Goal: Task Accomplishment & Management: Manage account settings

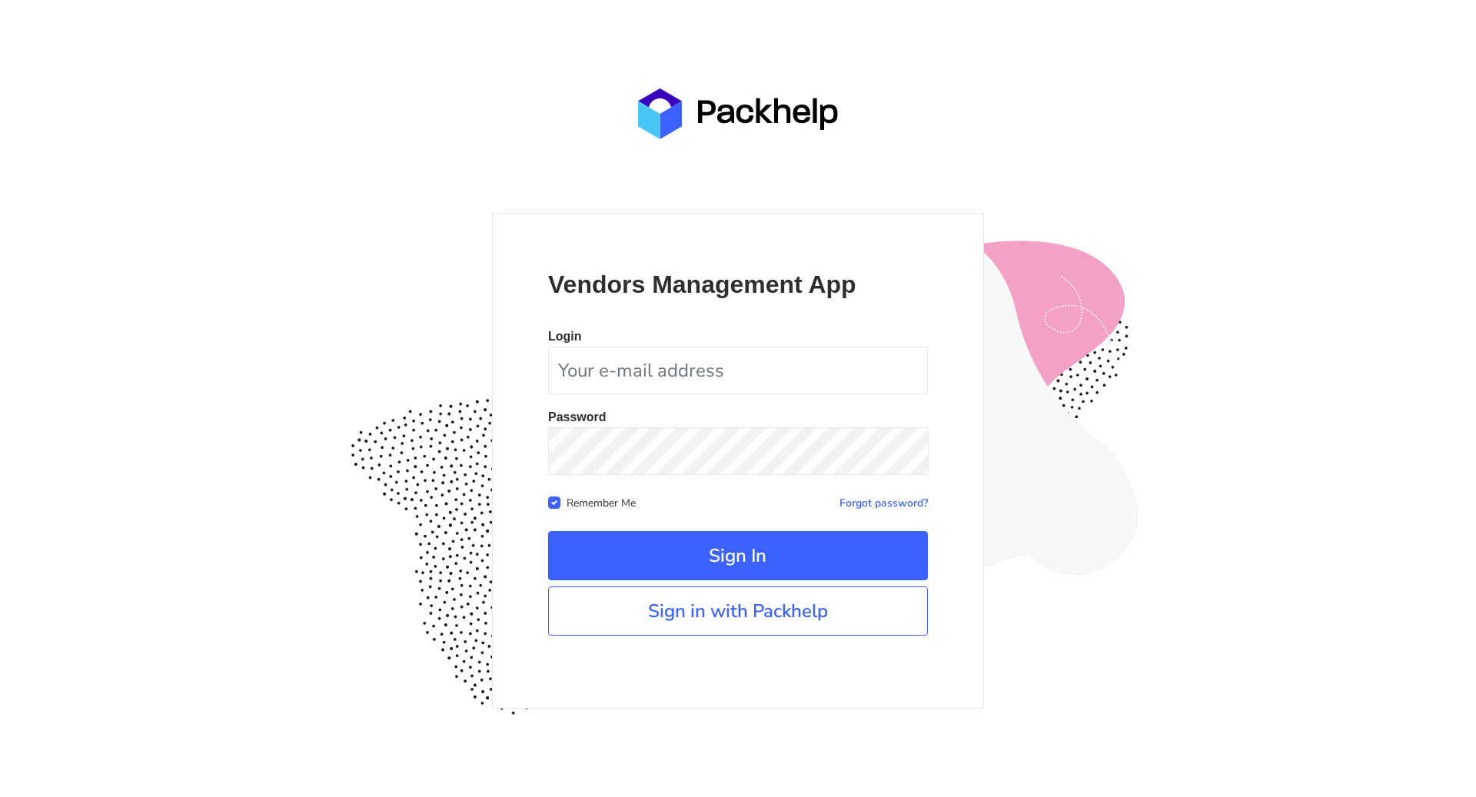
click at [732, 640] on div "Vendors Management App Login Password Remember Me Forgot password? Sign In" at bounding box center [738, 461] width 492 height 496
click at [737, 615] on link "Sign in with Packhelp" at bounding box center [738, 611] width 380 height 49
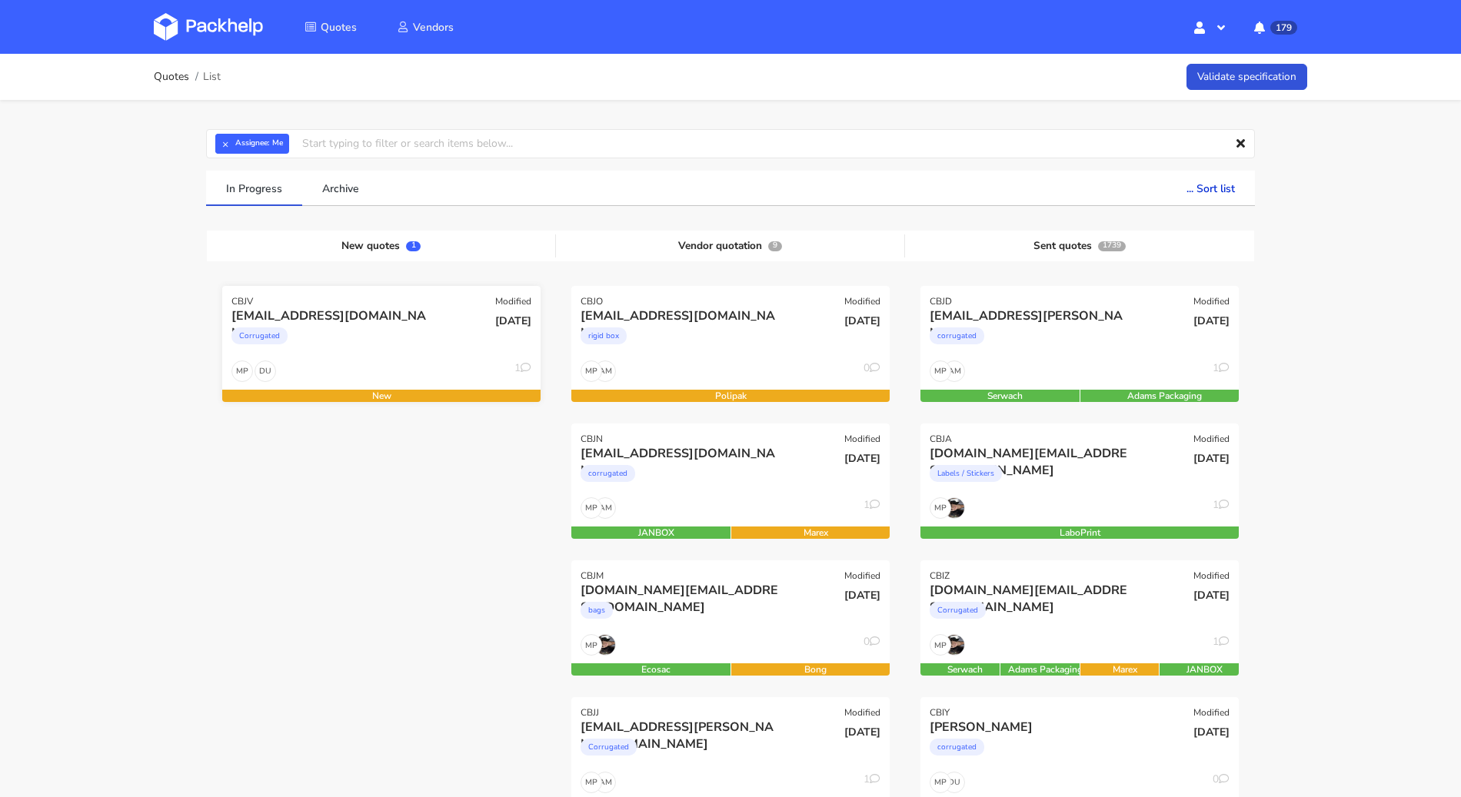
click at [425, 334] on div "Corrugated" at bounding box center [333, 339] width 204 height 31
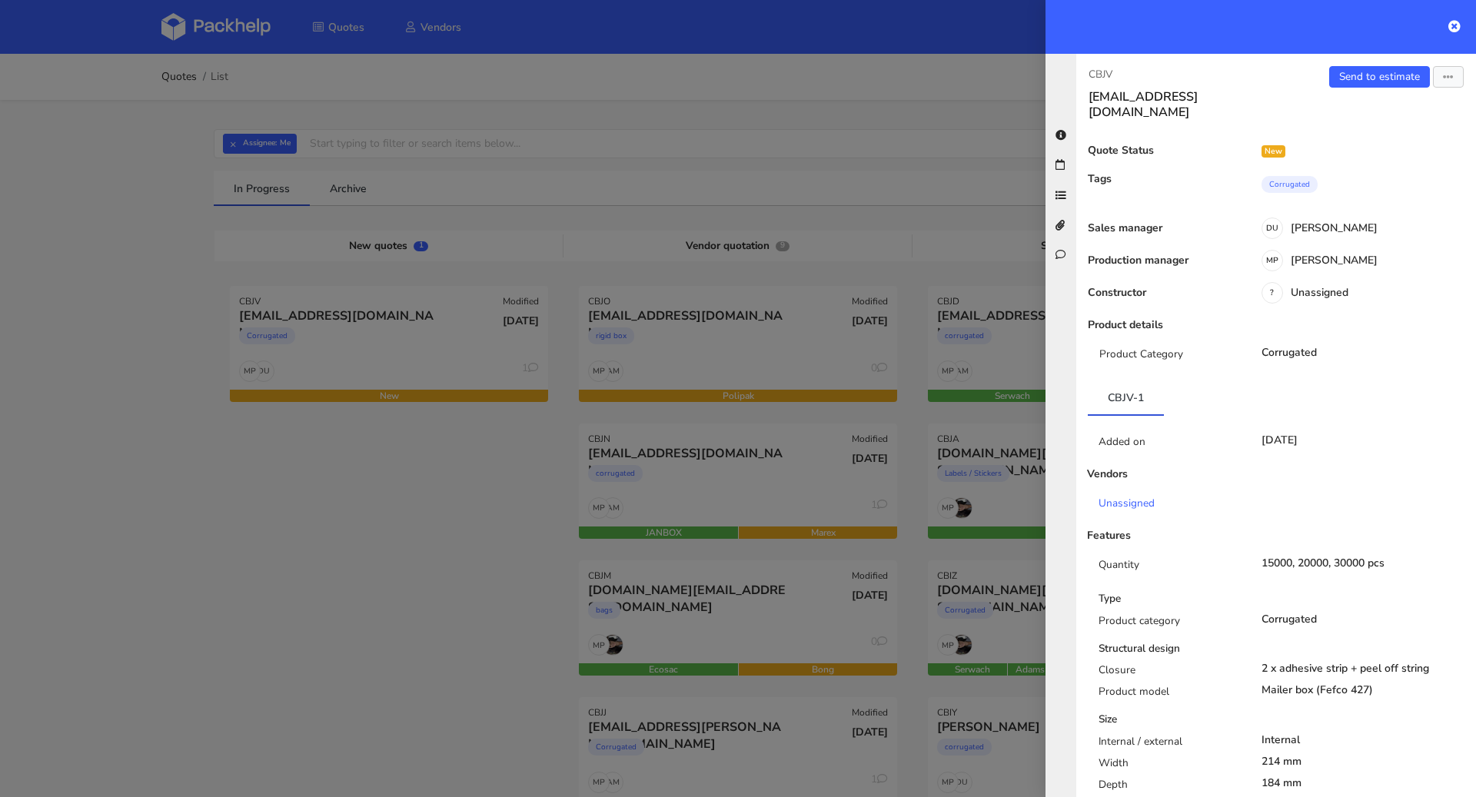
click at [1369, 91] on div "Send to estimate View quote Edit quote Missing data Reject quote Export to PDF" at bounding box center [1376, 93] width 200 height 54
click at [1365, 73] on link "Send to estimate" at bounding box center [1379, 77] width 101 height 22
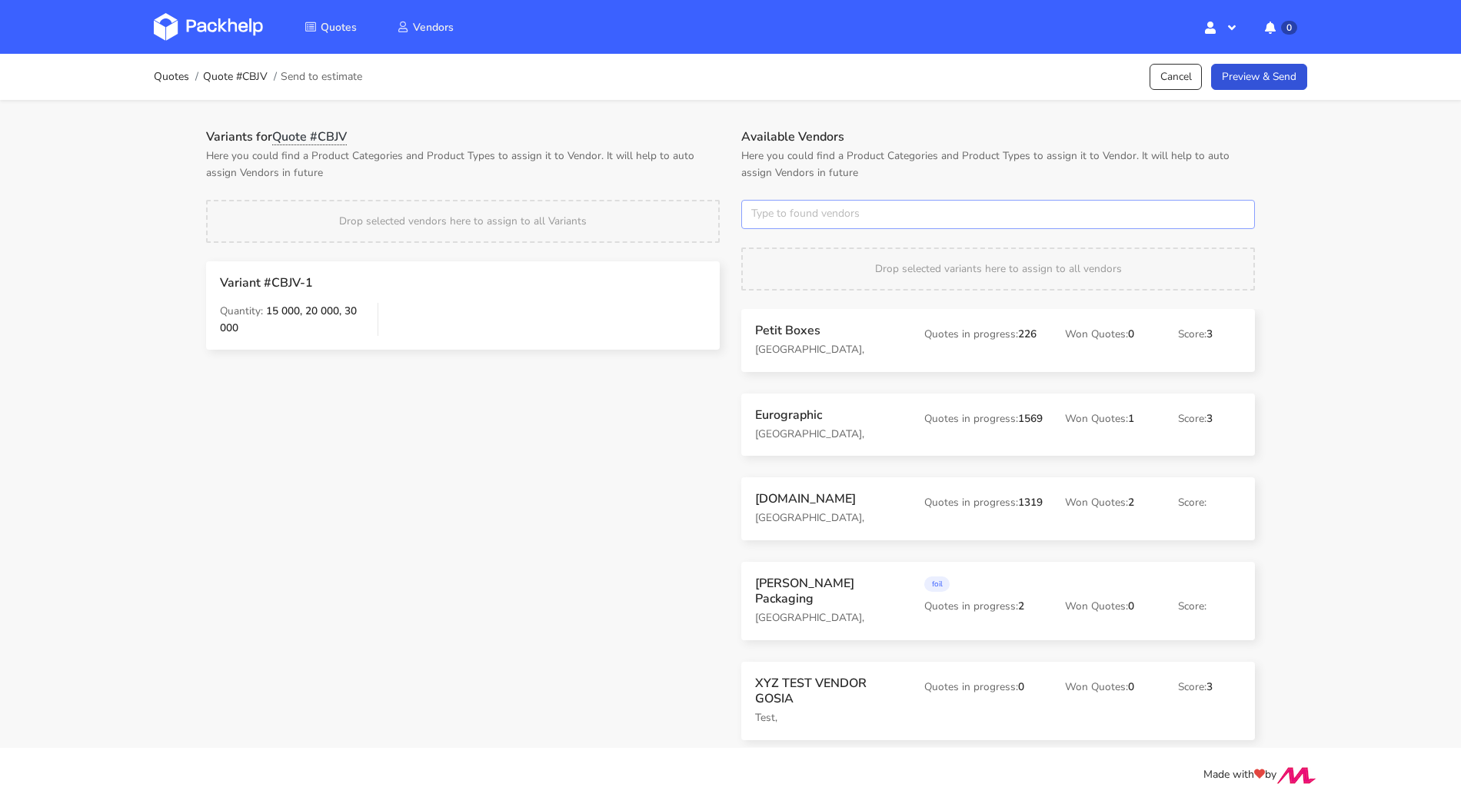
click at [881, 211] on input "text" at bounding box center [998, 214] width 514 height 29
type input "serwach"
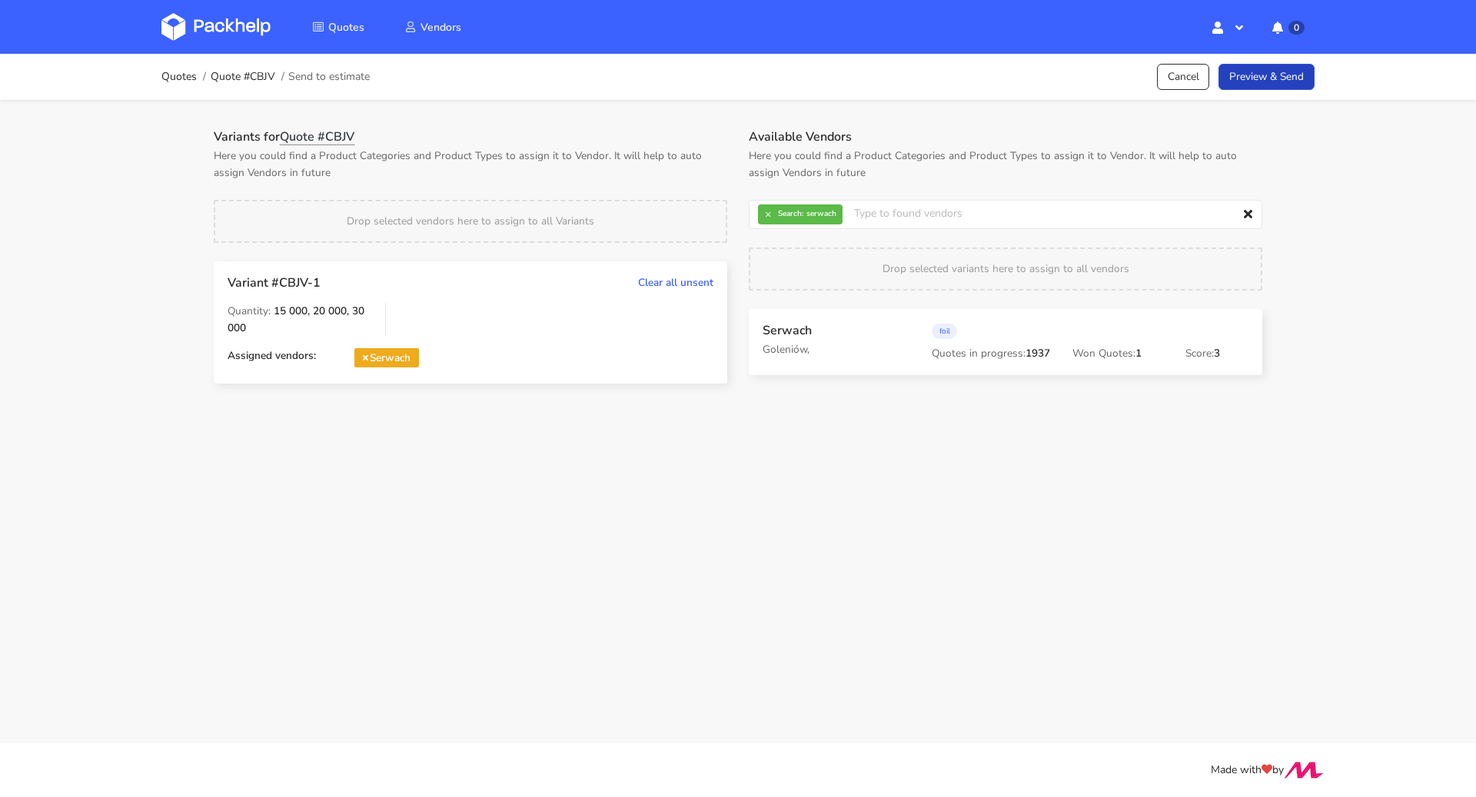
click at [1241, 80] on link "Preview & Send" at bounding box center [1267, 77] width 96 height 27
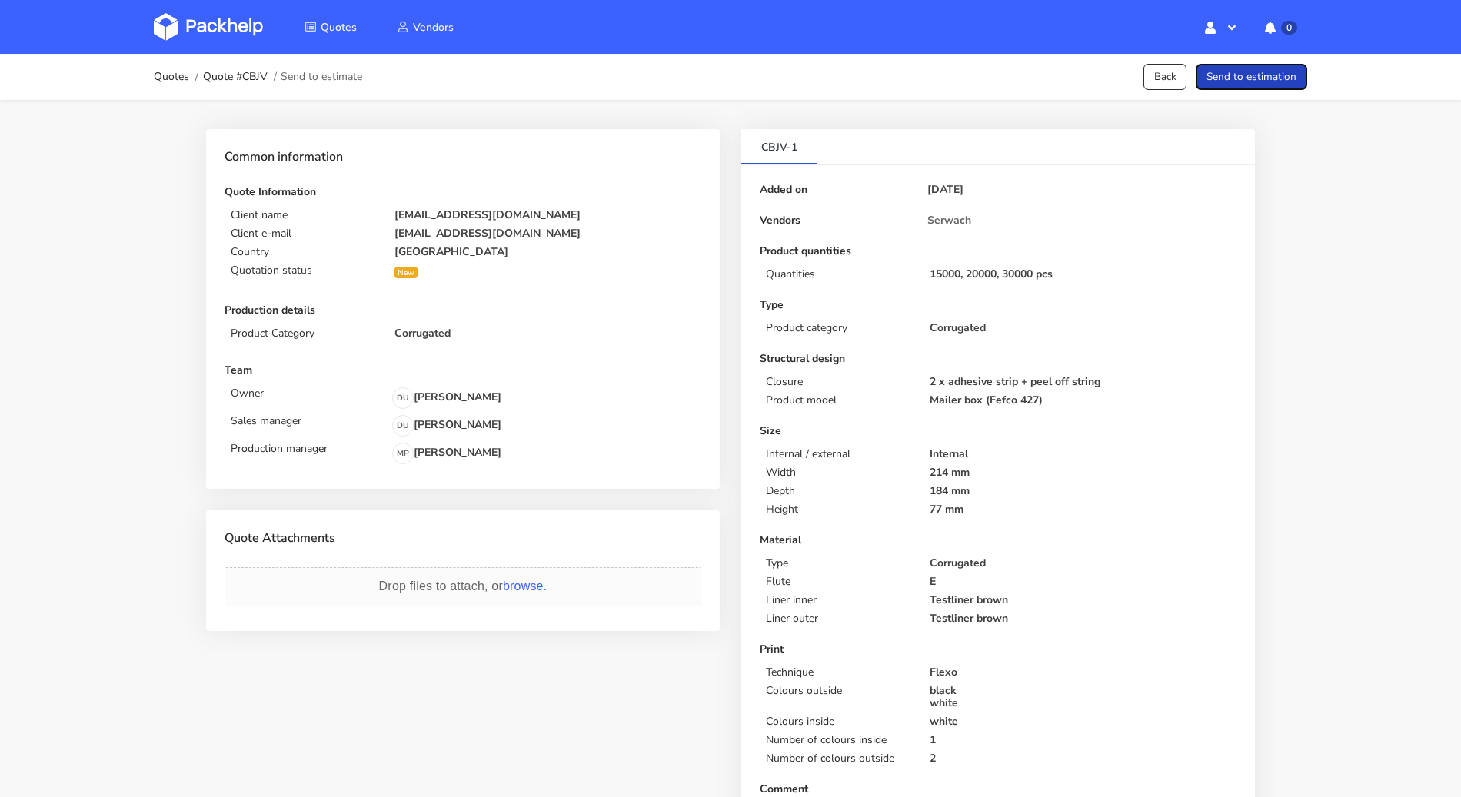
click at [1241, 80] on button "Send to estimation" at bounding box center [1250, 77] width 111 height 27
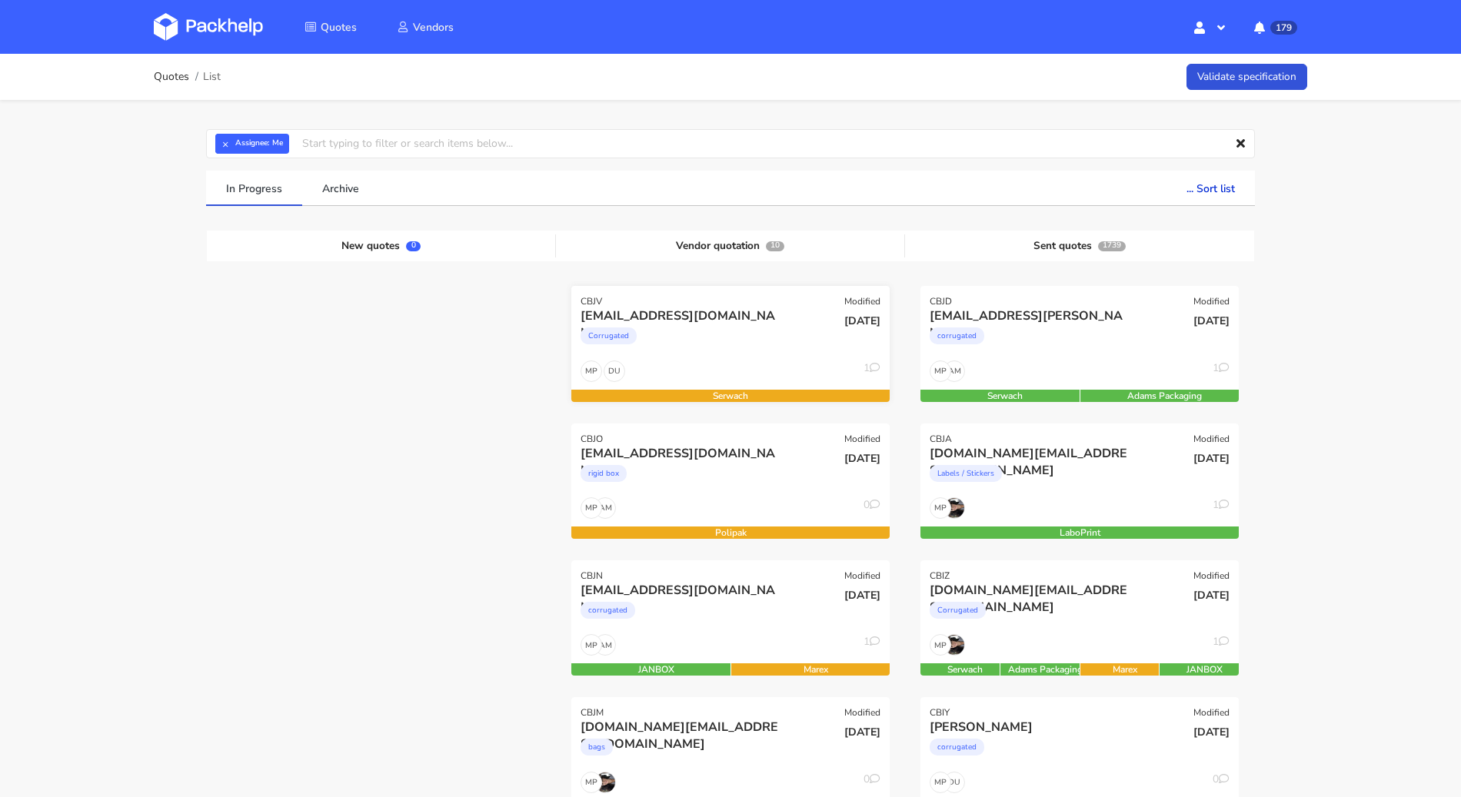
click at [714, 322] on div "[EMAIL_ADDRESS][DOMAIN_NAME]" at bounding box center [682, 316] width 204 height 17
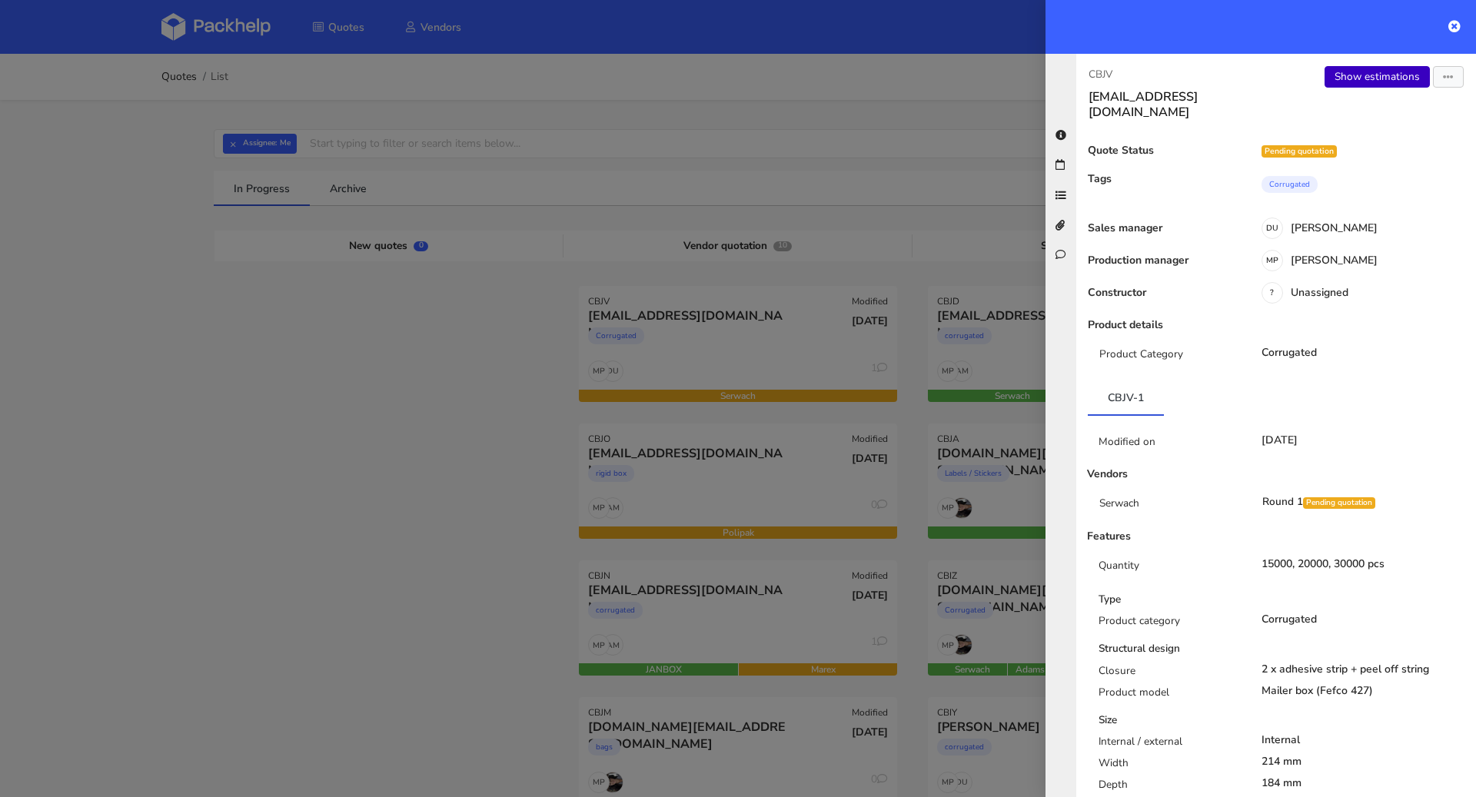
click at [1369, 80] on link "Show estimations" at bounding box center [1377, 77] width 105 height 22
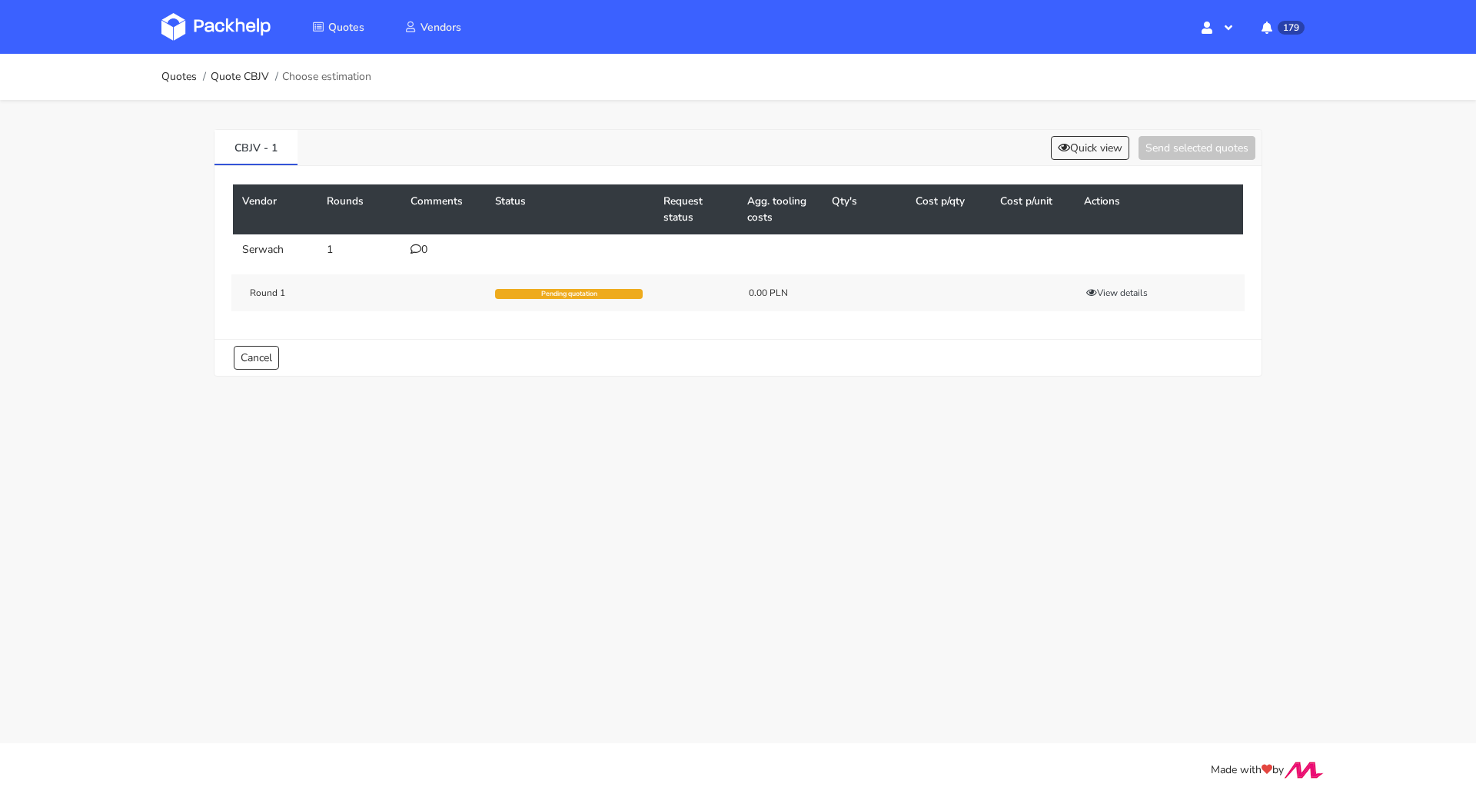
click at [414, 255] on td "0" at bounding box center [443, 249] width 85 height 31
click at [414, 248] on icon at bounding box center [416, 249] width 11 height 11
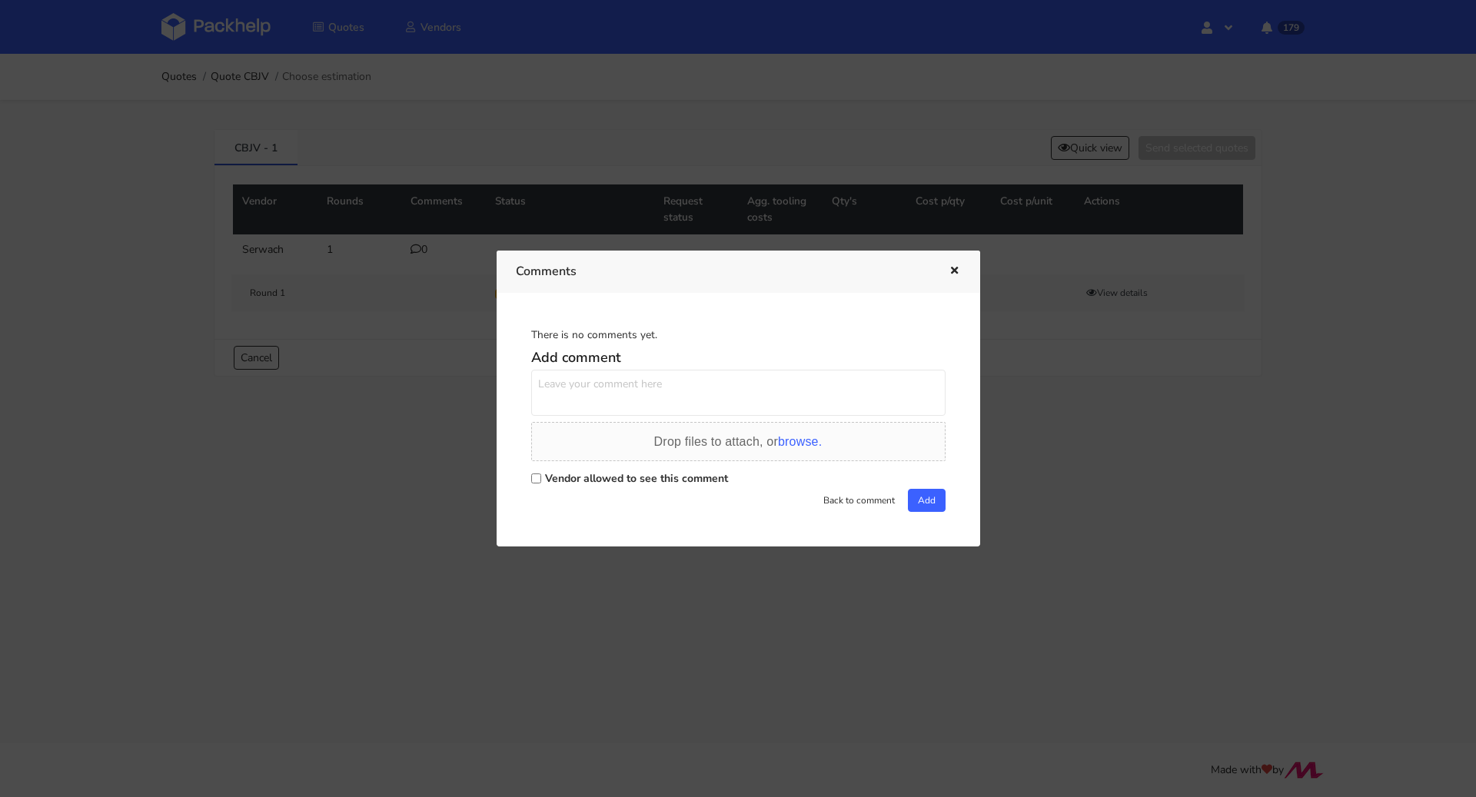
click at [567, 484] on label "Vendor allowed to see this comment" at bounding box center [636, 478] width 183 height 15
click at [541, 484] on input "Vendor allowed to see this comment" at bounding box center [536, 479] width 10 height 10
checkbox input "true"
click at [588, 381] on textarea at bounding box center [738, 393] width 414 height 46
paste textarea "R458809790DUBC"
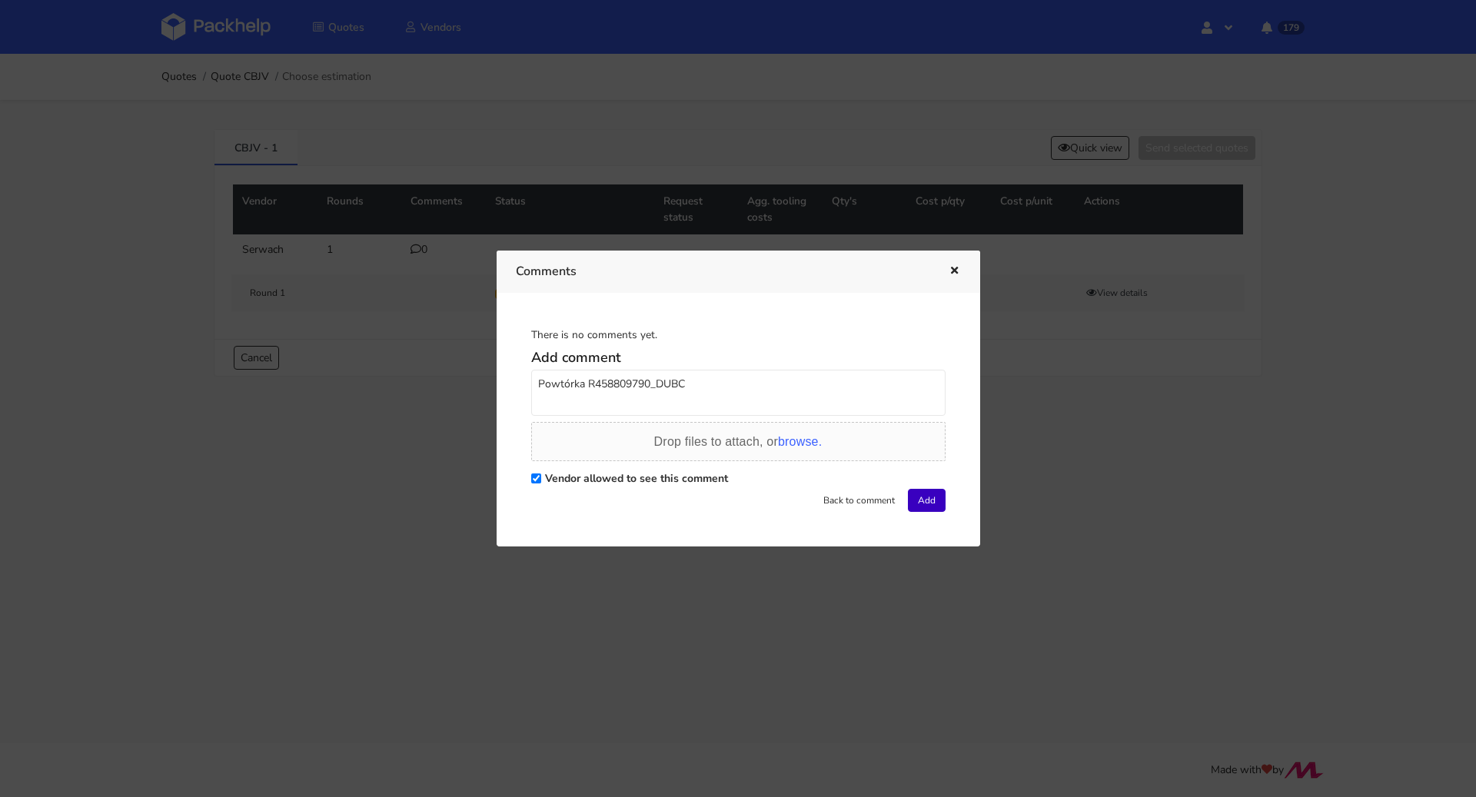
type textarea "Powtórka R458809790_DUBC"
click at [920, 492] on button "Add" at bounding box center [927, 500] width 38 height 23
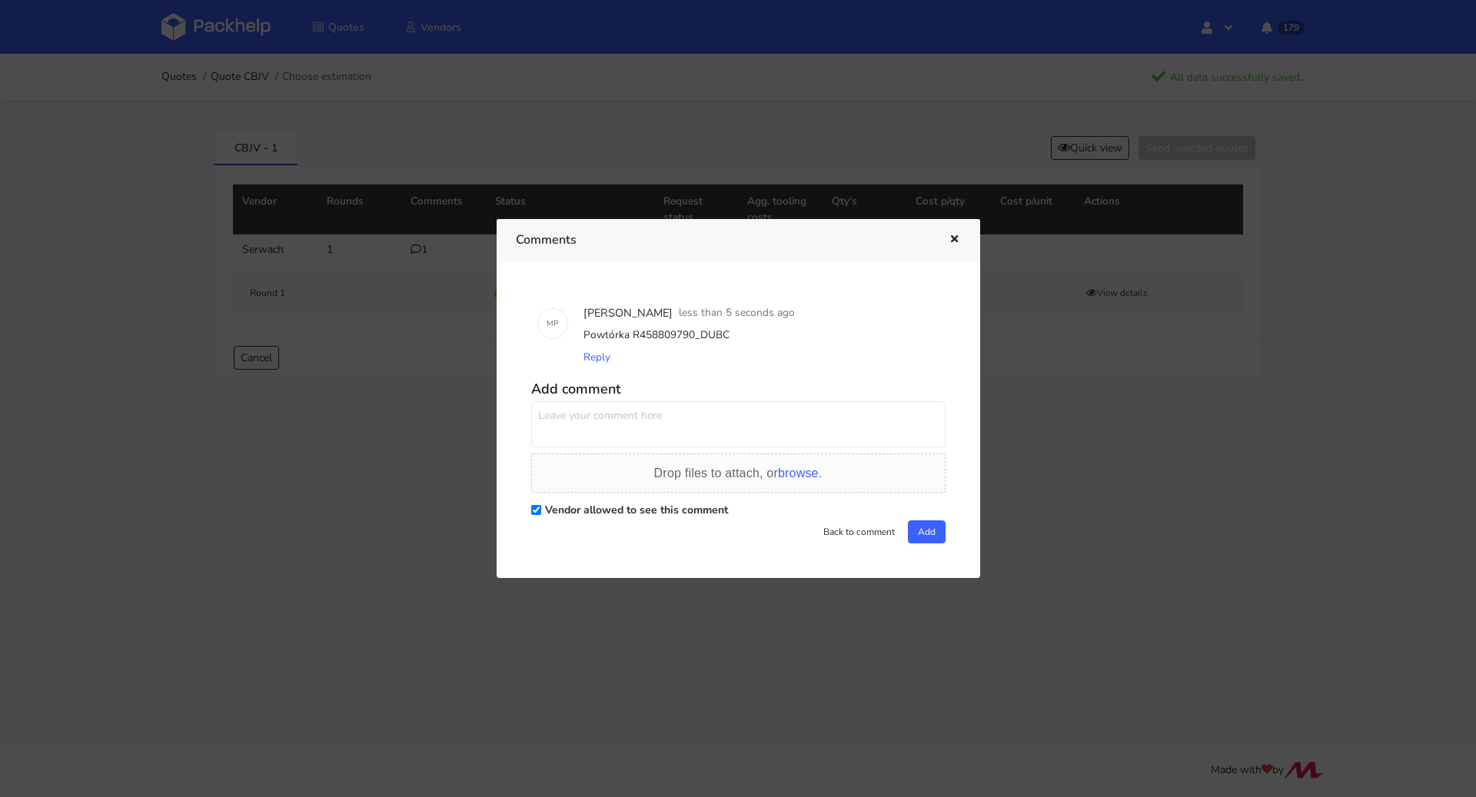
click at [957, 238] on icon "button" at bounding box center [954, 239] width 13 height 11
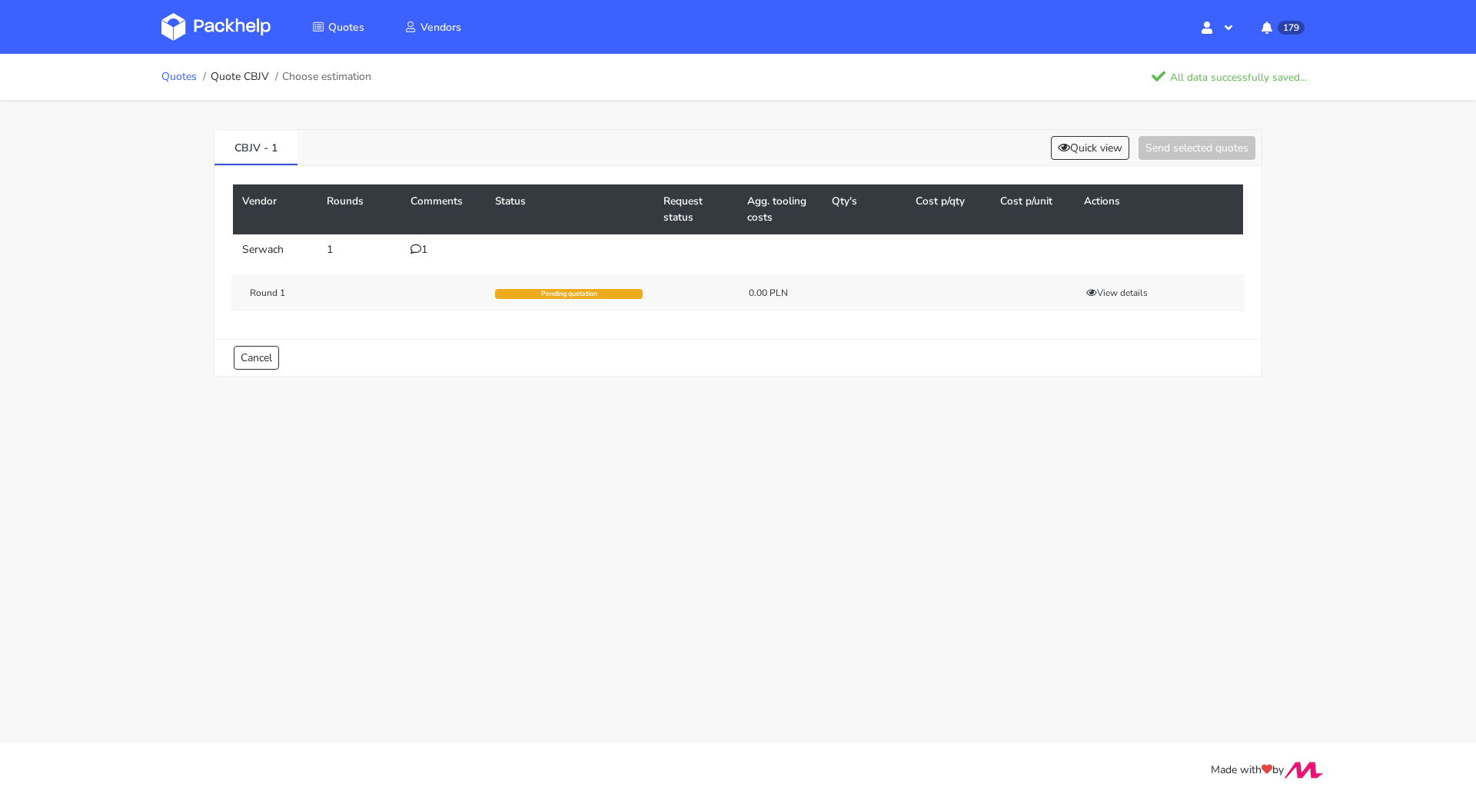
click at [186, 73] on link "Quotes" at bounding box center [178, 77] width 35 height 12
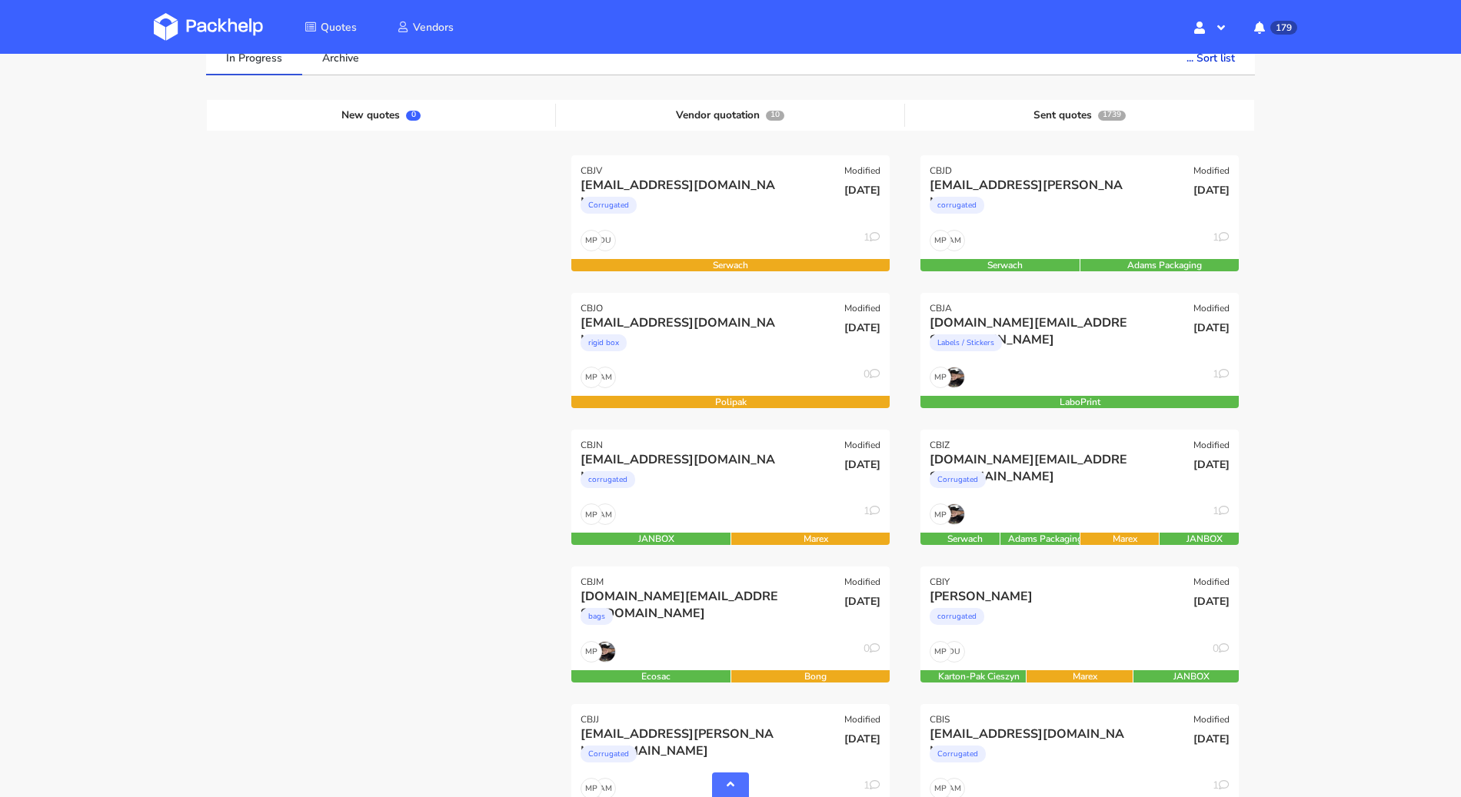
scroll to position [123, 0]
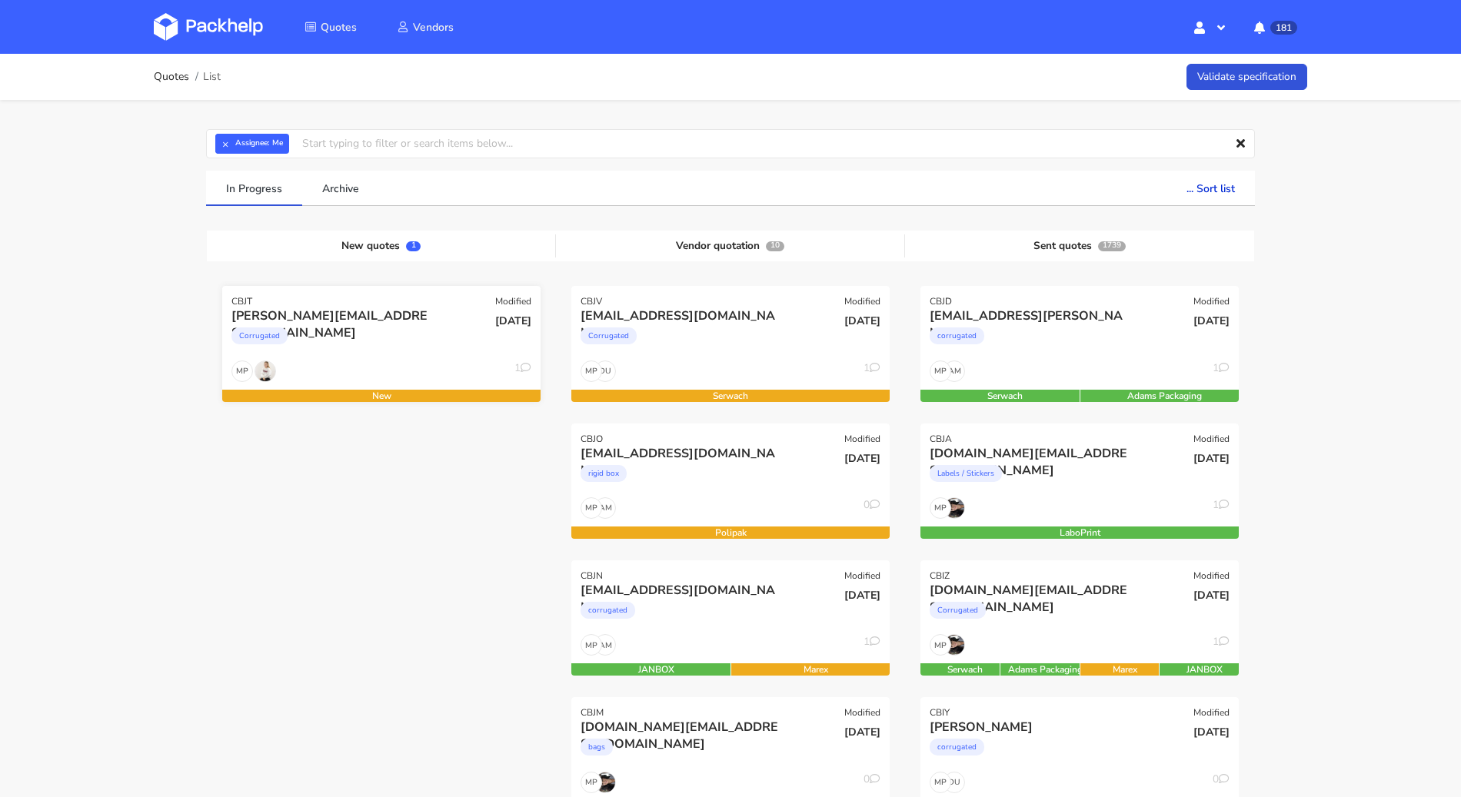
click at [374, 351] on div "Corrugated" at bounding box center [333, 339] width 204 height 31
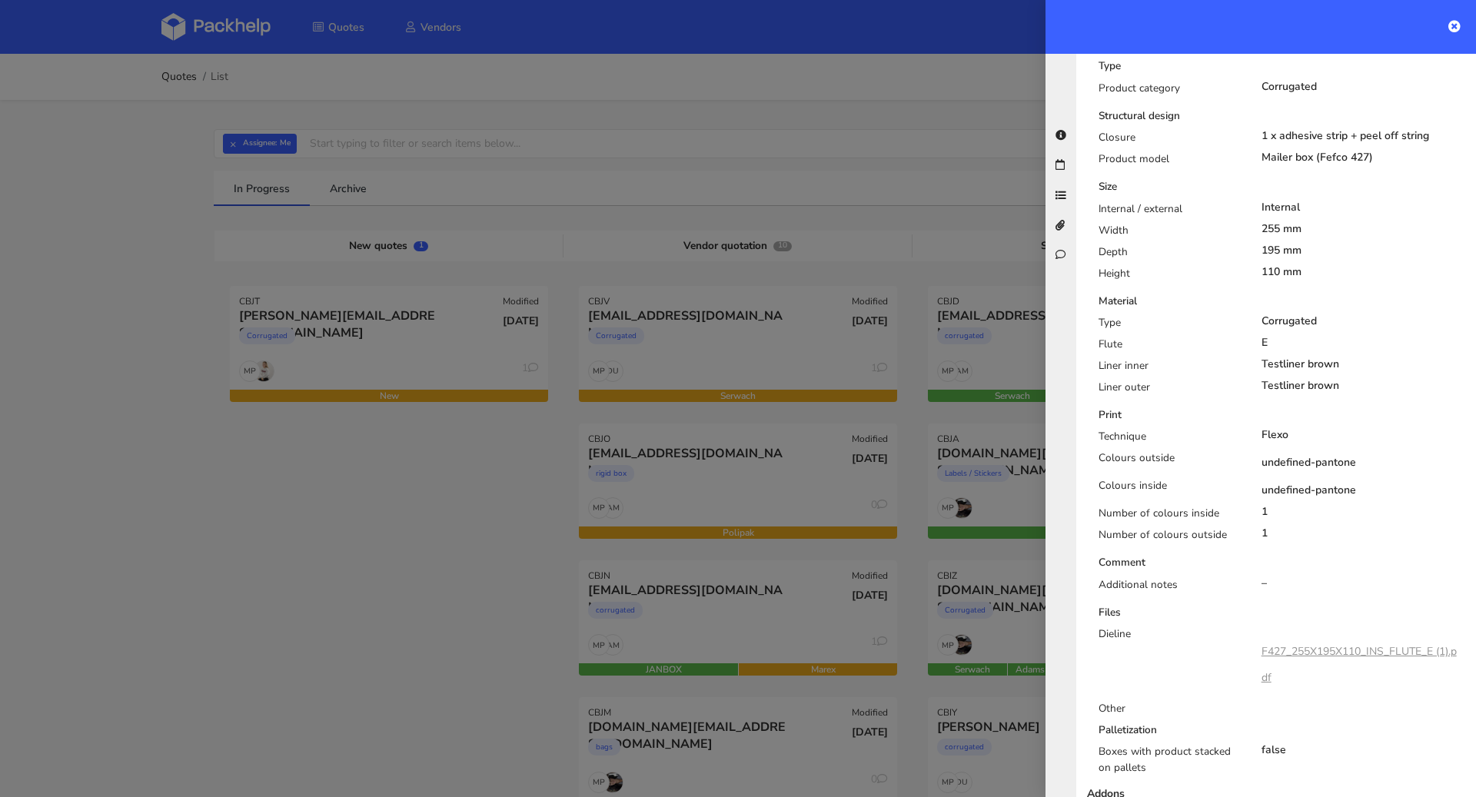
scroll to position [840, 0]
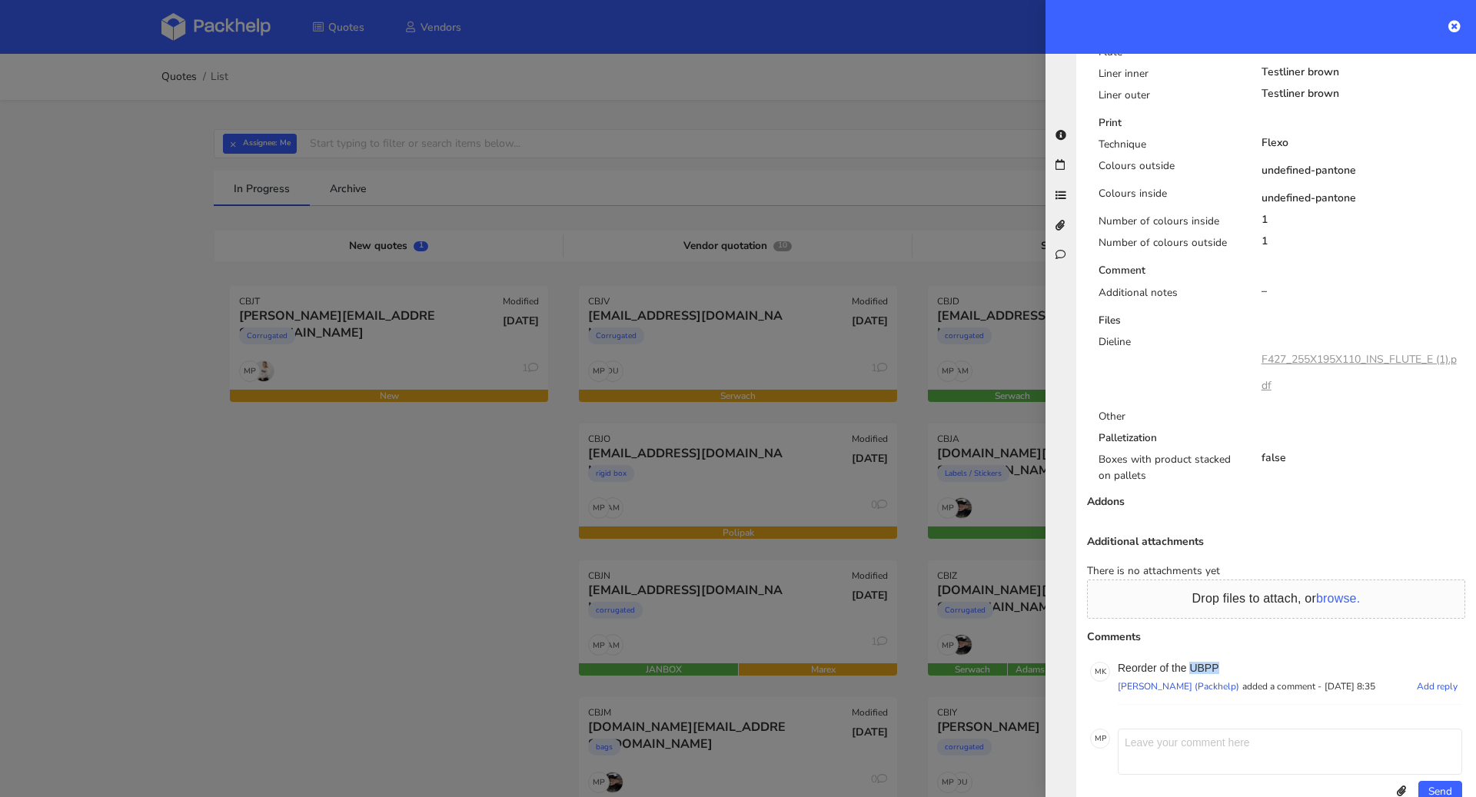
drag, startPoint x: 1218, startPoint y: 637, endPoint x: 1192, endPoint y: 637, distance: 26.1
click at [1192, 662] on p "Reorder of the UBPP" at bounding box center [1290, 668] width 344 height 12
copy p "UBPP"
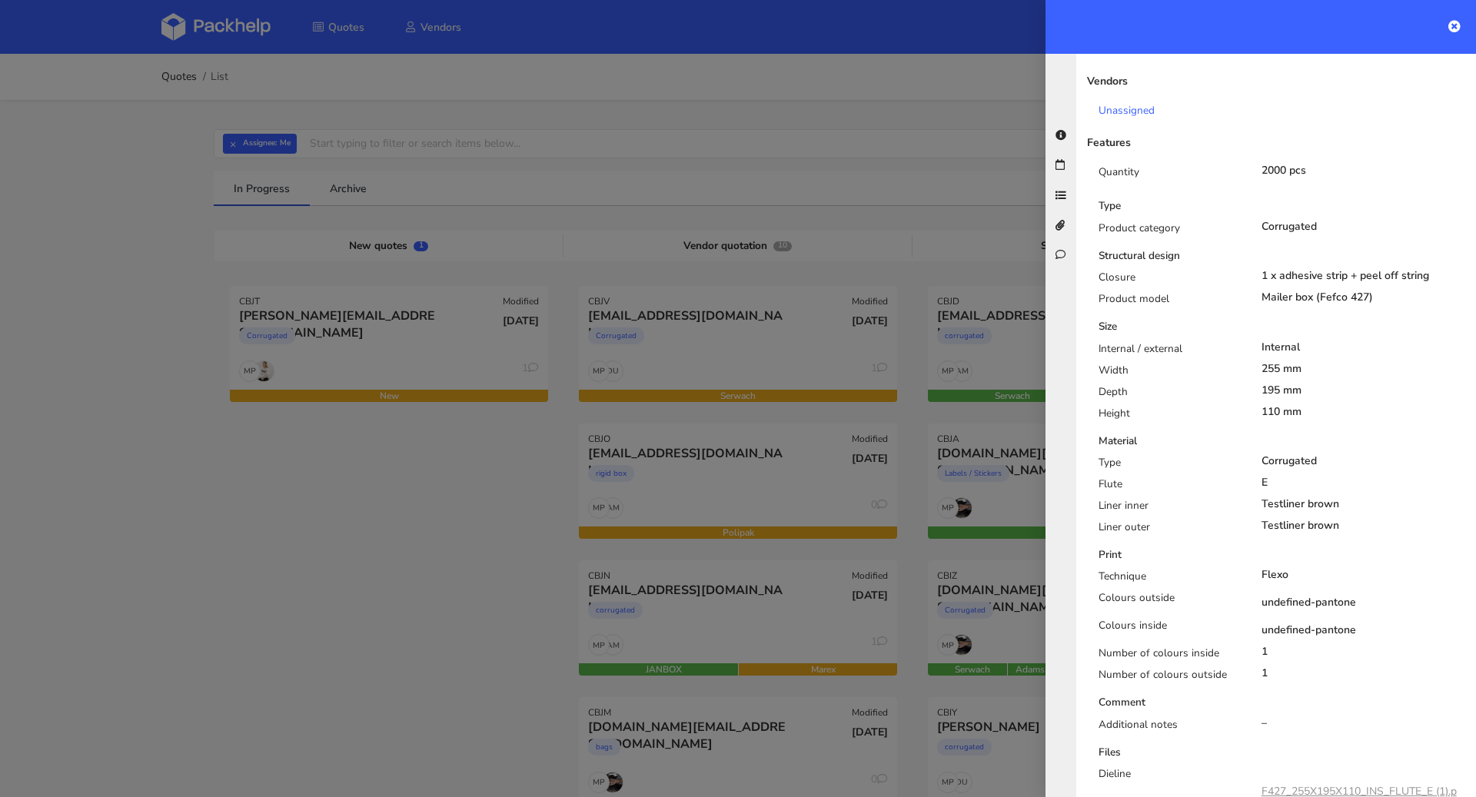
scroll to position [0, 0]
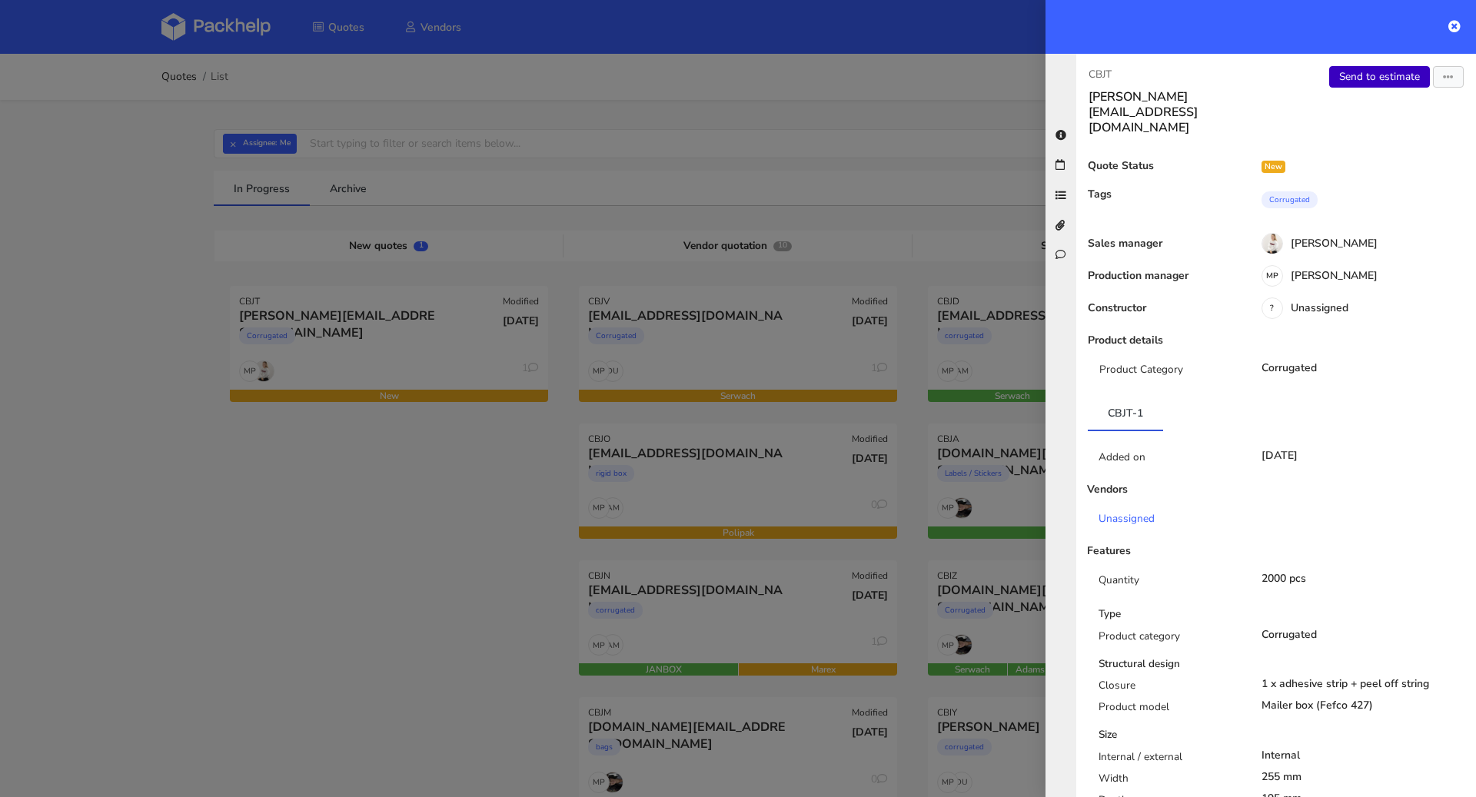
click at [1388, 84] on link "Send to estimate" at bounding box center [1379, 77] width 101 height 22
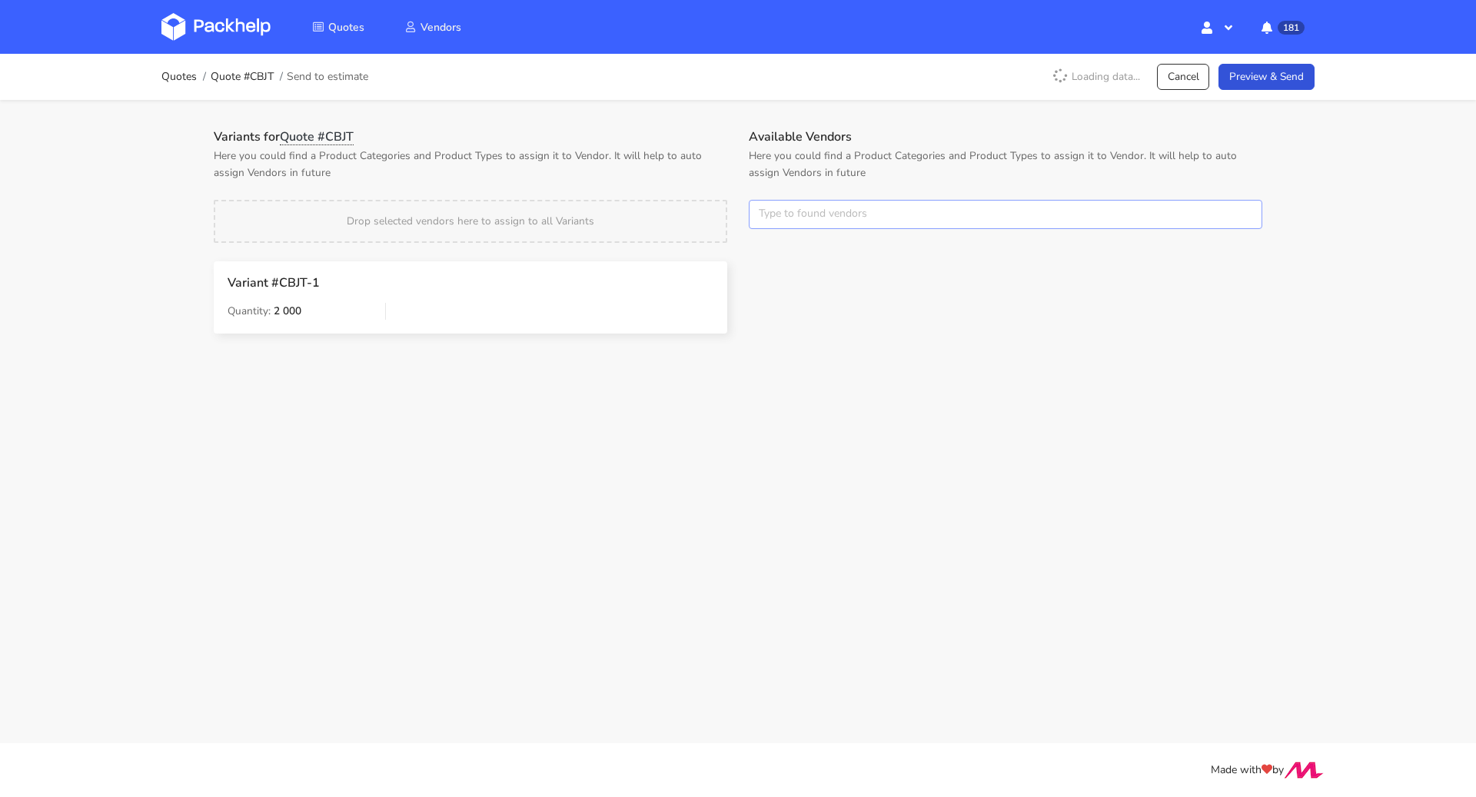
click at [800, 205] on input "text" at bounding box center [1006, 214] width 514 height 29
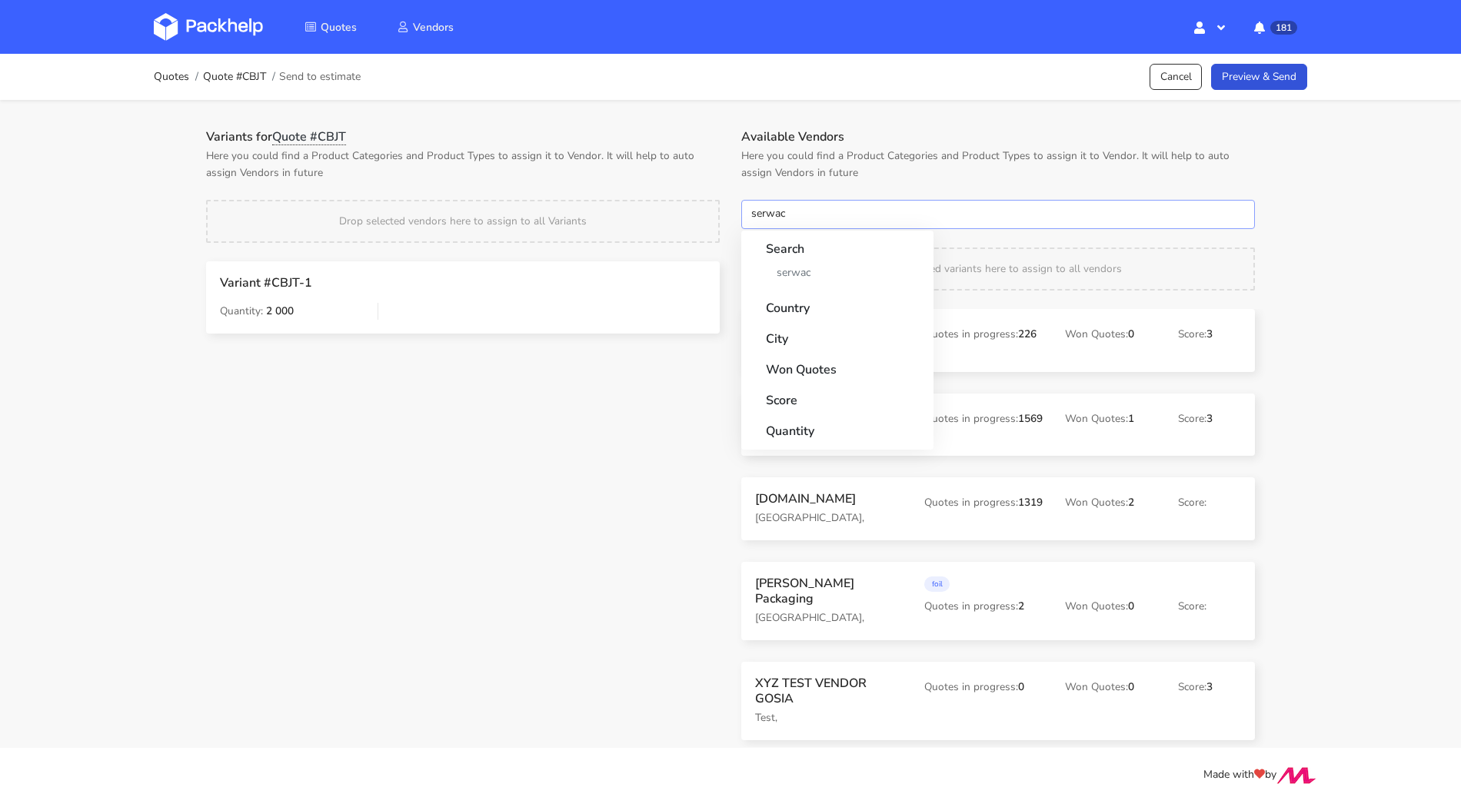
type input "serwach"
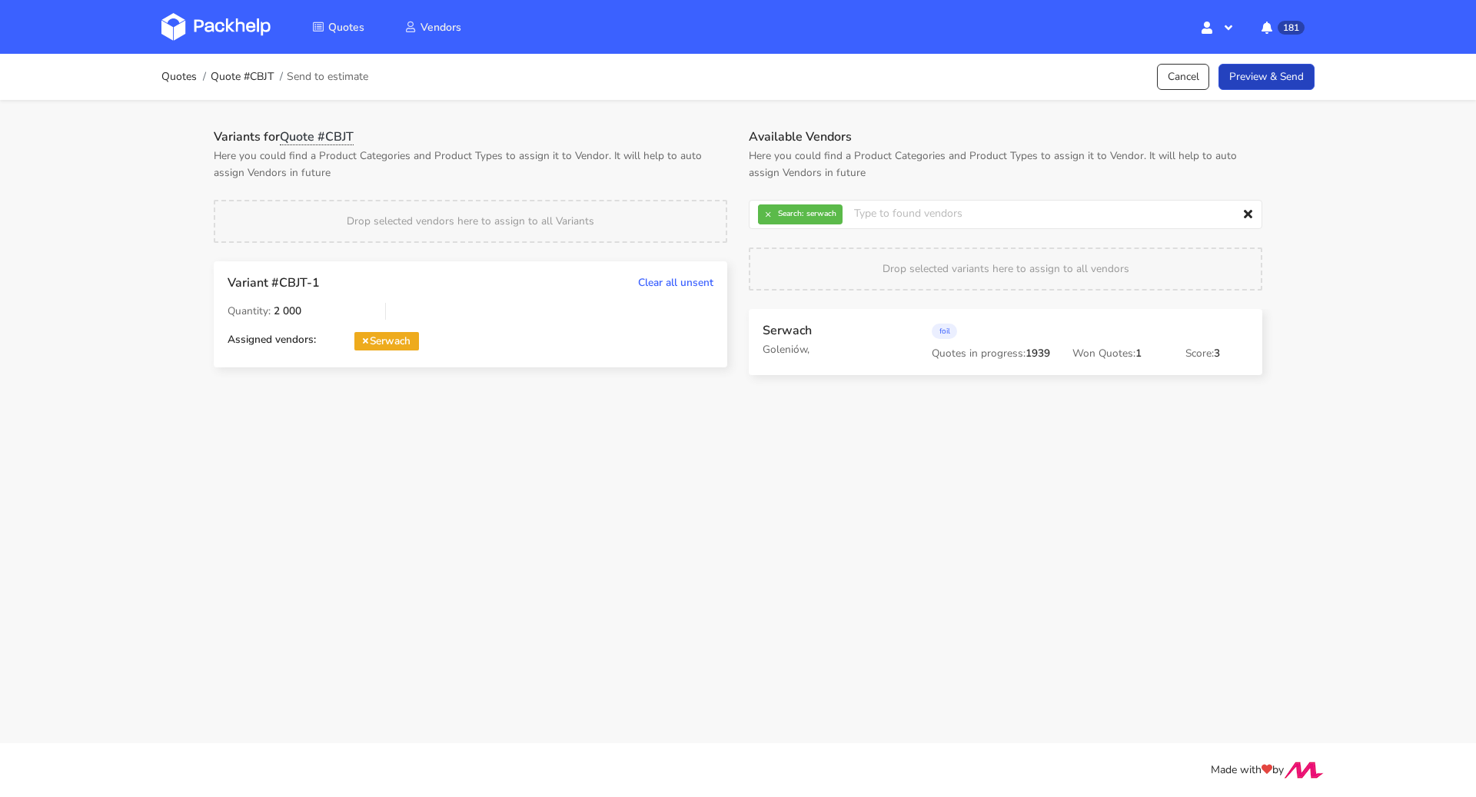
click at [1252, 82] on link "Preview & Send" at bounding box center [1267, 77] width 96 height 27
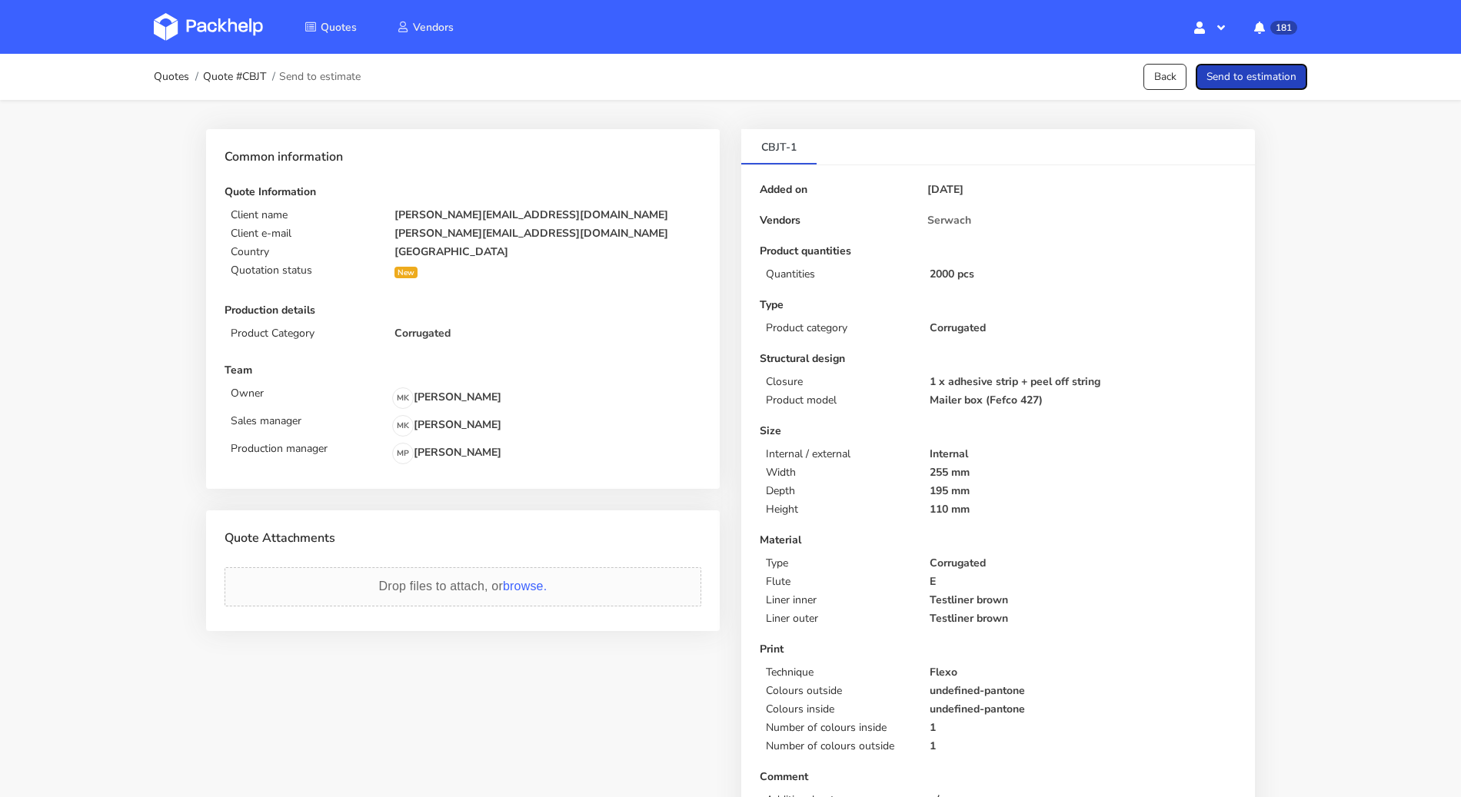
click at [1236, 69] on button "Send to estimation" at bounding box center [1250, 77] width 111 height 27
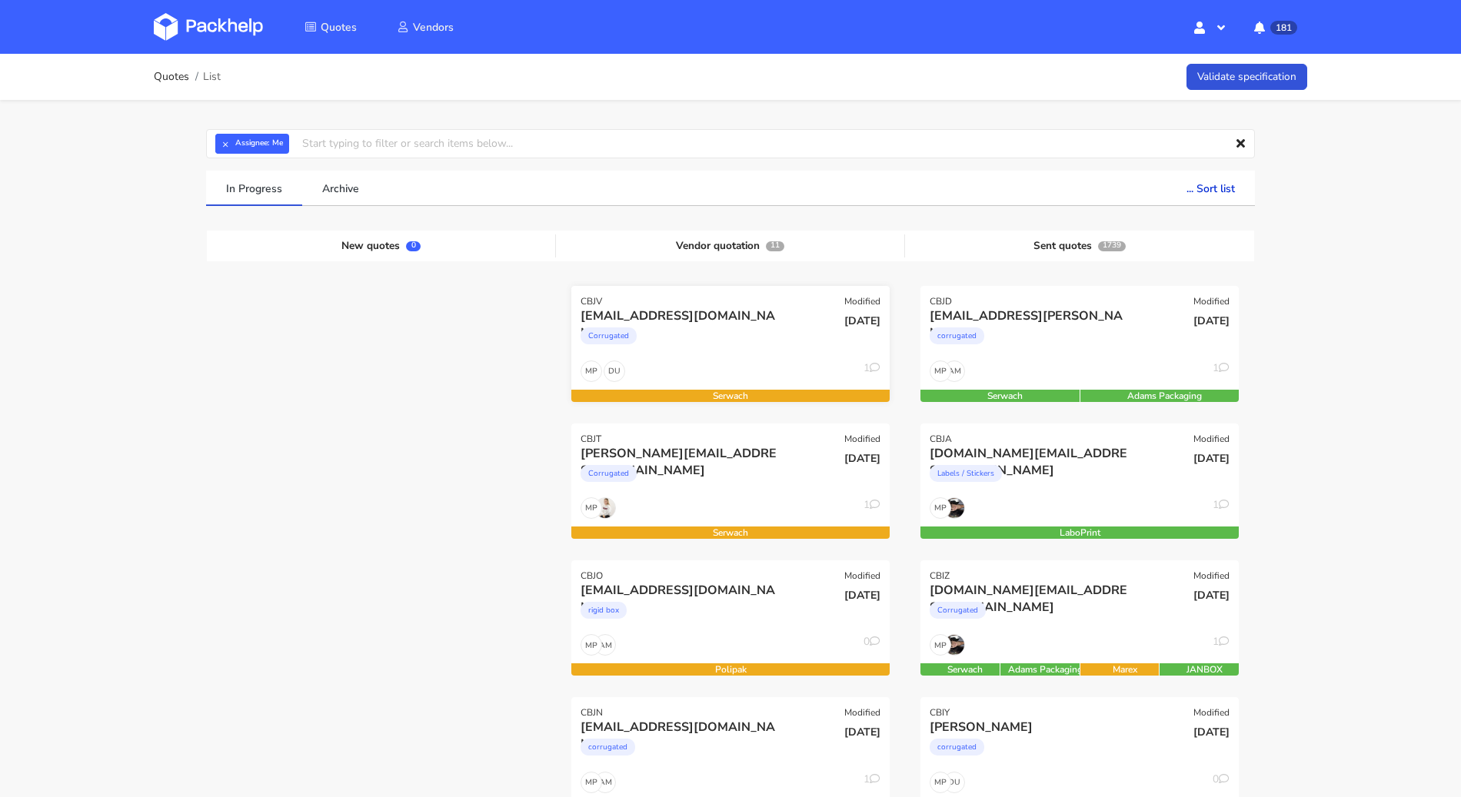
click at [708, 350] on div "Corrugated" at bounding box center [682, 339] width 204 height 31
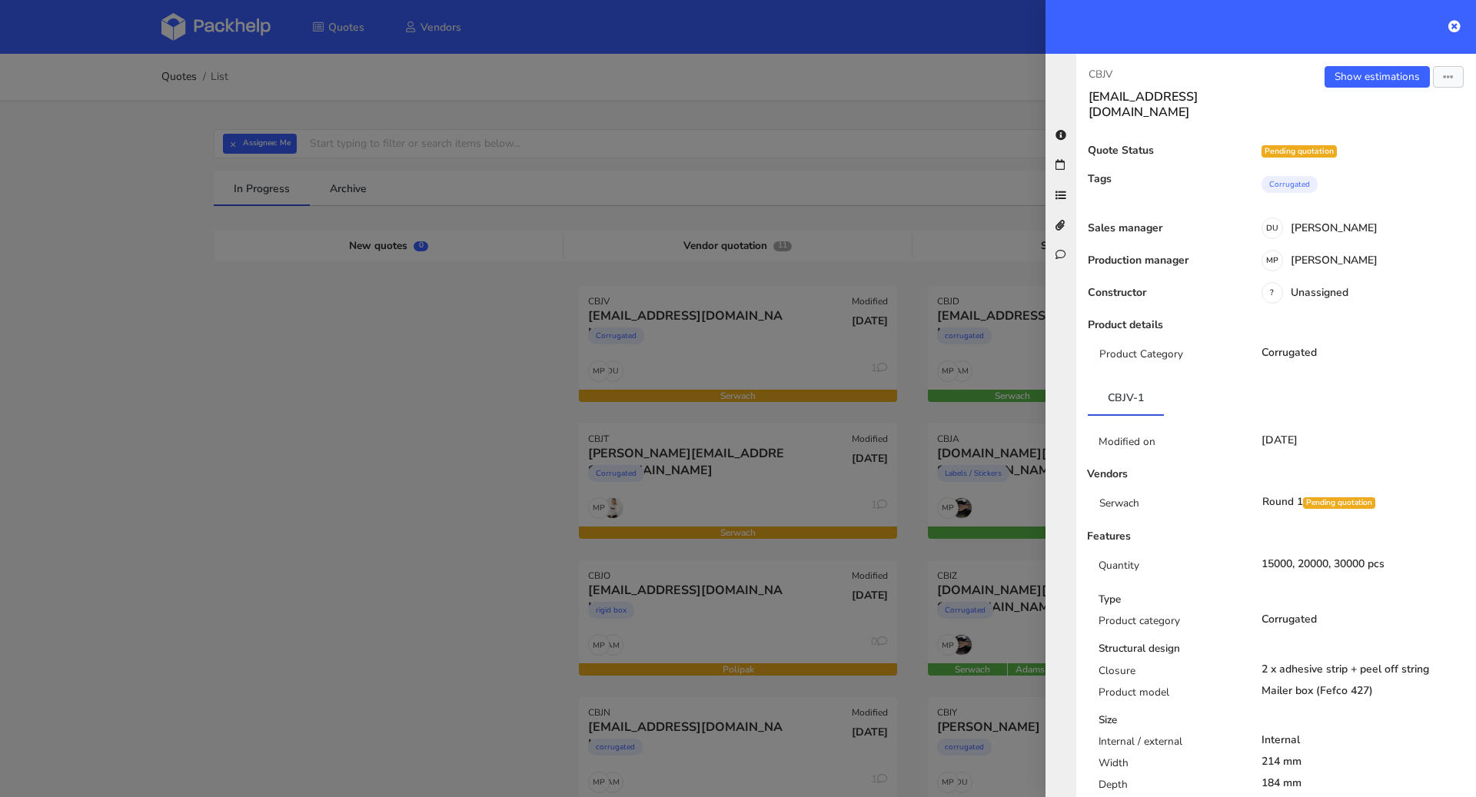
click at [382, 391] on div at bounding box center [738, 398] width 1476 height 797
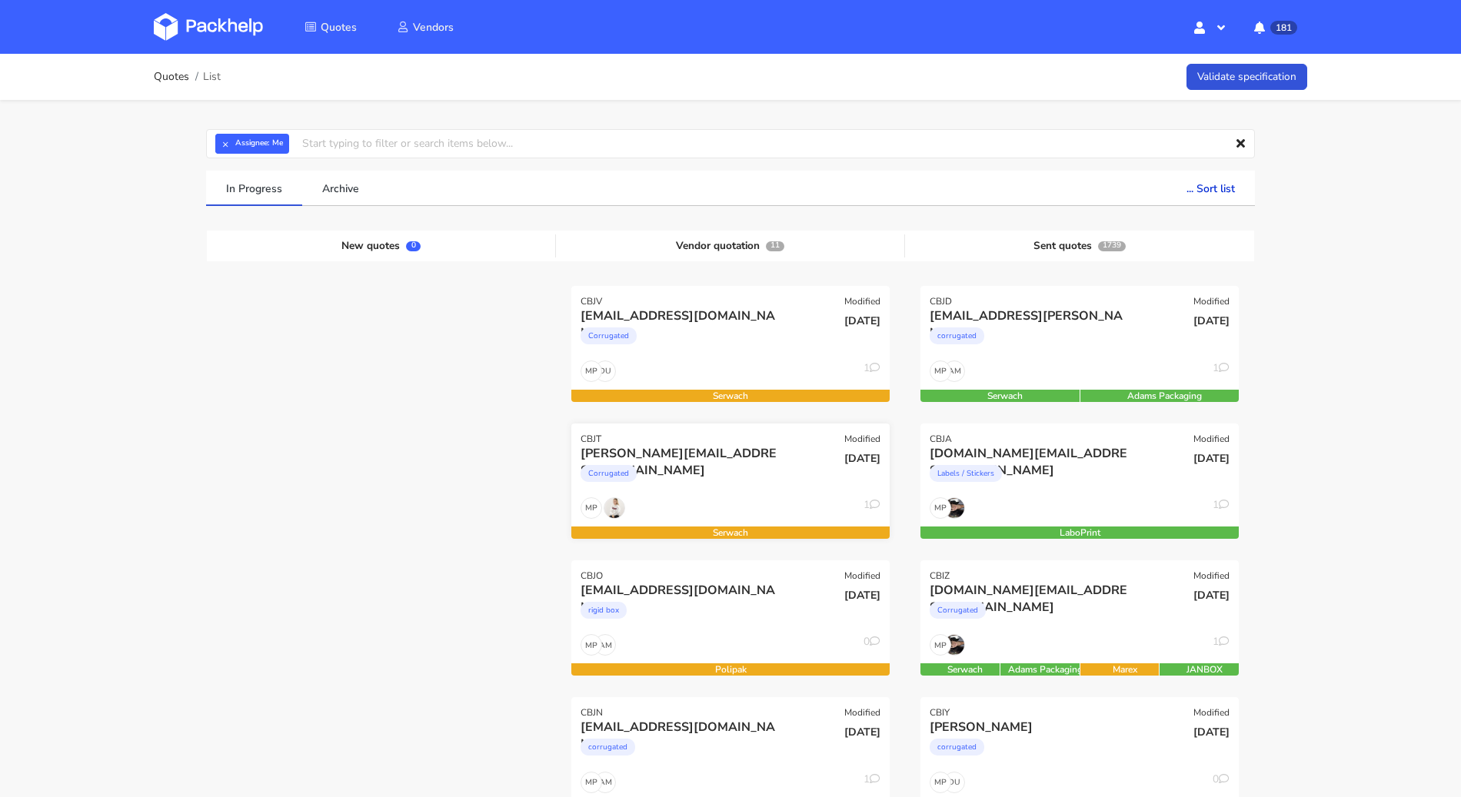
click at [760, 454] on div "francesco.stefanizzi@mypos.com" at bounding box center [682, 453] width 204 height 17
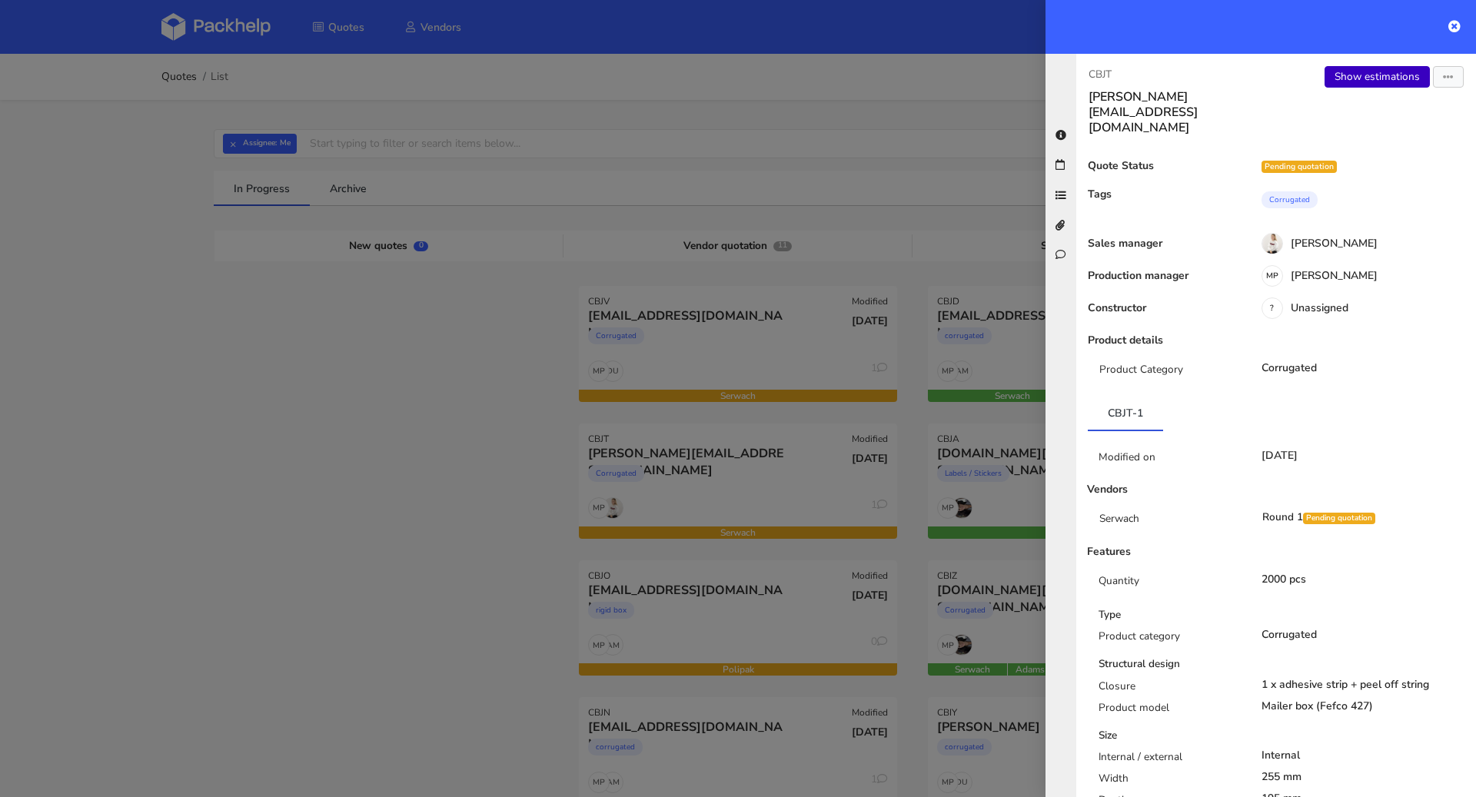
click at [1348, 75] on link "Show estimations" at bounding box center [1377, 77] width 105 height 22
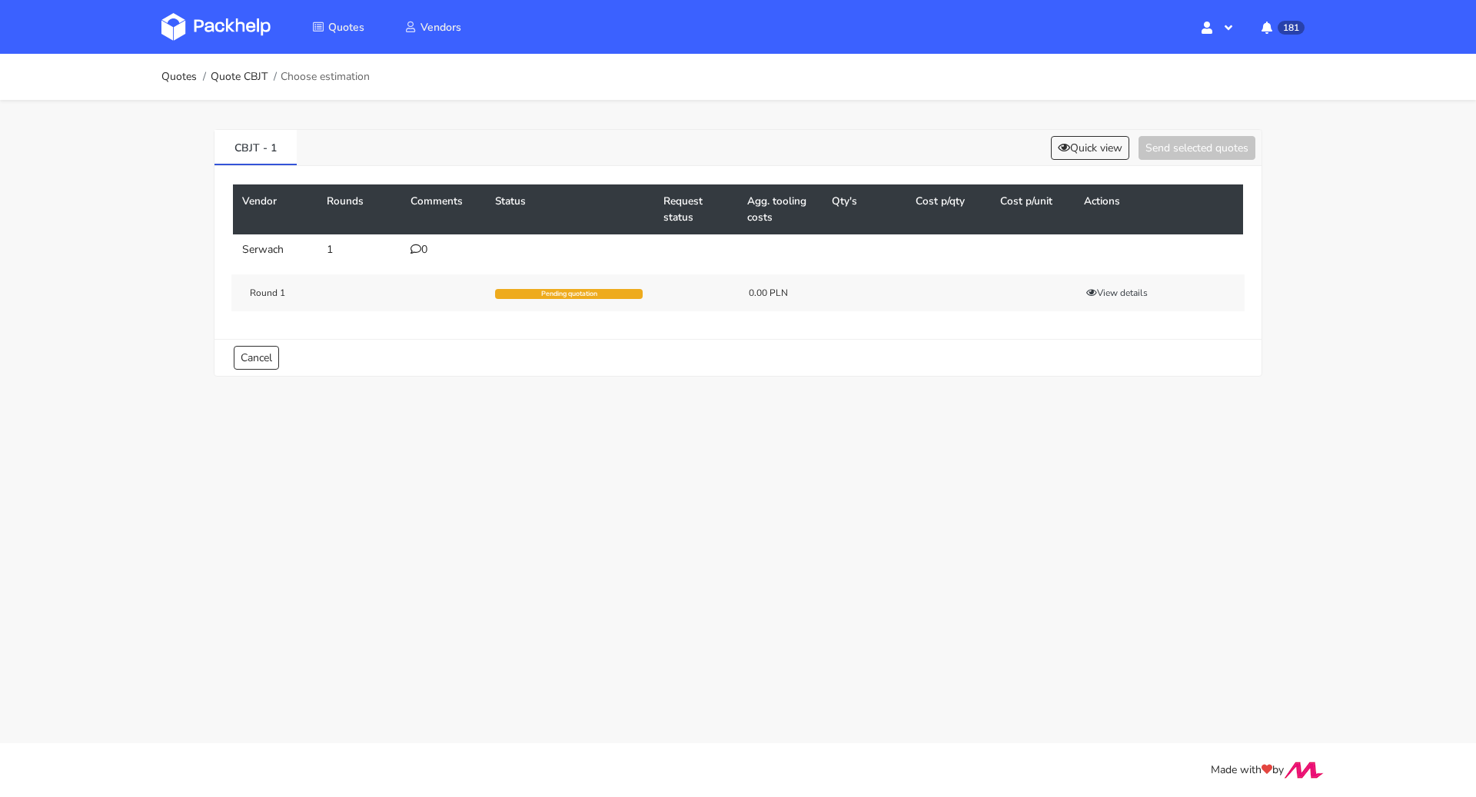
click at [424, 245] on div "0" at bounding box center [444, 250] width 66 height 12
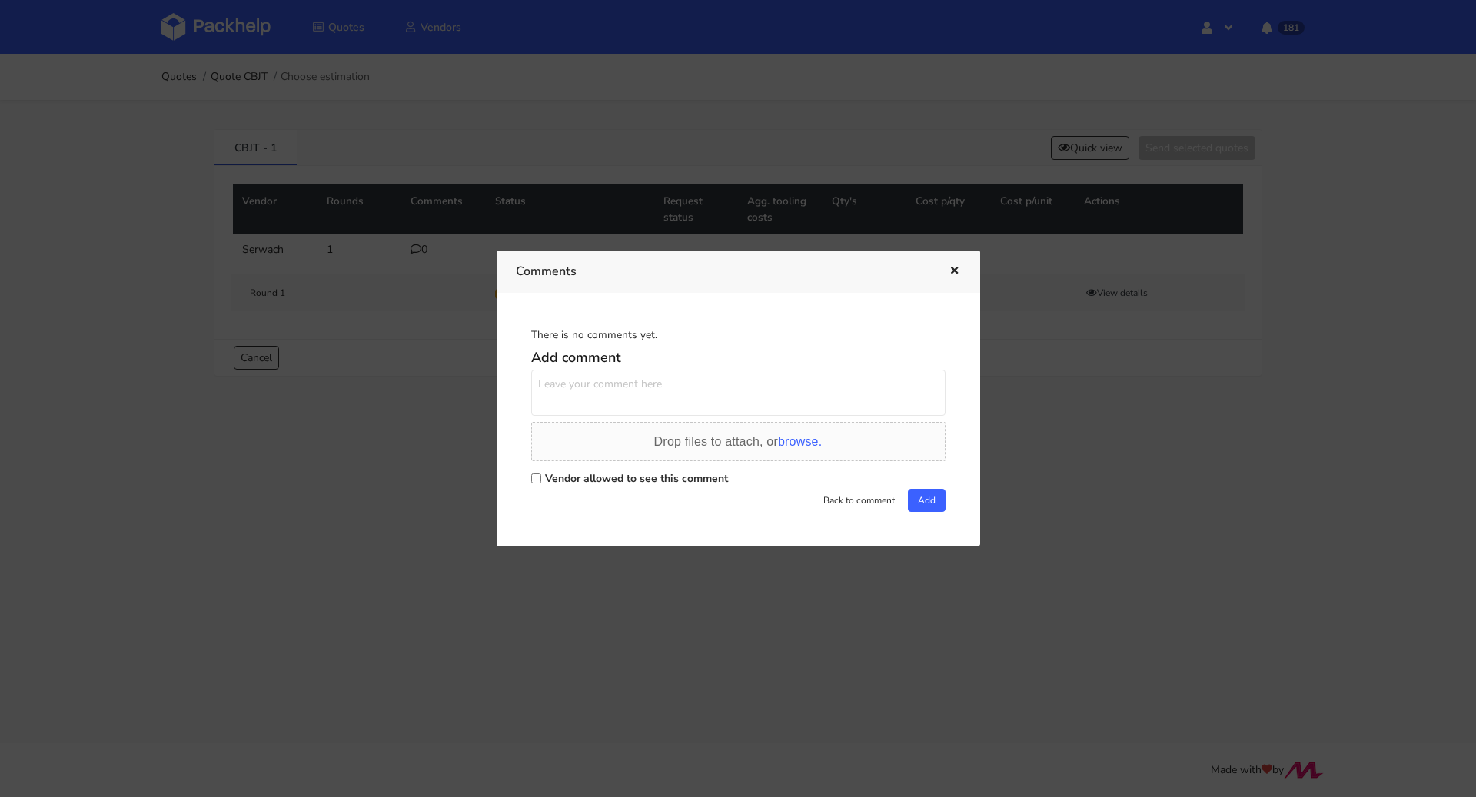
click at [574, 481] on label "Vendor allowed to see this comment" at bounding box center [636, 478] width 183 height 15
click at [541, 481] on input "Vendor allowed to see this comment" at bounding box center [536, 479] width 10 height 10
checkbox input "true"
click at [579, 382] on textarea at bounding box center [738, 393] width 414 height 46
paste textarea "R905597244UBPP"
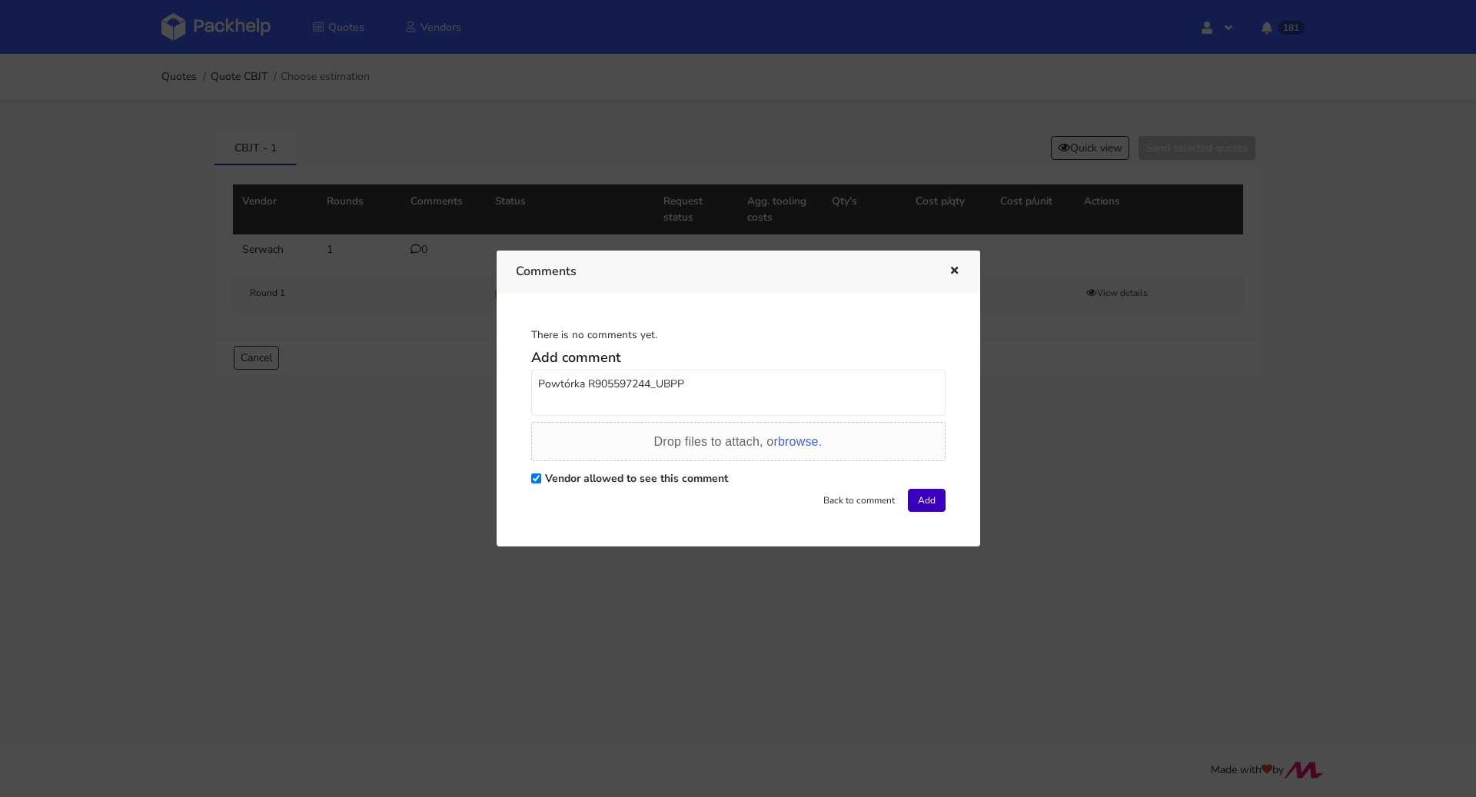
type textarea "Powtórka R905597244_UBPP"
click at [933, 503] on button "Add" at bounding box center [927, 500] width 38 height 23
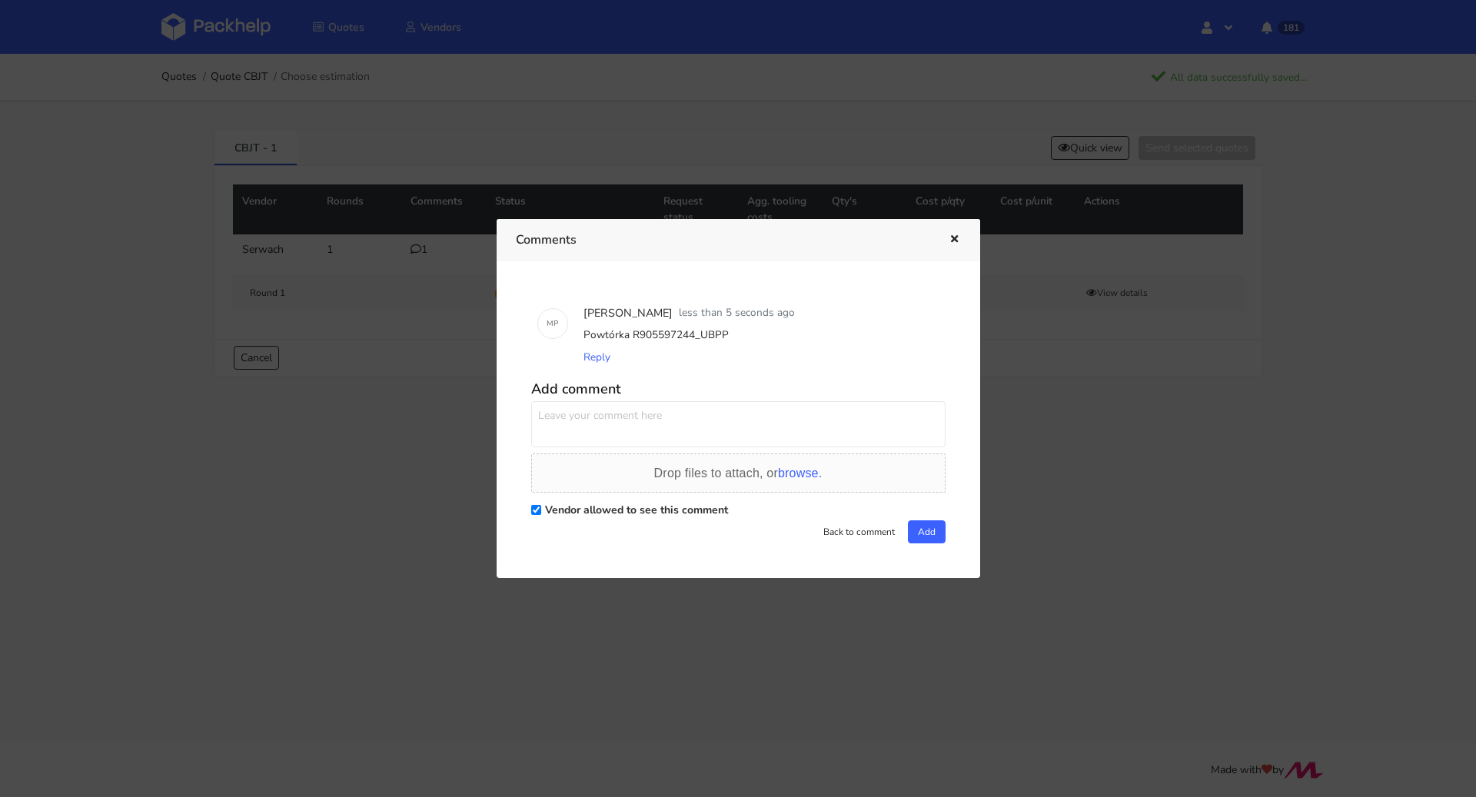
click at [955, 238] on icon "button" at bounding box center [954, 239] width 13 height 11
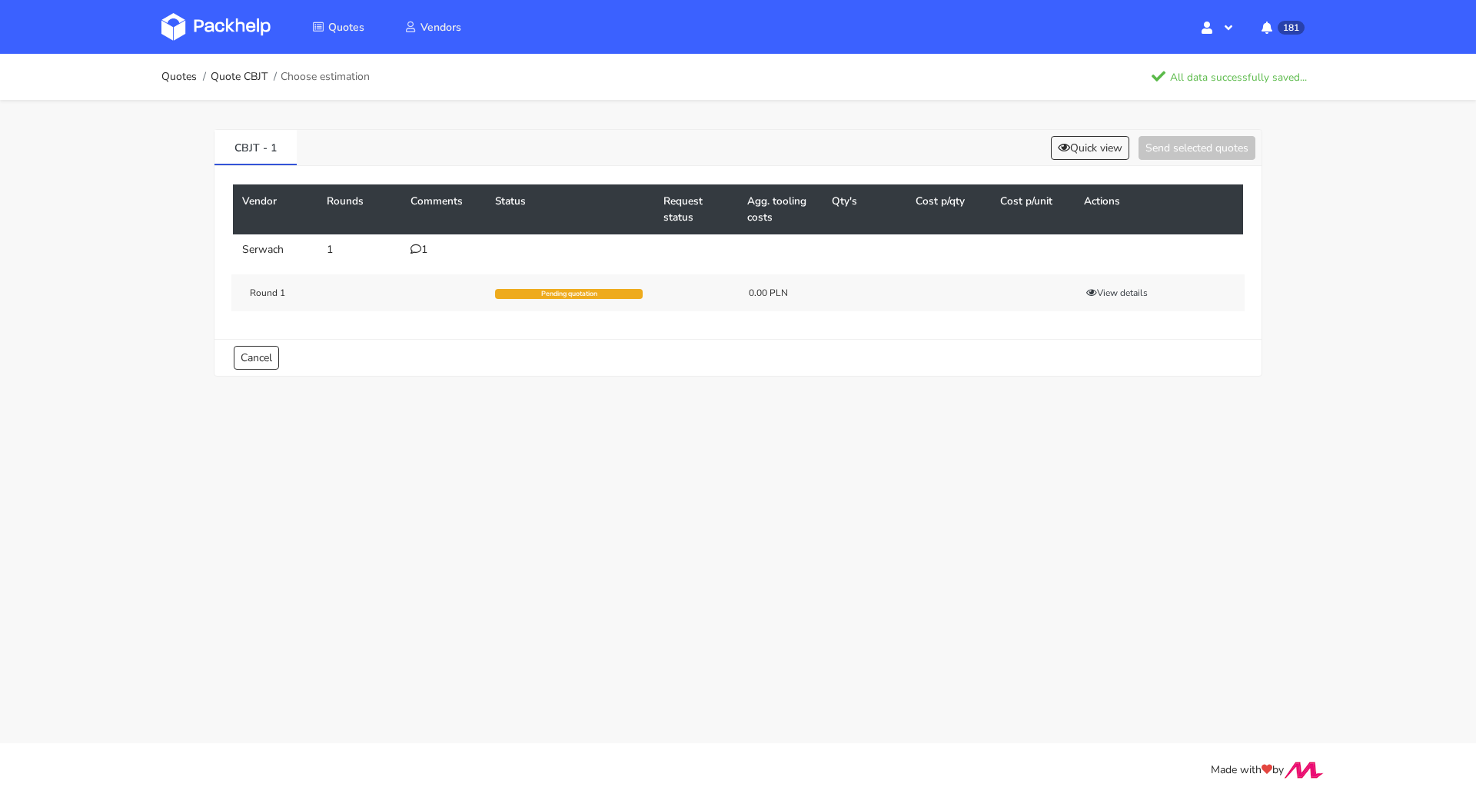
click at [421, 249] on div "1" at bounding box center [444, 250] width 66 height 12
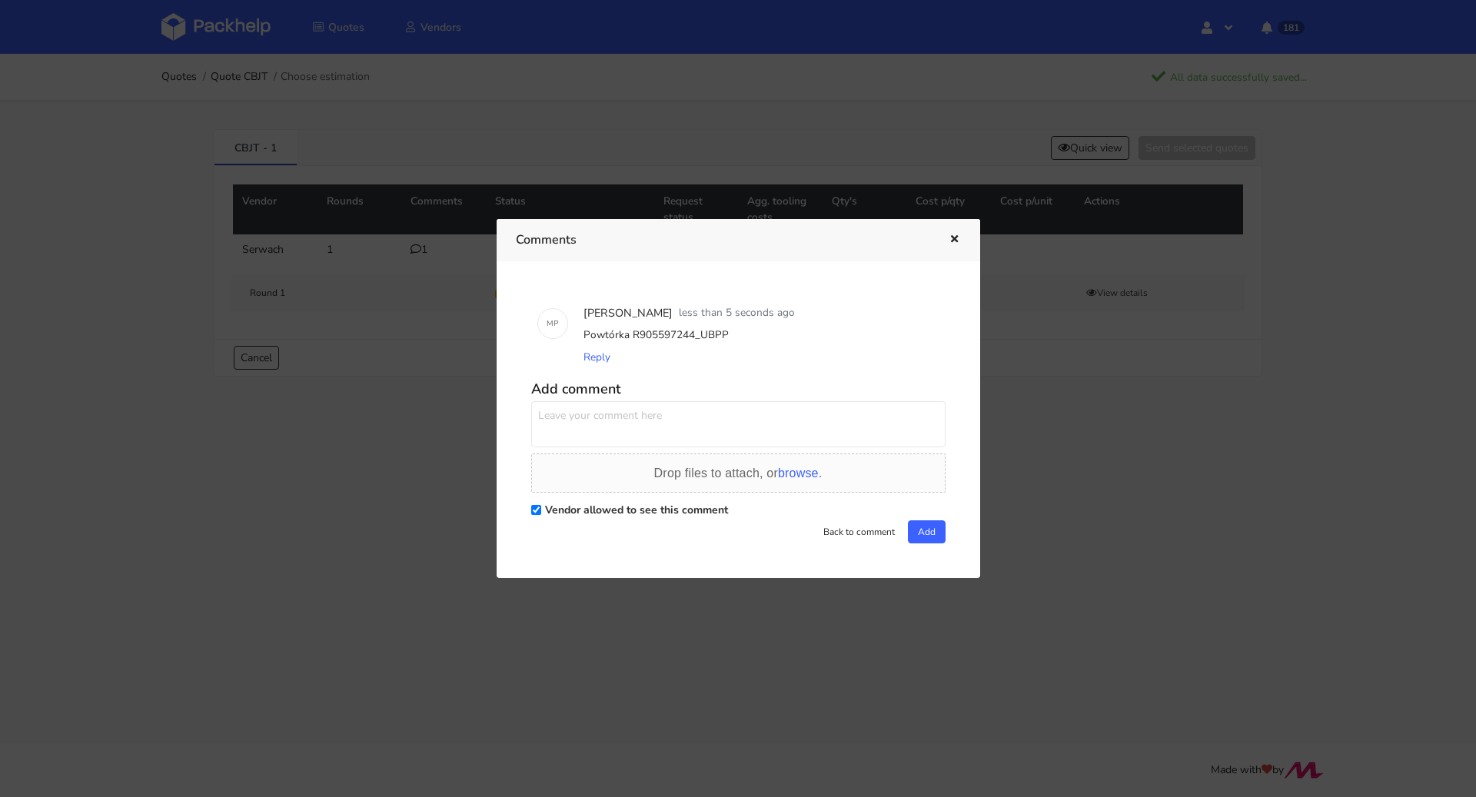
click at [447, 461] on div at bounding box center [738, 398] width 1476 height 797
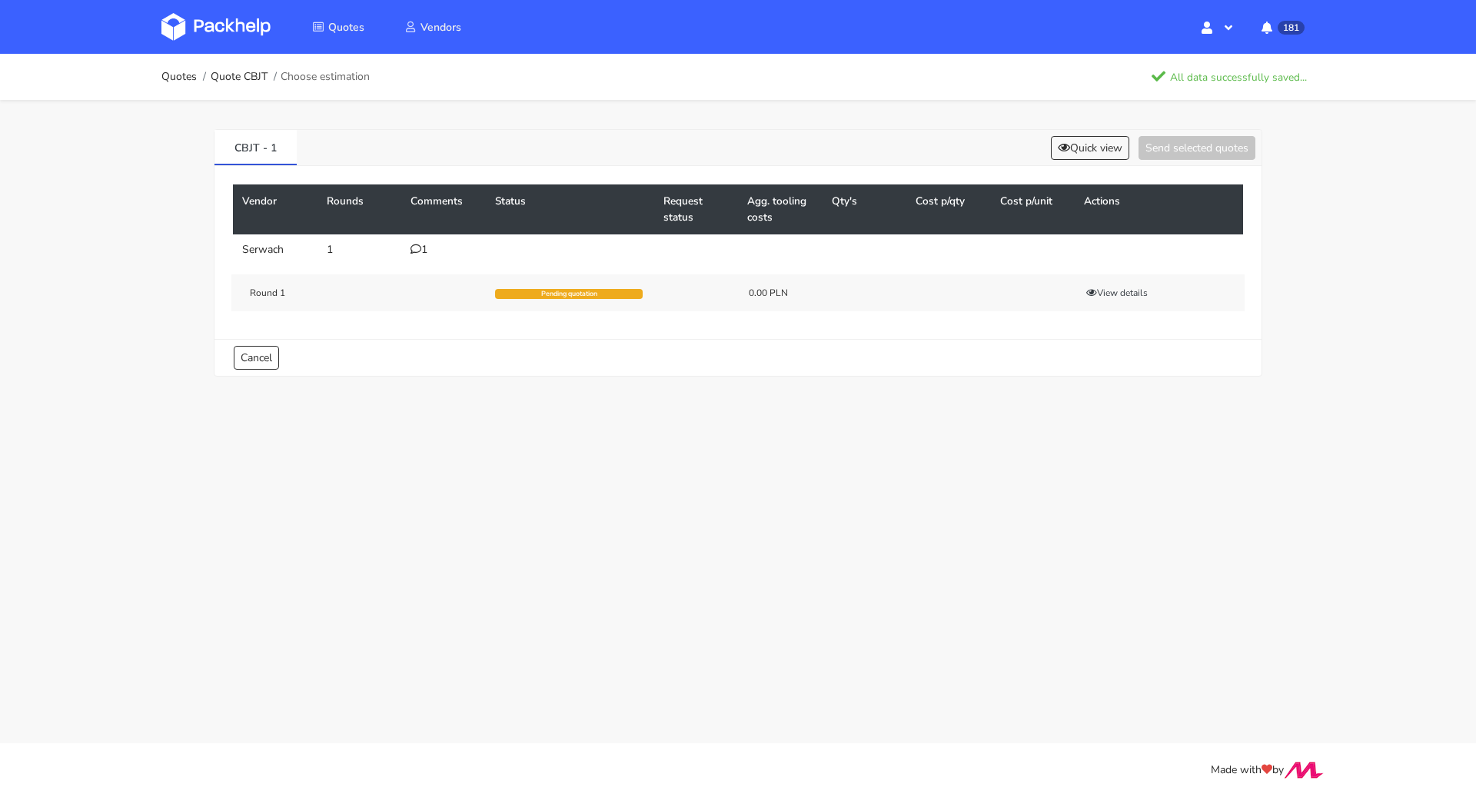
click at [250, 68] on ol "Quotes Quote CBJT Choose estimation" at bounding box center [265, 77] width 208 height 31
click at [250, 71] on link "Quote CBJT" at bounding box center [239, 77] width 57 height 12
click at [176, 62] on ol "Quotes Quote CBJT Choose estimation" at bounding box center [265, 77] width 208 height 31
click at [178, 76] on link "Quotes" at bounding box center [178, 77] width 35 height 12
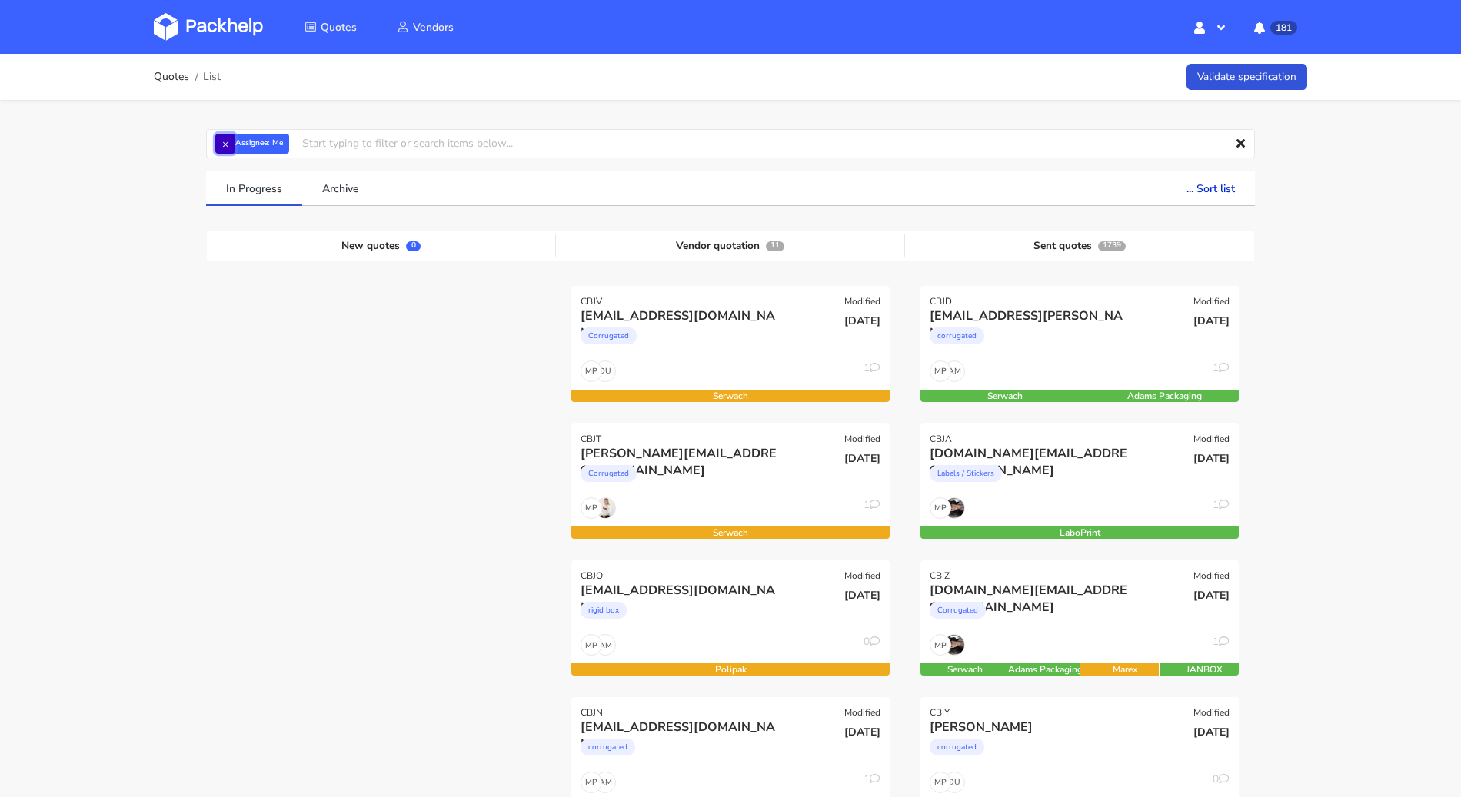
click at [228, 137] on button "×" at bounding box center [225, 144] width 20 height 20
click at [231, 140] on input "text" at bounding box center [730, 143] width 1049 height 29
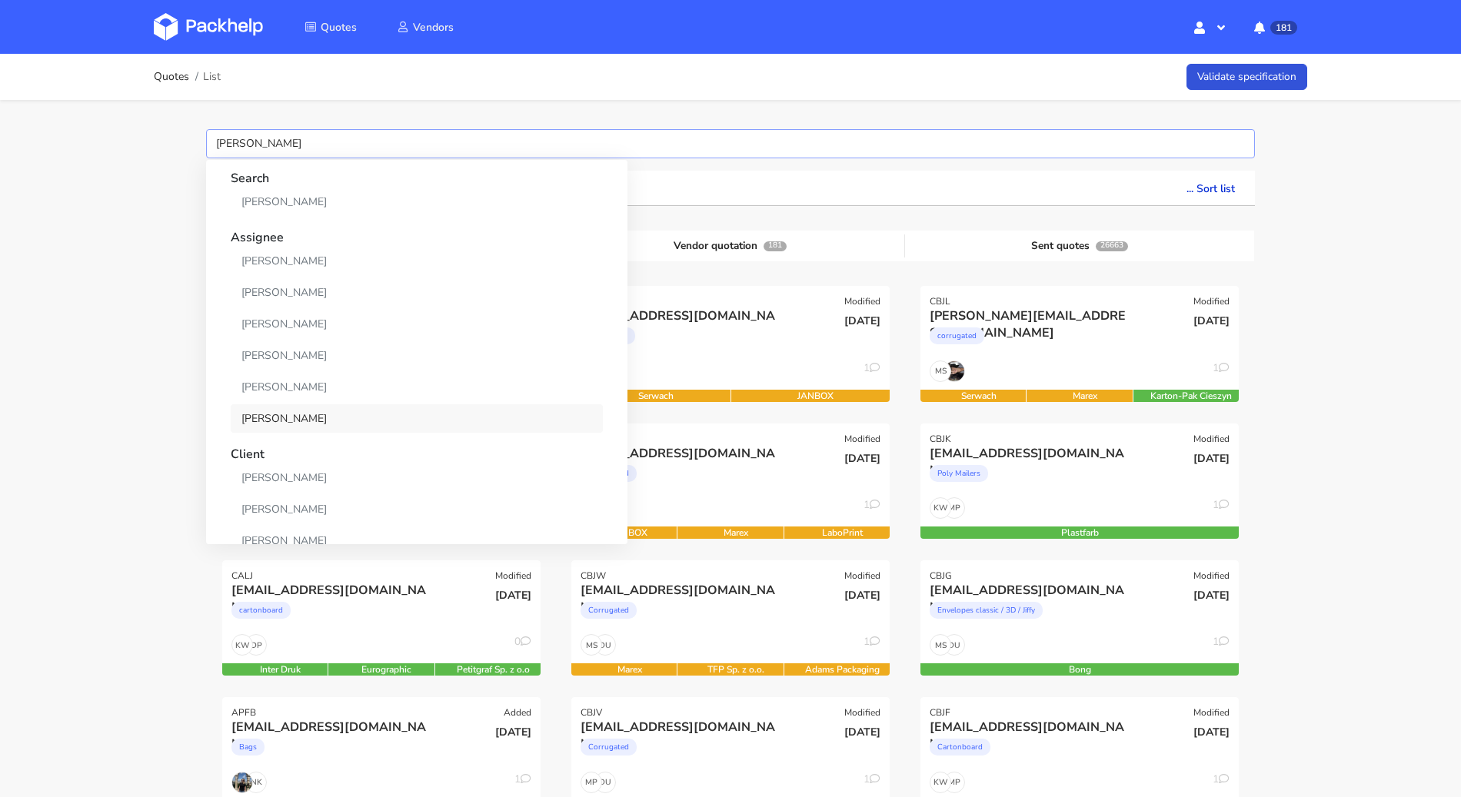
type input "maciej"
click at [281, 413] on link "[PERSON_NAME]" at bounding box center [417, 418] width 372 height 28
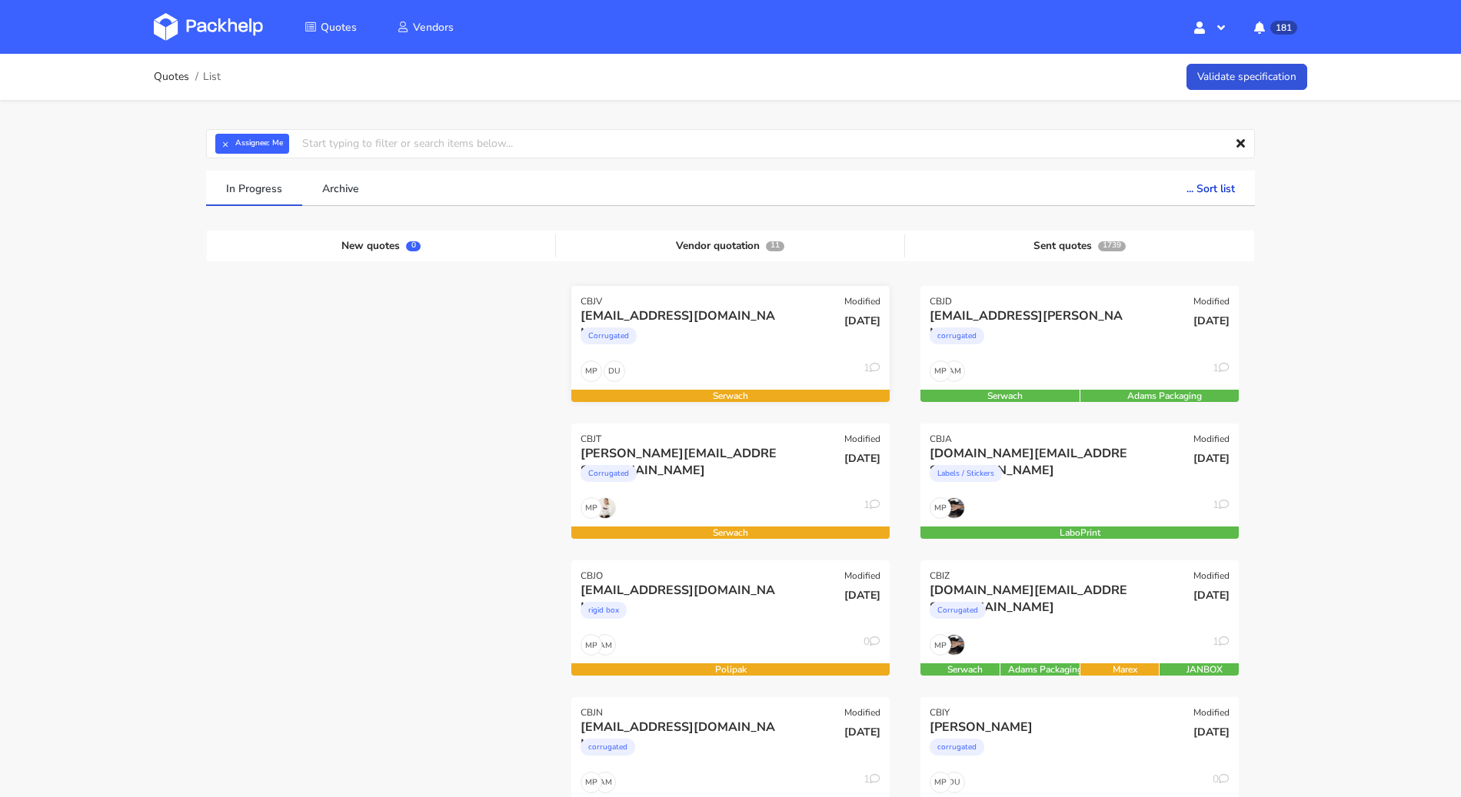
click at [727, 358] on div "[EMAIL_ADDRESS][DOMAIN_NAME] Corrugated" at bounding box center [677, 334] width 214 height 52
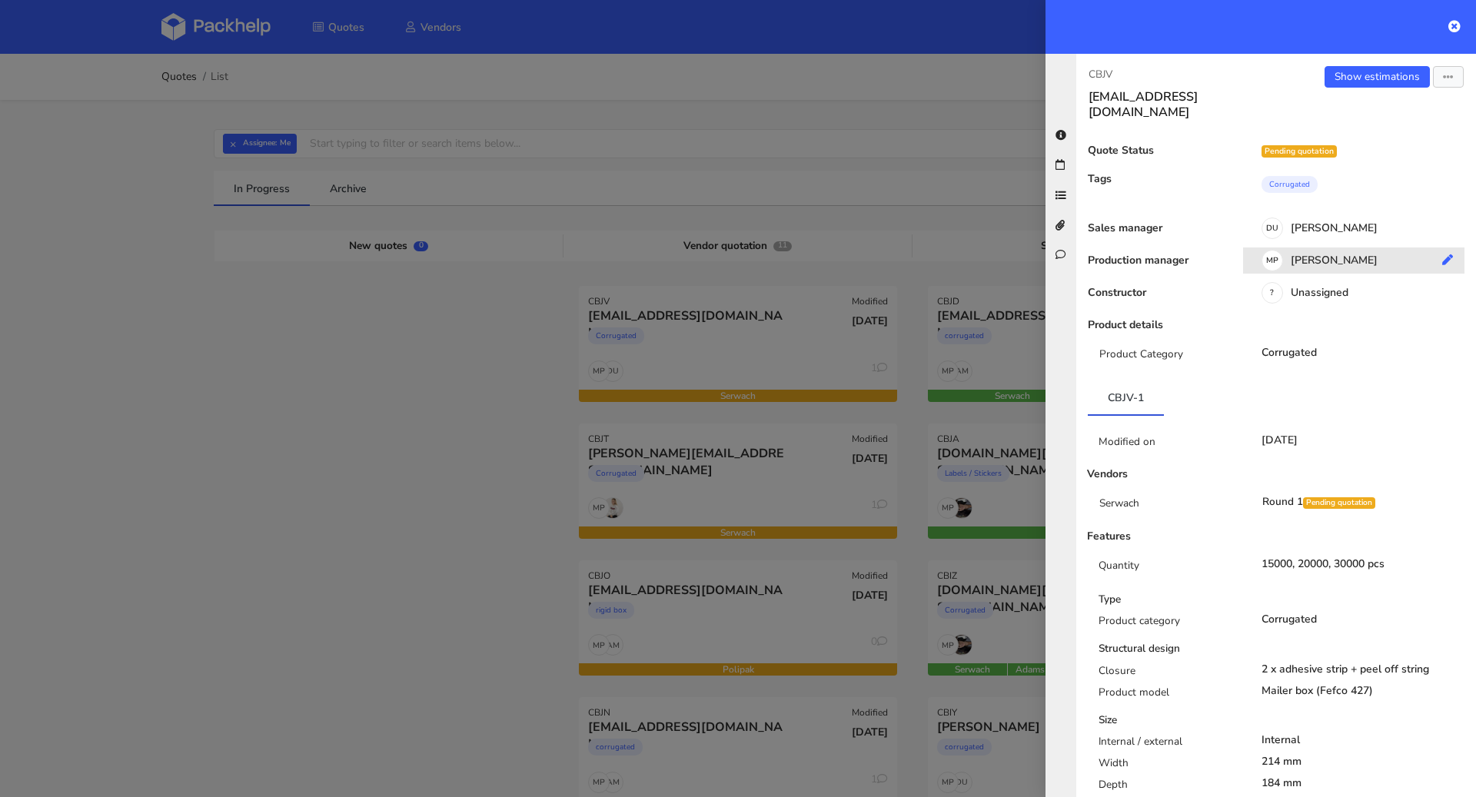
click at [1442, 254] on icon at bounding box center [1447, 259] width 11 height 11
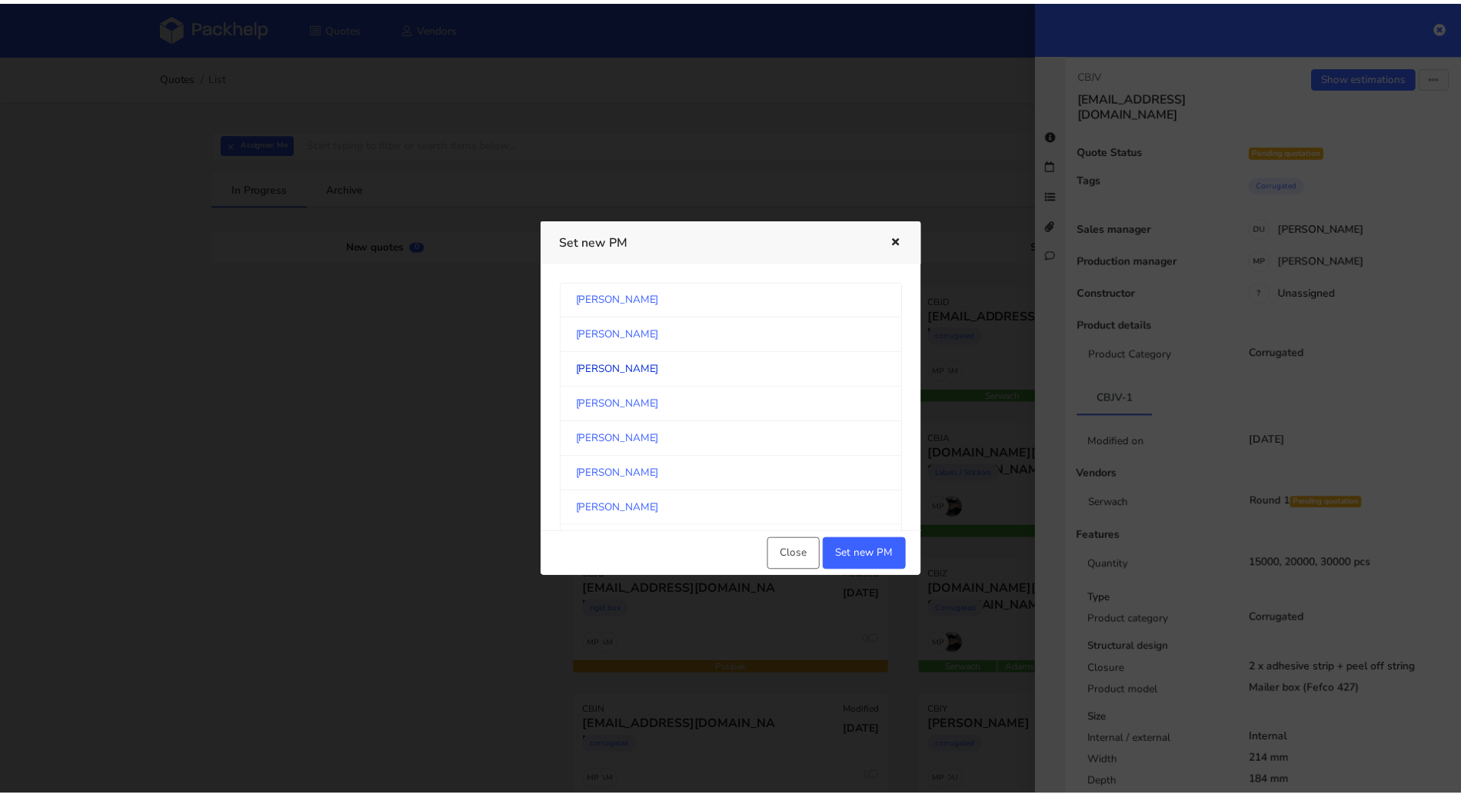
scroll to position [2542, 0]
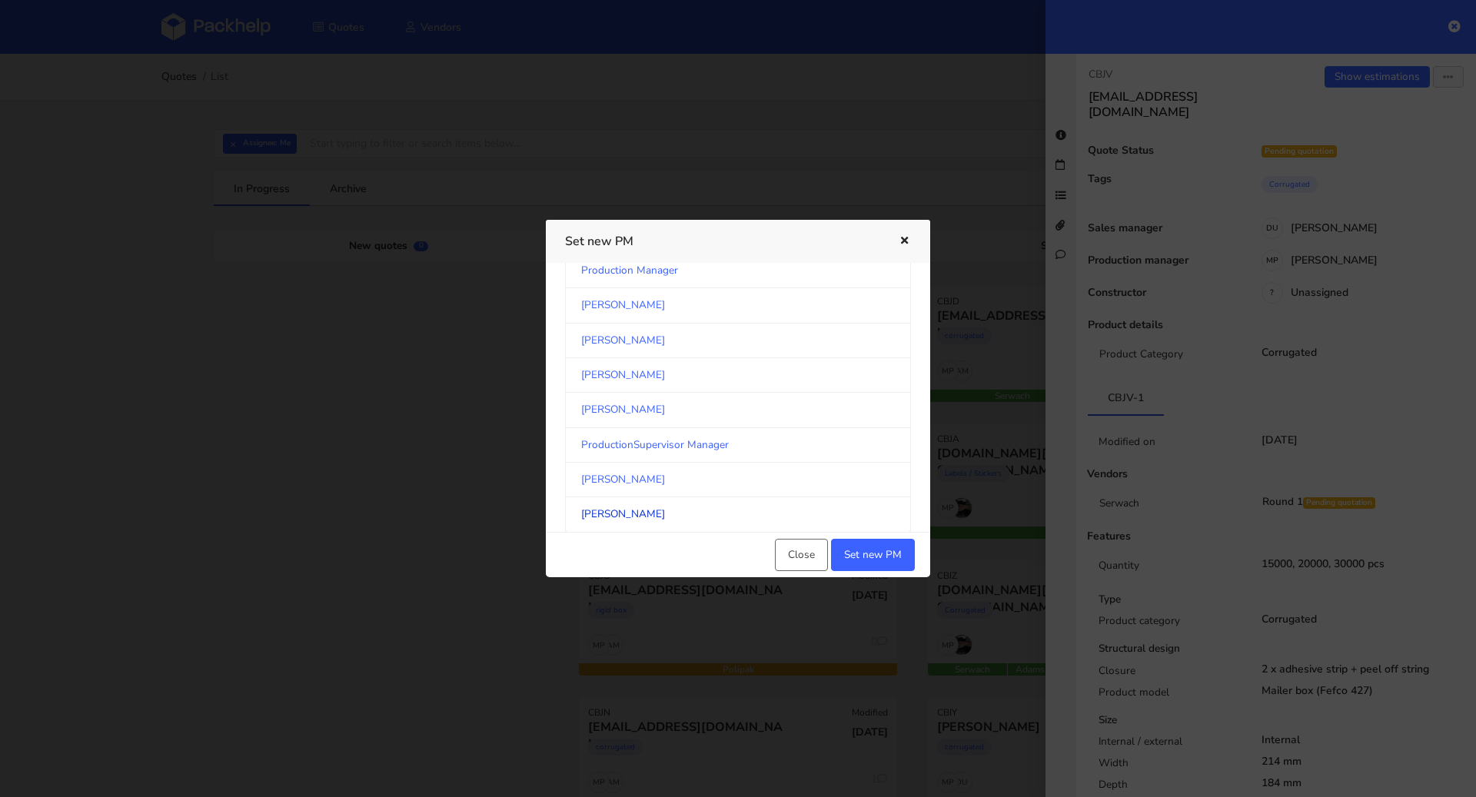
click at [671, 497] on link "[PERSON_NAME]" at bounding box center [738, 514] width 346 height 35
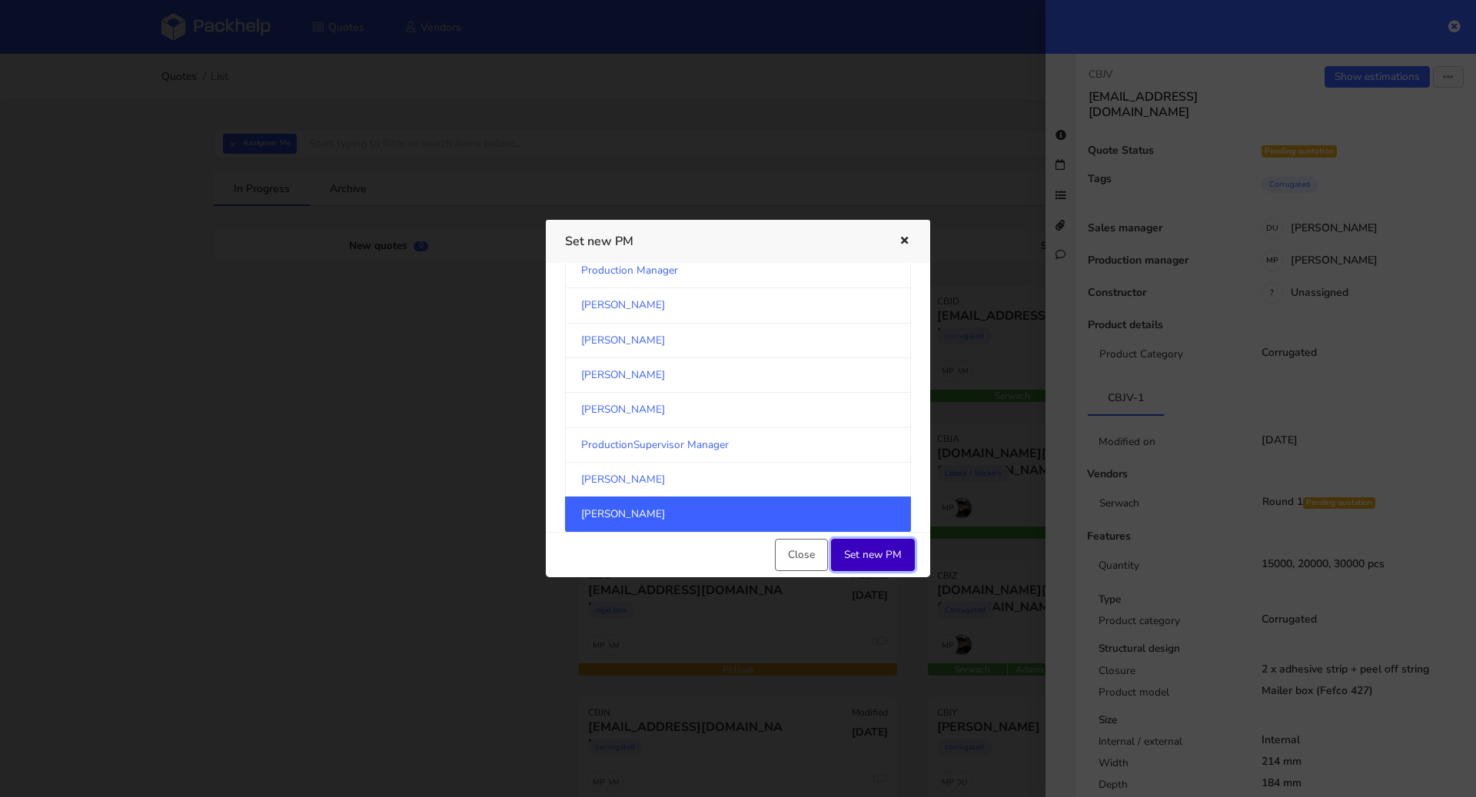
click at [866, 560] on button "Set new PM" at bounding box center [873, 555] width 84 height 32
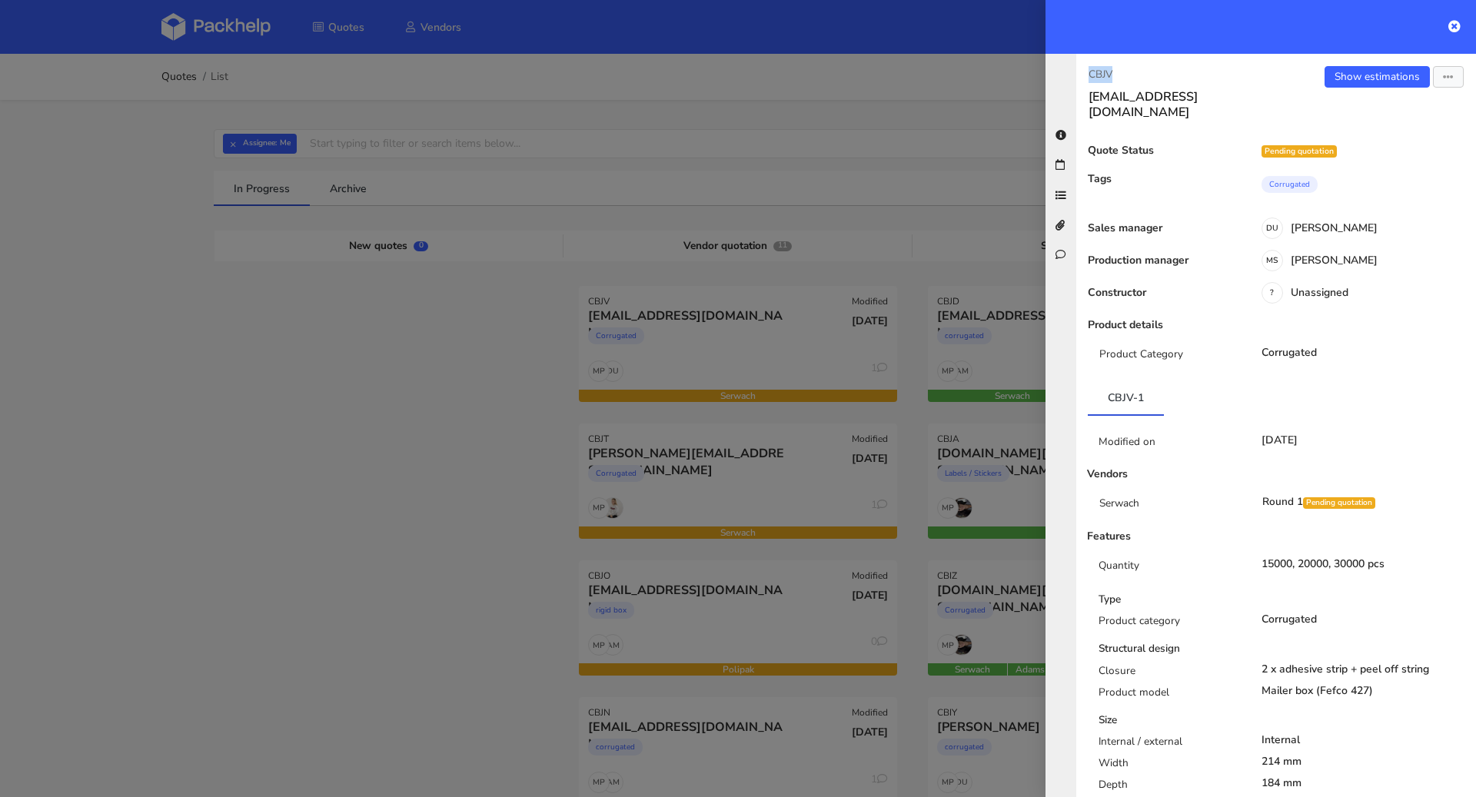
drag, startPoint x: 1128, startPoint y: 70, endPoint x: 1091, endPoint y: 70, distance: 36.9
click at [1091, 70] on p "CBJV" at bounding box center [1176, 74] width 175 height 17
copy p "CBJV"
click at [369, 234] on div at bounding box center [738, 398] width 1476 height 797
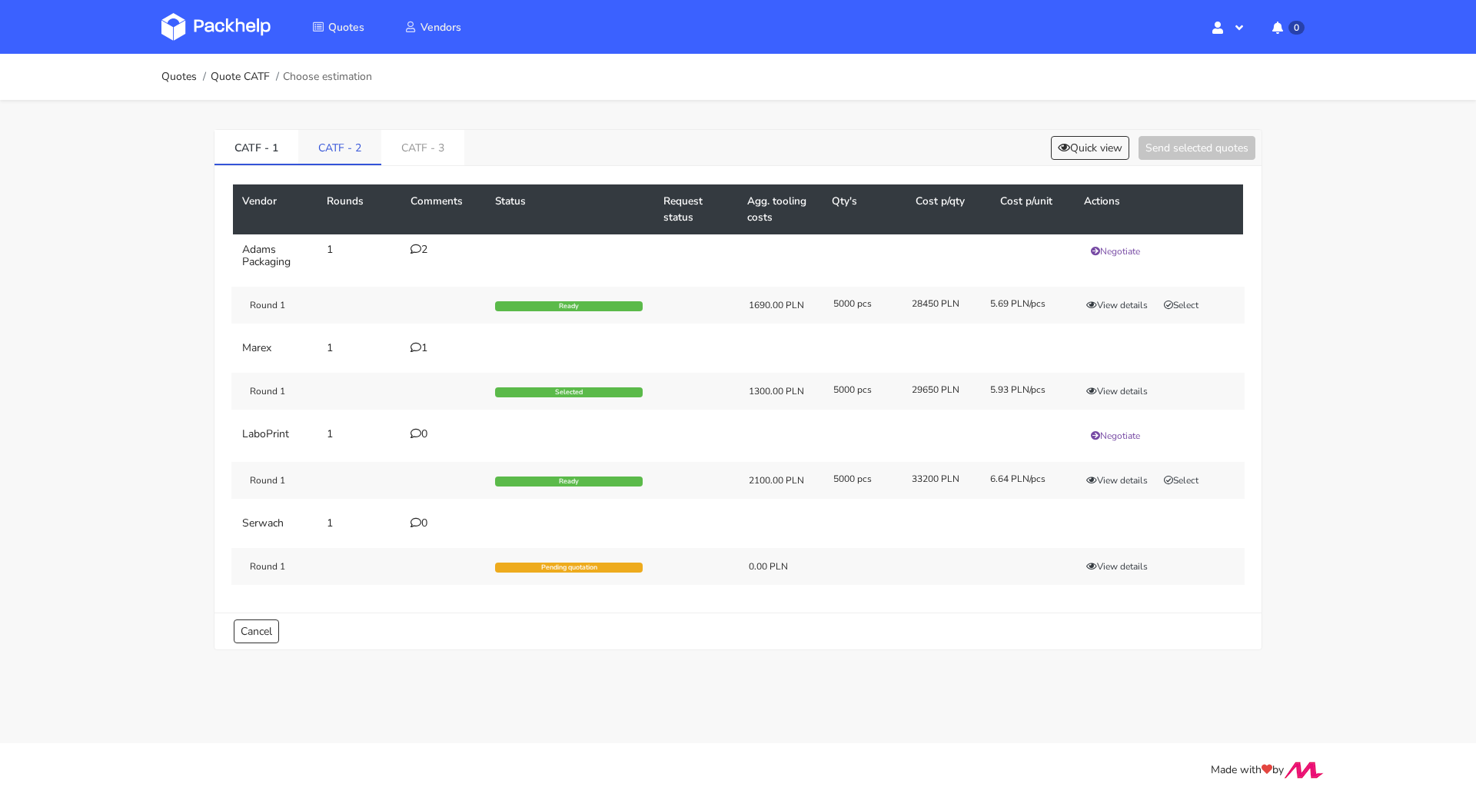
click at [355, 146] on link "CATF - 2" at bounding box center [339, 147] width 83 height 34
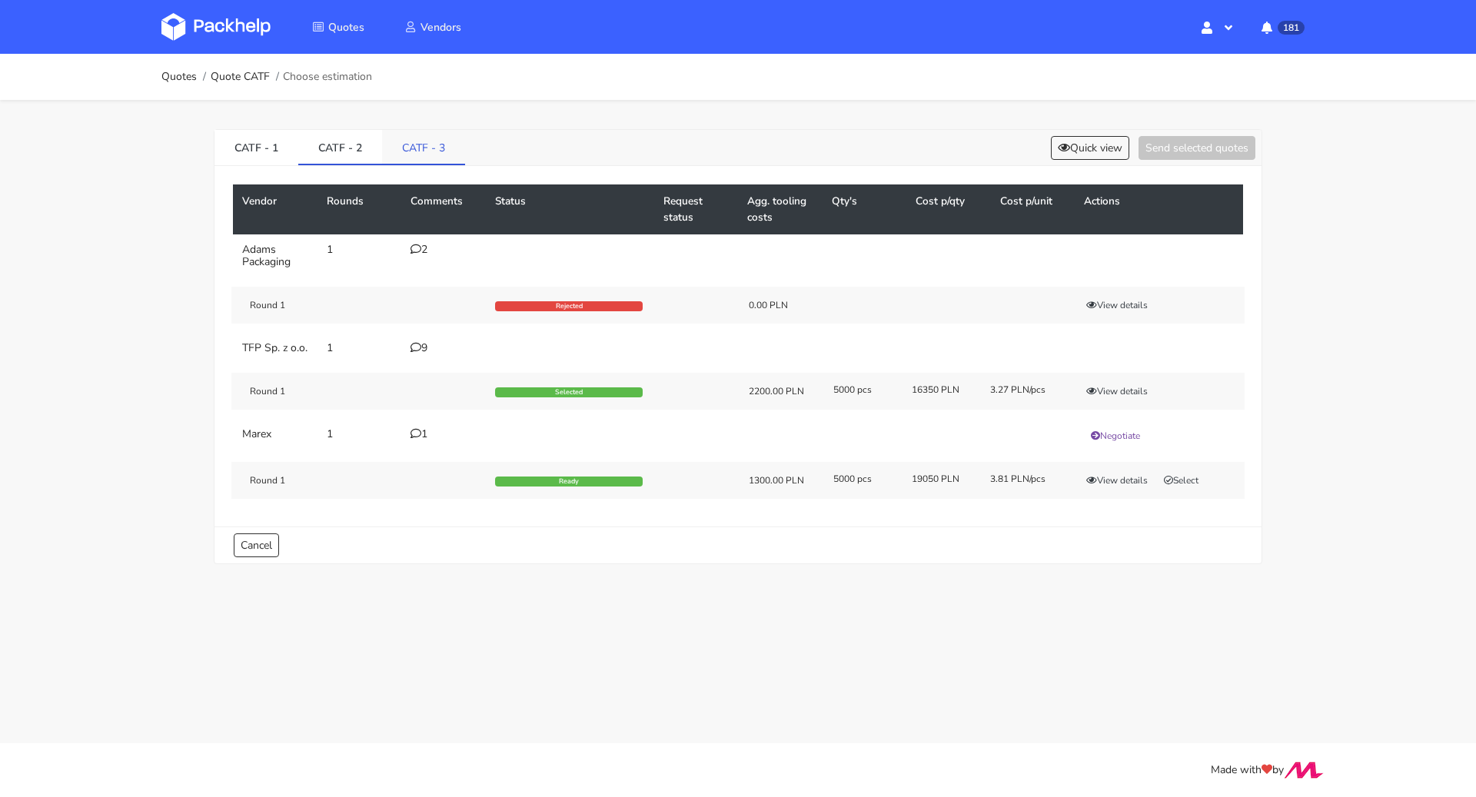
click at [394, 146] on link "CATF - 3" at bounding box center [423, 147] width 83 height 34
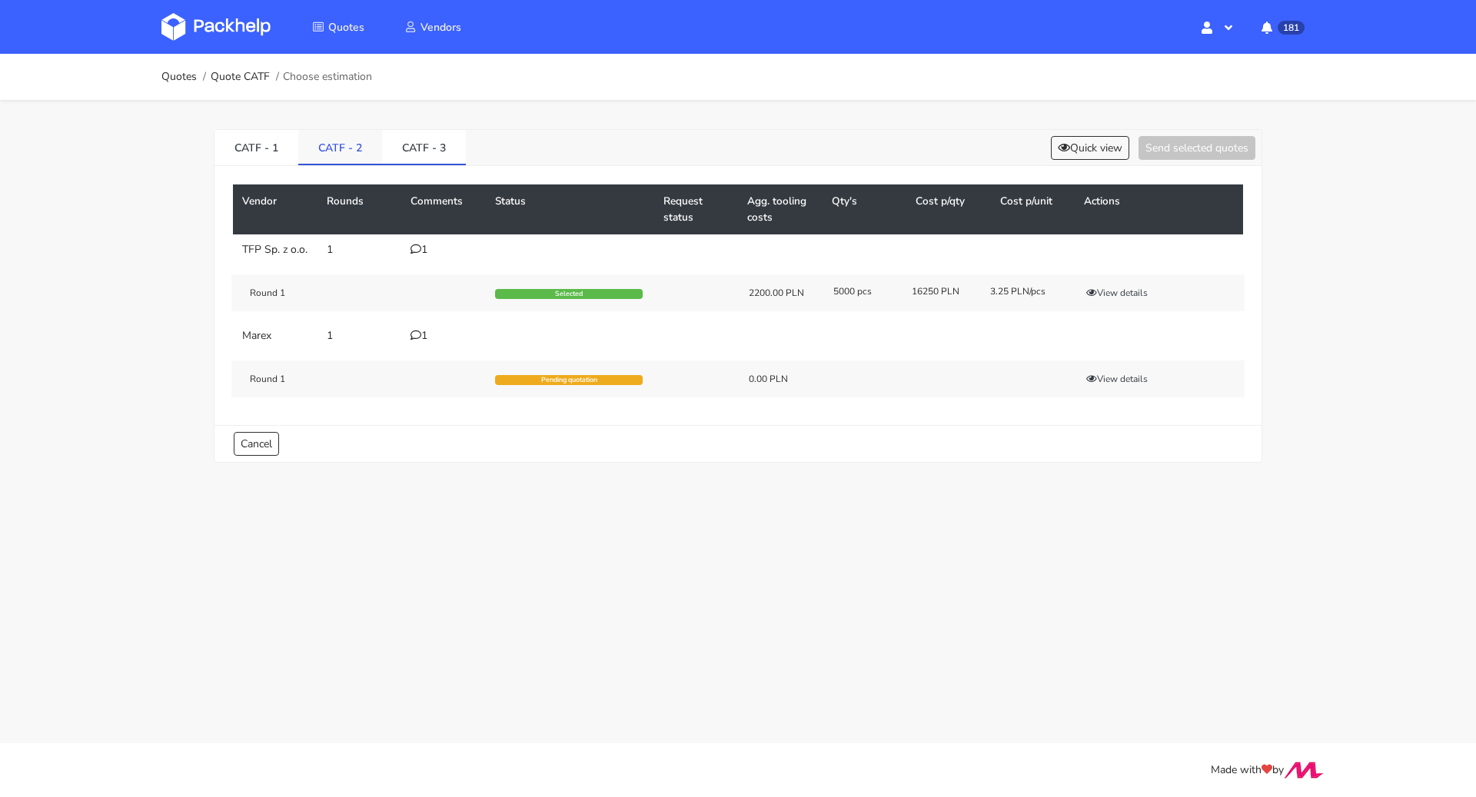
click at [351, 153] on link "CATF - 2" at bounding box center [340, 147] width 84 height 34
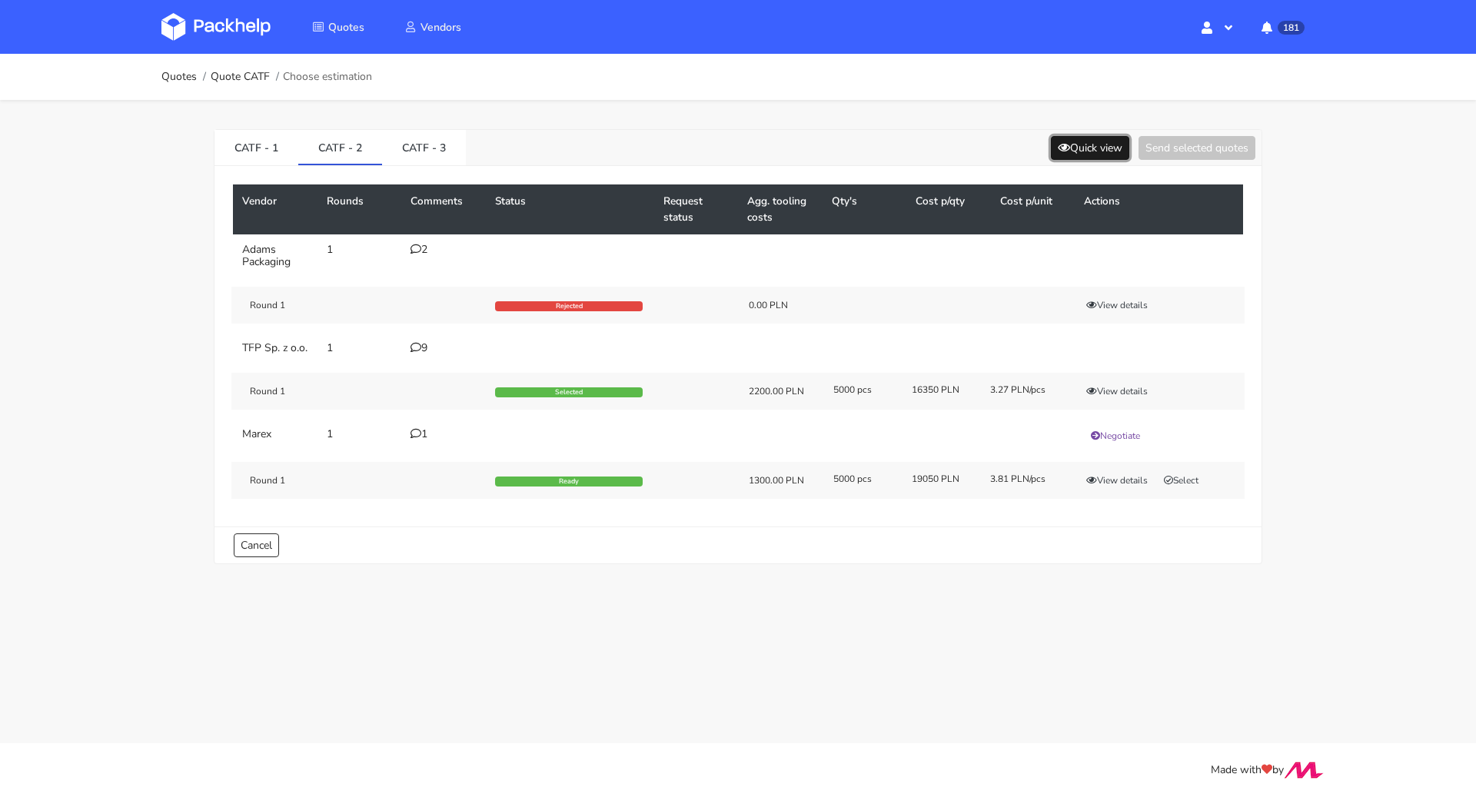
click at [1062, 142] on icon at bounding box center [1064, 147] width 12 height 11
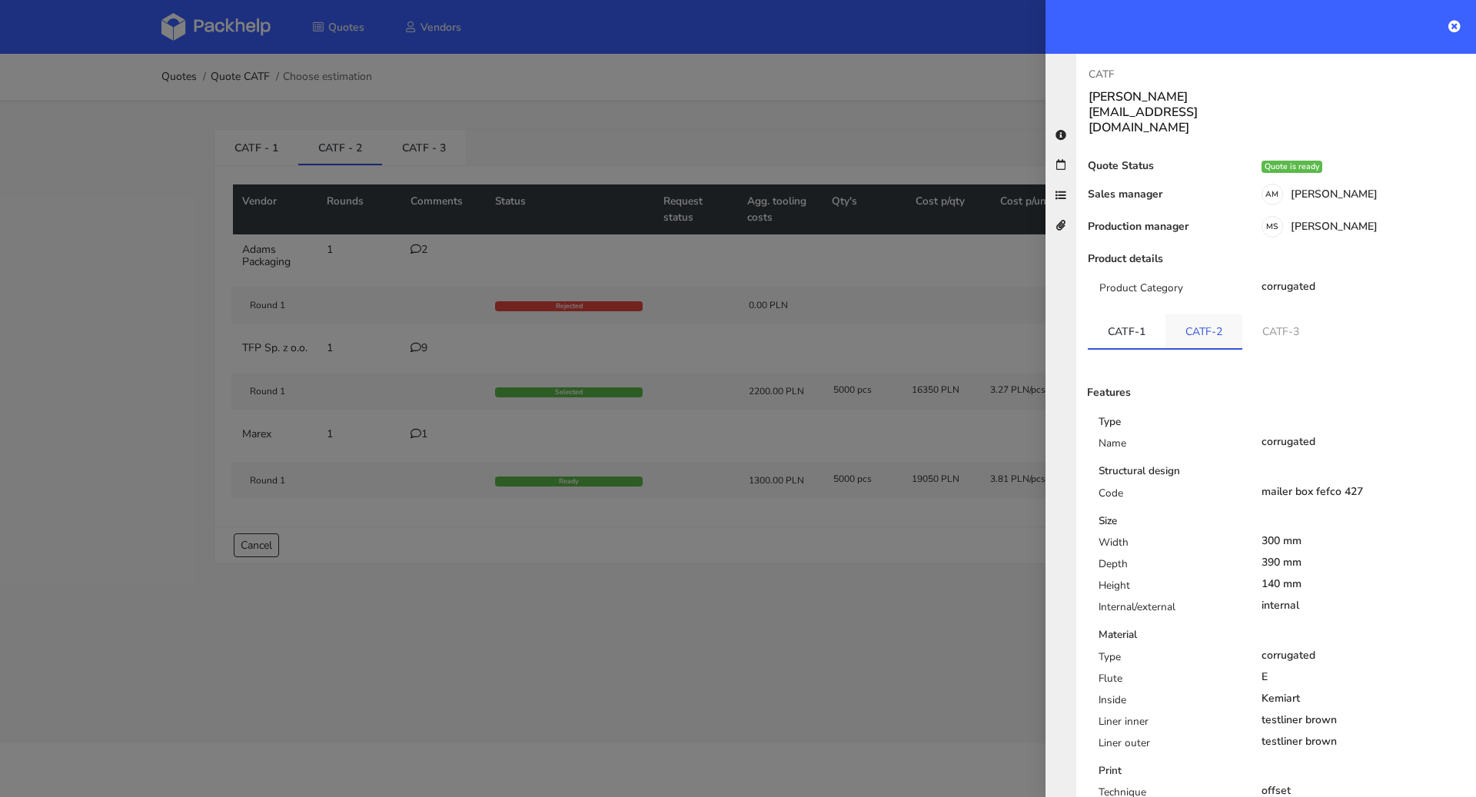
click at [1209, 314] on link "CATF-2" at bounding box center [1204, 331] width 77 height 34
click at [1271, 314] on link "CATF-3" at bounding box center [1281, 331] width 77 height 34
click at [1221, 314] on link "CATF-2" at bounding box center [1205, 331] width 78 height 34
click at [900, 434] on div at bounding box center [738, 398] width 1476 height 797
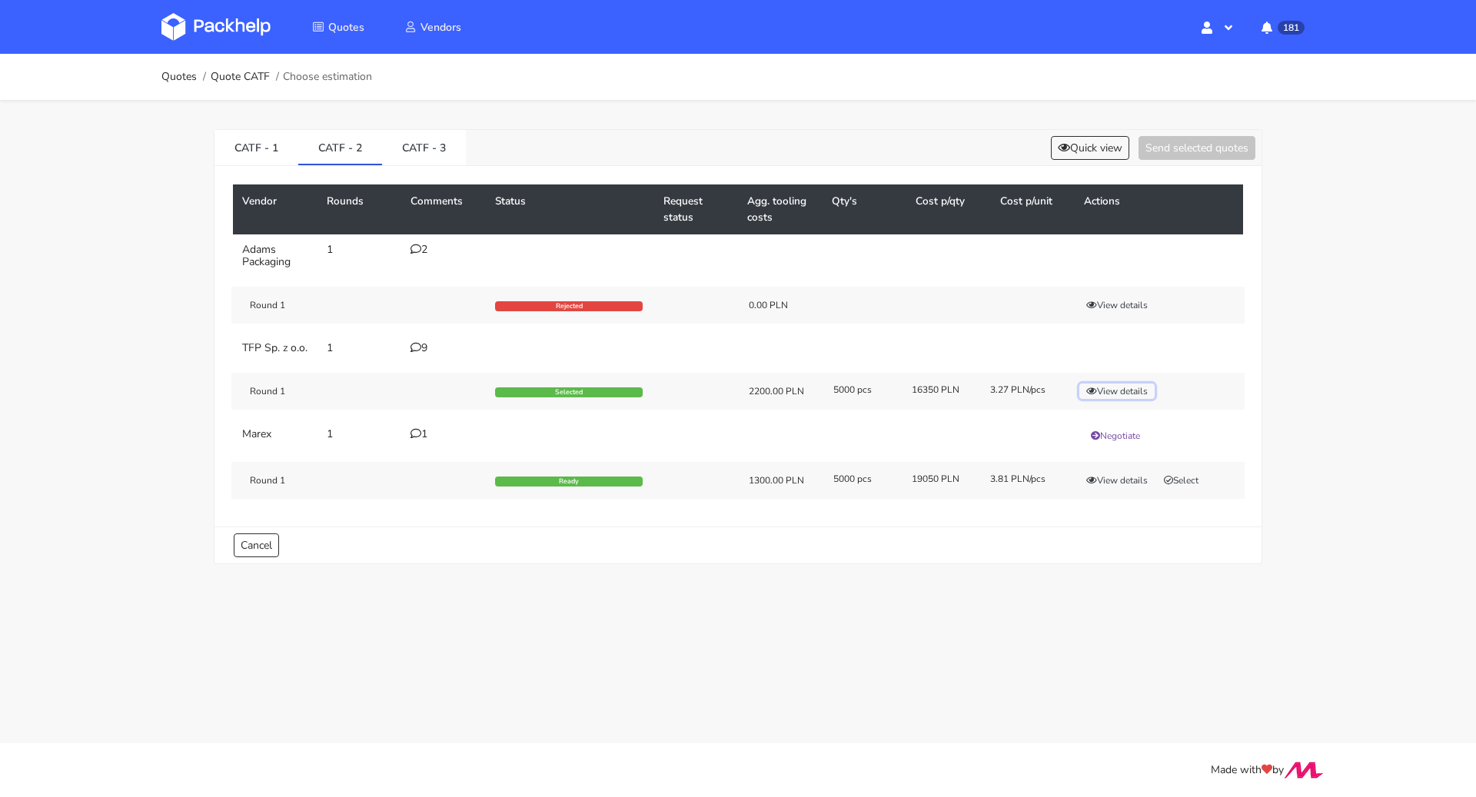
click at [1128, 399] on button "View details" at bounding box center [1116, 391] width 75 height 15
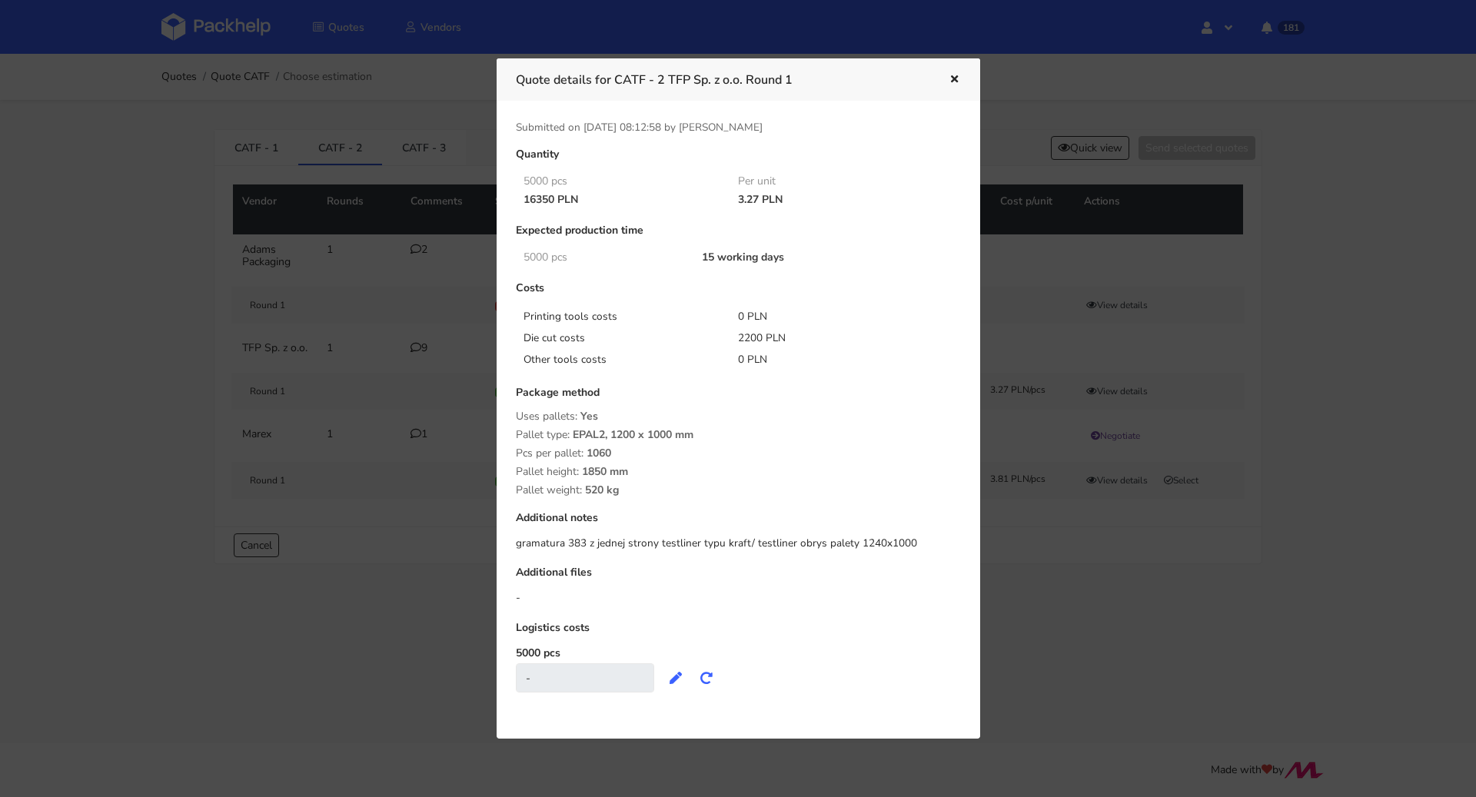
drag, startPoint x: 734, startPoint y: 201, endPoint x: 756, endPoint y: 201, distance: 21.5
click at [756, 200] on div "3.27 PLN" at bounding box center [834, 200] width 215 height 12
copy div "3.27"
drag, startPoint x: 736, startPoint y: 339, endPoint x: 749, endPoint y: 350, distance: 16.9
click at [759, 338] on div "2200 PLN" at bounding box center [834, 338] width 215 height 15
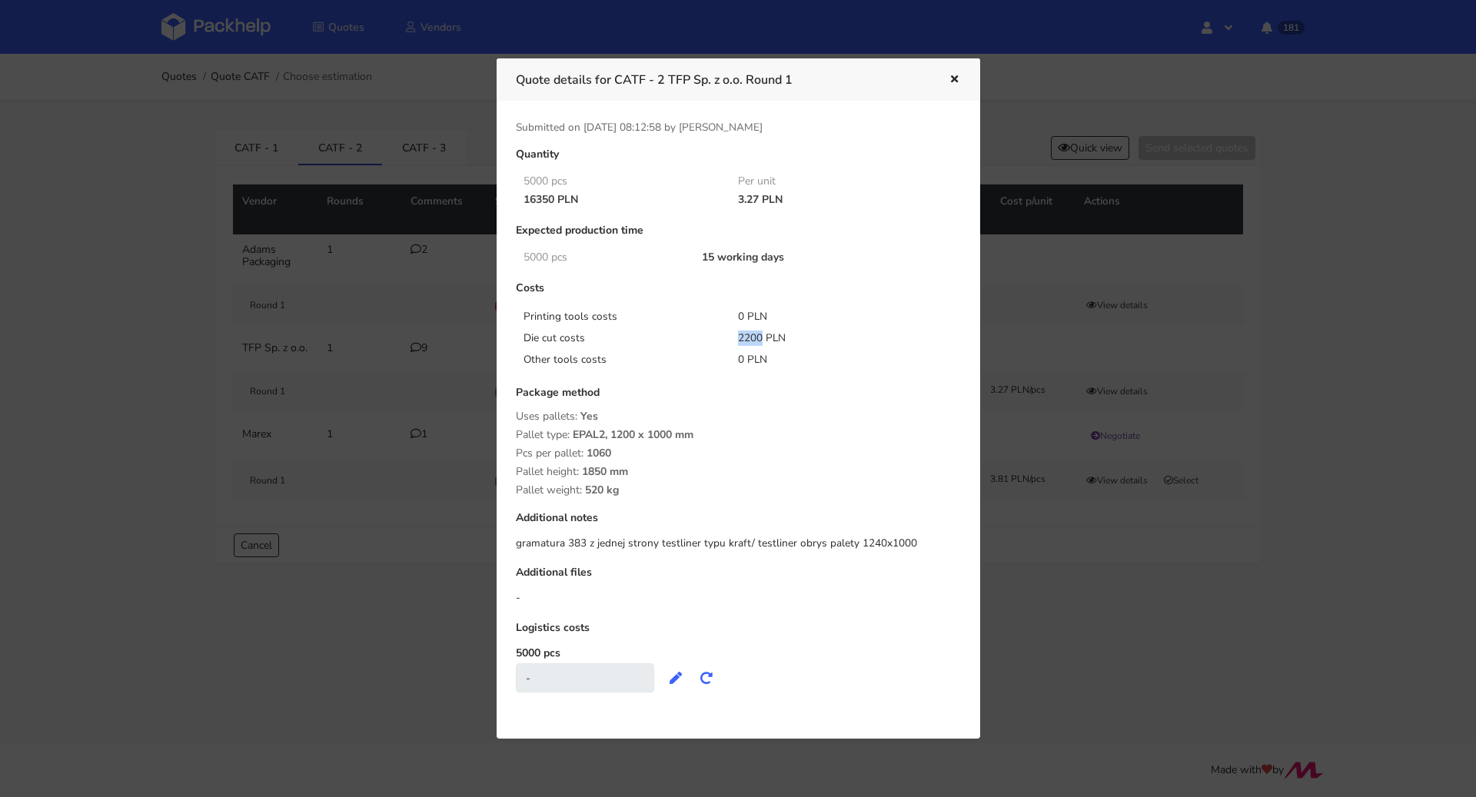
copy div "2200"
click at [952, 78] on icon "button" at bounding box center [954, 80] width 13 height 11
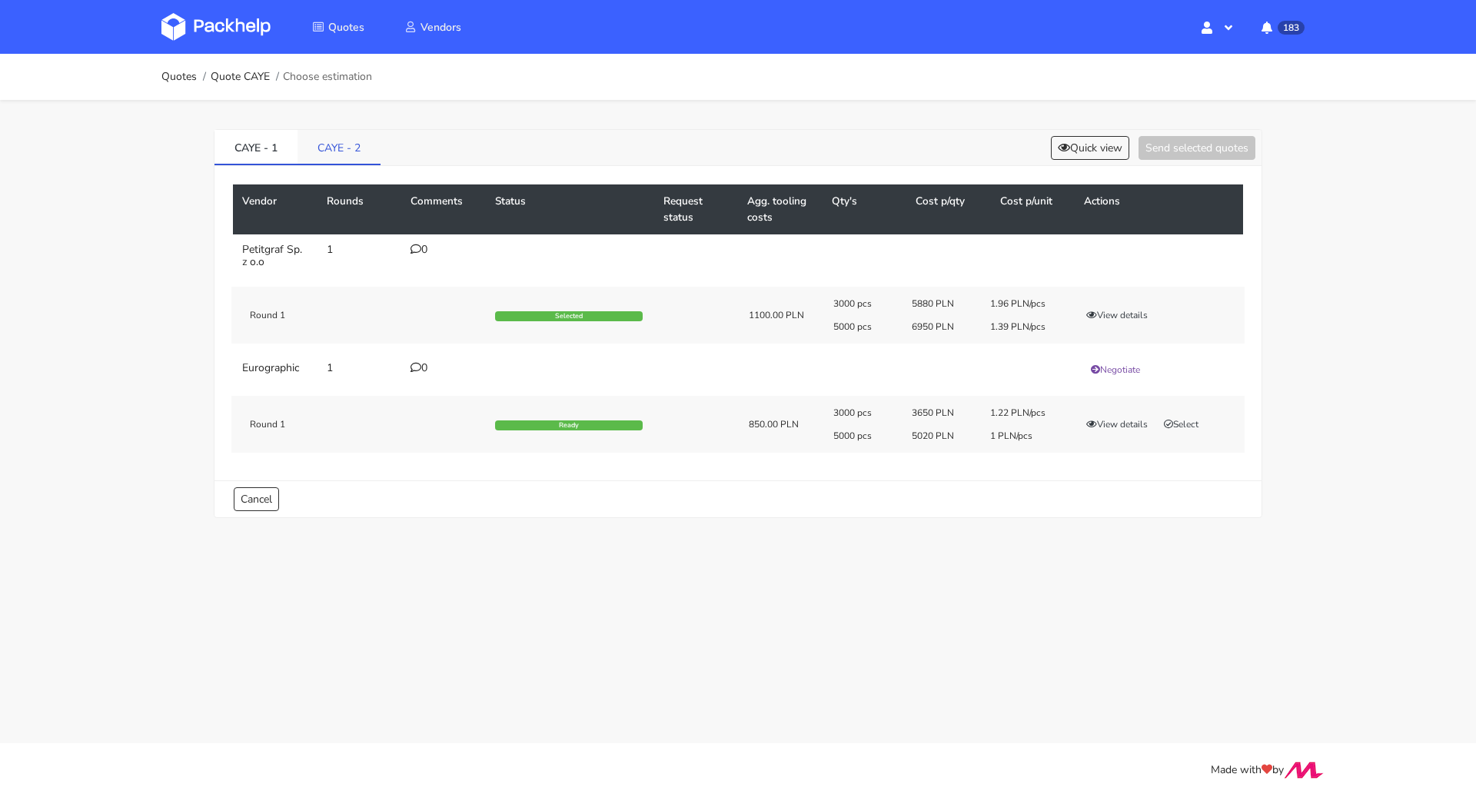
click at [364, 144] on link "CAYE - 2" at bounding box center [339, 147] width 83 height 34
click at [258, 145] on link "CAYE - 1" at bounding box center [255, 147] width 83 height 34
click at [169, 81] on link "Quotes" at bounding box center [178, 77] width 35 height 12
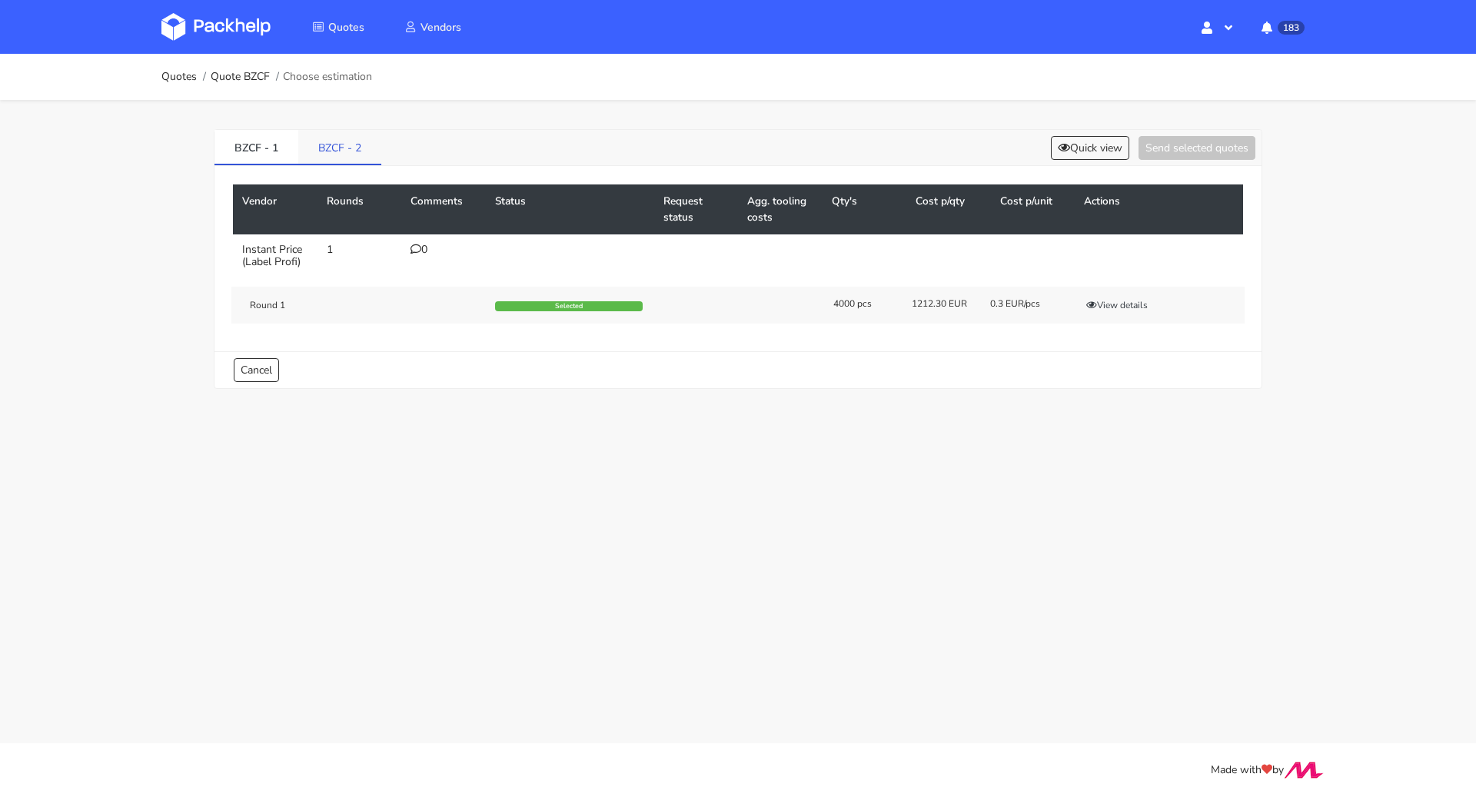
click at [343, 141] on link "BZCF - 2" at bounding box center [339, 147] width 83 height 34
click at [227, 145] on link "BZCF - 1" at bounding box center [256, 147] width 84 height 34
click at [371, 141] on link "BZCF - 2" at bounding box center [340, 147] width 84 height 34
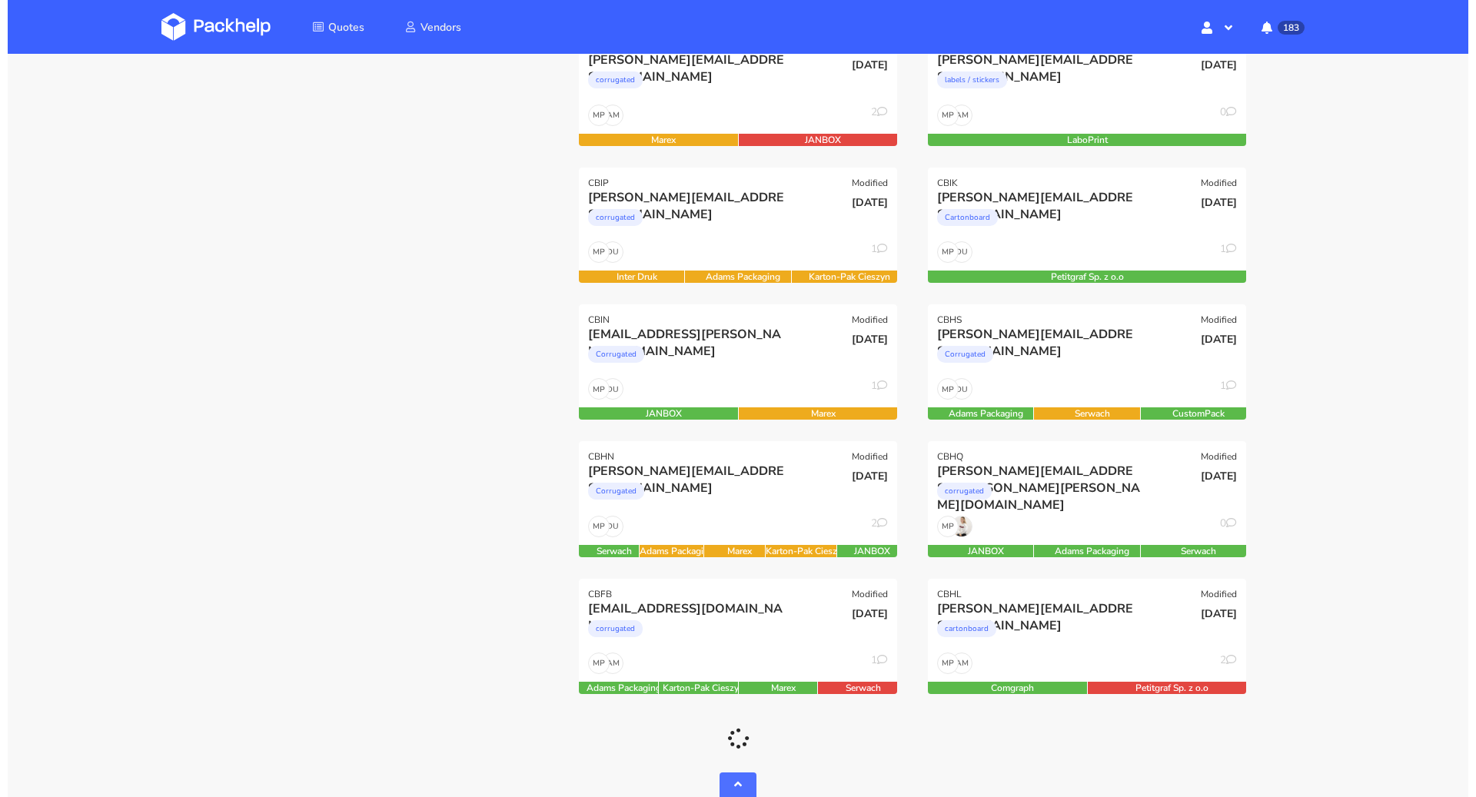
scroll to position [957, 0]
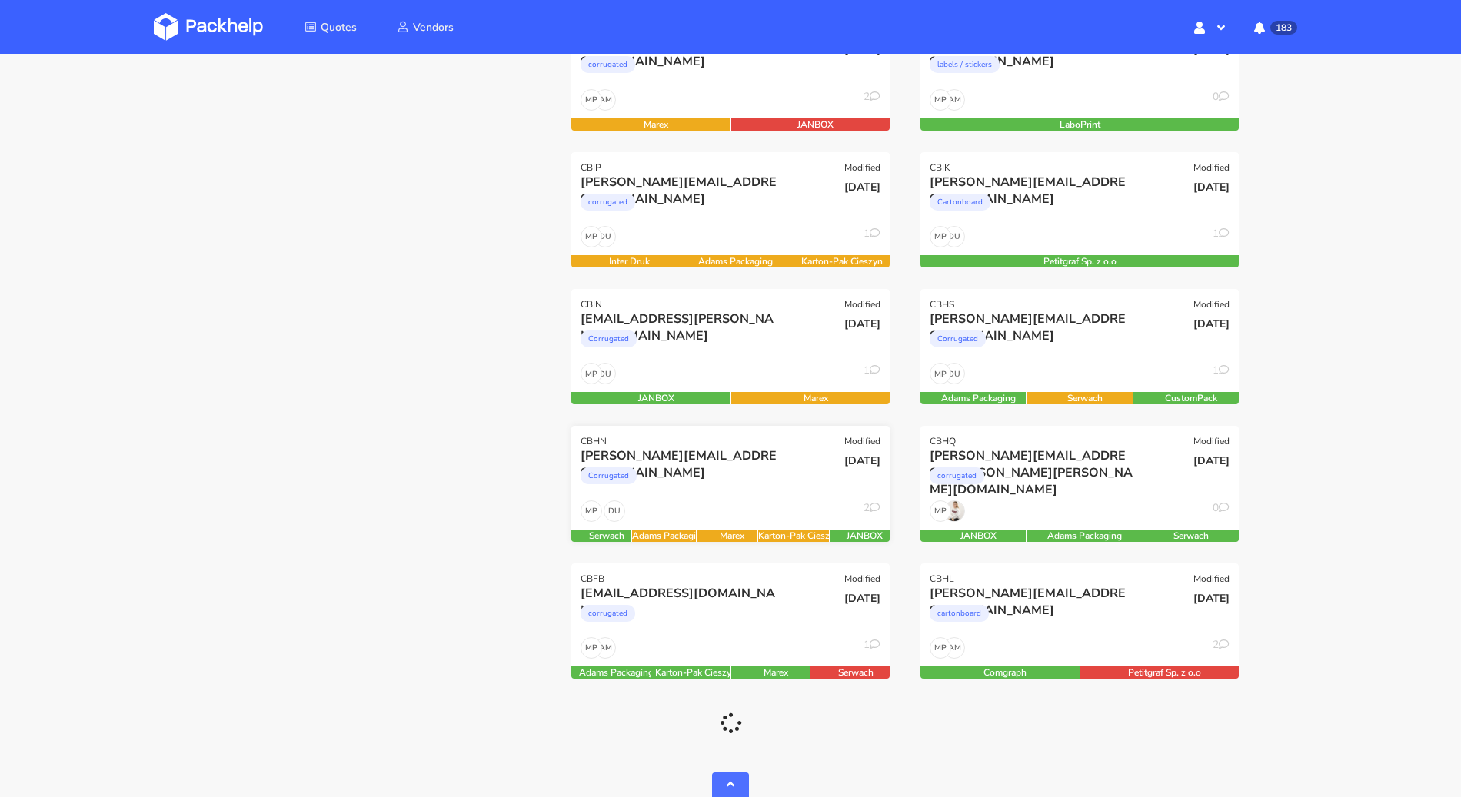
click at [740, 483] on div "Corrugated" at bounding box center [682, 479] width 204 height 31
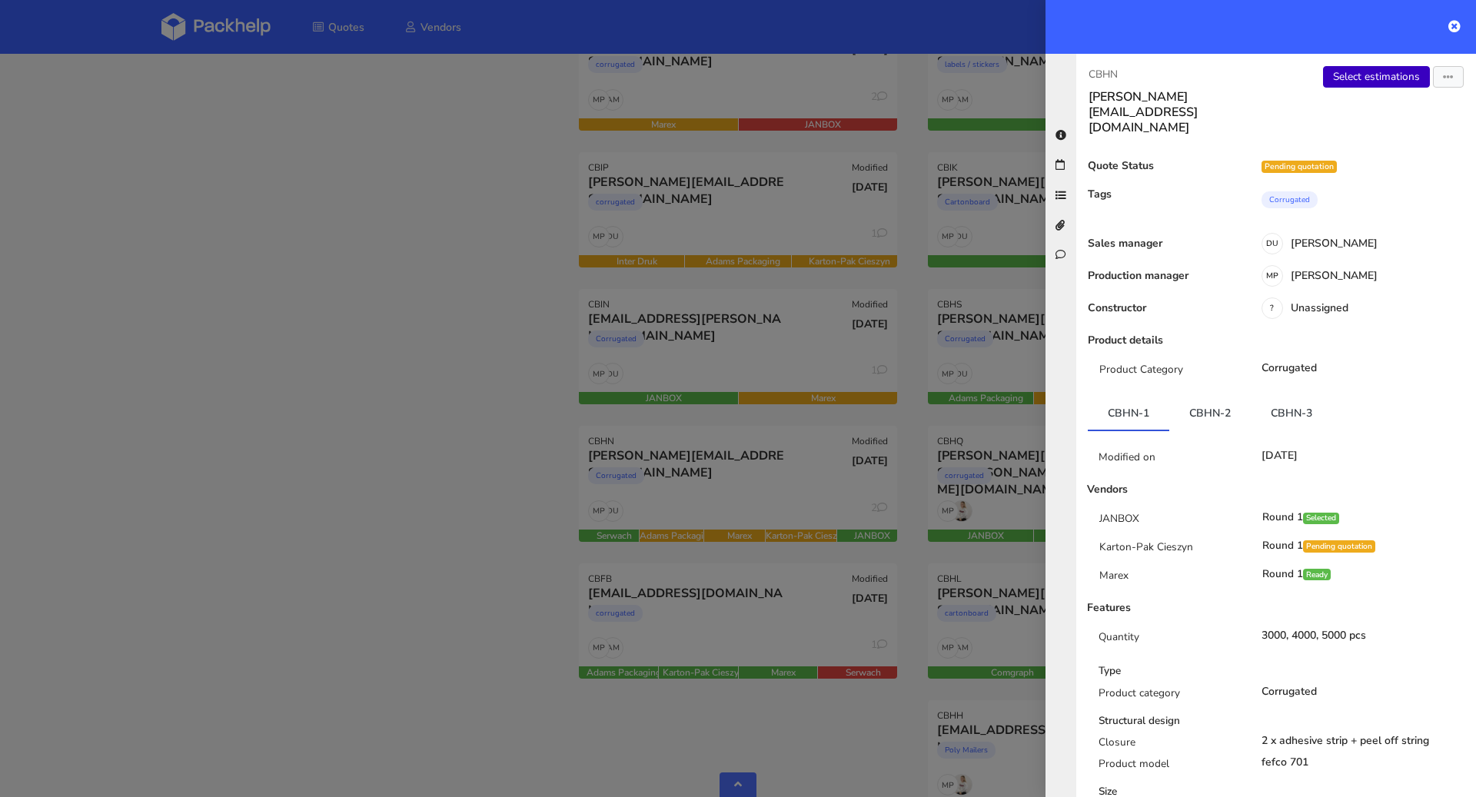
click at [1368, 75] on link "Select estimations" at bounding box center [1376, 77] width 107 height 22
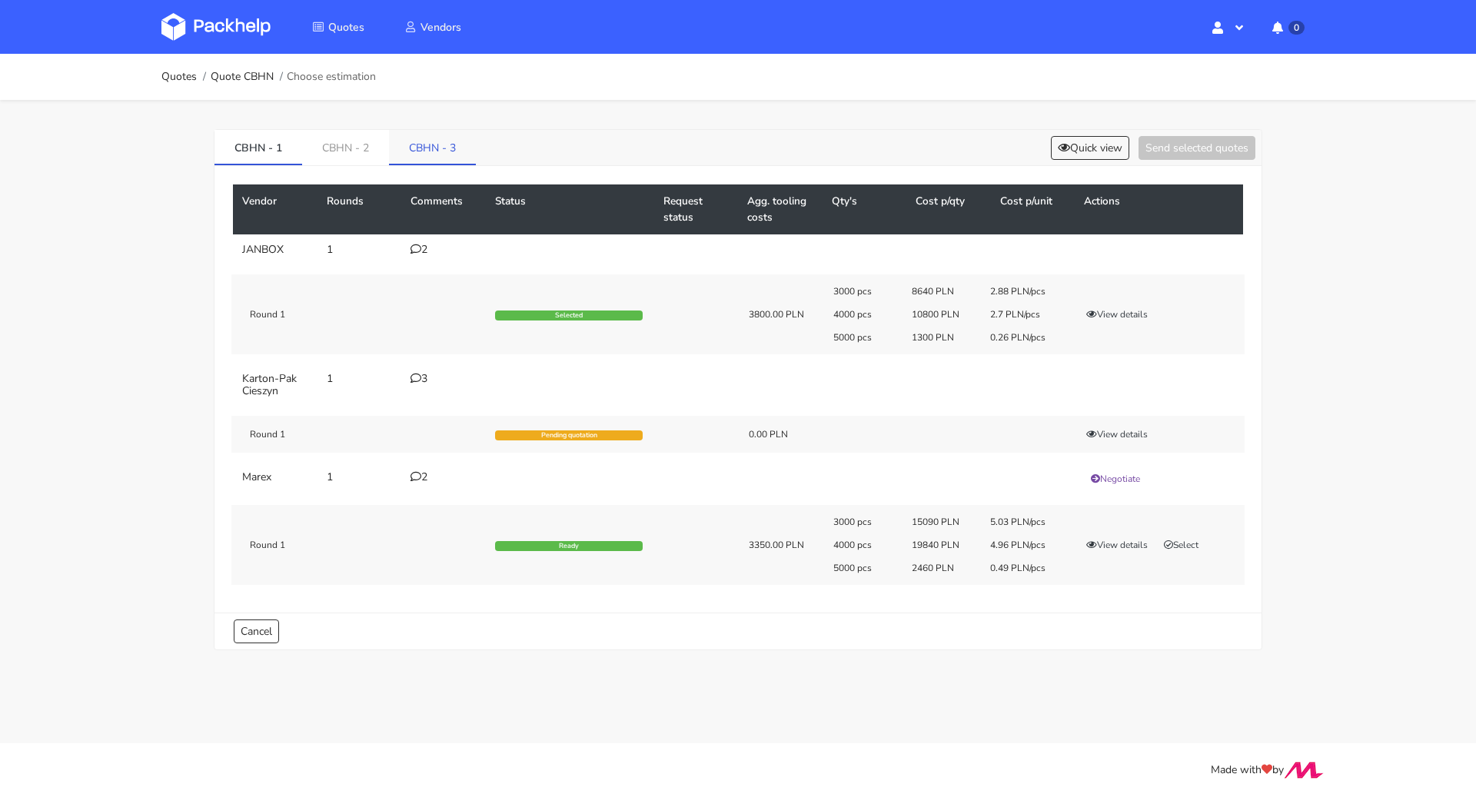
click at [445, 155] on link "CBHN - 3" at bounding box center [432, 147] width 87 height 34
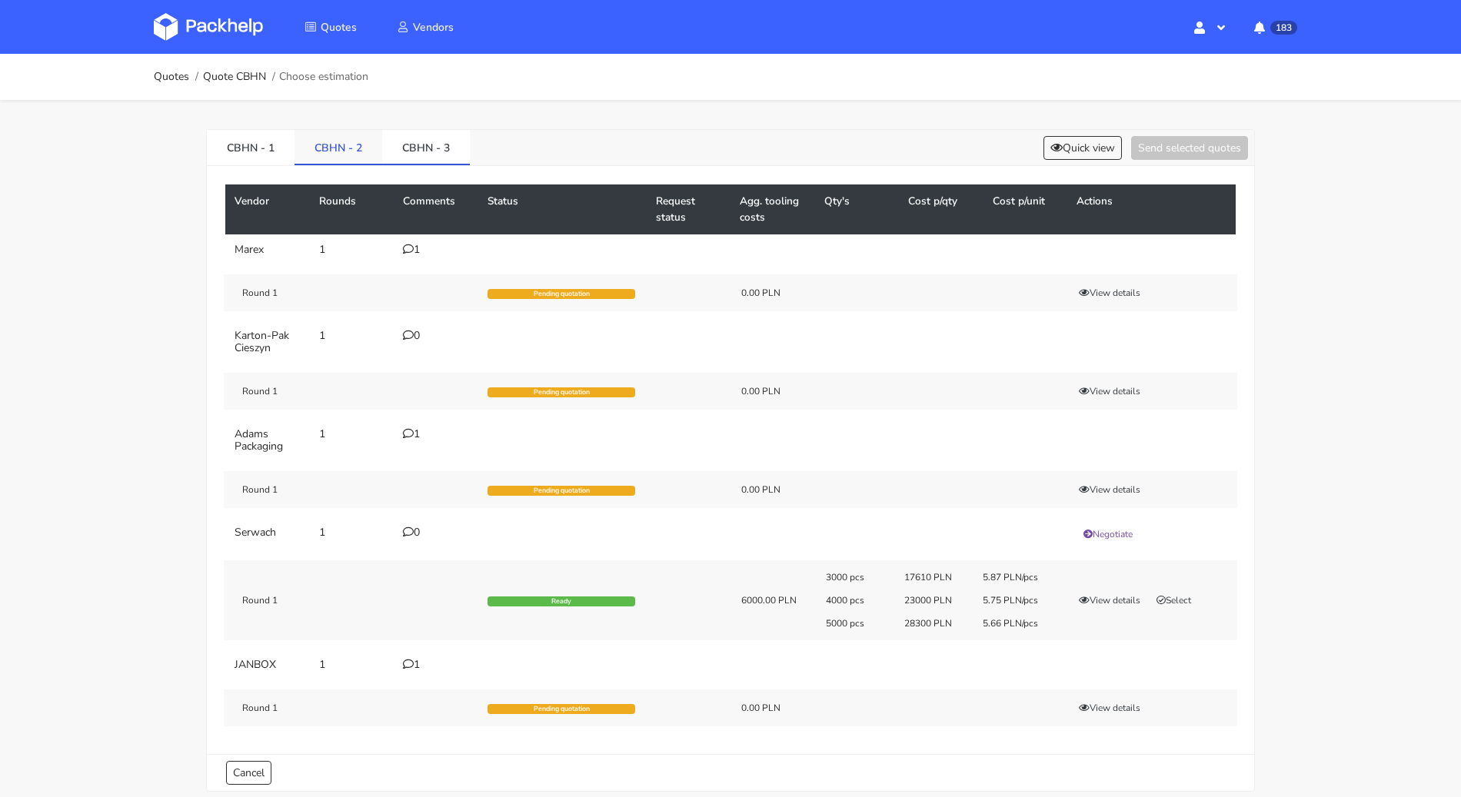
click at [347, 143] on link "CBHN - 2" at bounding box center [338, 147] width 88 height 34
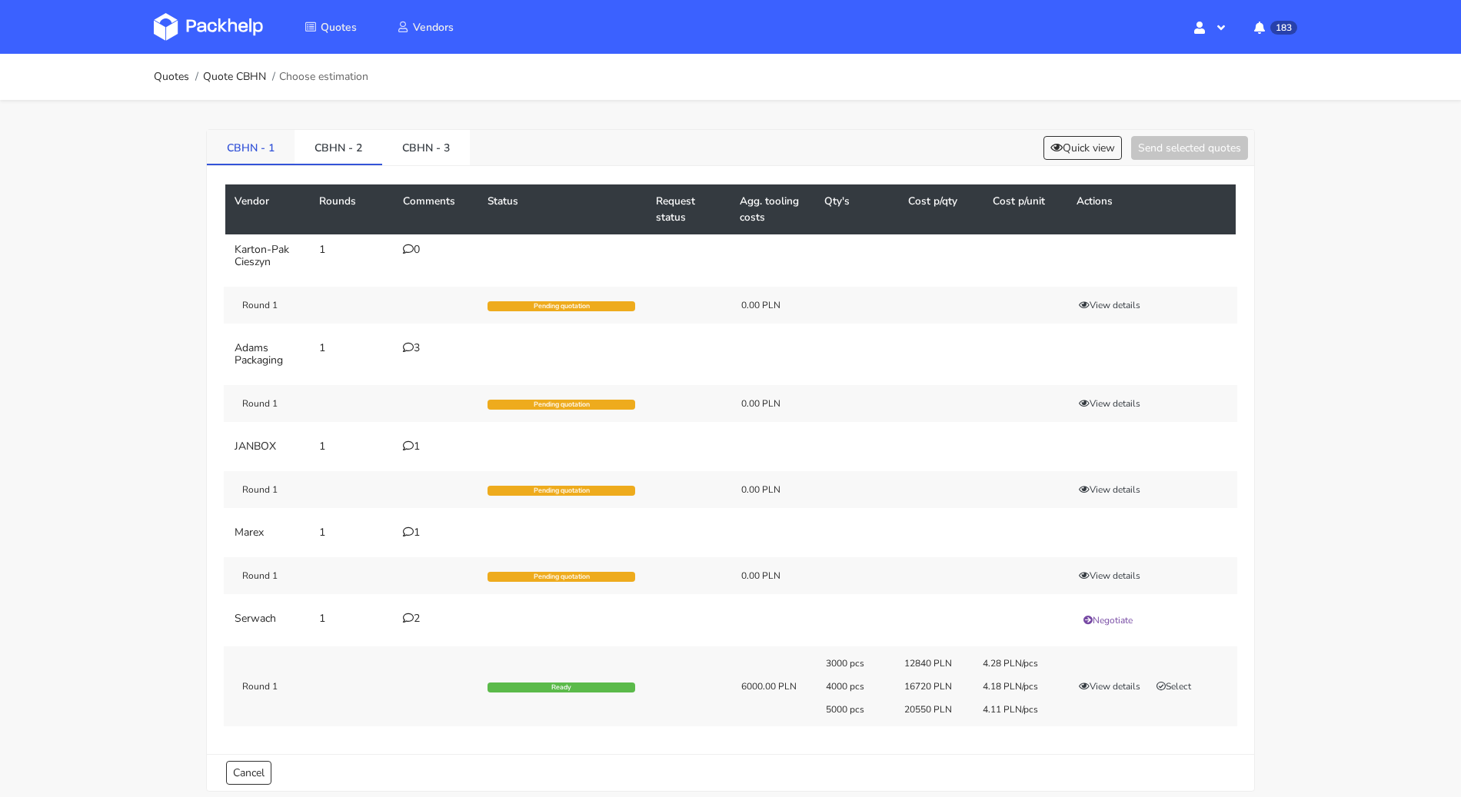
click at [246, 146] on link "CBHN - 1" at bounding box center [251, 147] width 88 height 34
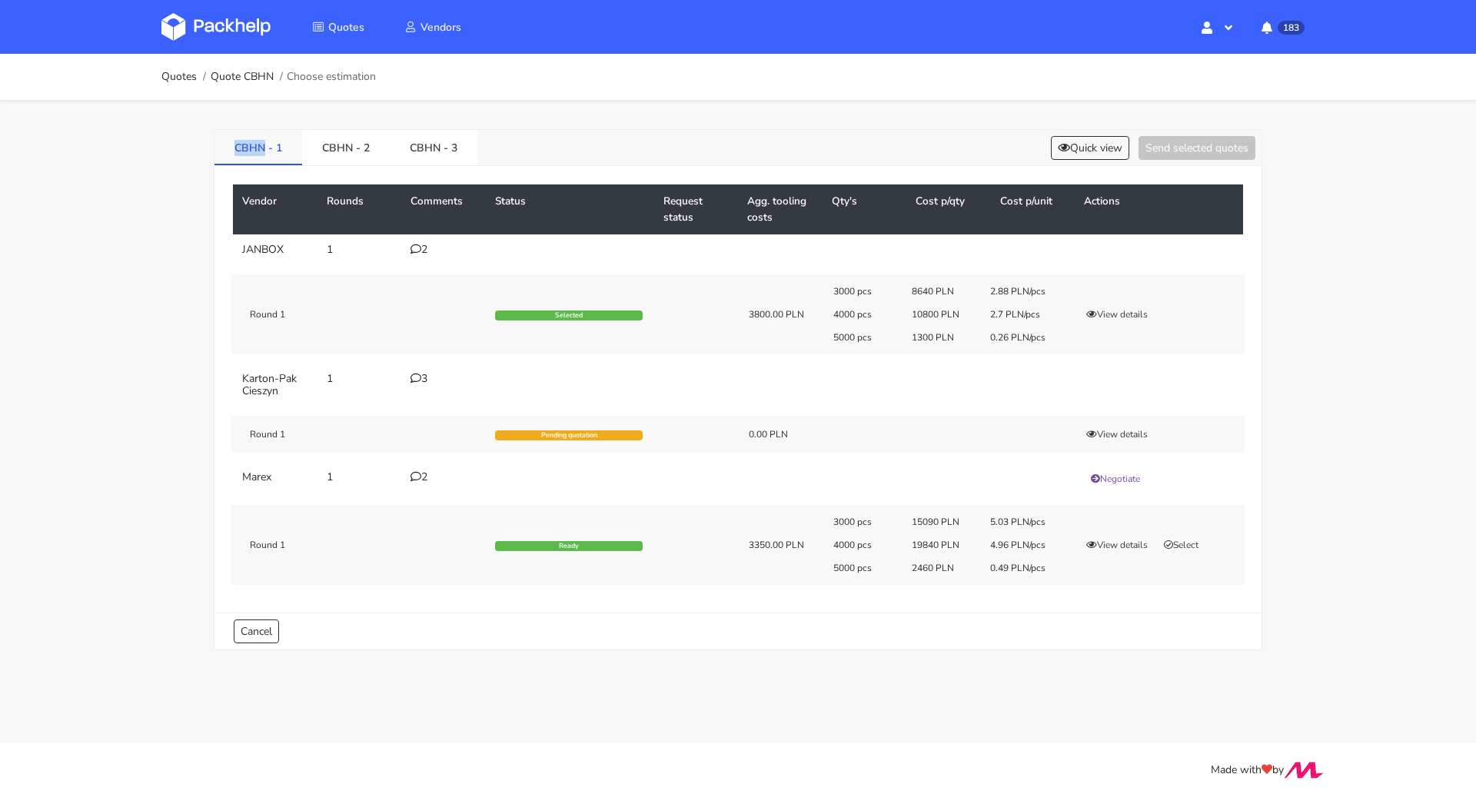
drag, startPoint x: 241, startPoint y: 147, endPoint x: 261, endPoint y: 151, distance: 21.1
click at [261, 151] on link "CBHN - 1" at bounding box center [258, 147] width 88 height 34
copy link "CBHN"
click at [324, 147] on link "CBHN - 2" at bounding box center [346, 147] width 88 height 34
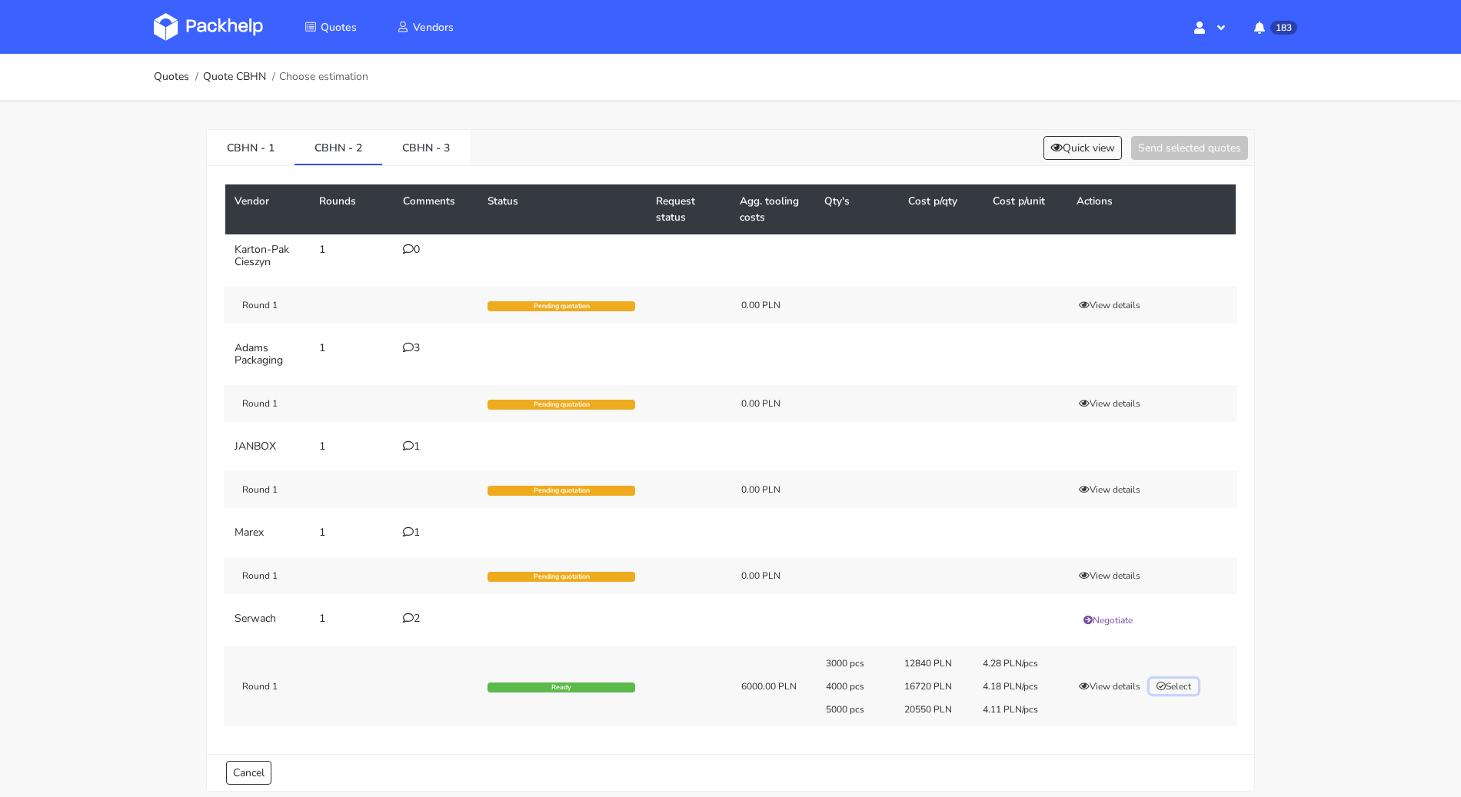
click at [1189, 683] on button "Select" at bounding box center [1173, 686] width 48 height 15
click at [451, 148] on link "CBHN - 3" at bounding box center [426, 147] width 88 height 34
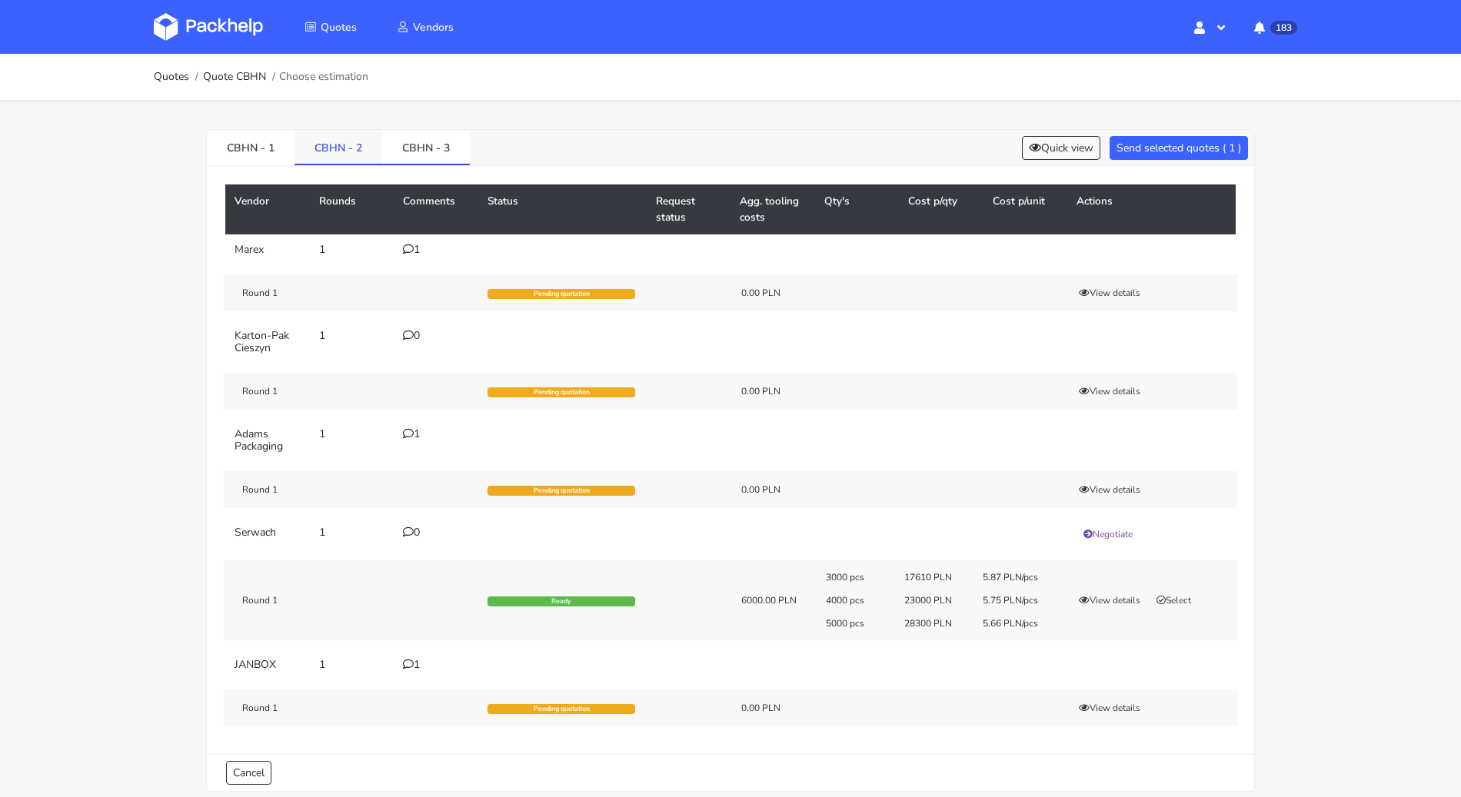
click at [349, 145] on link "CBHN - 2" at bounding box center [338, 147] width 88 height 34
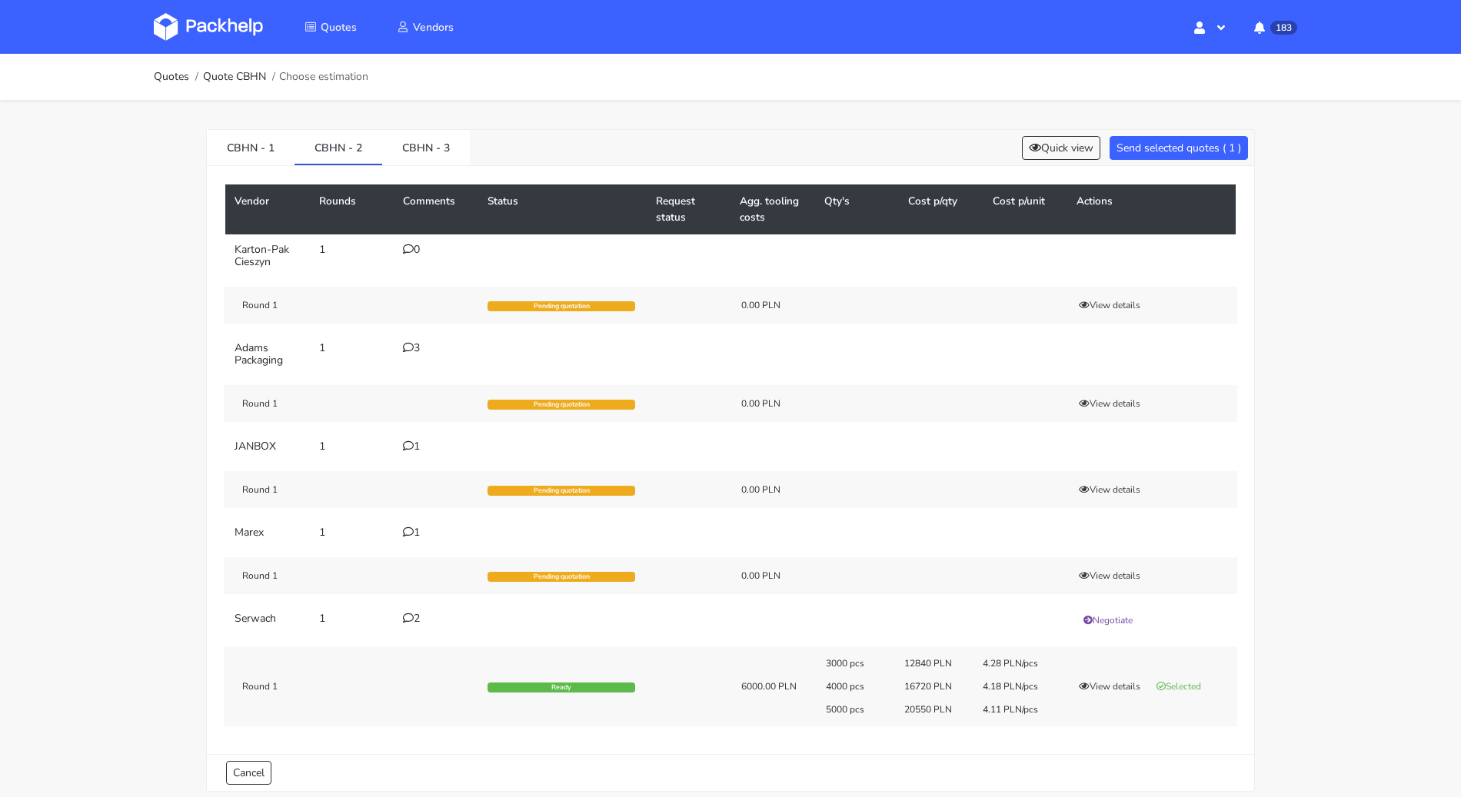
click at [403, 615] on icon at bounding box center [408, 618] width 11 height 11
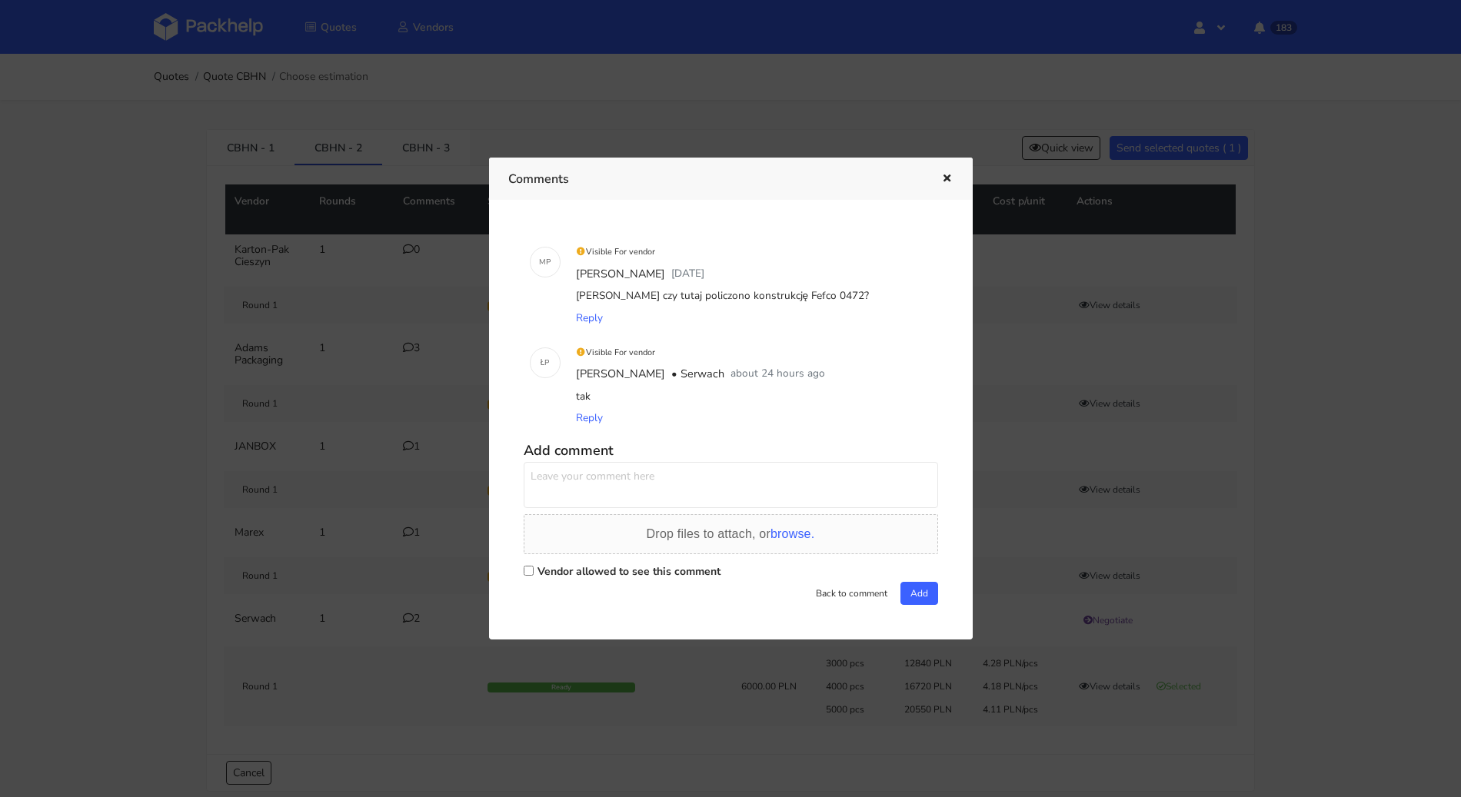
click at [946, 183] on icon "button" at bounding box center [946, 179] width 13 height 11
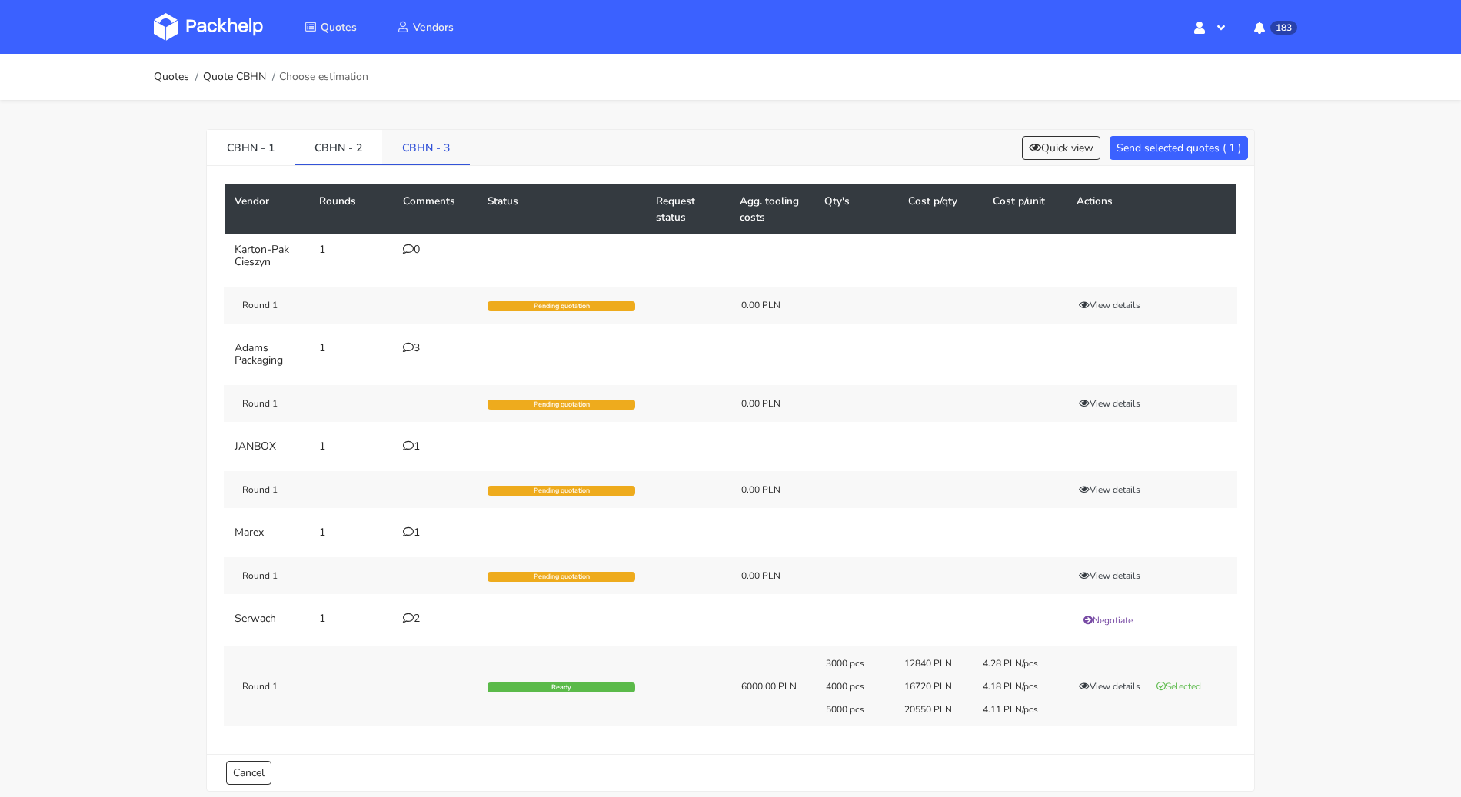
click at [431, 137] on link "CBHN - 3" at bounding box center [426, 147] width 88 height 34
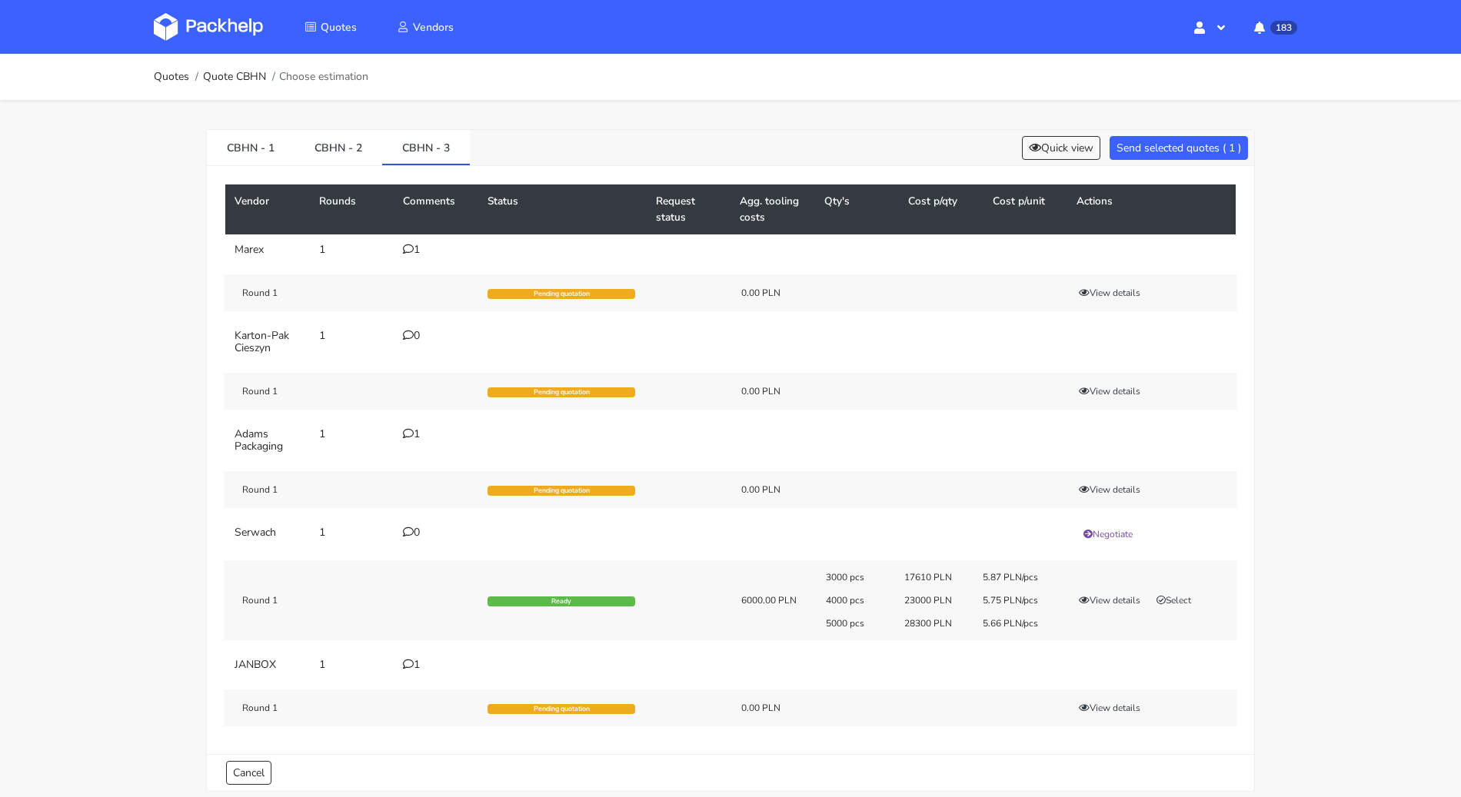
click at [1176, 586] on div "3000 pcs 17610 PLN 5.87 PLN/pcs 4000 pcs 23000 PLN 5.75 PLN/pcs 5000 pcs 28300 …" at bounding box center [1026, 600] width 422 height 58
click at [1176, 595] on button "Select" at bounding box center [1173, 600] width 48 height 15
click at [1179, 151] on button "Send selected quotes ( 2 )" at bounding box center [1178, 148] width 138 height 24
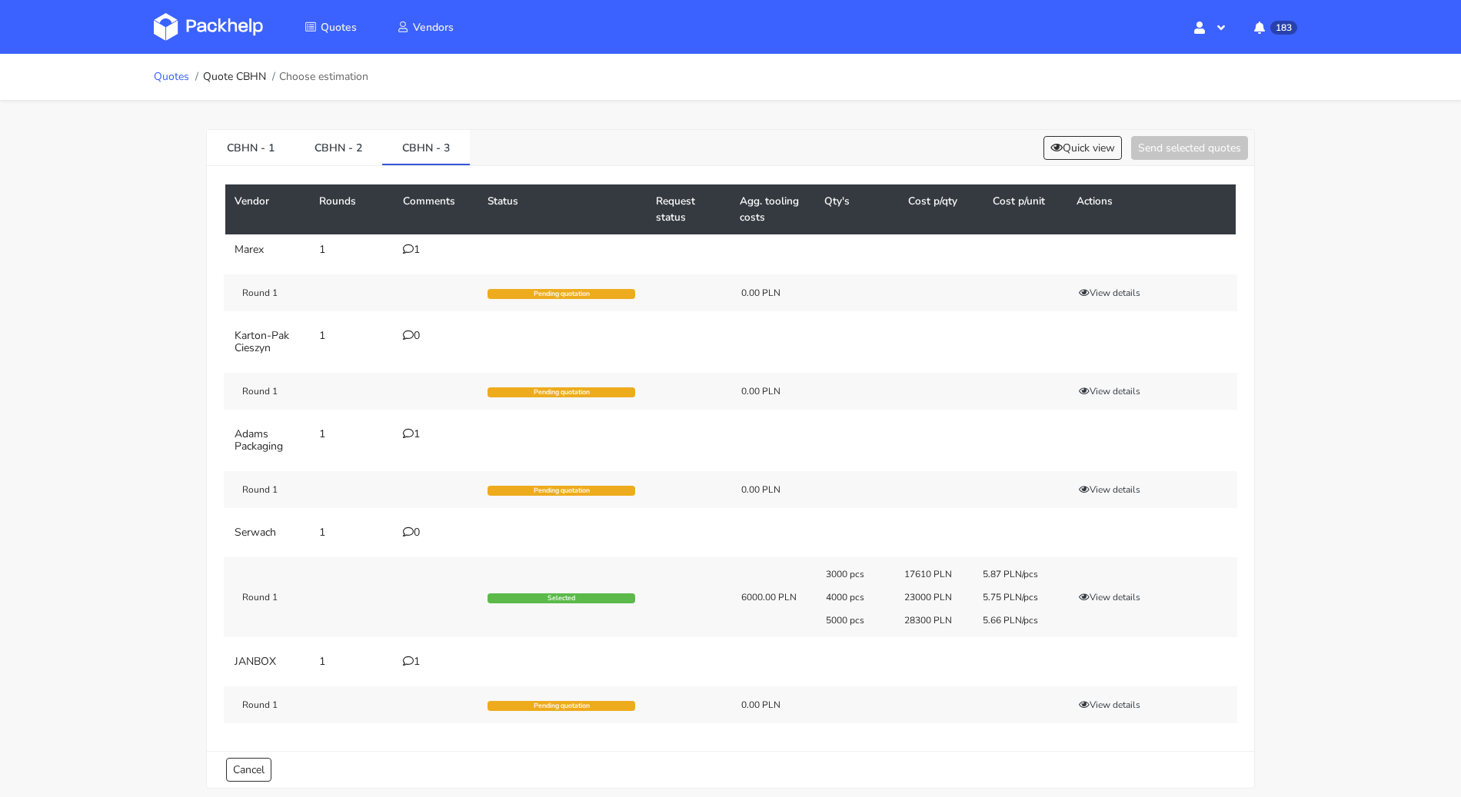
click at [167, 77] on link "Quotes" at bounding box center [171, 77] width 35 height 12
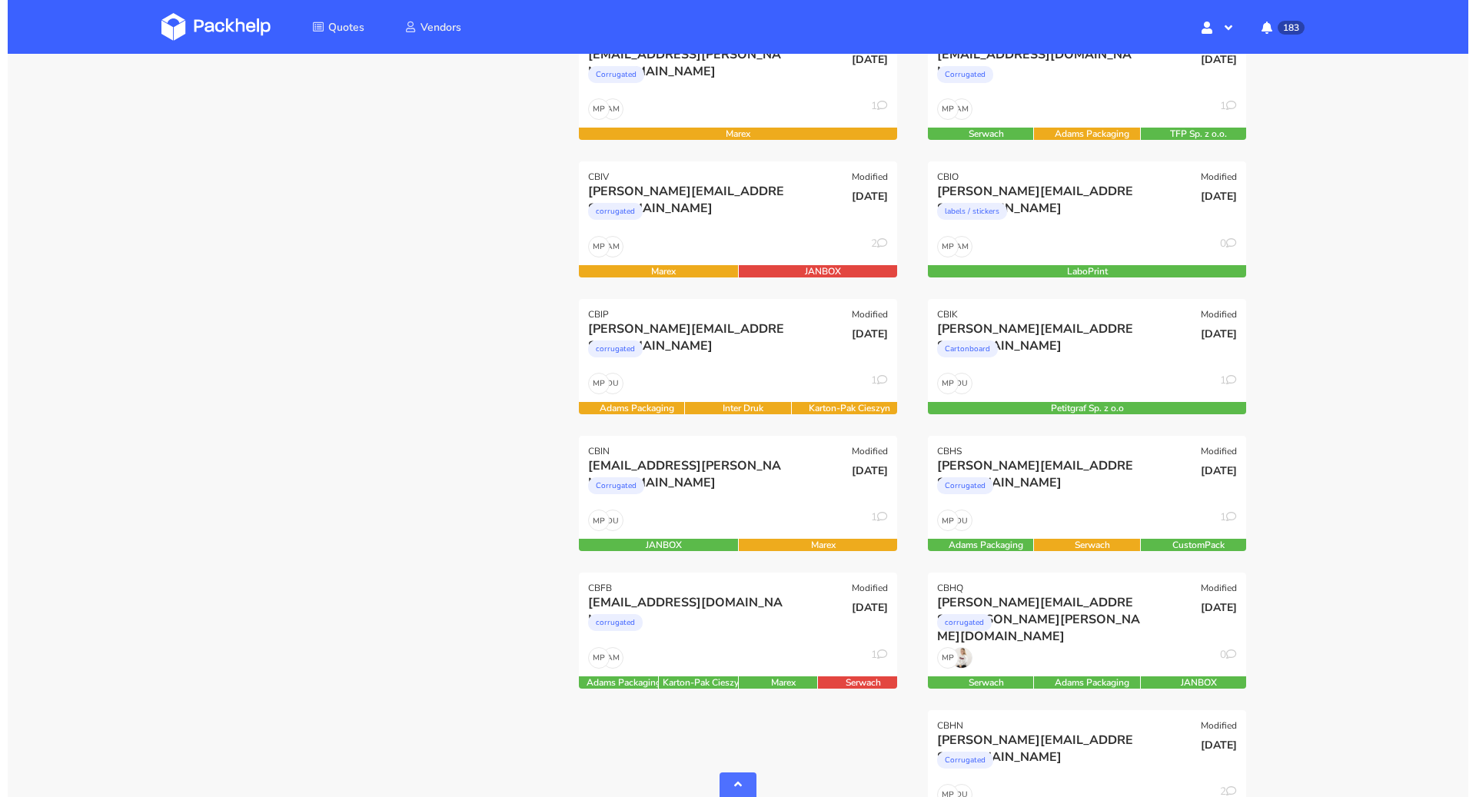
scroll to position [840, 0]
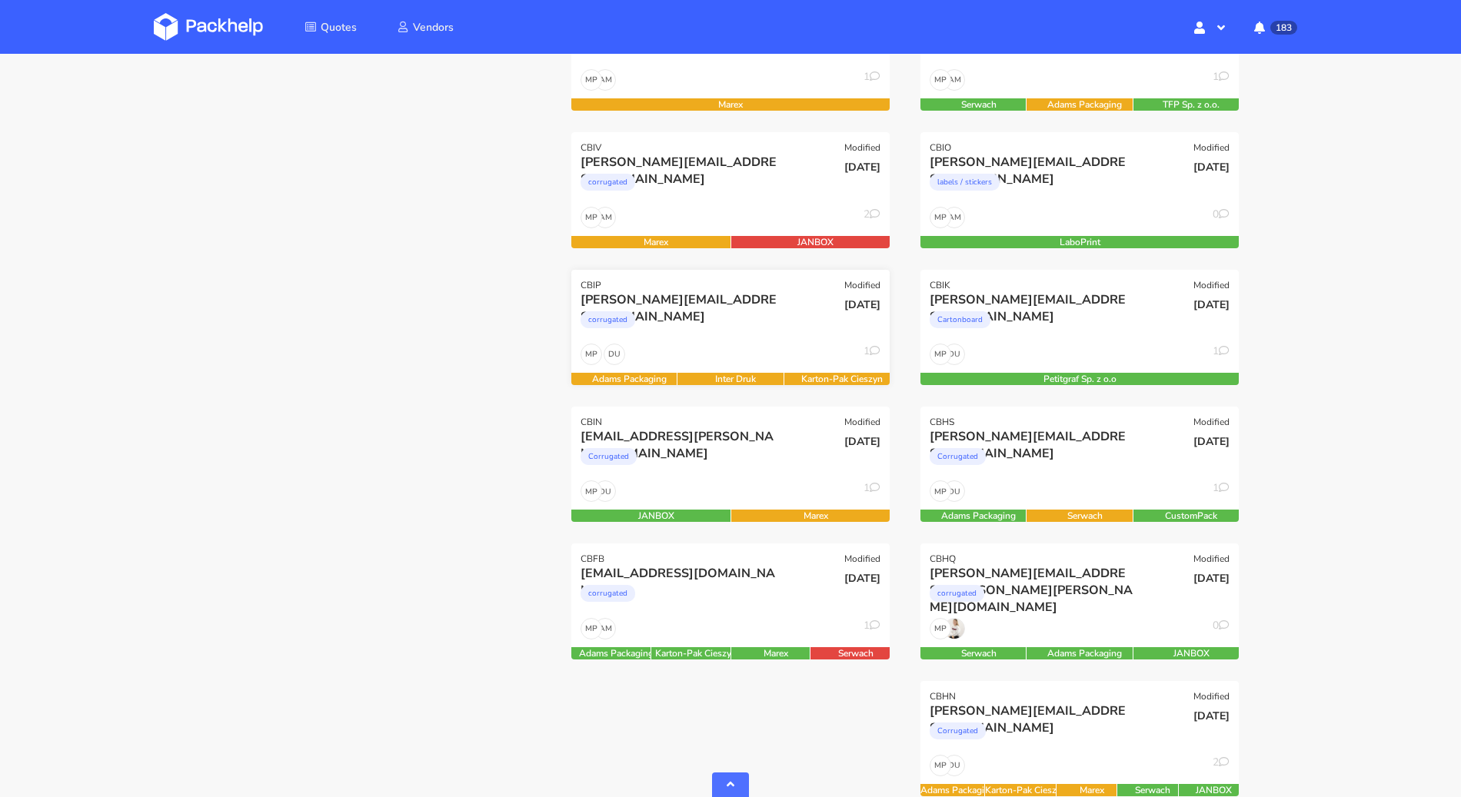
click at [713, 338] on div "tobias@decus-gmbh.com corrugated" at bounding box center [677, 317] width 214 height 52
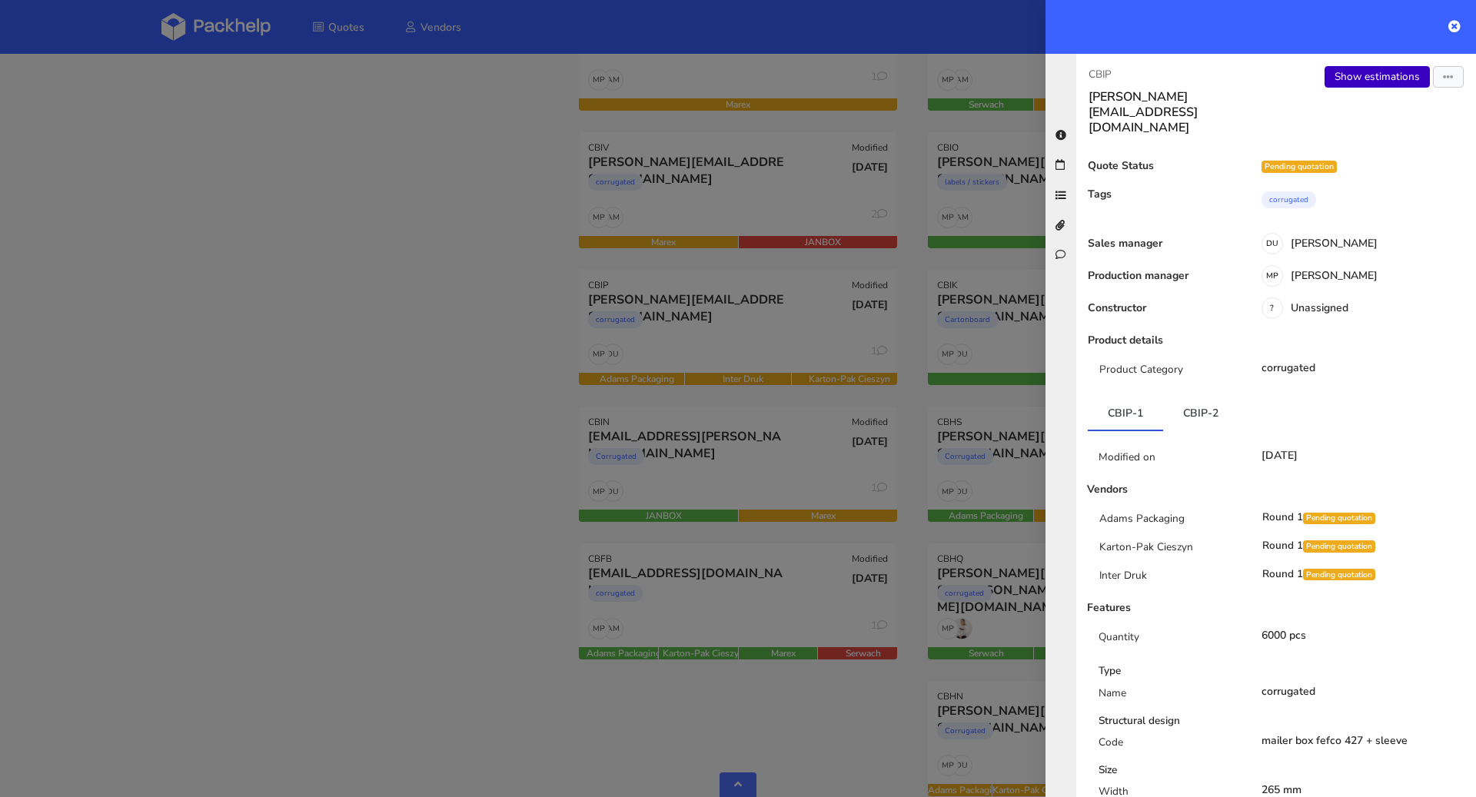
click at [1358, 78] on link "Show estimations" at bounding box center [1377, 77] width 105 height 22
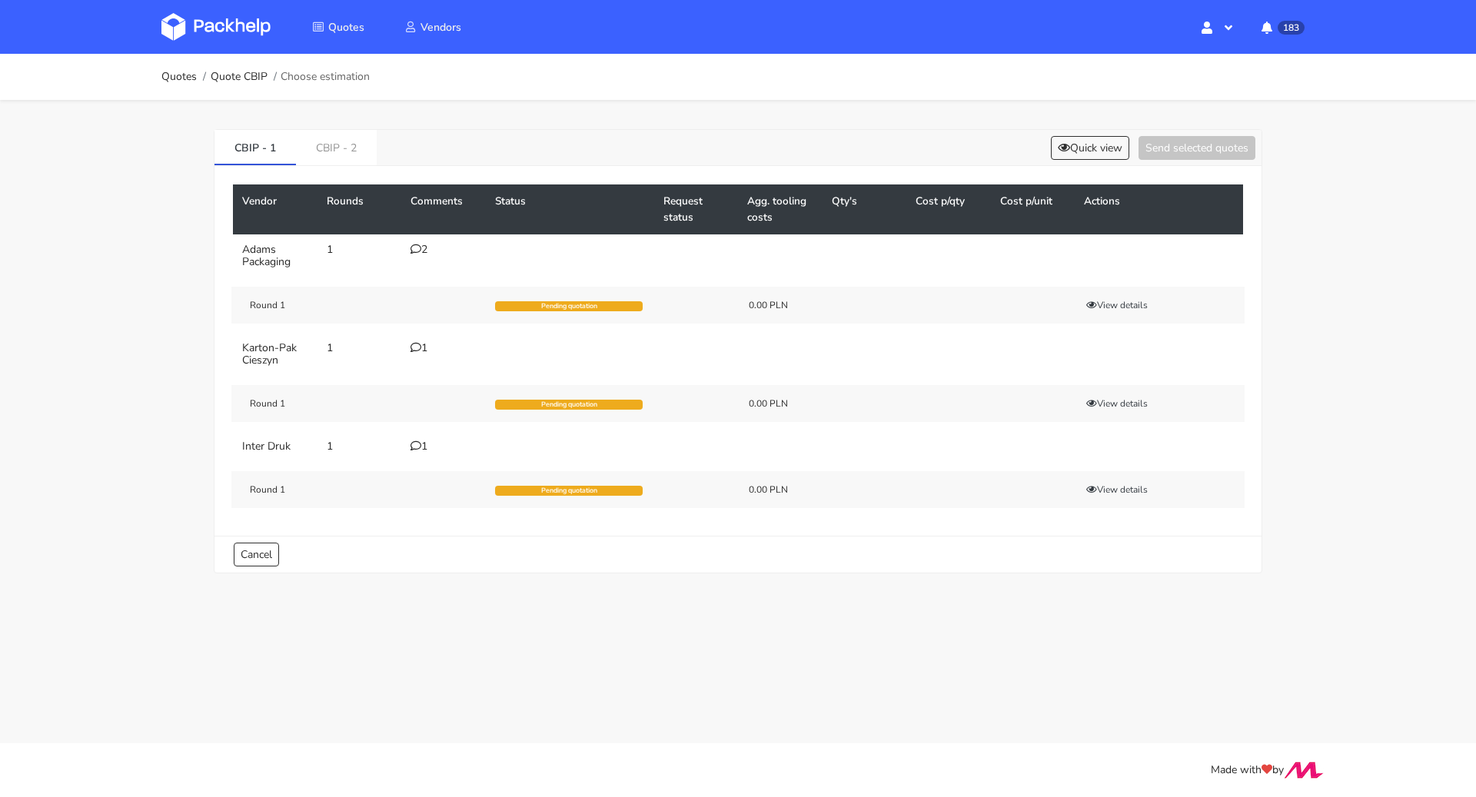
click at [425, 338] on td "1" at bounding box center [443, 354] width 85 height 43
click at [420, 344] on icon at bounding box center [416, 347] width 11 height 11
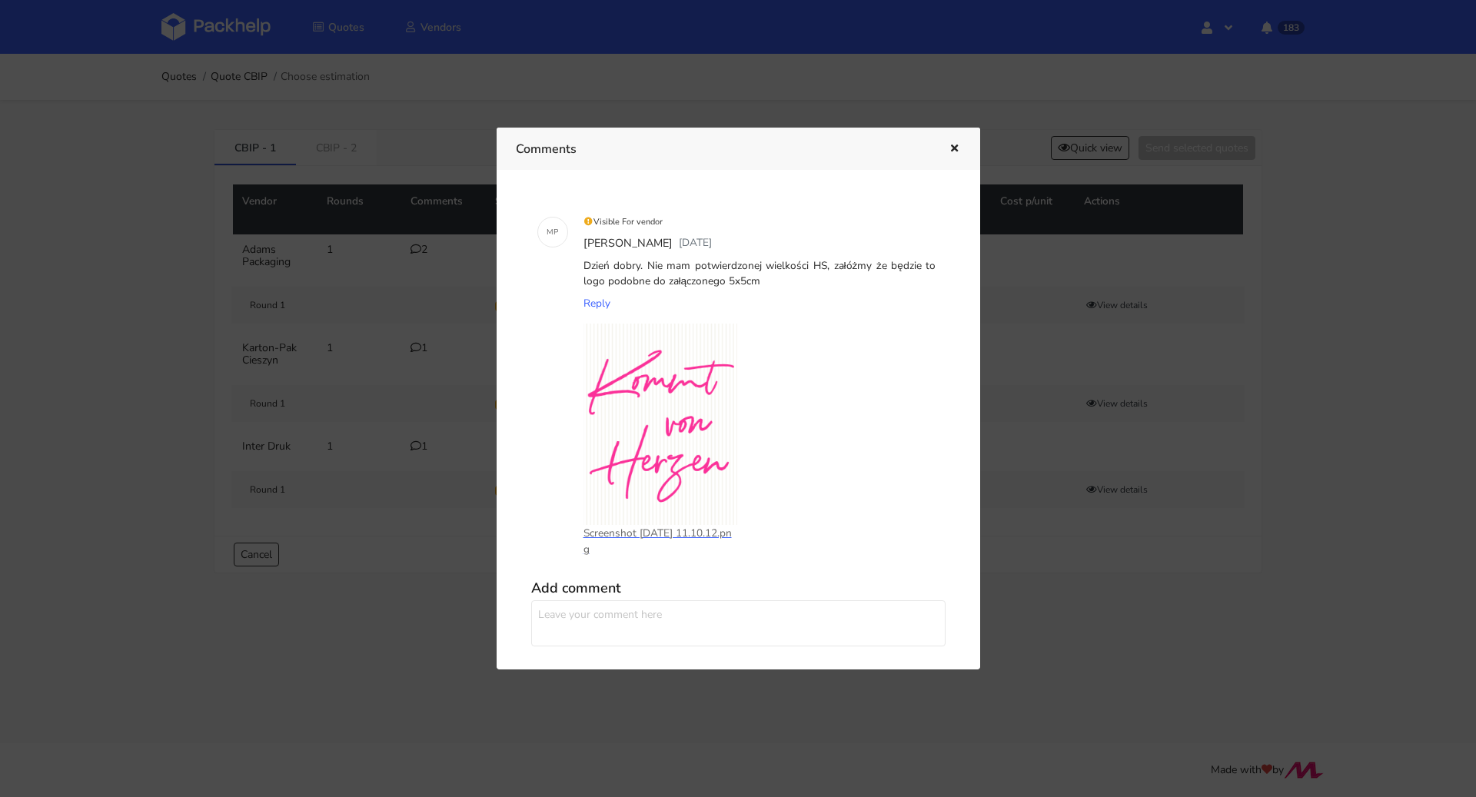
click at [952, 146] on icon "button" at bounding box center [954, 149] width 13 height 11
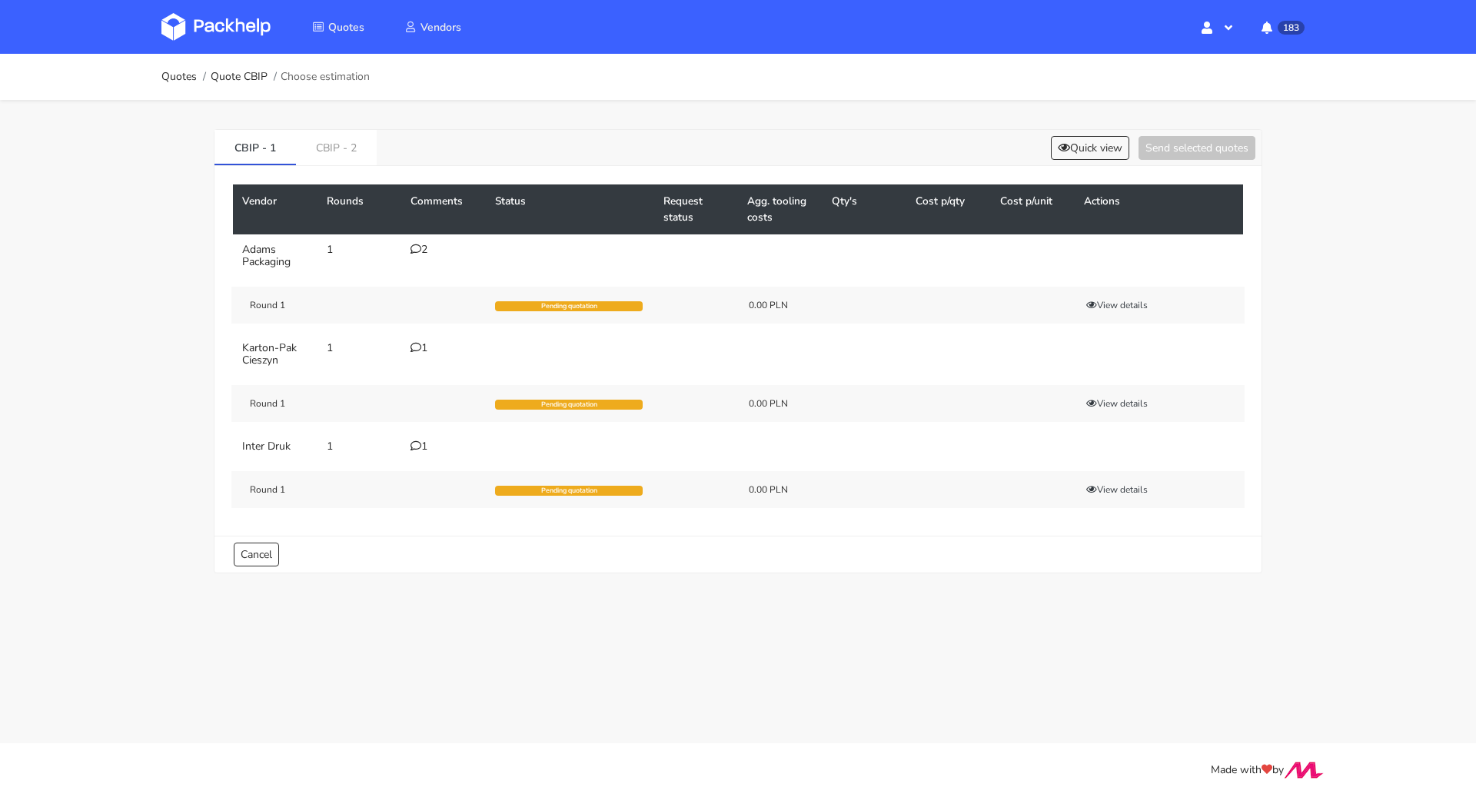
click at [435, 244] on div "2" at bounding box center [444, 250] width 66 height 12
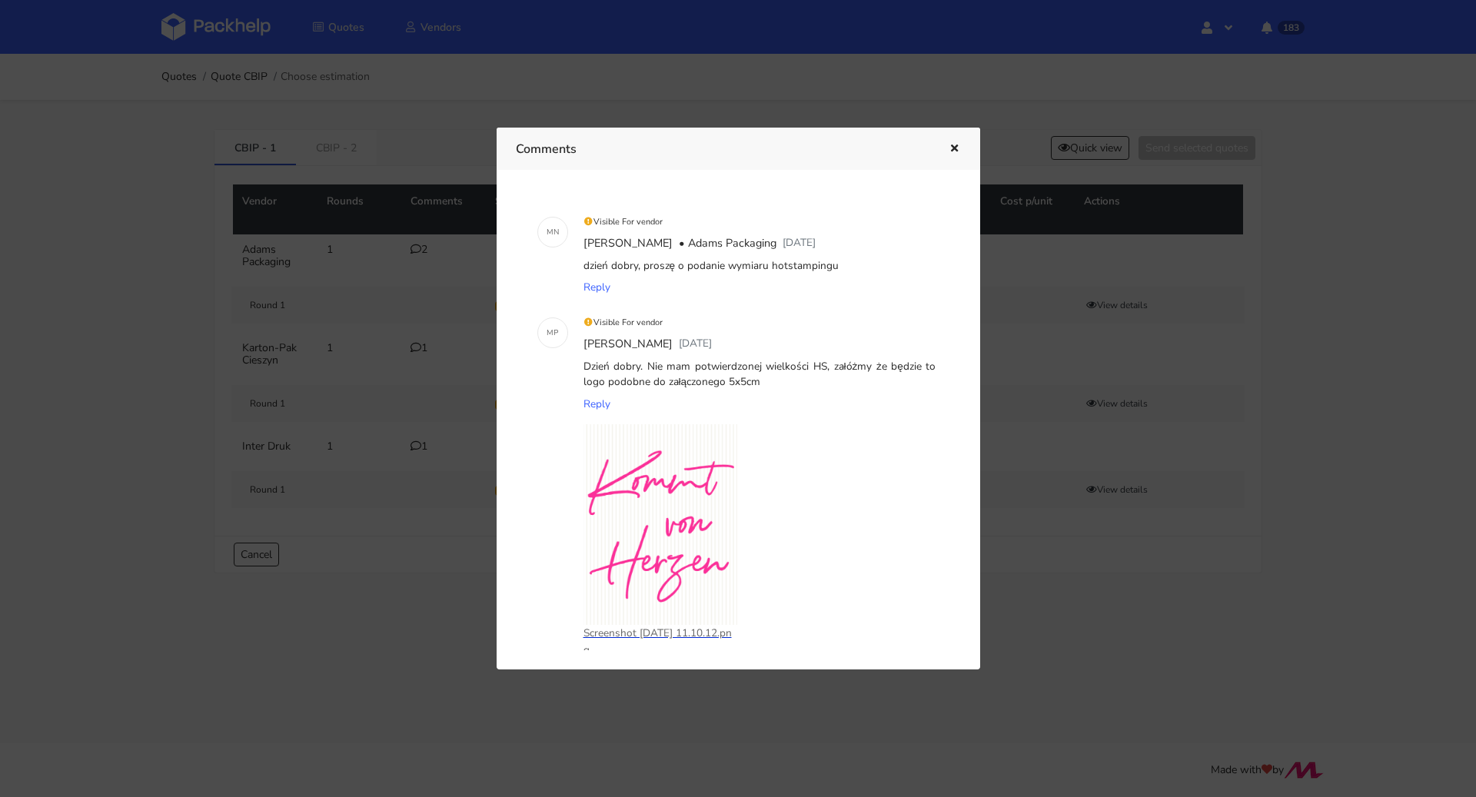
scroll to position [208, 0]
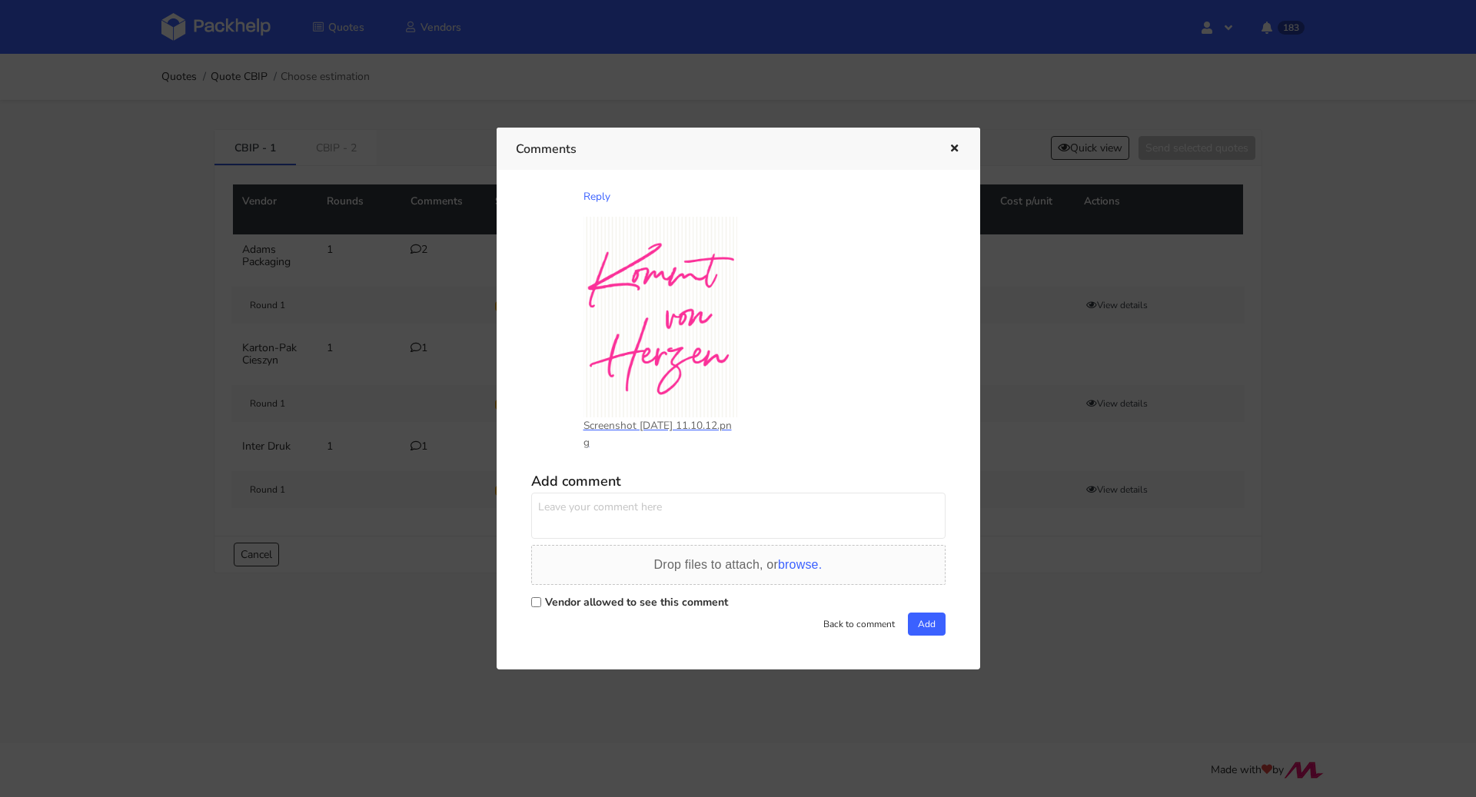
click at [583, 604] on label "Vendor allowed to see this comment" at bounding box center [636, 602] width 183 height 15
click at [541, 604] on input "Vendor allowed to see this comment" at bounding box center [536, 602] width 10 height 10
checkbox input "true"
click at [596, 533] on textarea at bounding box center [738, 516] width 414 height 46
drag, startPoint x: 672, startPoint y: 512, endPoint x: 540, endPoint y: 481, distance: 135.8
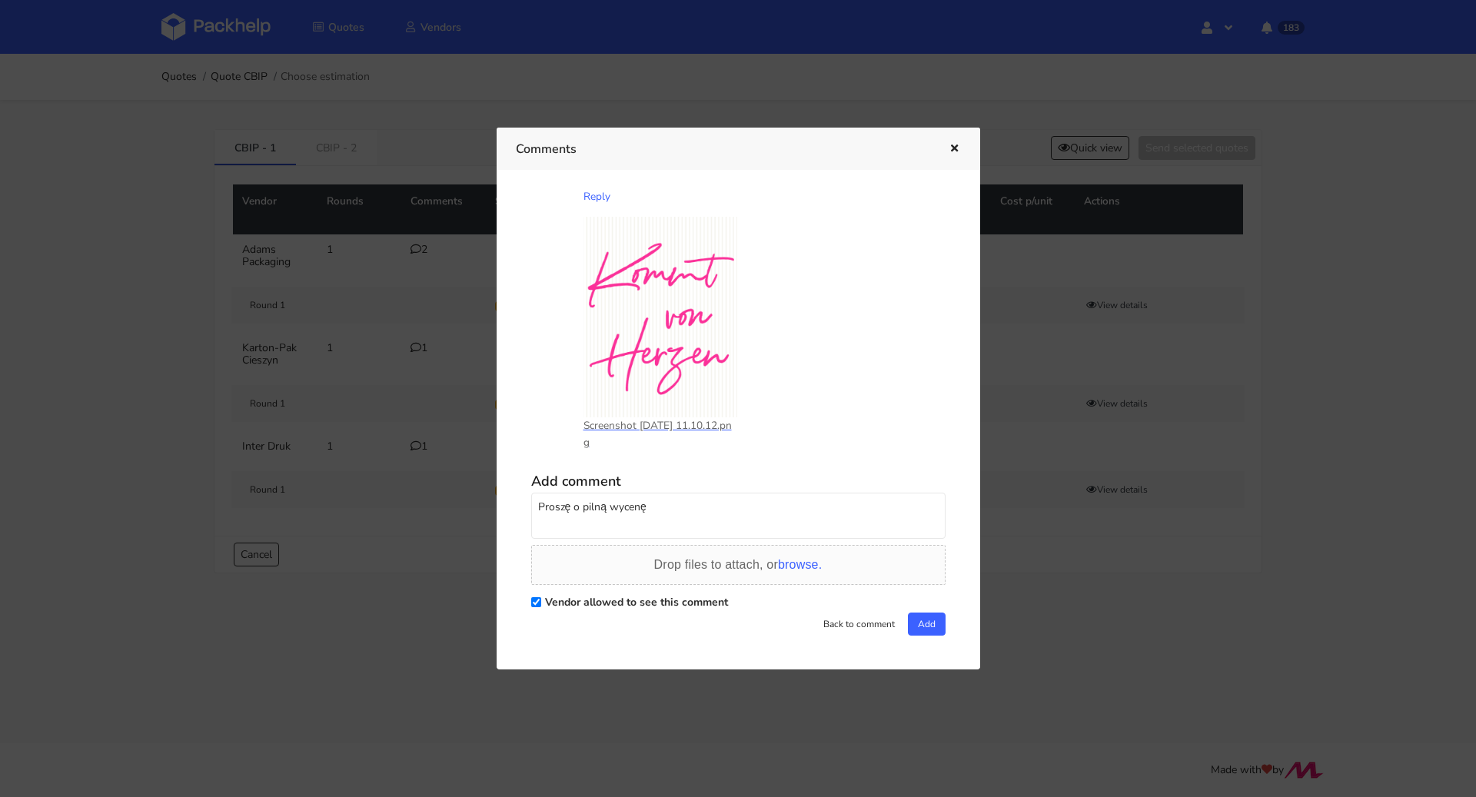
click at [540, 481] on div "Add comment Proszę o pilną wycenę Drop files to attach, or browse. Vendor allow…" at bounding box center [738, 551] width 414 height 169
type textarea "Proszę o pilną wycenę"
click at [936, 626] on button "Add" at bounding box center [927, 624] width 38 height 23
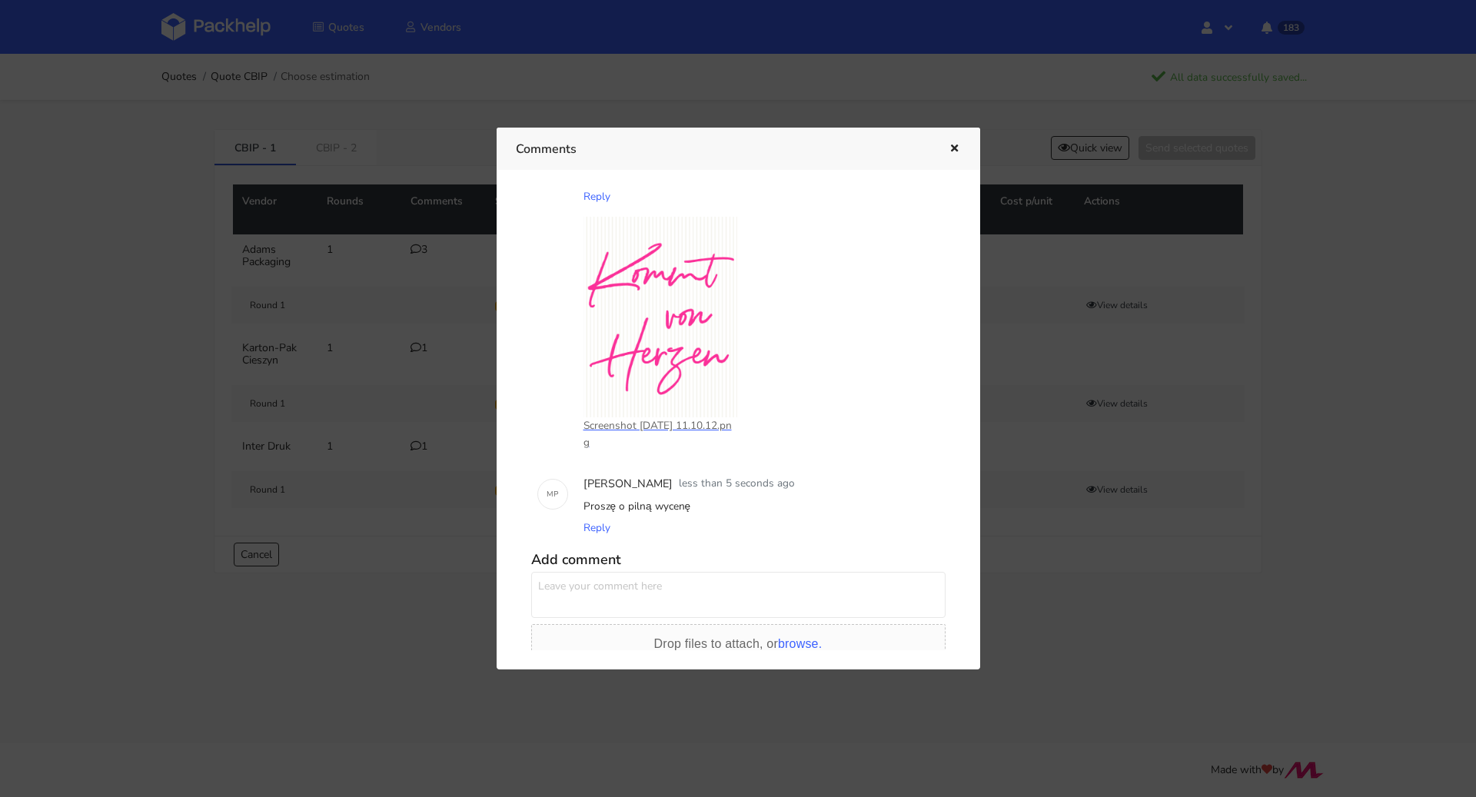
click at [958, 148] on icon "button" at bounding box center [954, 149] width 13 height 11
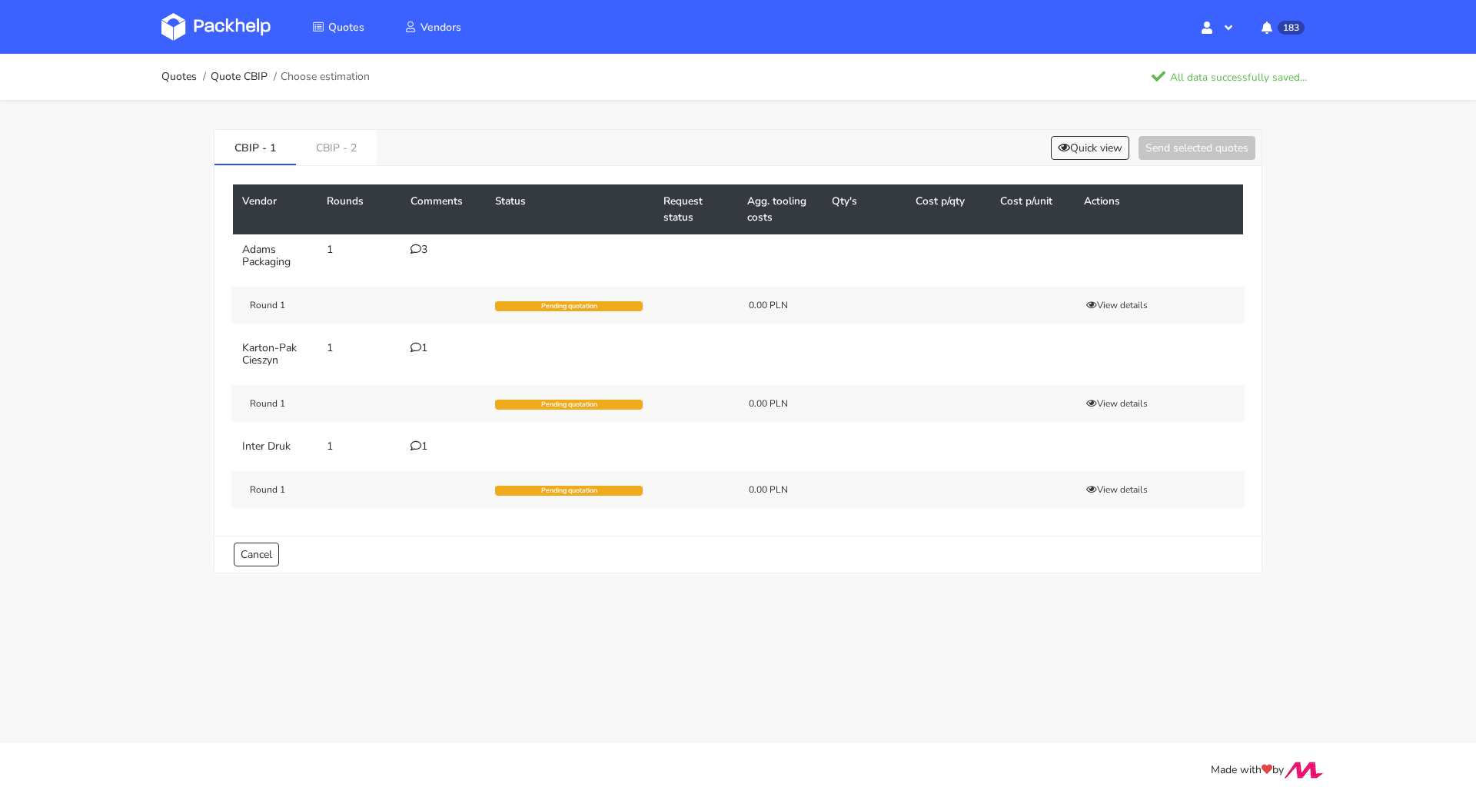
click at [419, 352] on div "1" at bounding box center [444, 348] width 66 height 12
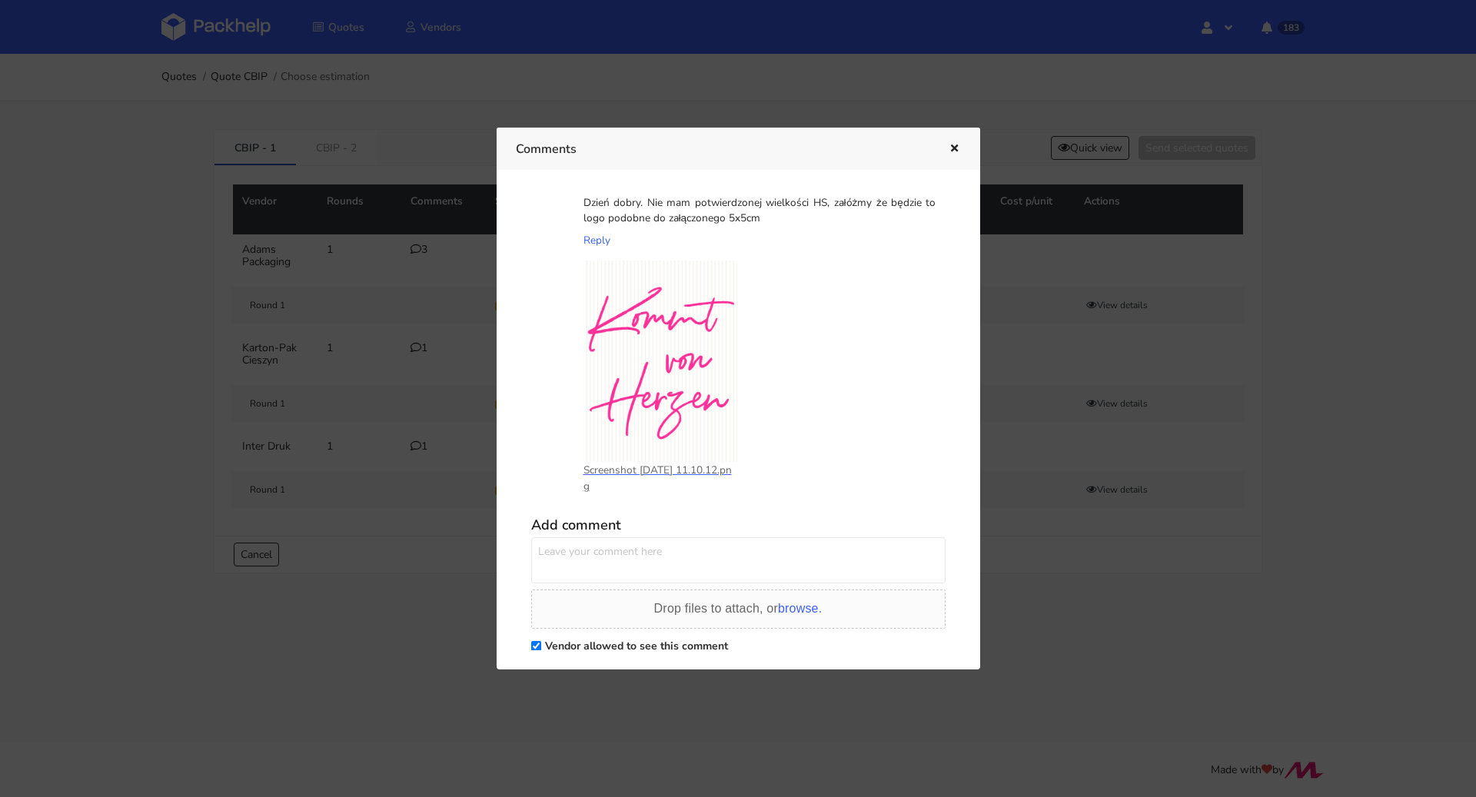
scroll to position [106, 0]
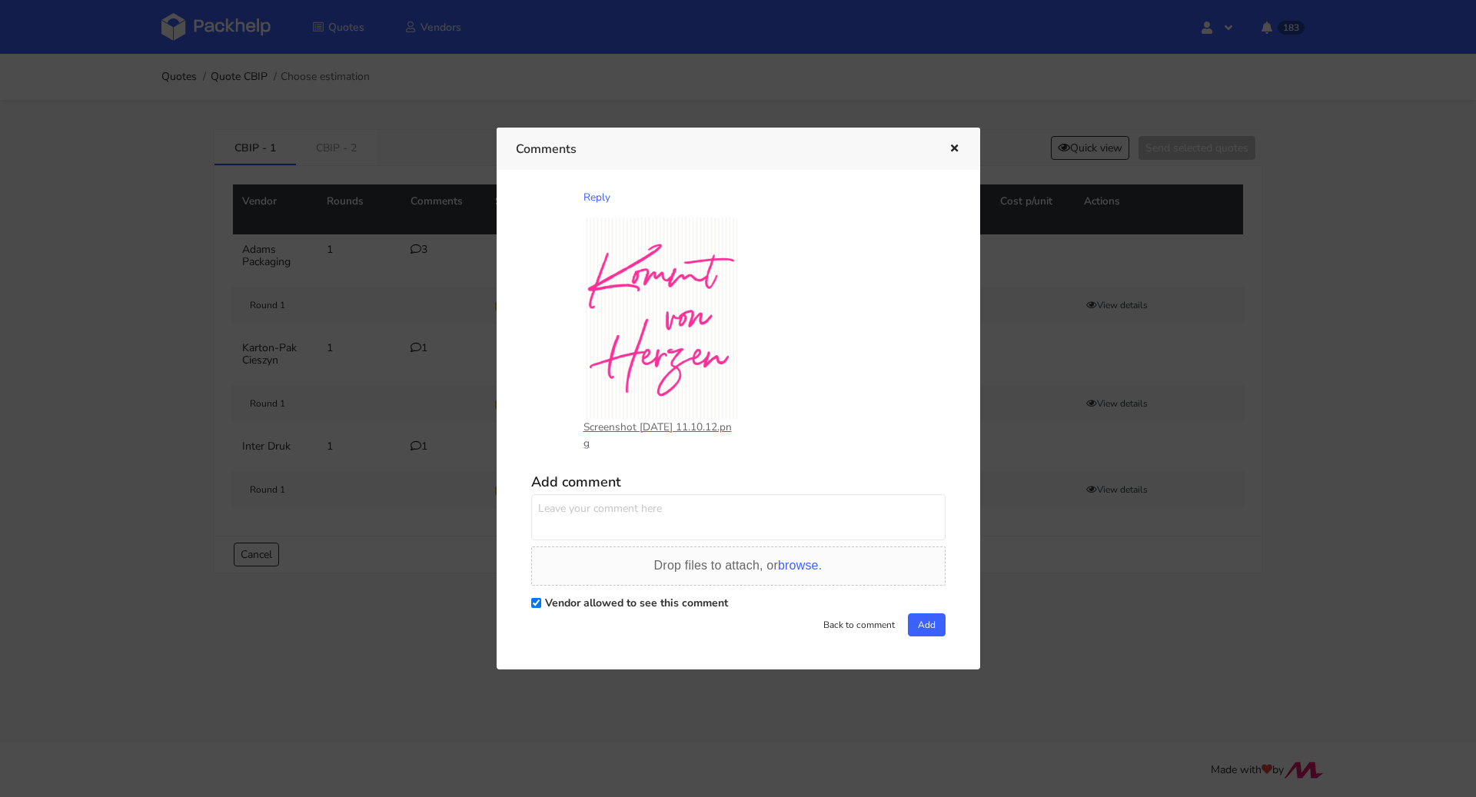
click at [586, 525] on textarea at bounding box center [738, 517] width 414 height 46
paste textarea "Proszę o pilną wycenę"
type textarea "Proszę o pilną wycenę"
click at [926, 627] on button "Add" at bounding box center [927, 625] width 38 height 23
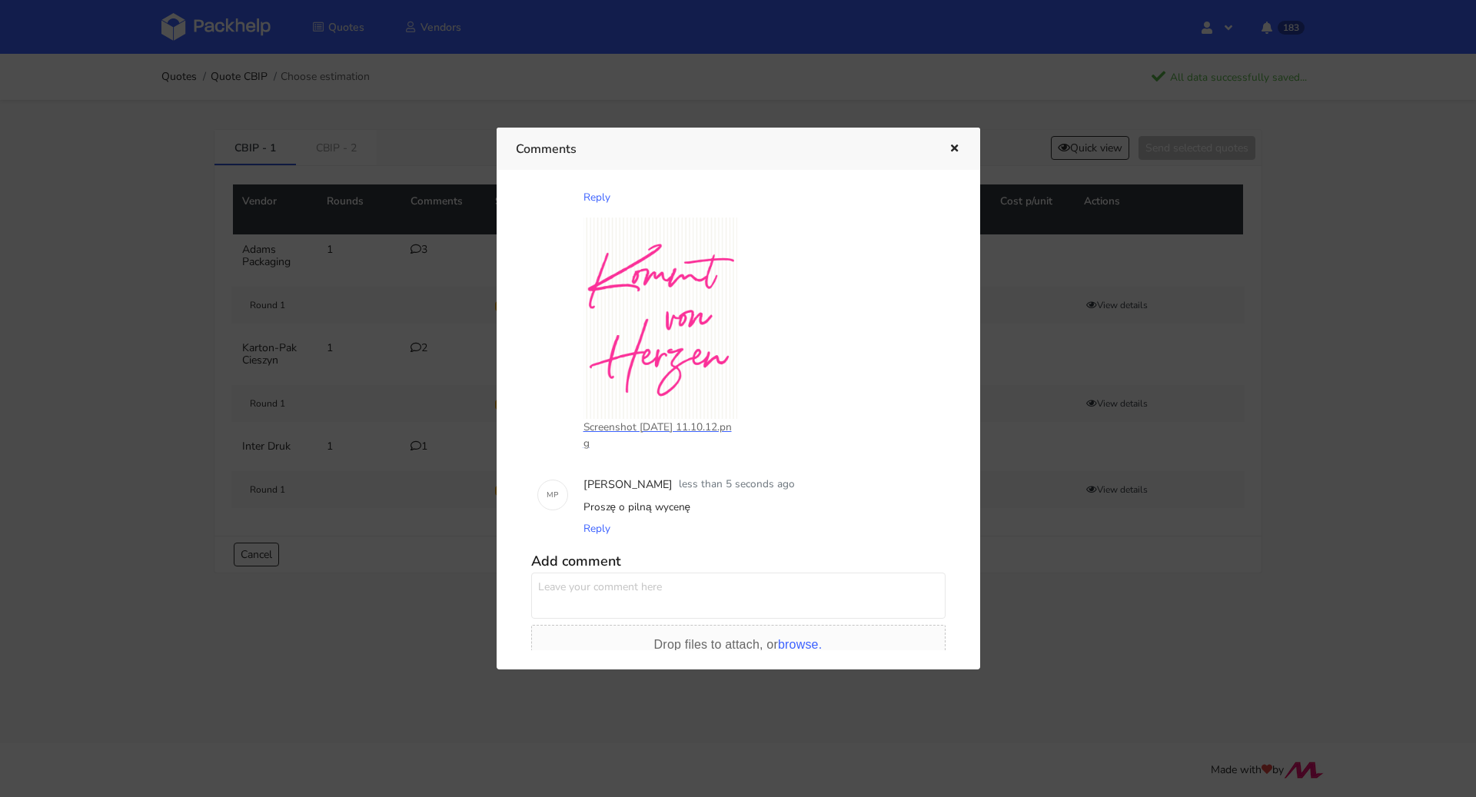
click at [952, 158] on button "button" at bounding box center [952, 149] width 17 height 20
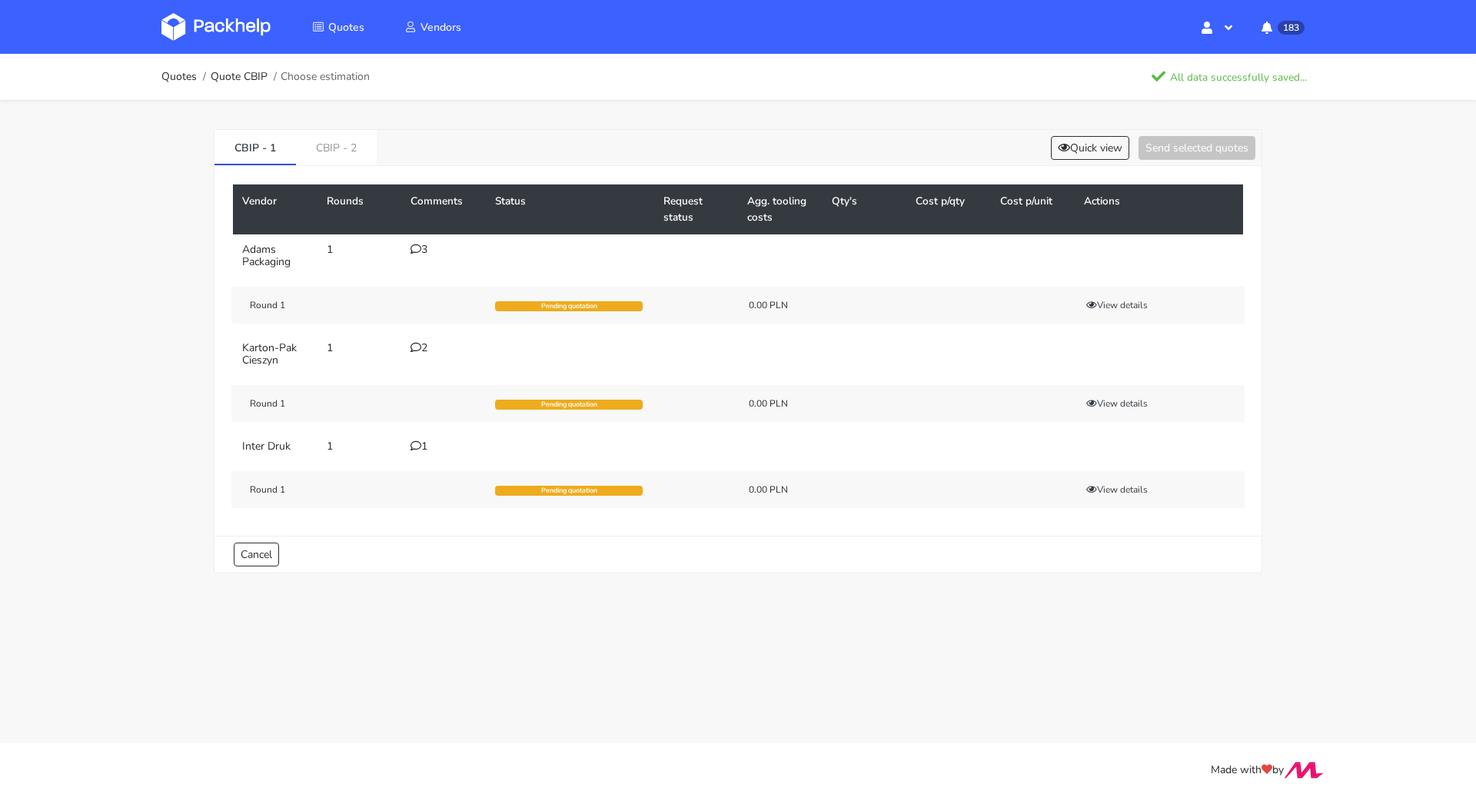
click at [413, 448] on icon at bounding box center [416, 446] width 11 height 11
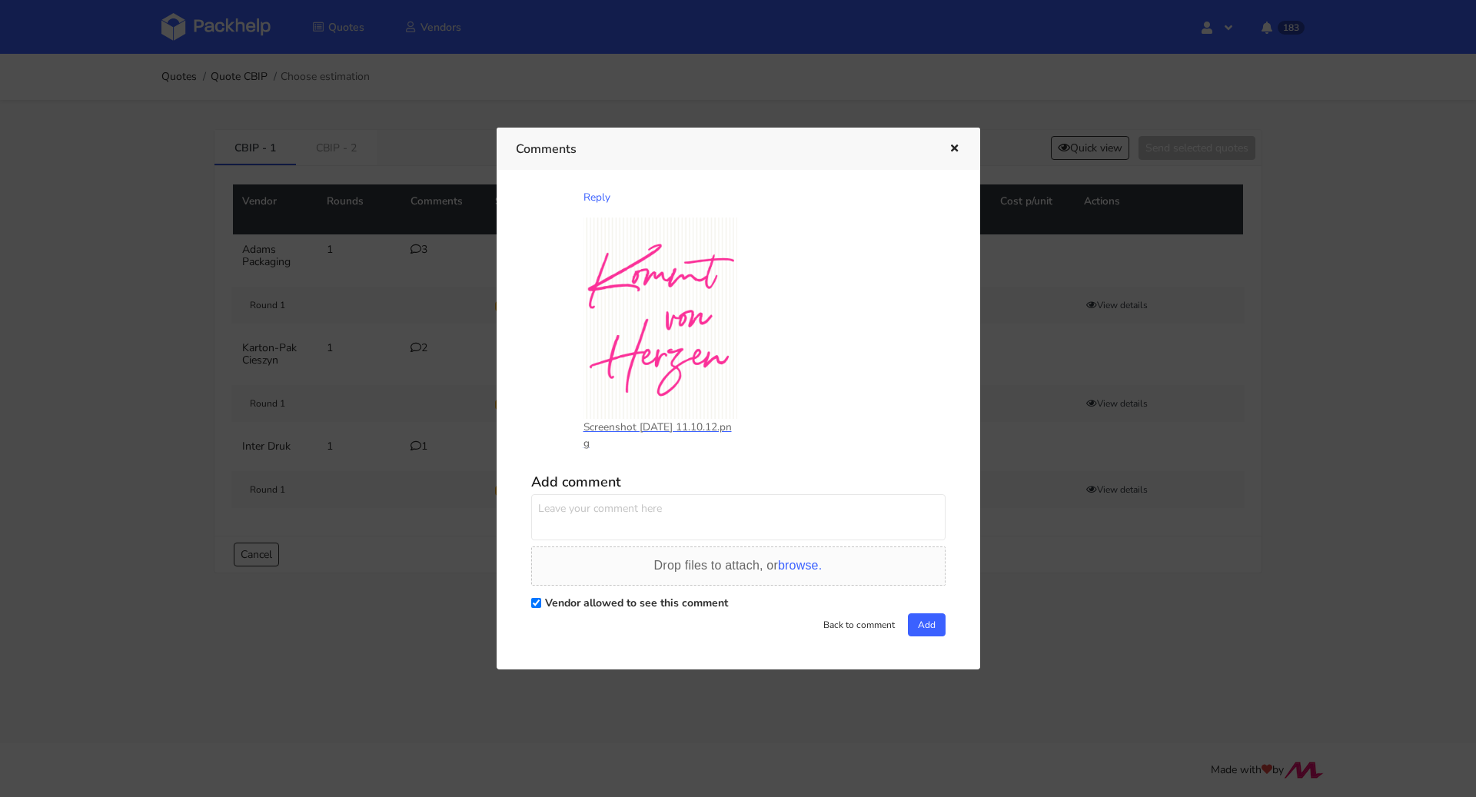
click at [606, 514] on textarea at bounding box center [738, 517] width 414 height 46
paste textarea "Proszę o pilną wycenę"
type textarea "Proszę o pilną wycenę"
click at [929, 624] on button "Add" at bounding box center [927, 625] width 38 height 23
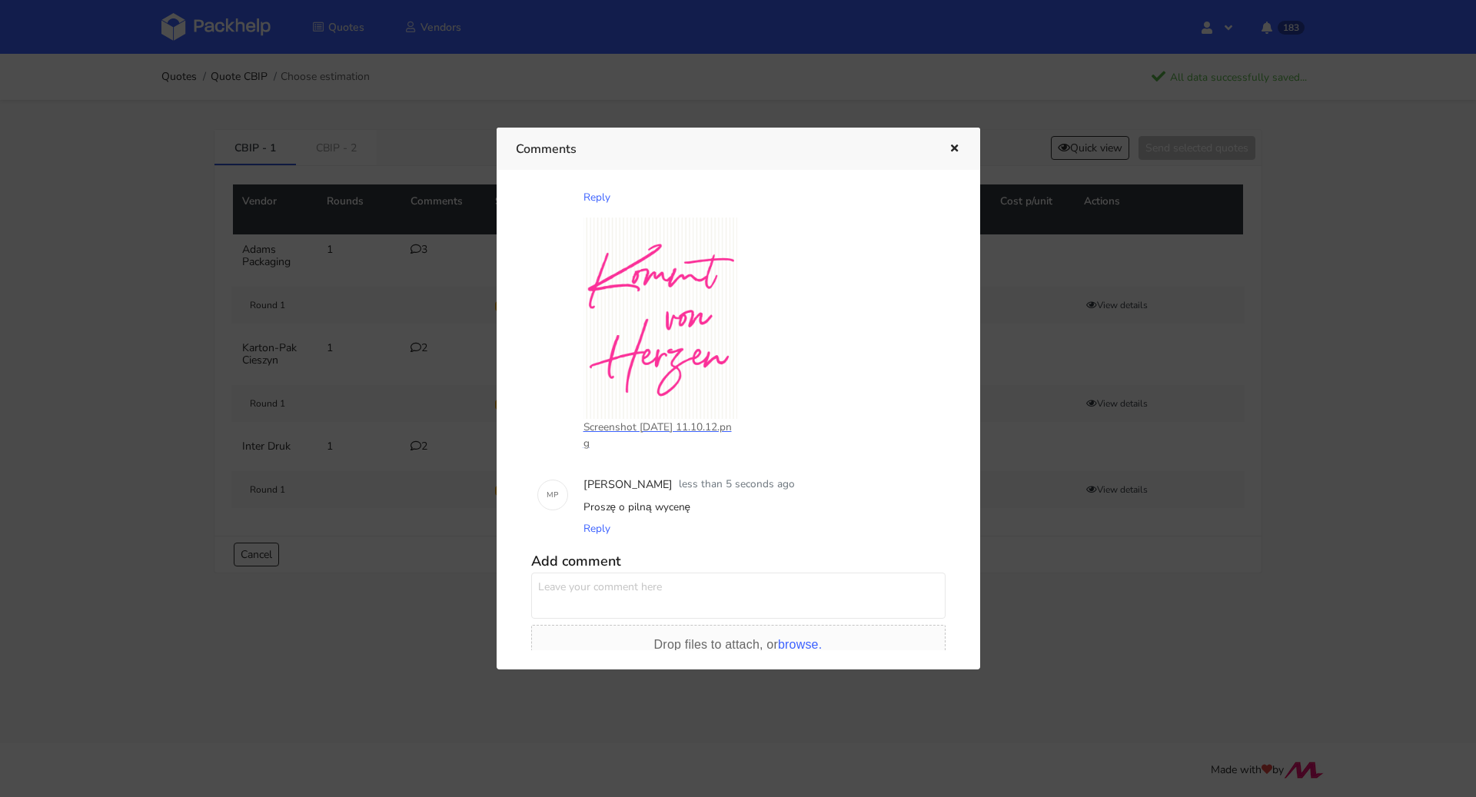
click at [954, 144] on icon "button" at bounding box center [954, 149] width 13 height 11
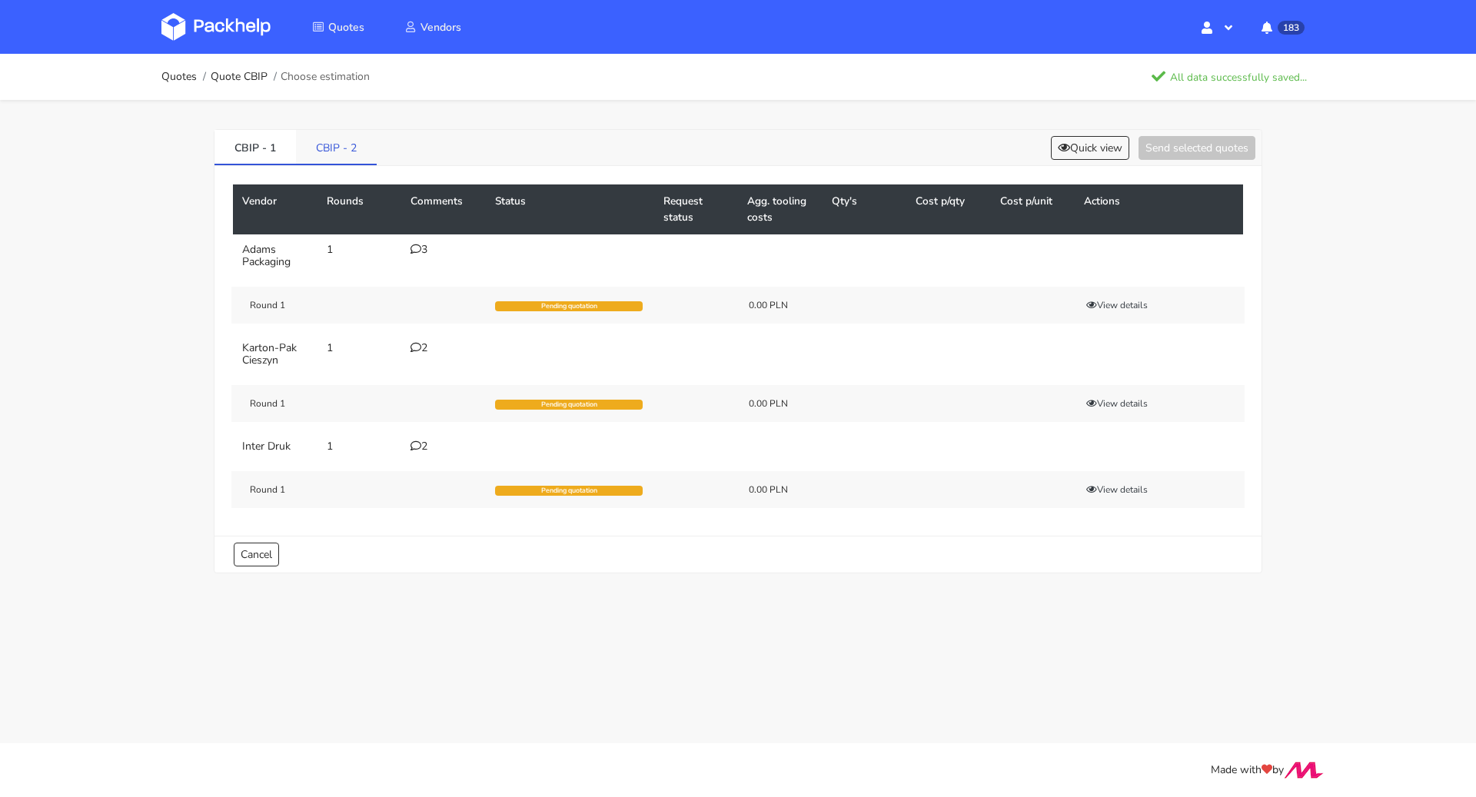
click at [334, 154] on link "CBIP - 2" at bounding box center [336, 147] width 81 height 34
click at [419, 249] on icon at bounding box center [416, 249] width 11 height 11
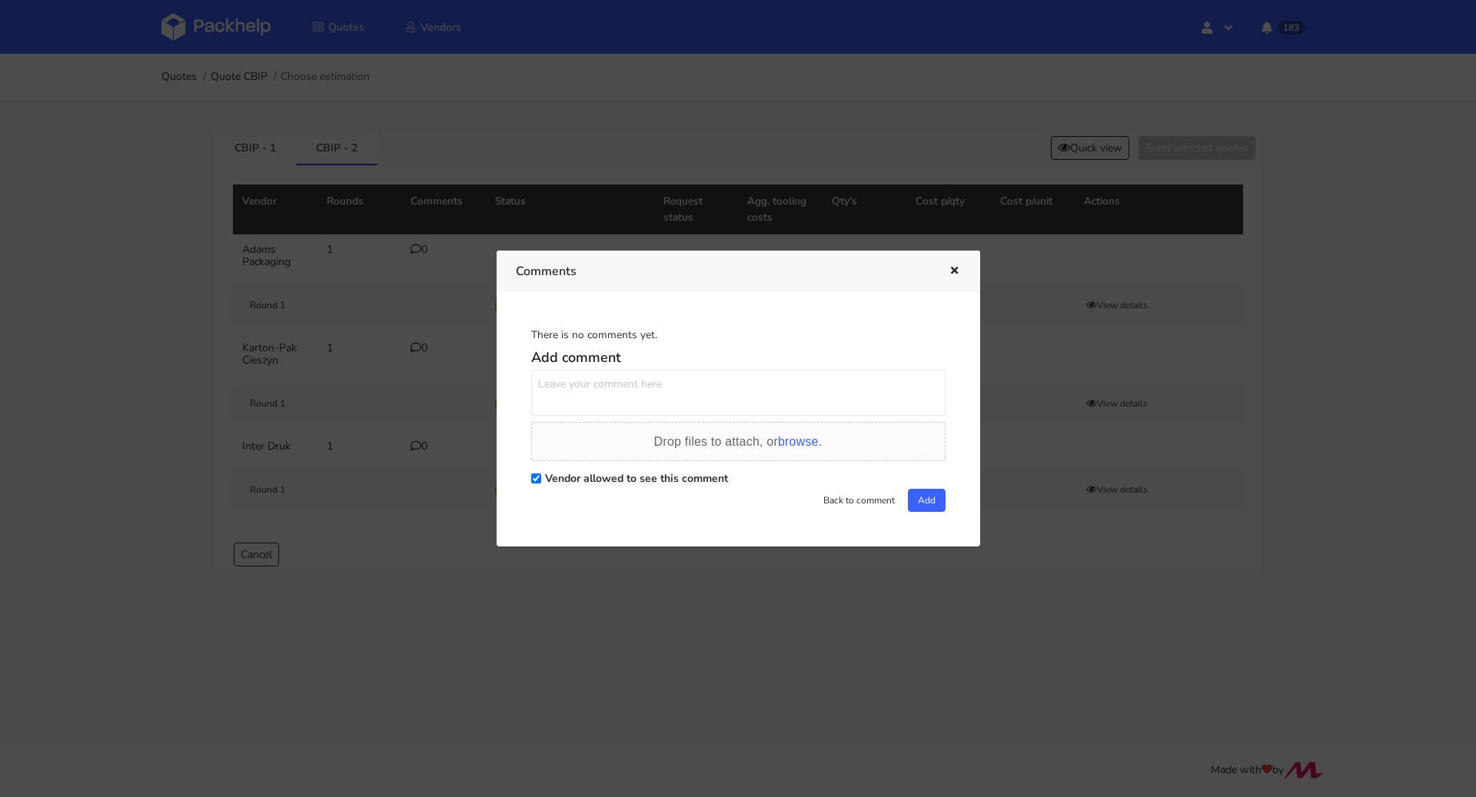
scroll to position [0, 0]
click at [623, 383] on textarea at bounding box center [738, 393] width 414 height 46
paste textarea "Proszę o pilną wycenę"
type textarea "Proszę o pilną wycenę"
click at [915, 496] on button "Add" at bounding box center [927, 500] width 38 height 23
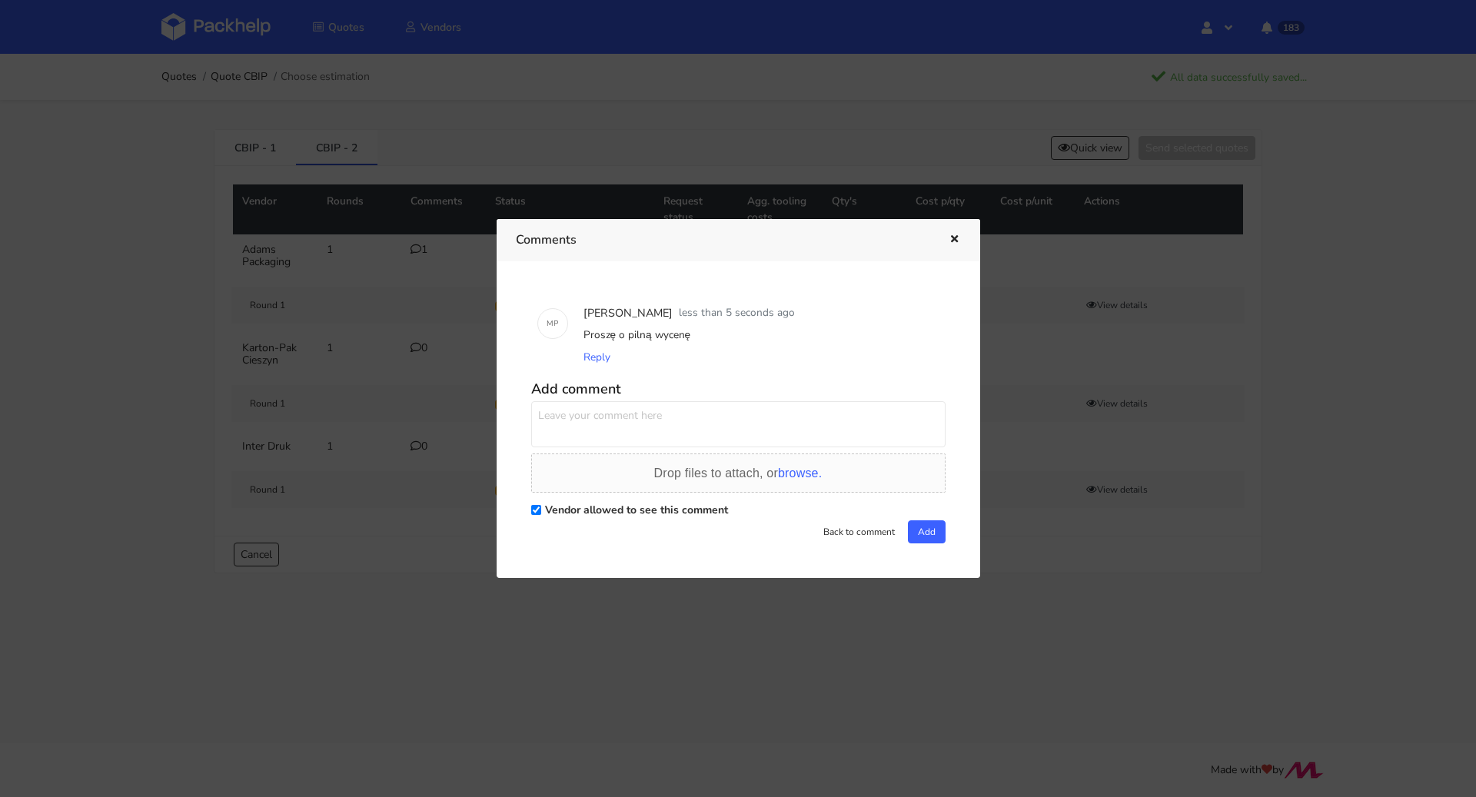
click at [955, 238] on icon "button" at bounding box center [954, 239] width 13 height 11
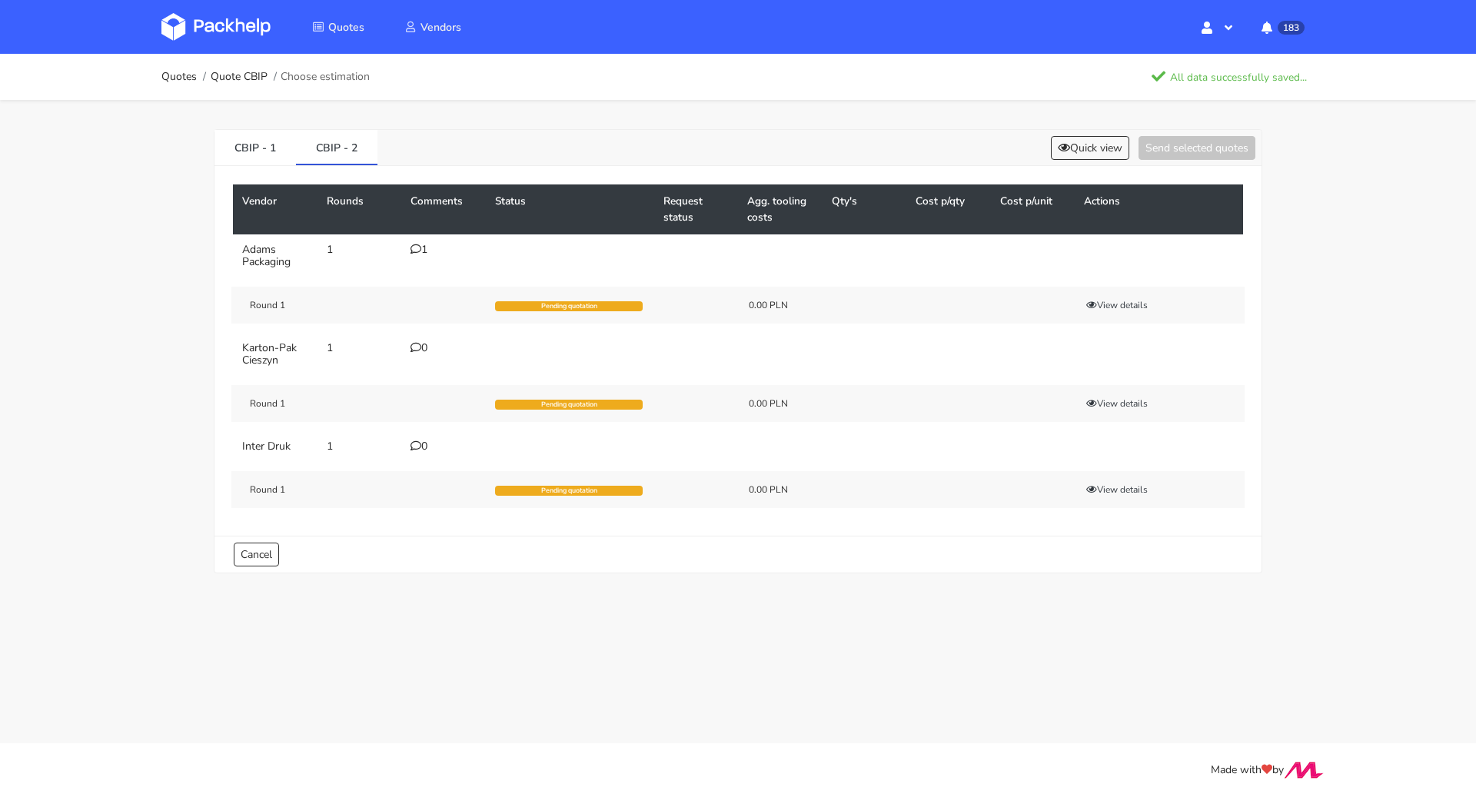
click at [421, 348] on icon at bounding box center [416, 347] width 11 height 11
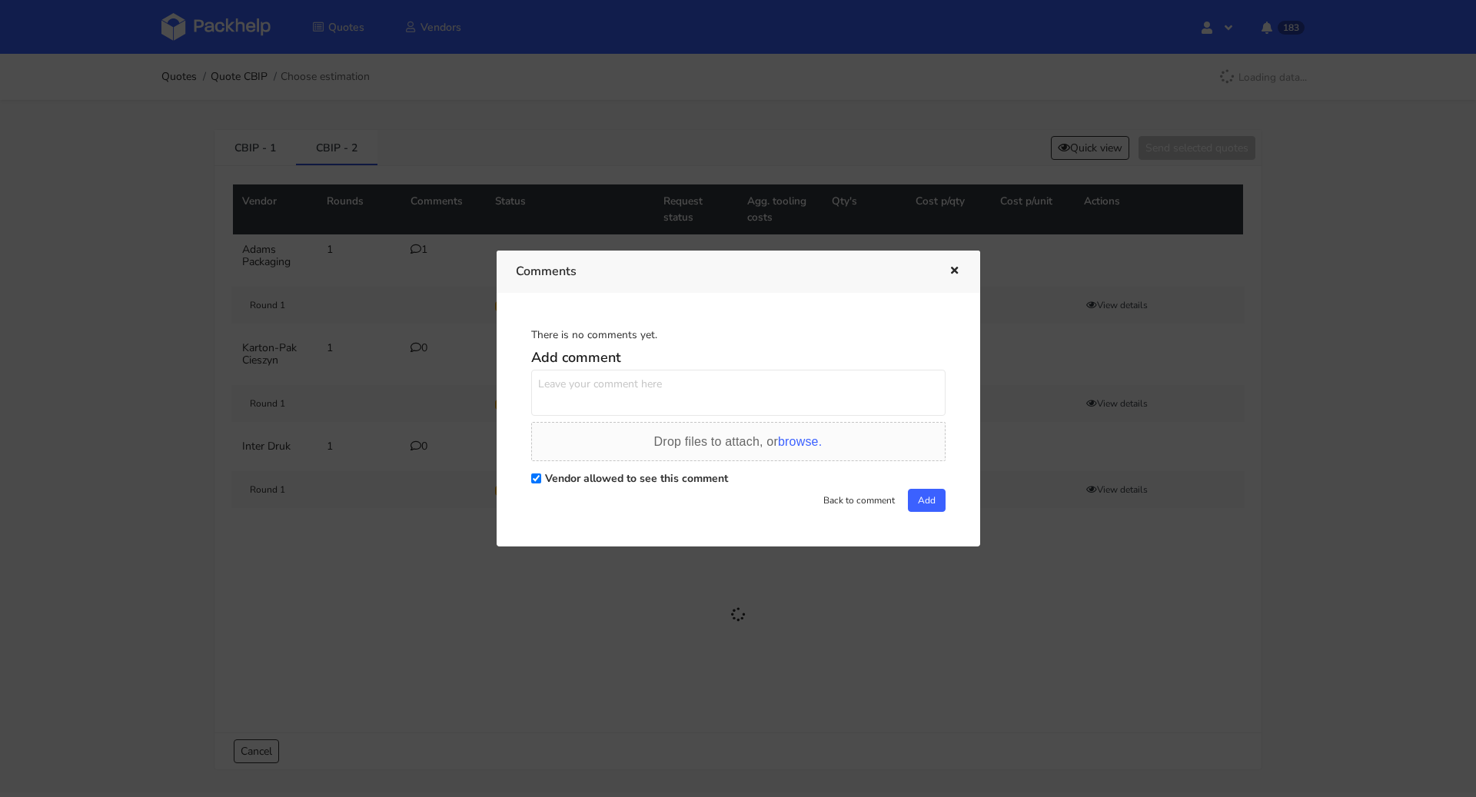
click at [627, 392] on textarea at bounding box center [738, 393] width 414 height 46
paste textarea "Proszę o pilną wycenę"
type textarea "Proszę o pilną wycenę"
click at [920, 506] on button "Add" at bounding box center [927, 500] width 38 height 23
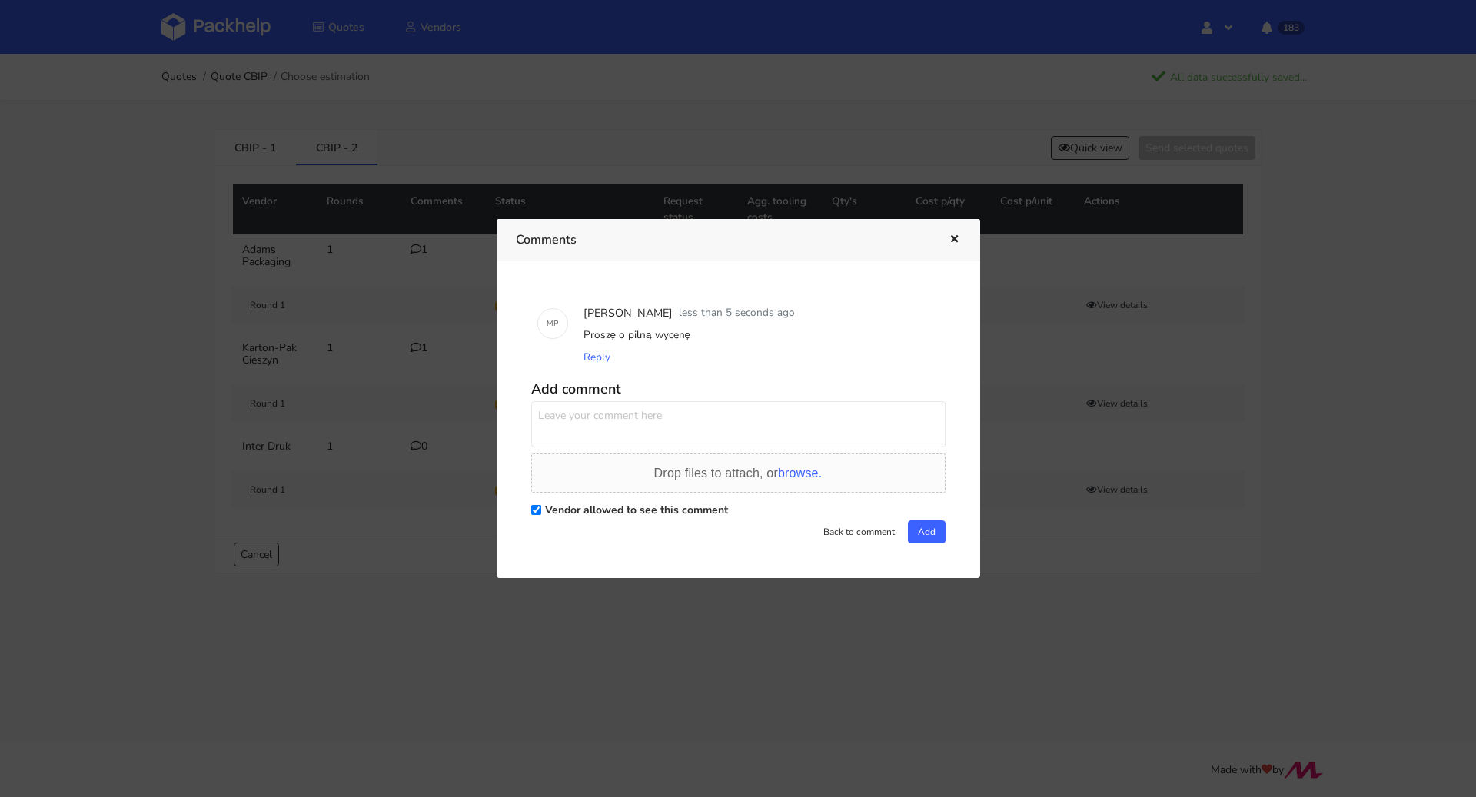
click at [956, 238] on icon "button" at bounding box center [954, 239] width 13 height 11
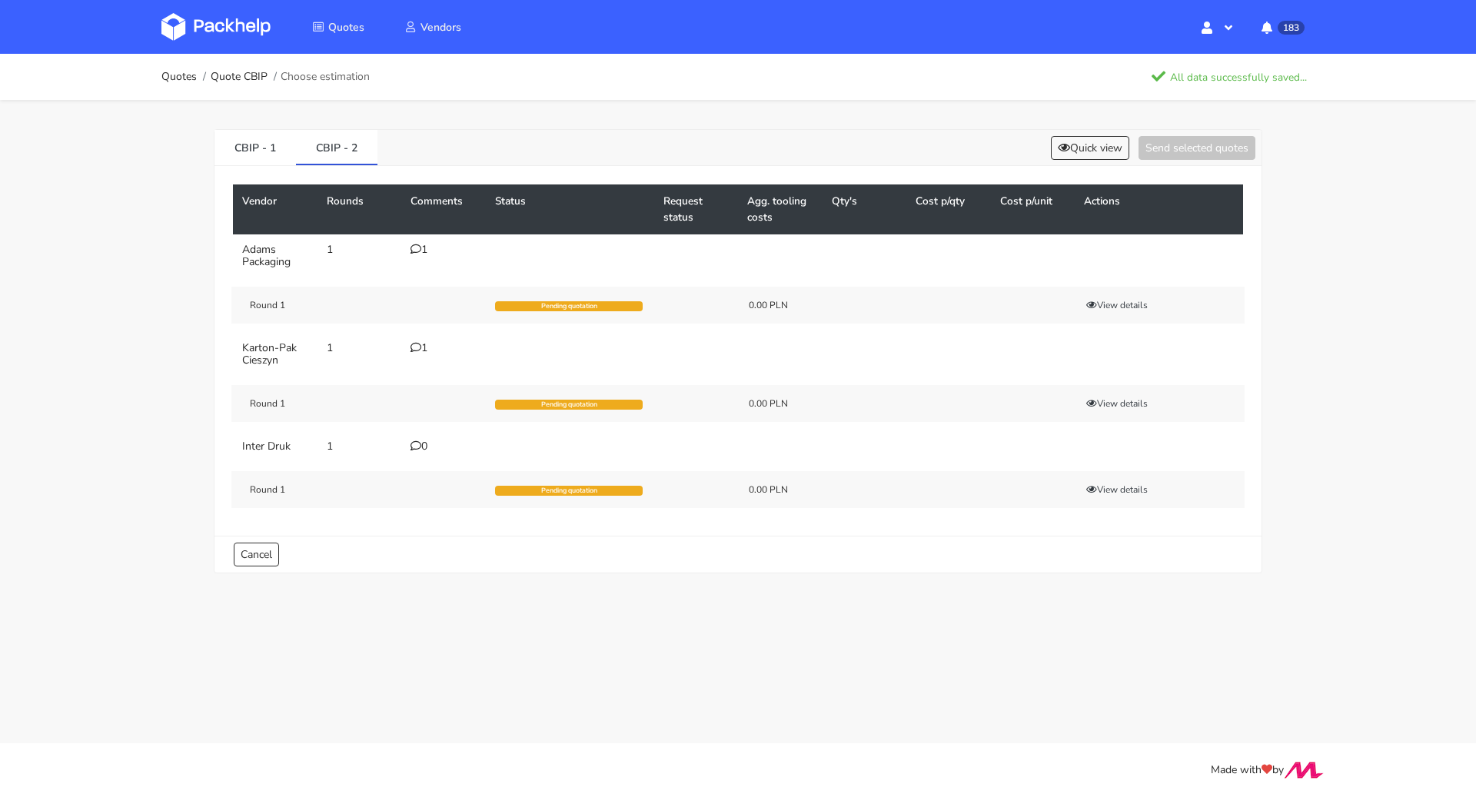
click at [421, 447] on icon at bounding box center [416, 446] width 11 height 11
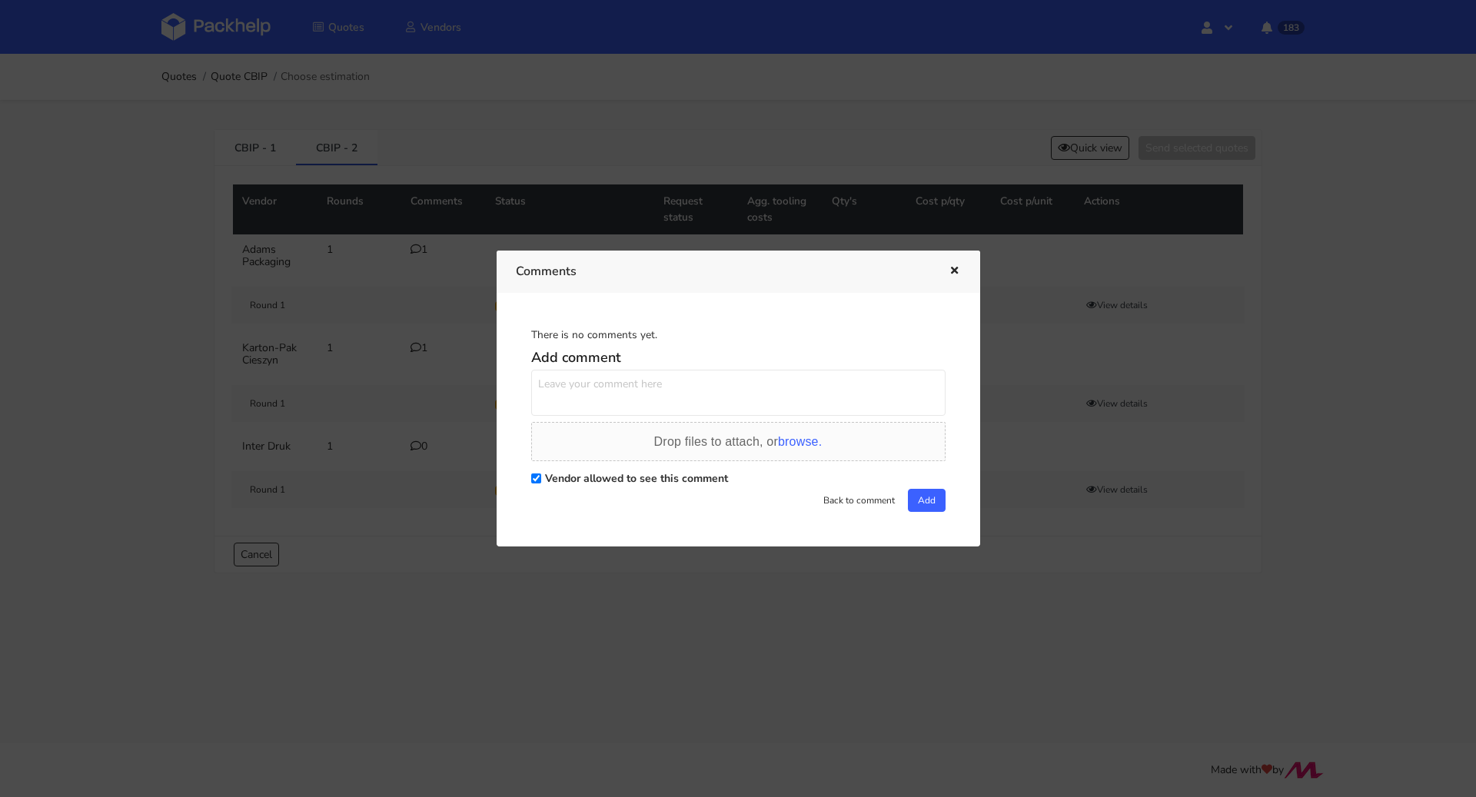
click at [606, 383] on textarea at bounding box center [738, 393] width 414 height 46
paste textarea "Proszę o pilną wycenę"
type textarea "Proszę o pilną wycenę"
click at [928, 508] on button "Add" at bounding box center [927, 500] width 38 height 23
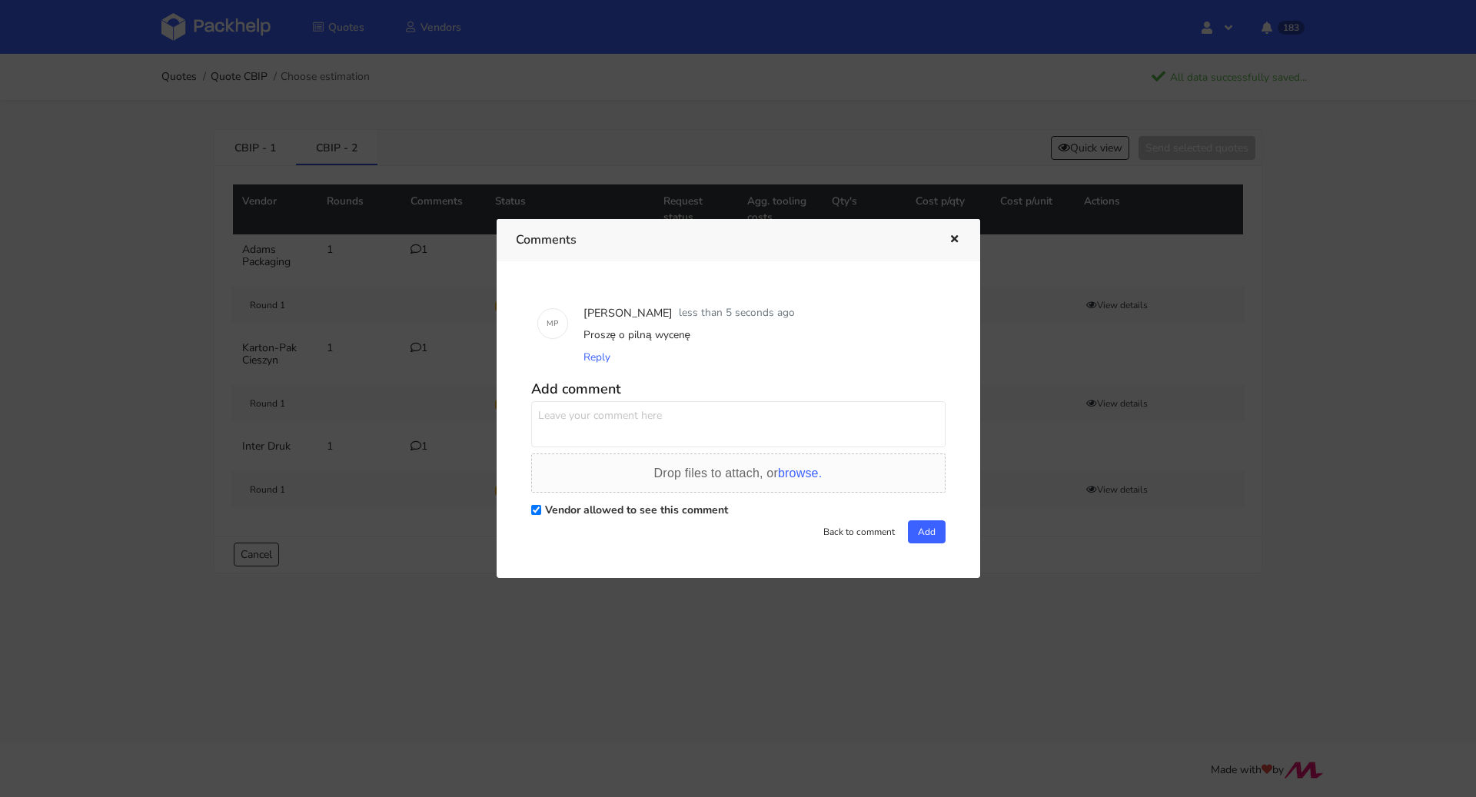
click at [950, 234] on button "button" at bounding box center [952, 240] width 17 height 20
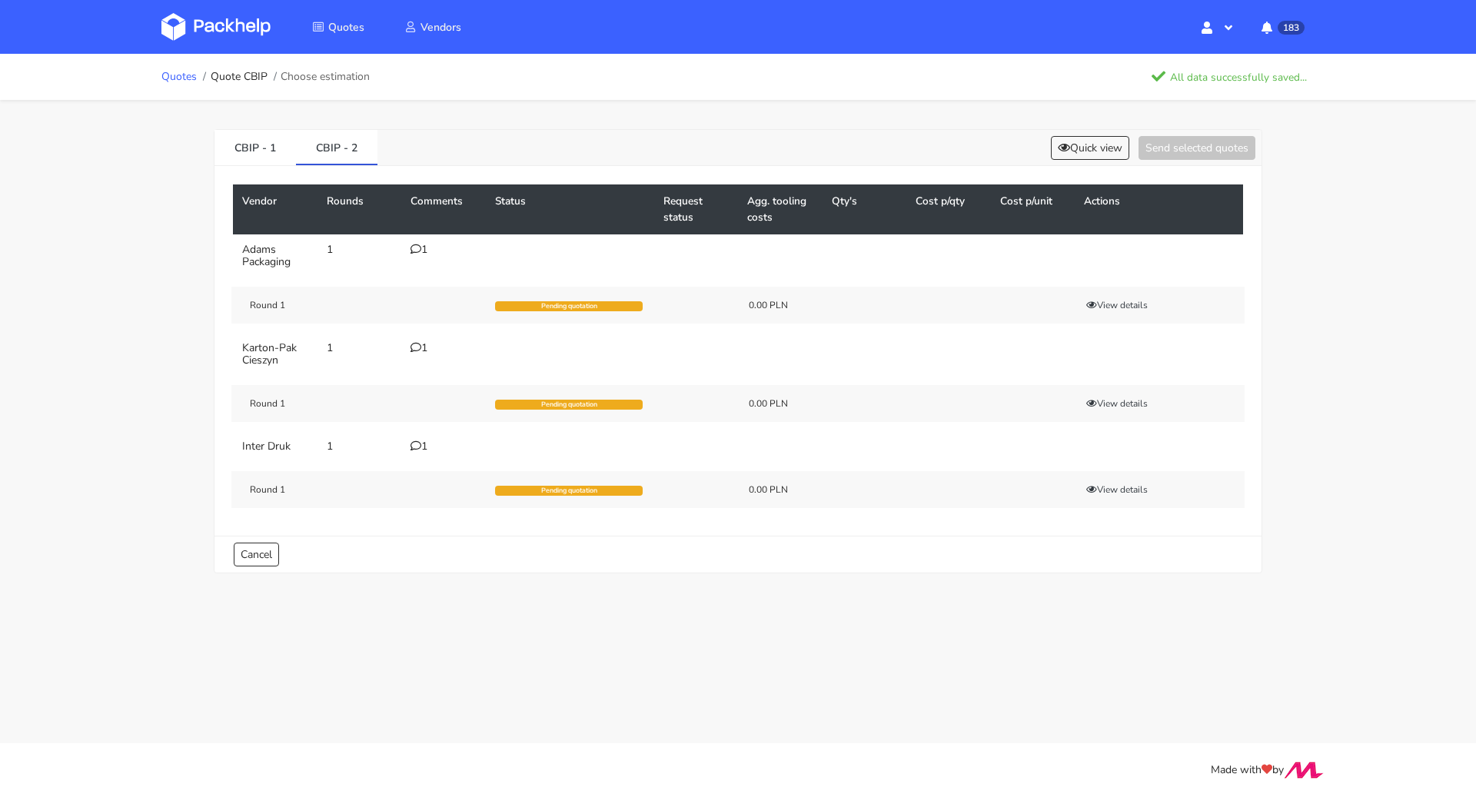
click at [162, 76] on link "Quotes" at bounding box center [178, 77] width 35 height 12
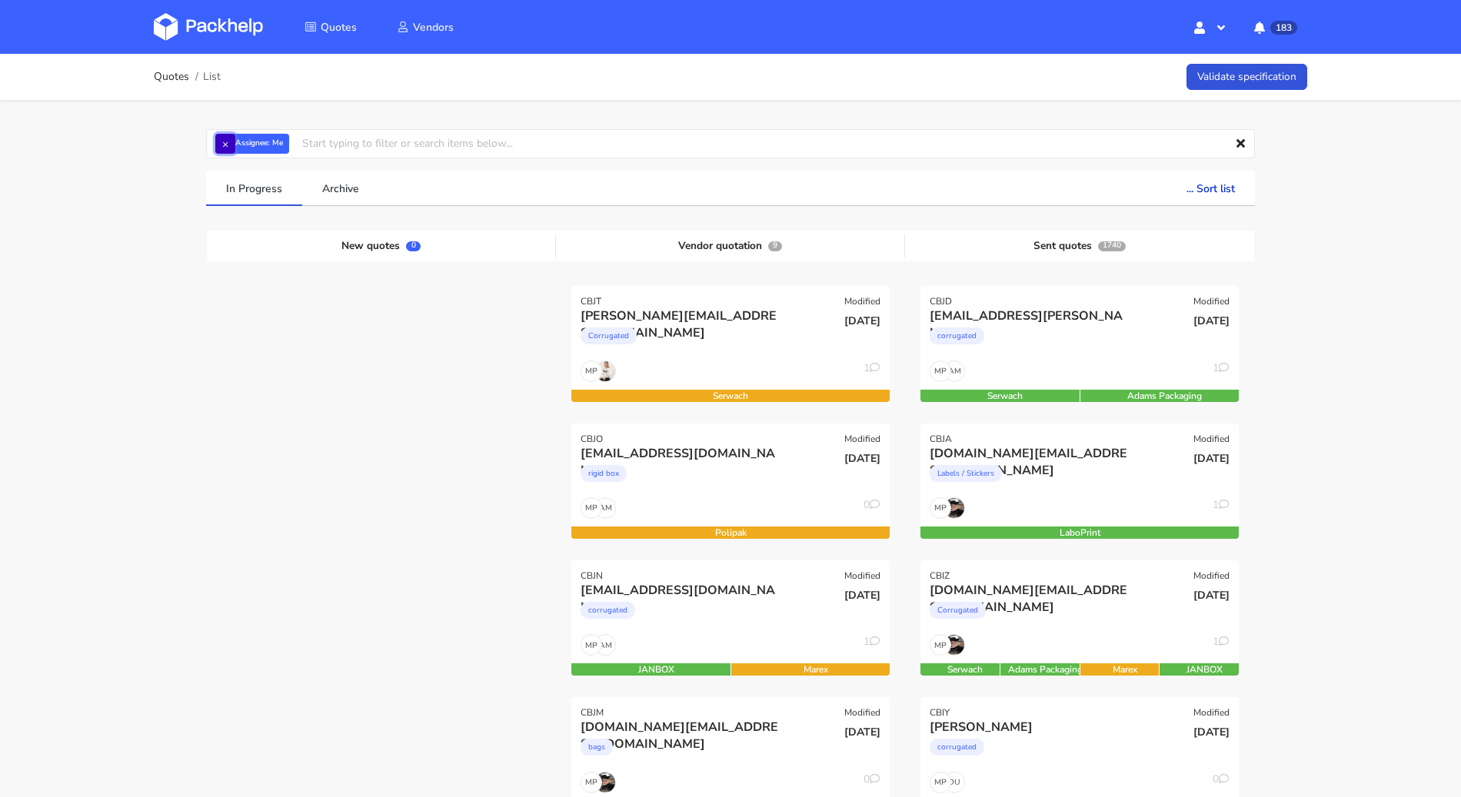
click at [230, 147] on button "×" at bounding box center [225, 144] width 20 height 20
click at [230, 147] on input "text" at bounding box center [730, 143] width 1049 height 29
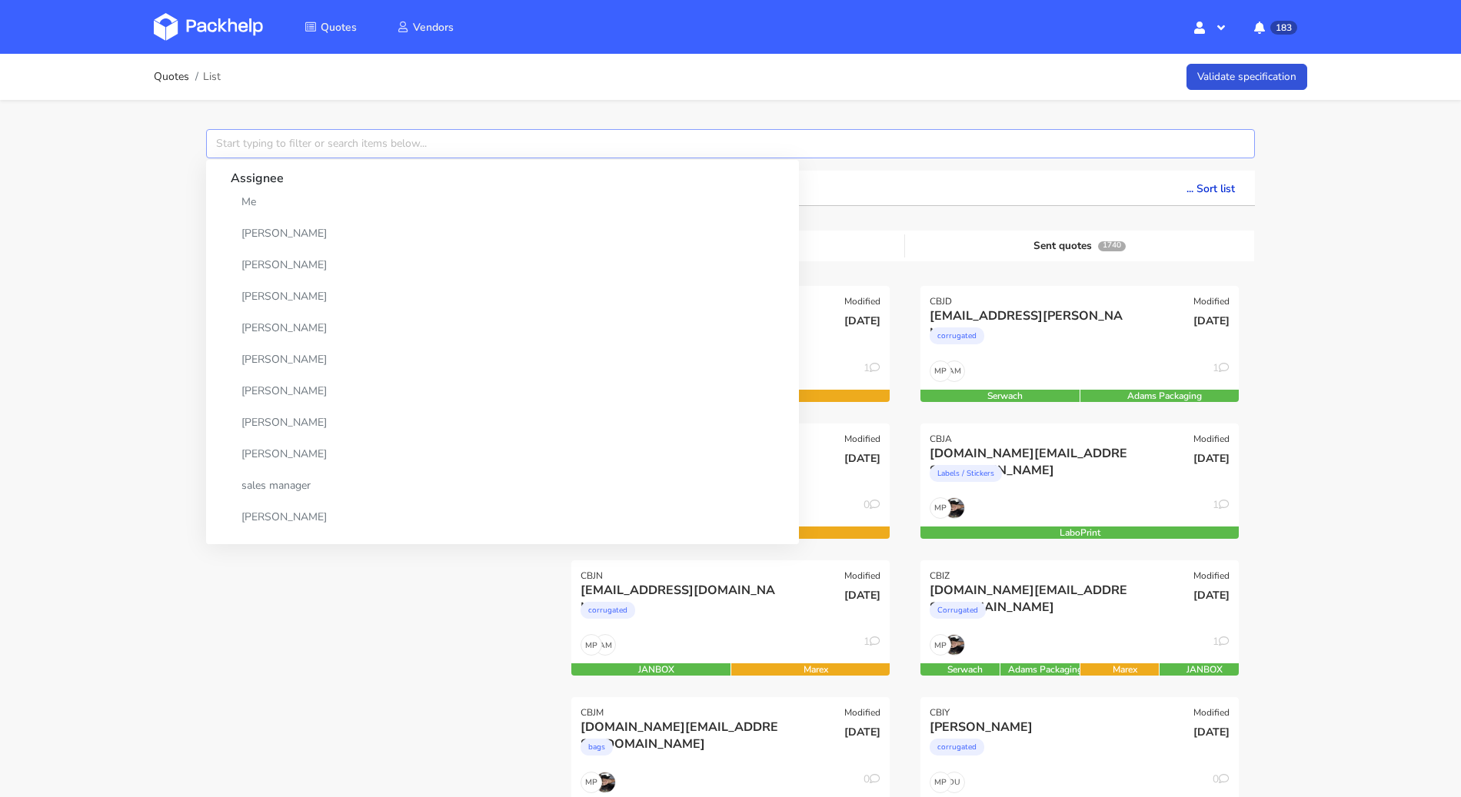
paste input "CBHN"
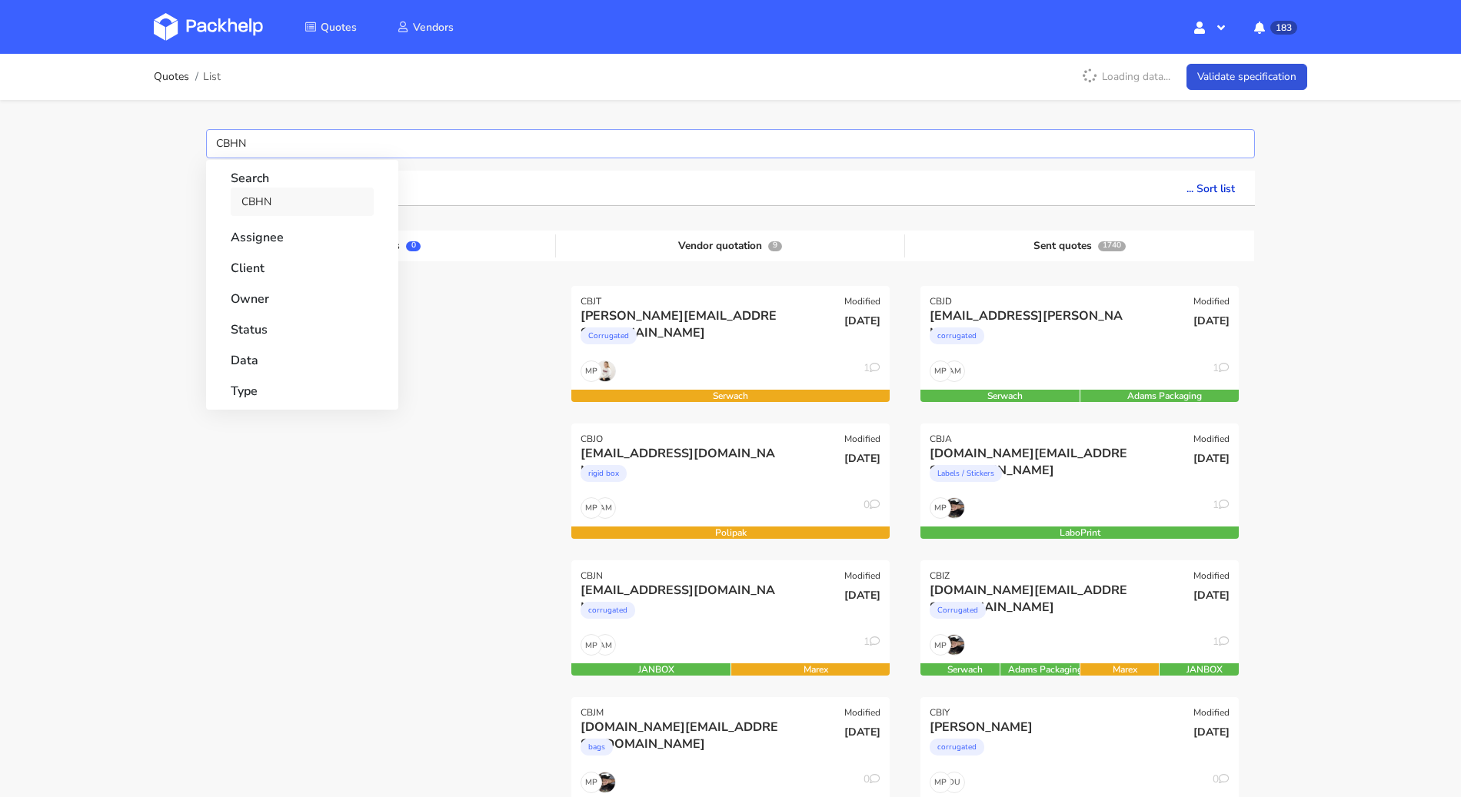
type input "CBHN"
click at [268, 199] on link "CBHN" at bounding box center [302, 202] width 143 height 28
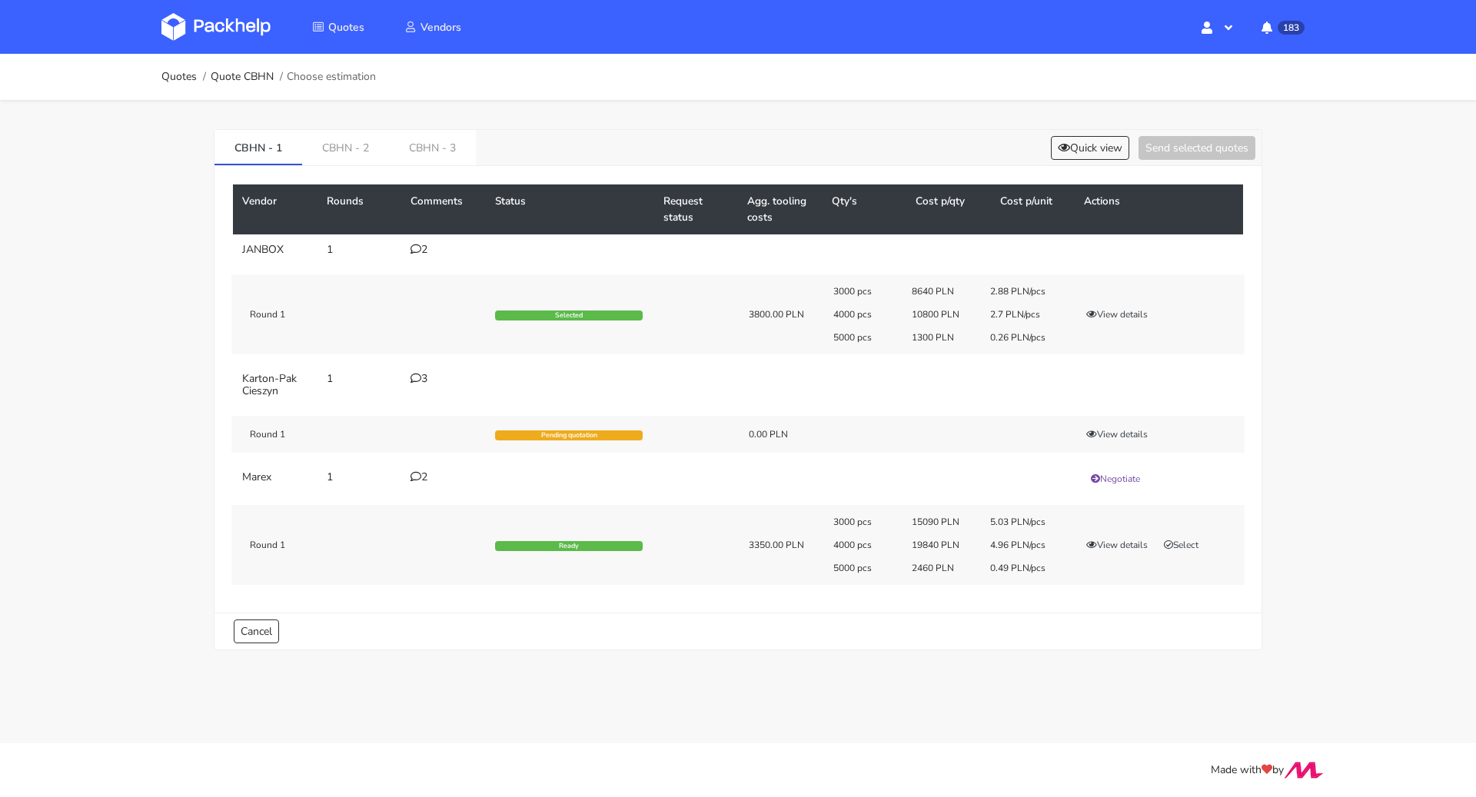
click at [423, 251] on div "2" at bounding box center [444, 250] width 66 height 12
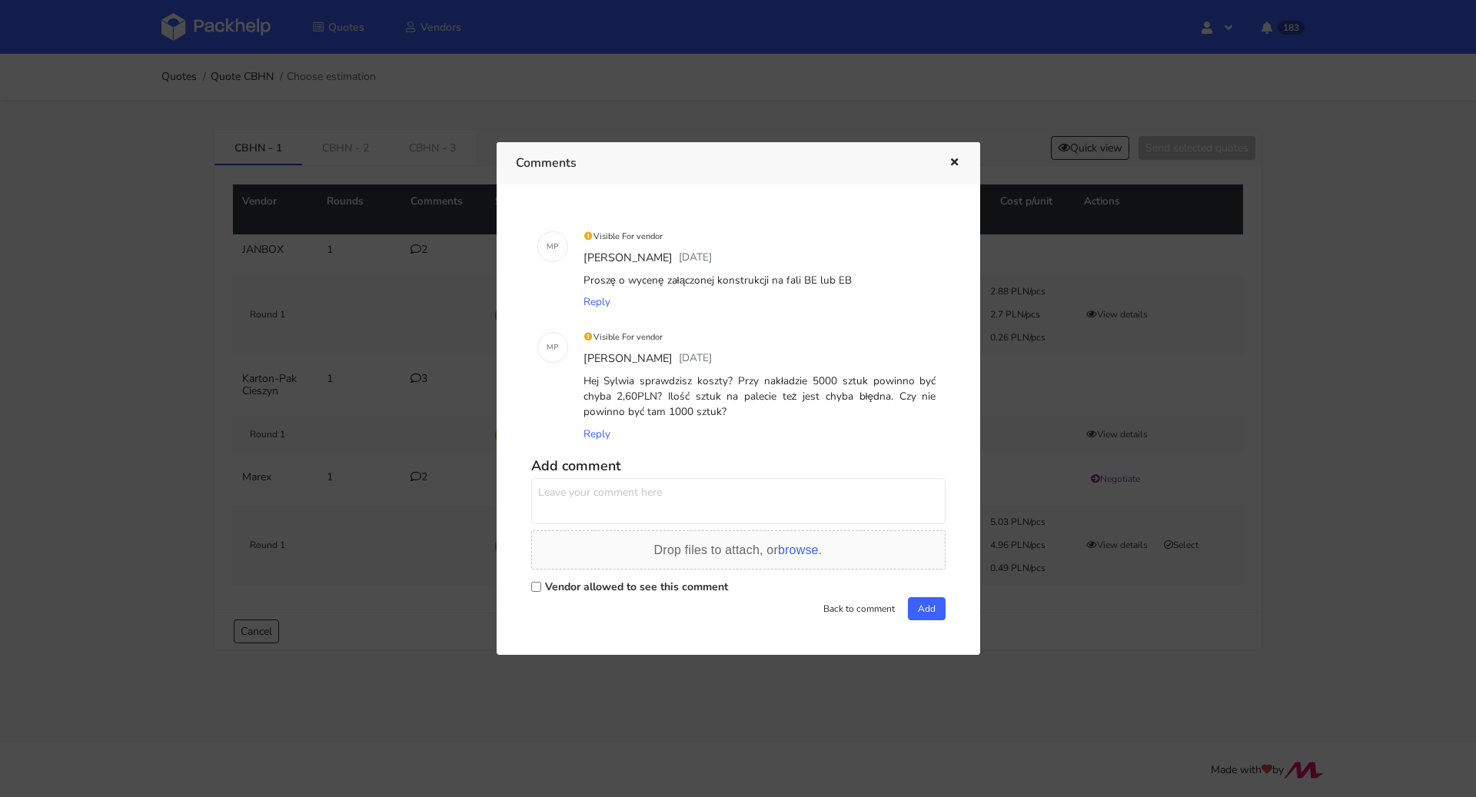
click at [956, 161] on icon "button" at bounding box center [954, 163] width 13 height 11
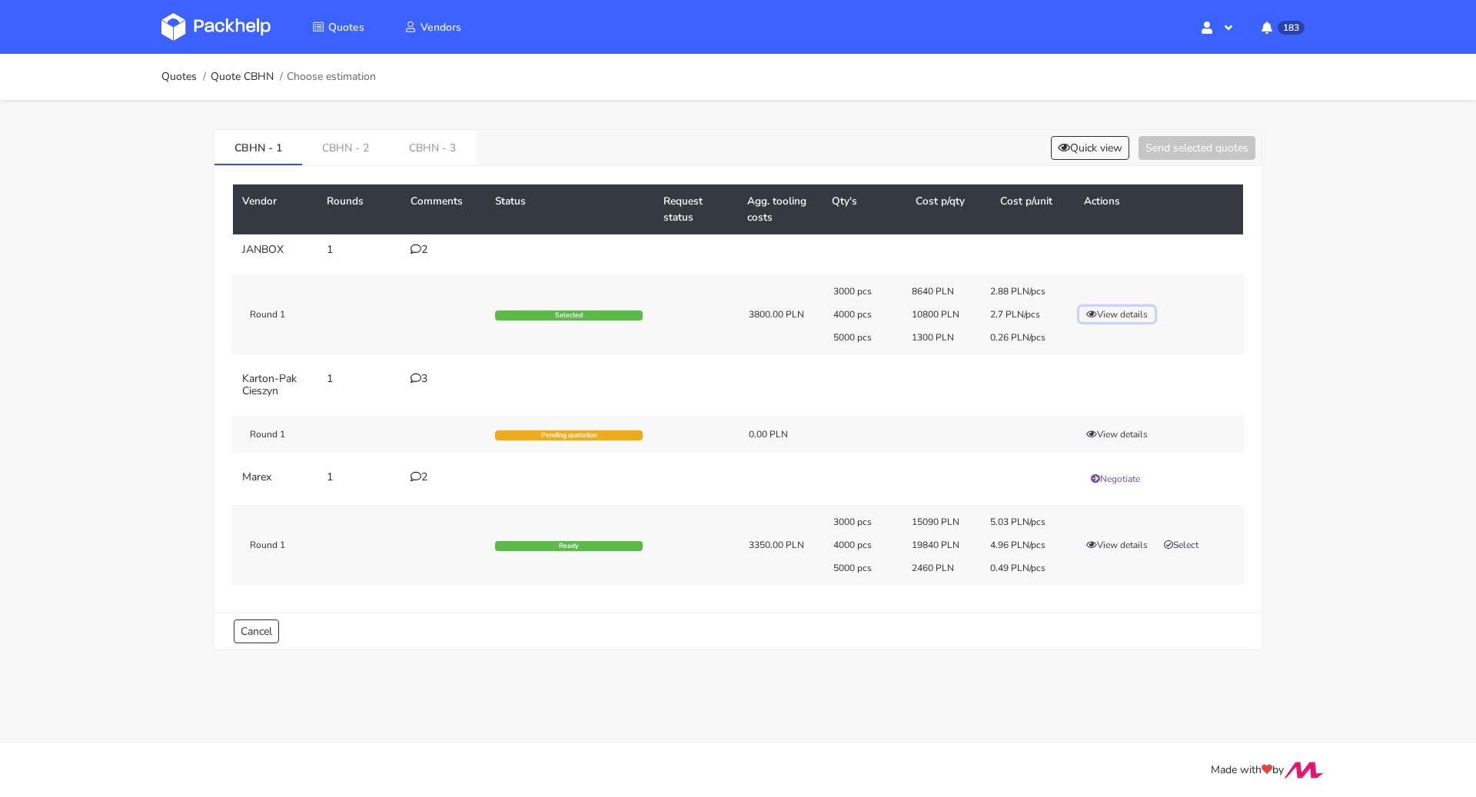
click at [1109, 310] on button "View details" at bounding box center [1116, 314] width 75 height 15
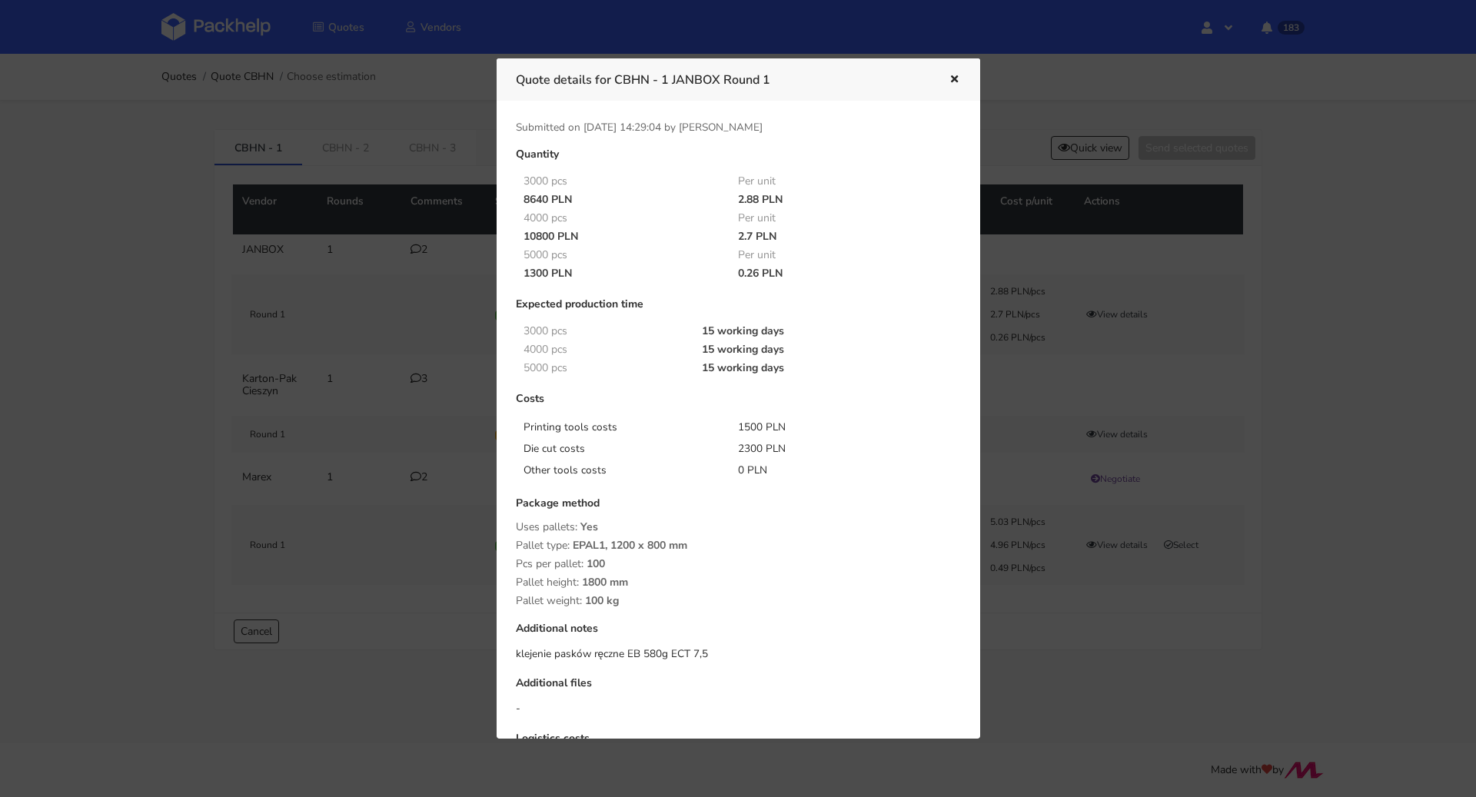
click at [957, 71] on button "button" at bounding box center [952, 80] width 17 height 20
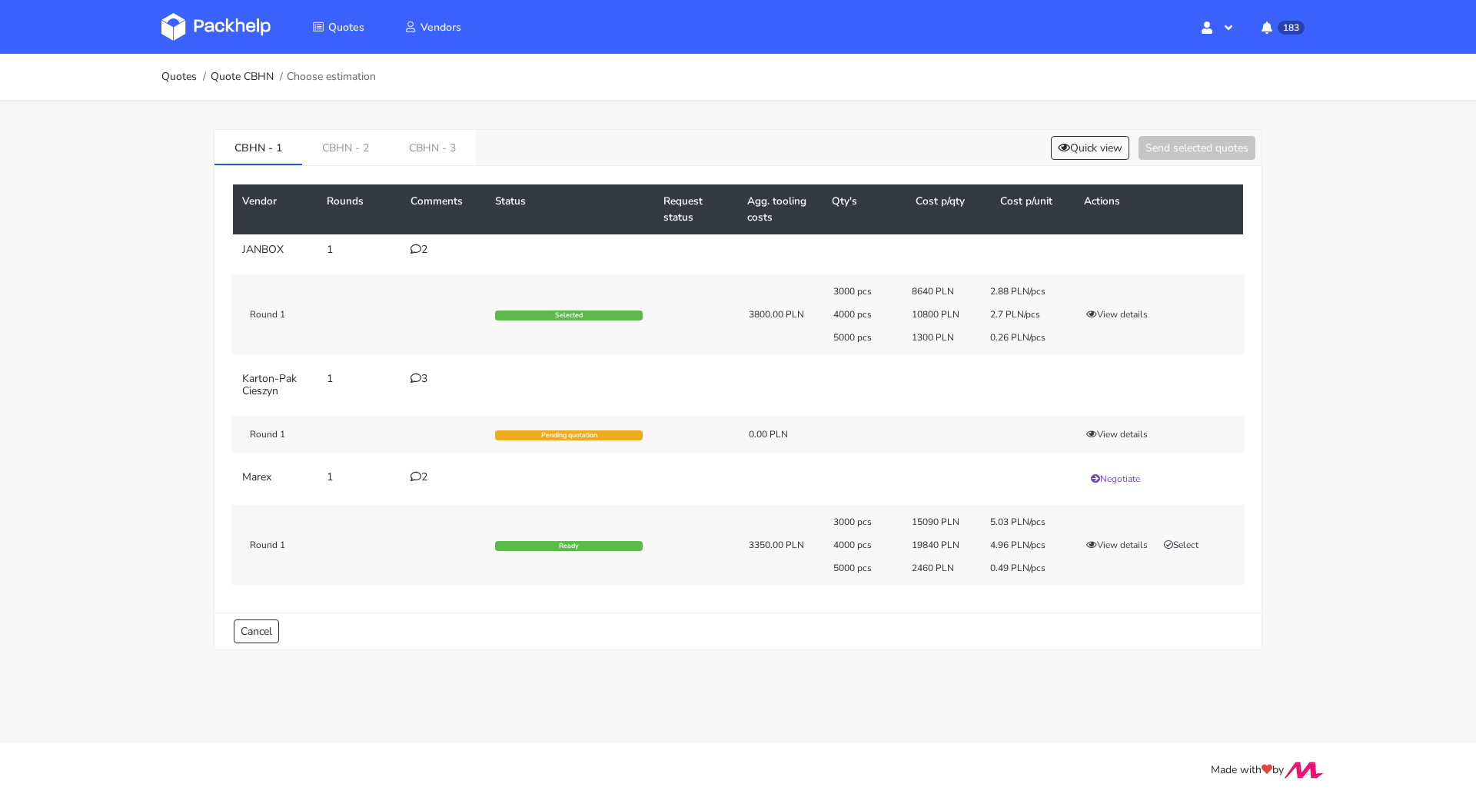
click at [424, 248] on div "2" at bounding box center [444, 250] width 66 height 12
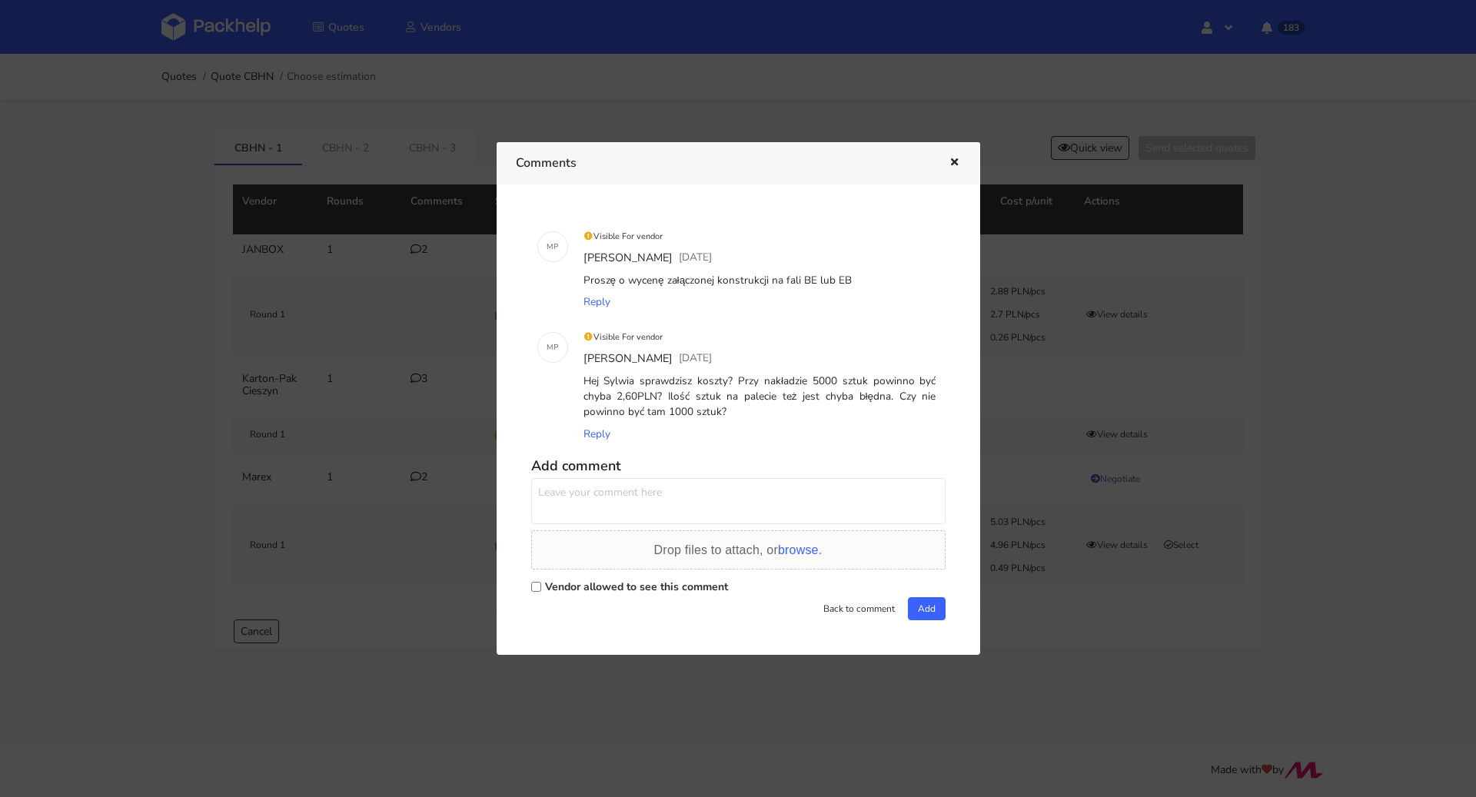
click at [949, 161] on icon "button" at bounding box center [954, 163] width 13 height 11
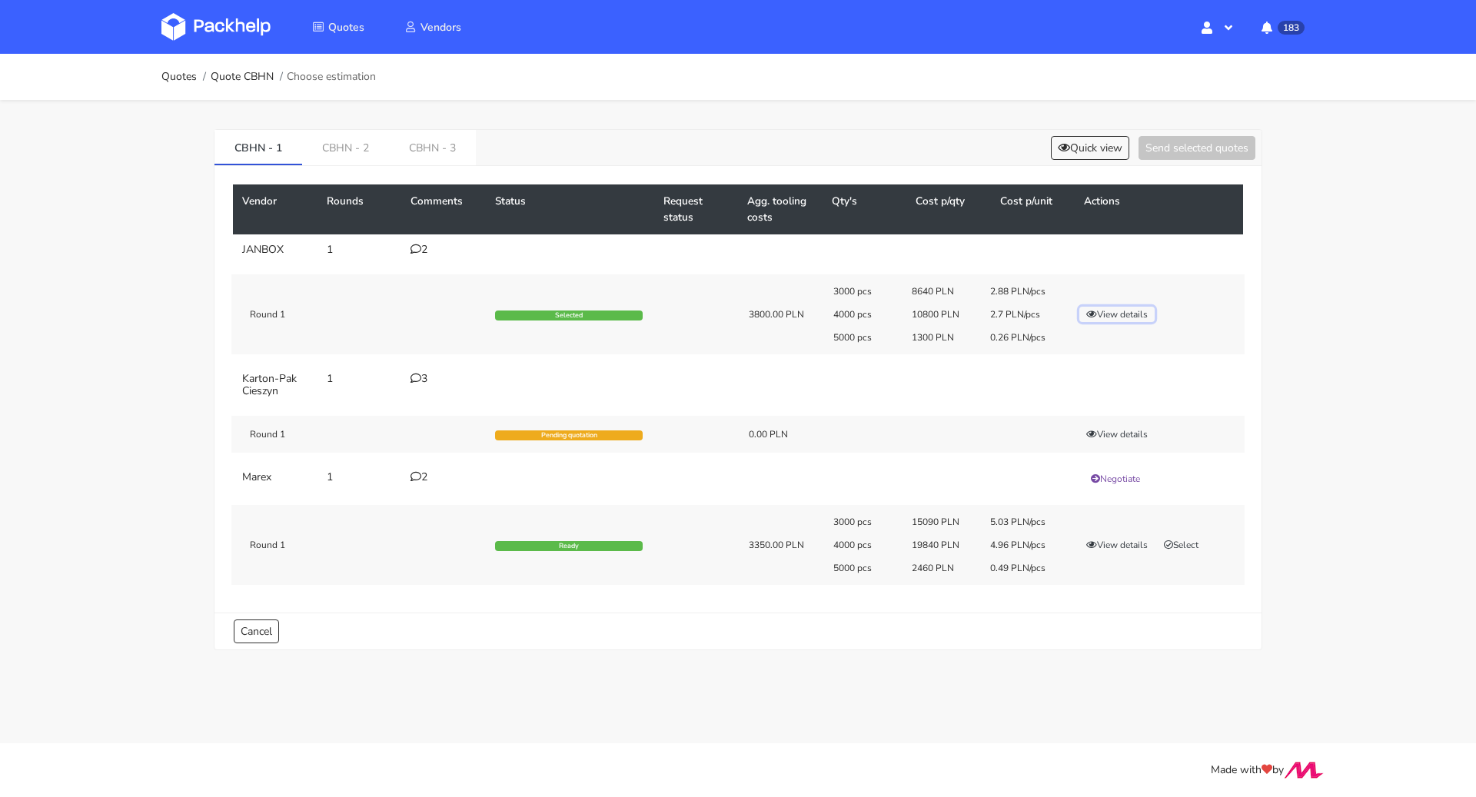
click at [1138, 308] on button "View details" at bounding box center [1116, 314] width 75 height 15
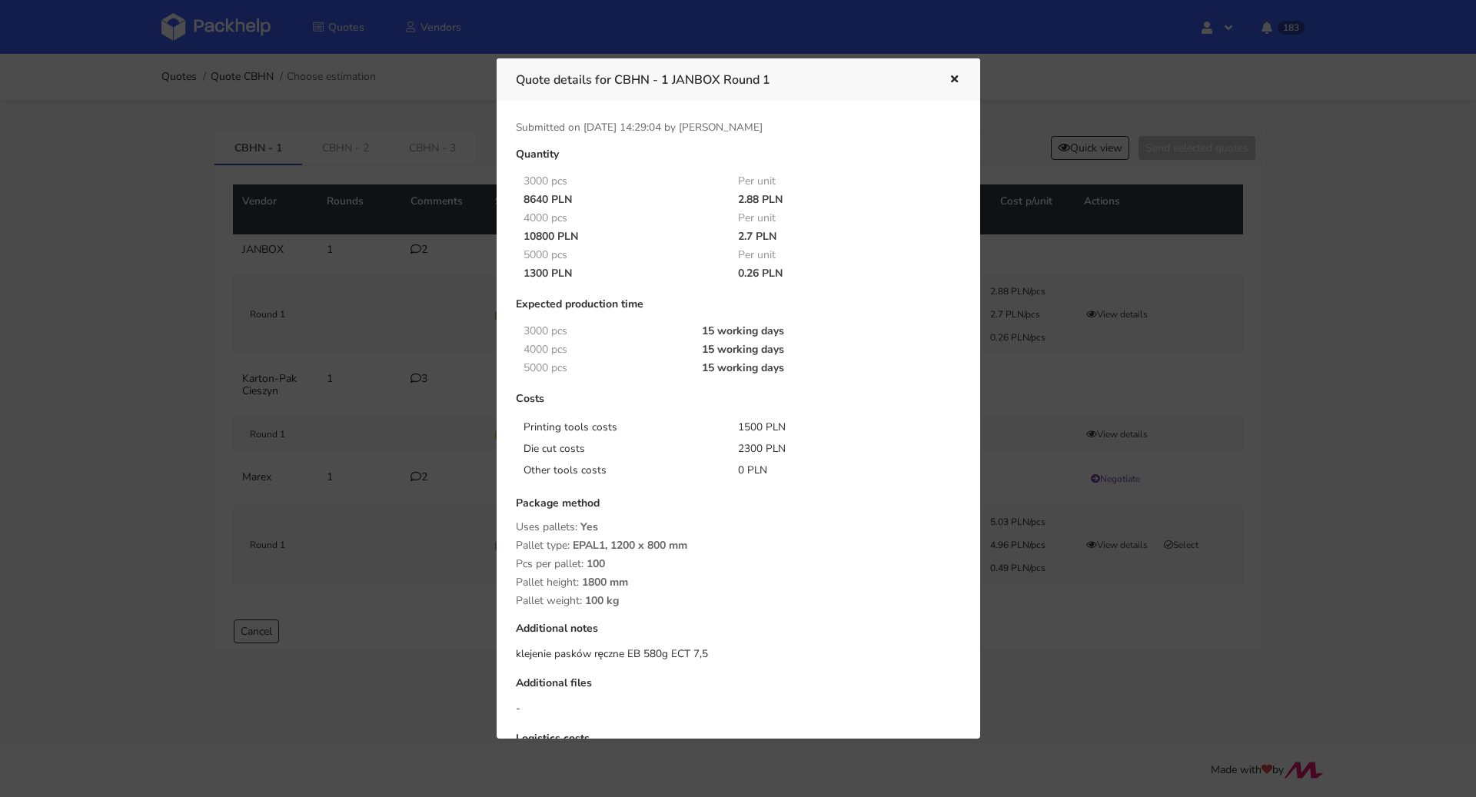
click at [950, 76] on icon "button" at bounding box center [954, 80] width 13 height 11
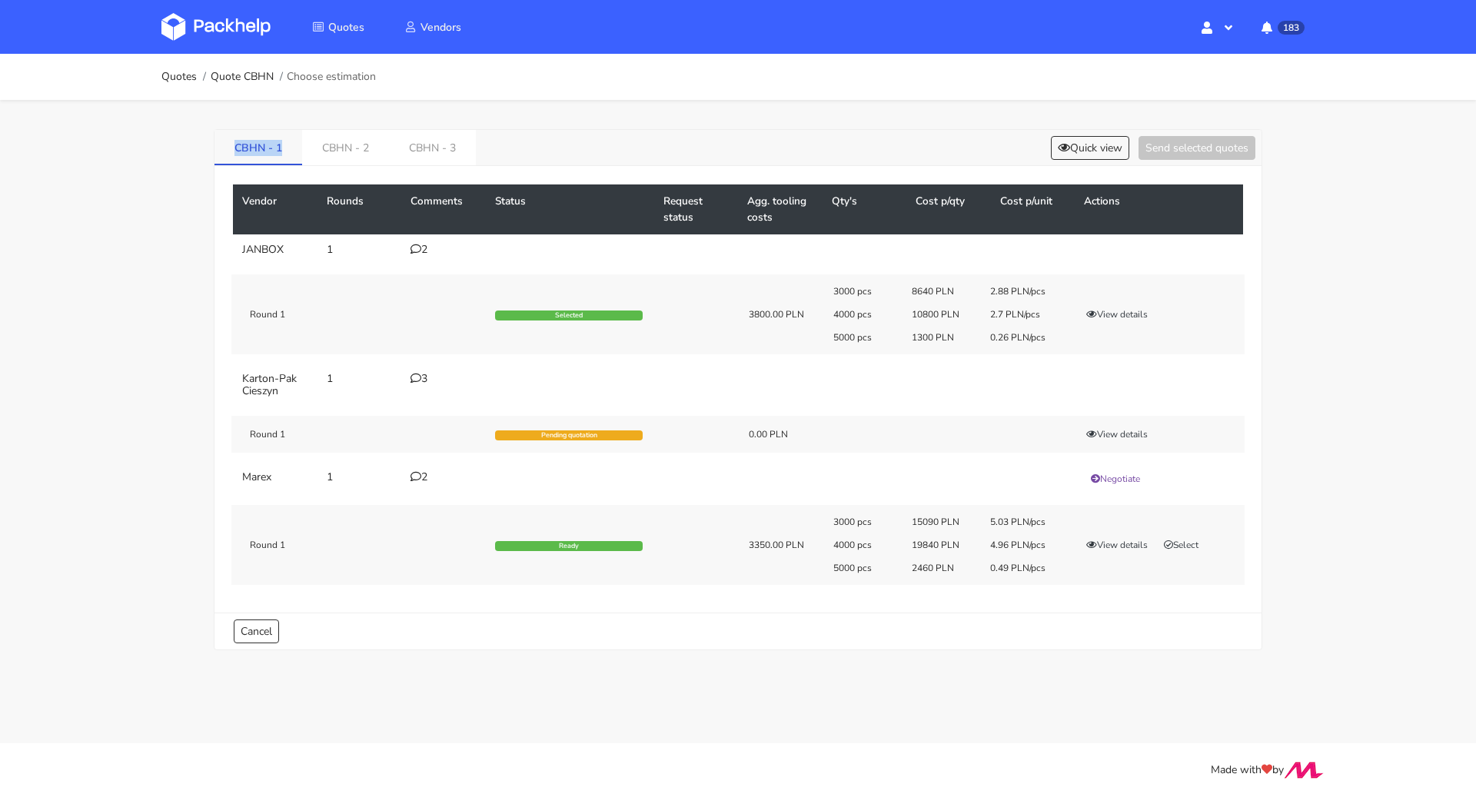
drag, startPoint x: 229, startPoint y: 147, endPoint x: 282, endPoint y: 149, distance: 53.1
click at [282, 149] on link "CBHN - 1" at bounding box center [258, 147] width 88 height 34
copy link "CBHN - 1"
click at [218, 137] on link "CBHN - 1" at bounding box center [258, 147] width 88 height 34
drag, startPoint x: 226, startPoint y: 145, endPoint x: 281, endPoint y: 148, distance: 55.4
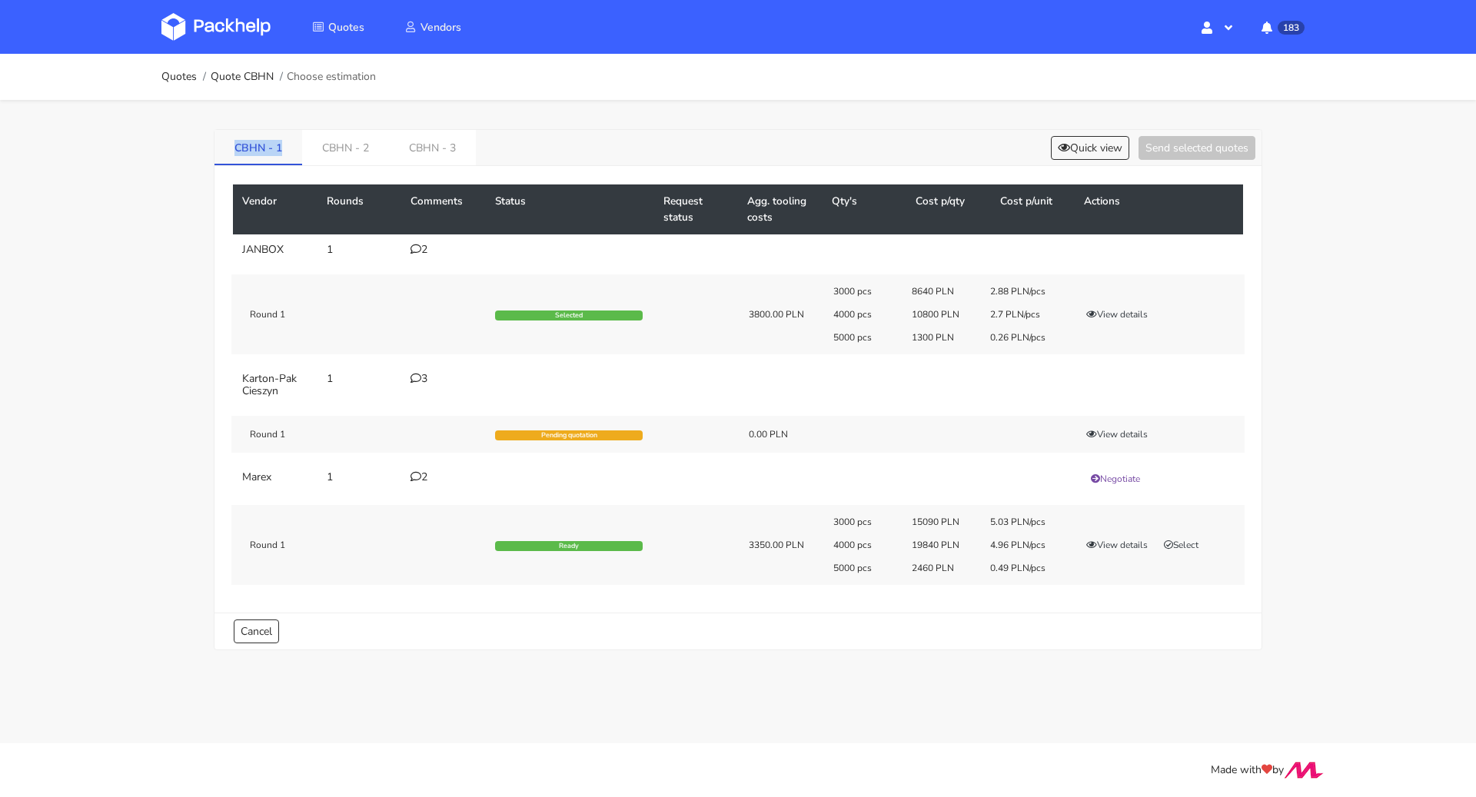
click at [281, 148] on link "CBHN - 1" at bounding box center [258, 147] width 88 height 34
copy link "CBHN - 1"
click at [405, 241] on td "2" at bounding box center [443, 249] width 85 height 31
click at [418, 247] on icon at bounding box center [416, 249] width 11 height 11
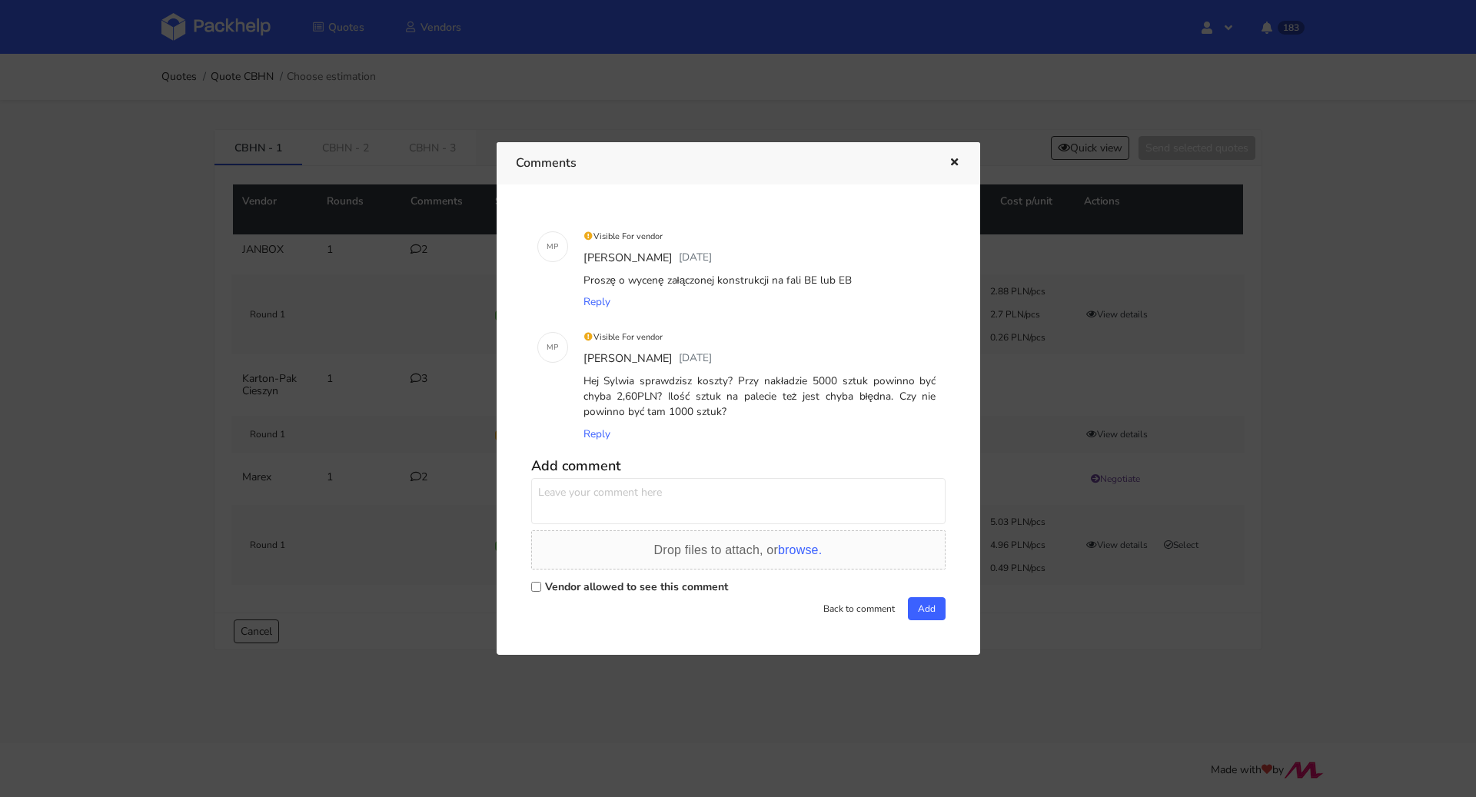
drag, startPoint x: 640, startPoint y: 380, endPoint x: 786, endPoint y: 414, distance: 150.1
click at [786, 414] on div "Hej Sylwia sprawdzisz koszty? Przy nakładzie 5000 sztuk powinno być chyba 2,60P…" at bounding box center [759, 397] width 359 height 53
copy div "sprawdzisz koszty? Przy nakładzie 5000 sztuk powinno być chyba 2,60PLN? Ilość s…"
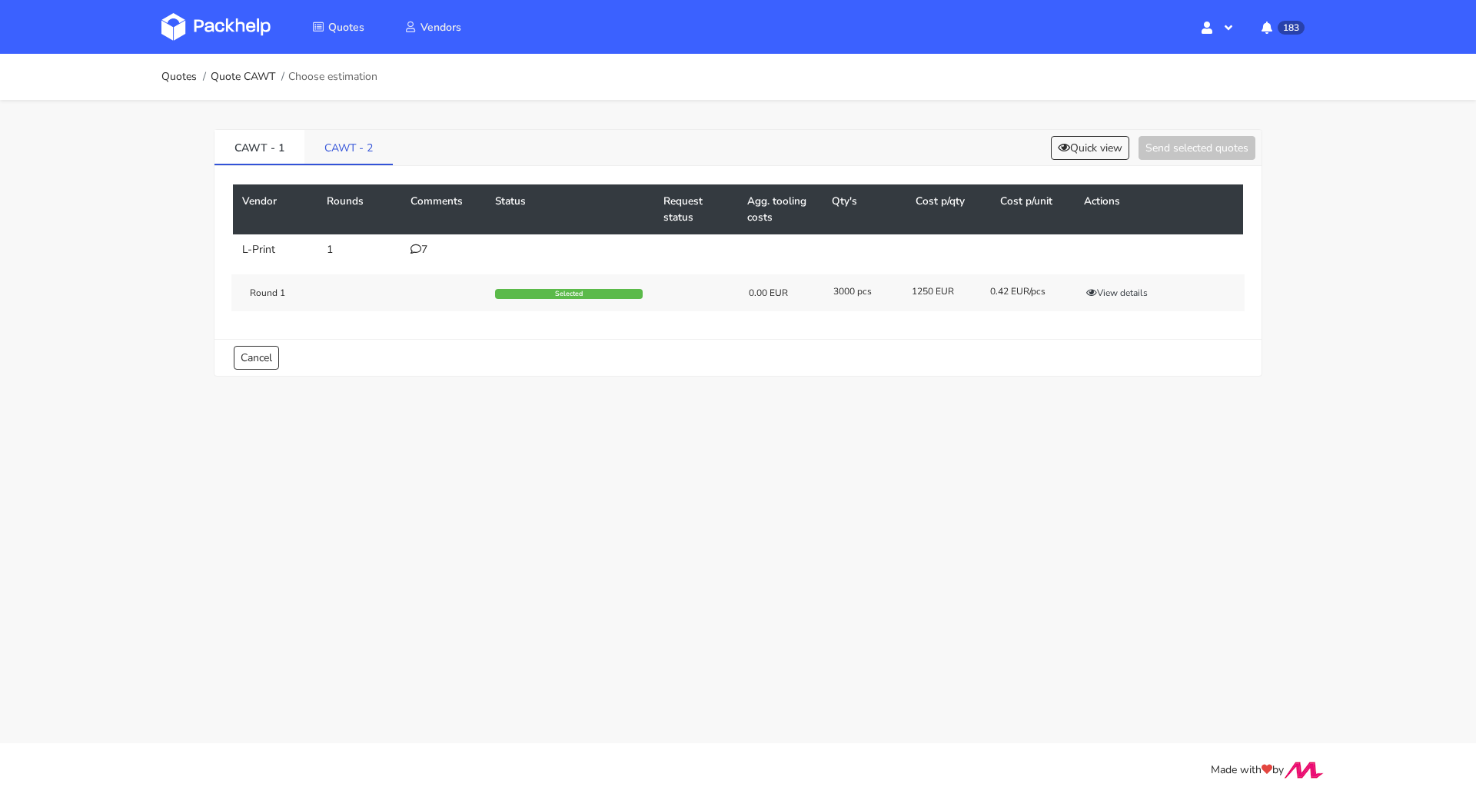
click at [355, 162] on link "CAWT - 2" at bounding box center [348, 147] width 88 height 34
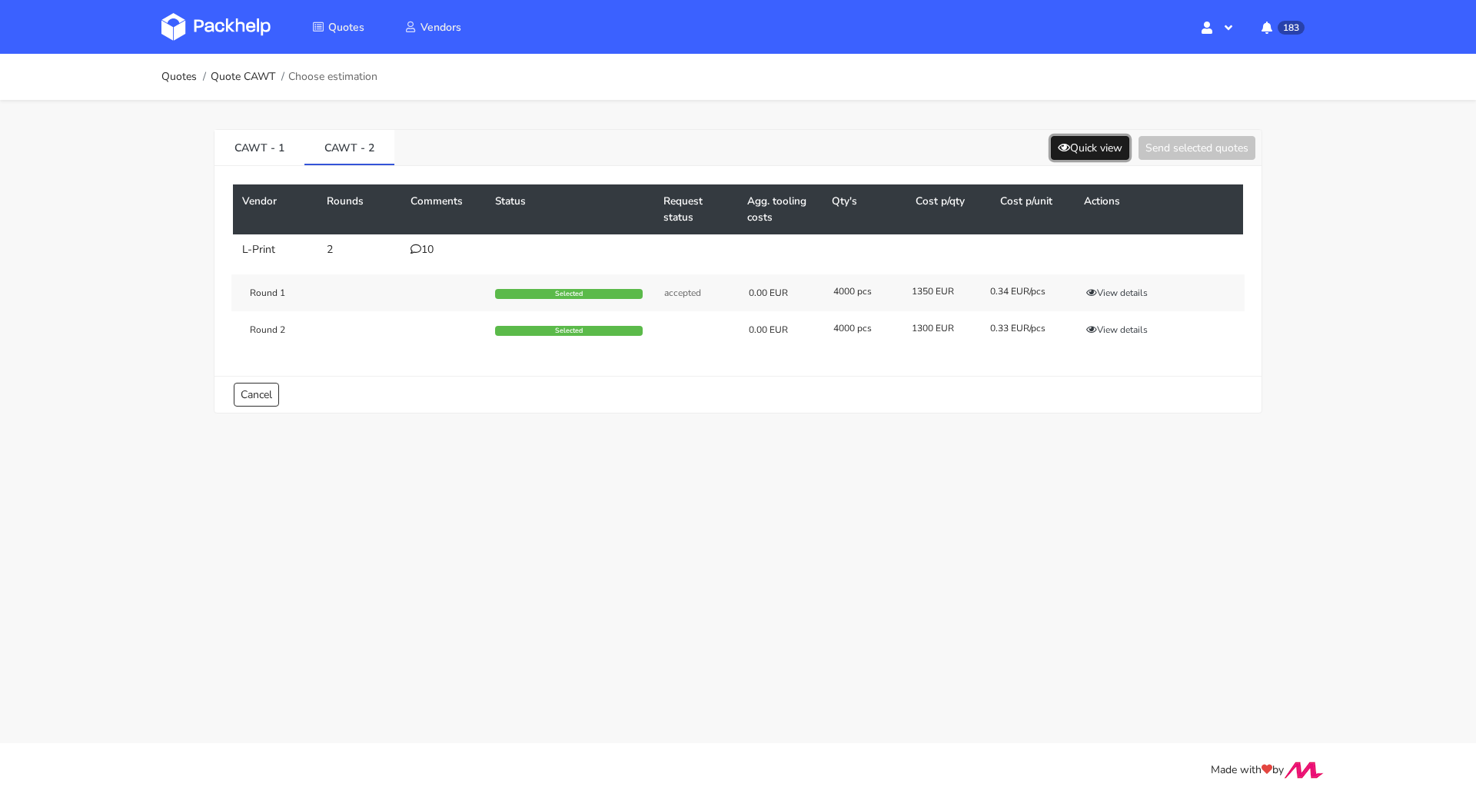
click at [1058, 149] on icon at bounding box center [1064, 147] width 12 height 11
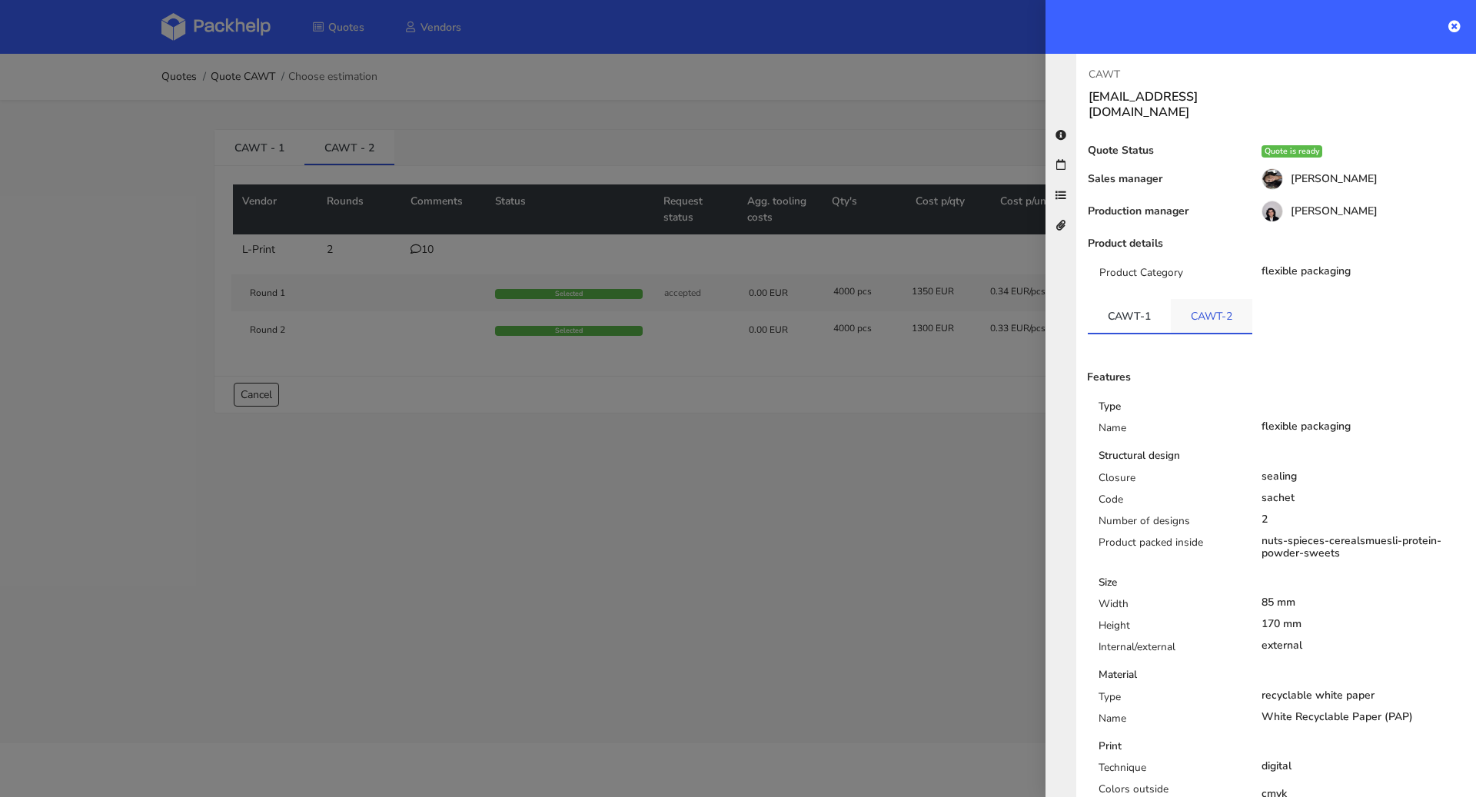
click at [1188, 299] on link "CAWT-2" at bounding box center [1211, 316] width 81 height 34
click at [893, 420] on div at bounding box center [738, 398] width 1476 height 797
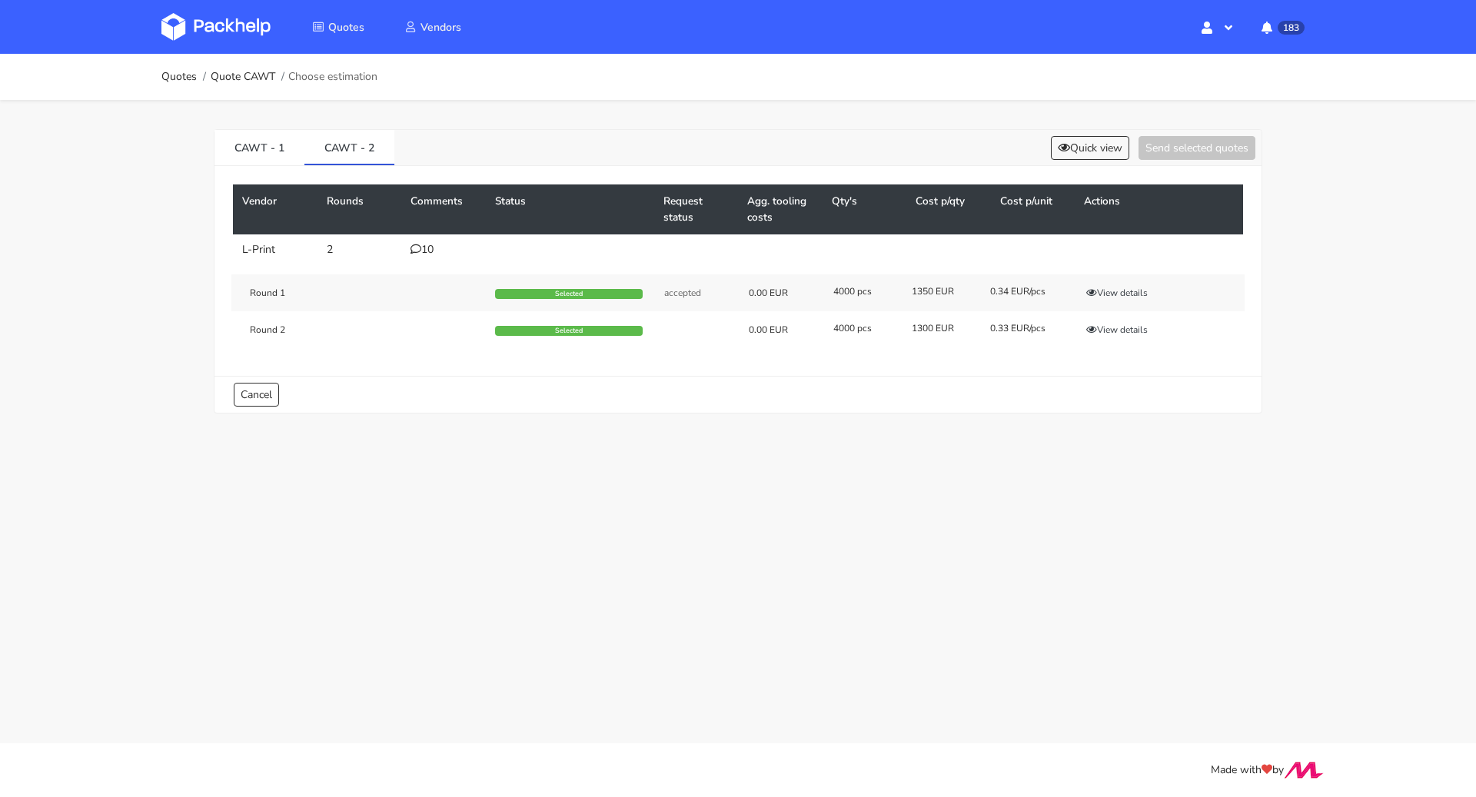
click at [421, 257] on td "10" at bounding box center [443, 249] width 85 height 31
click at [422, 251] on div "10" at bounding box center [444, 250] width 66 height 12
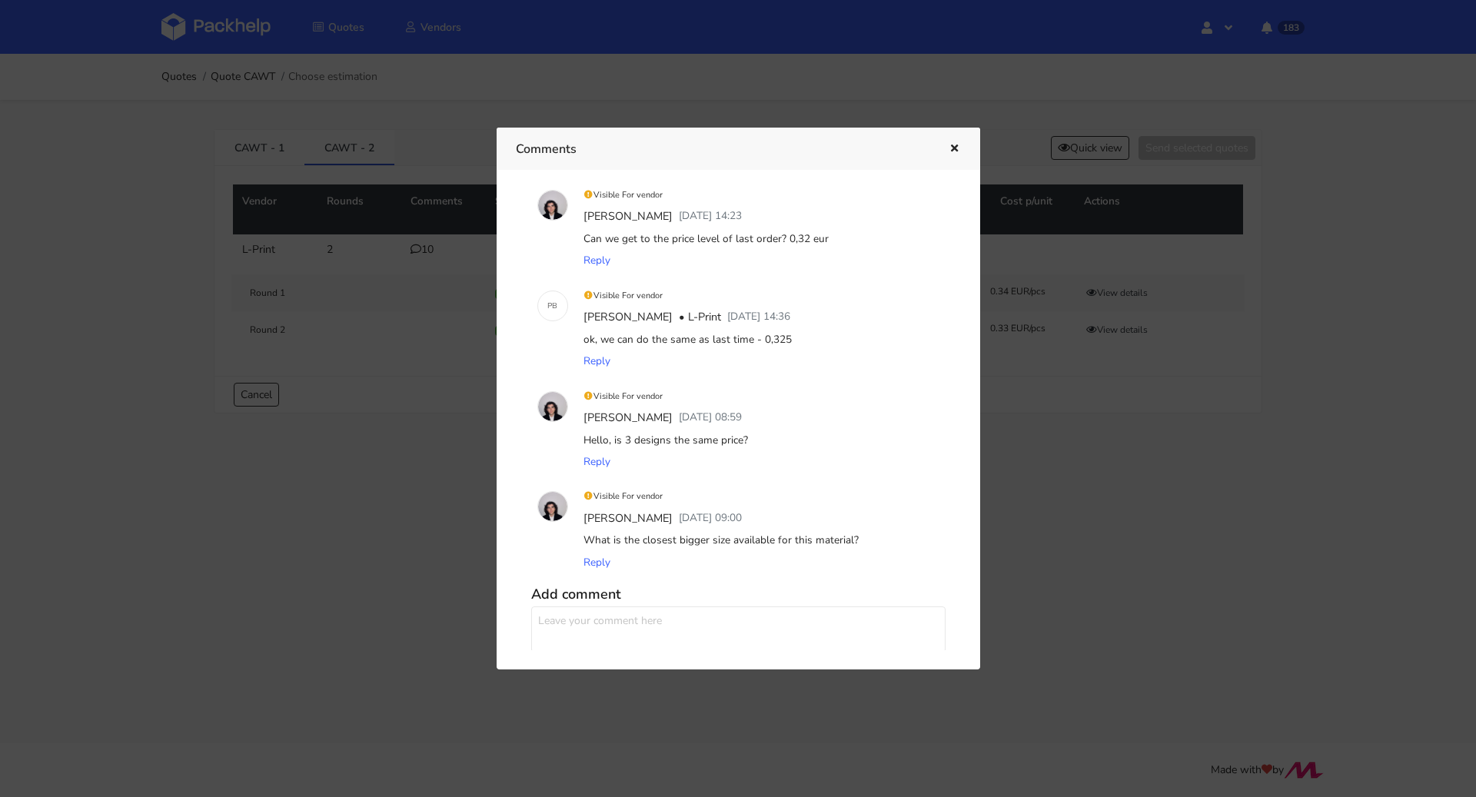
scroll to position [703, 0]
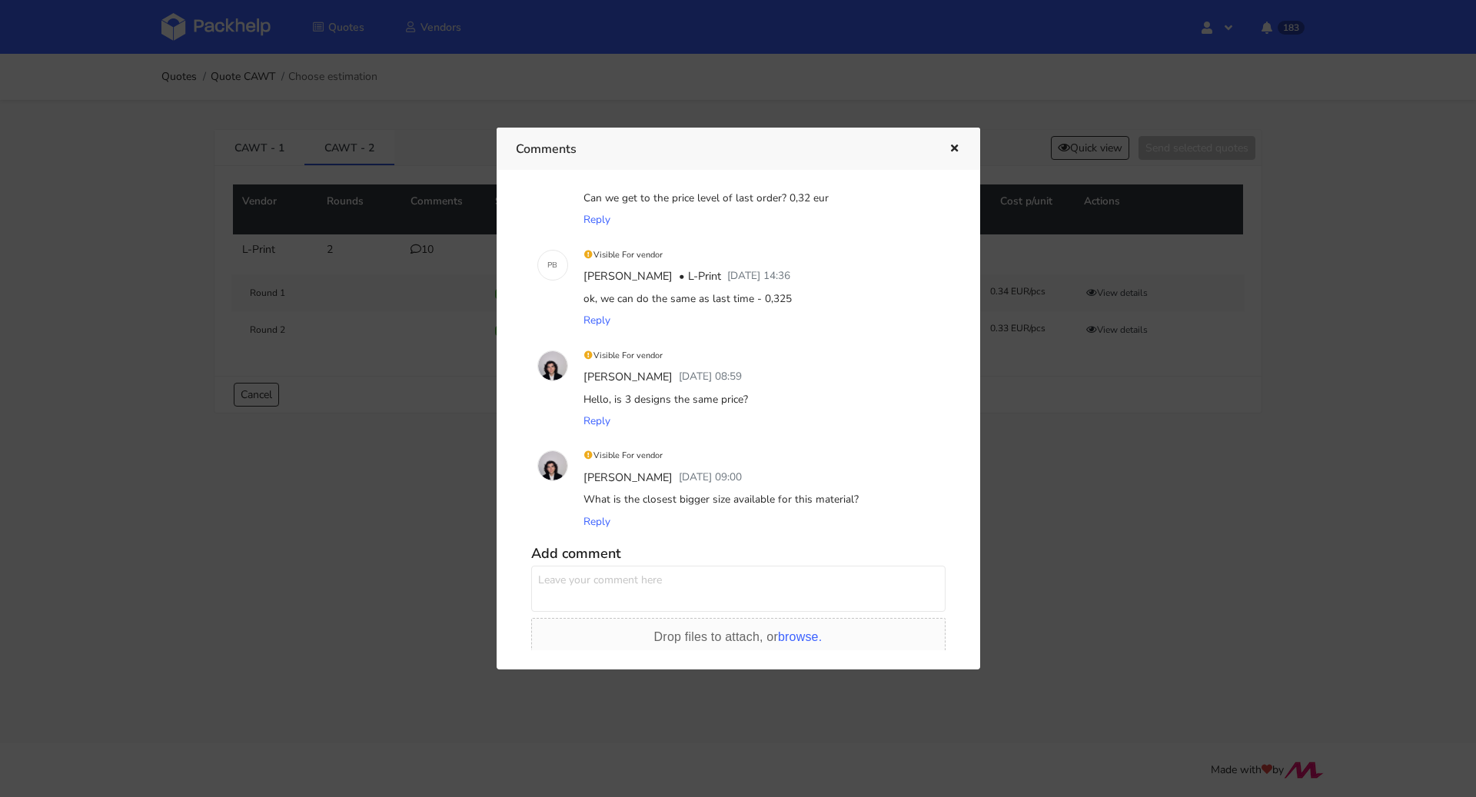
click at [939, 146] on div at bounding box center [943, 149] width 35 height 20
click at [958, 145] on icon "button" at bounding box center [954, 149] width 13 height 11
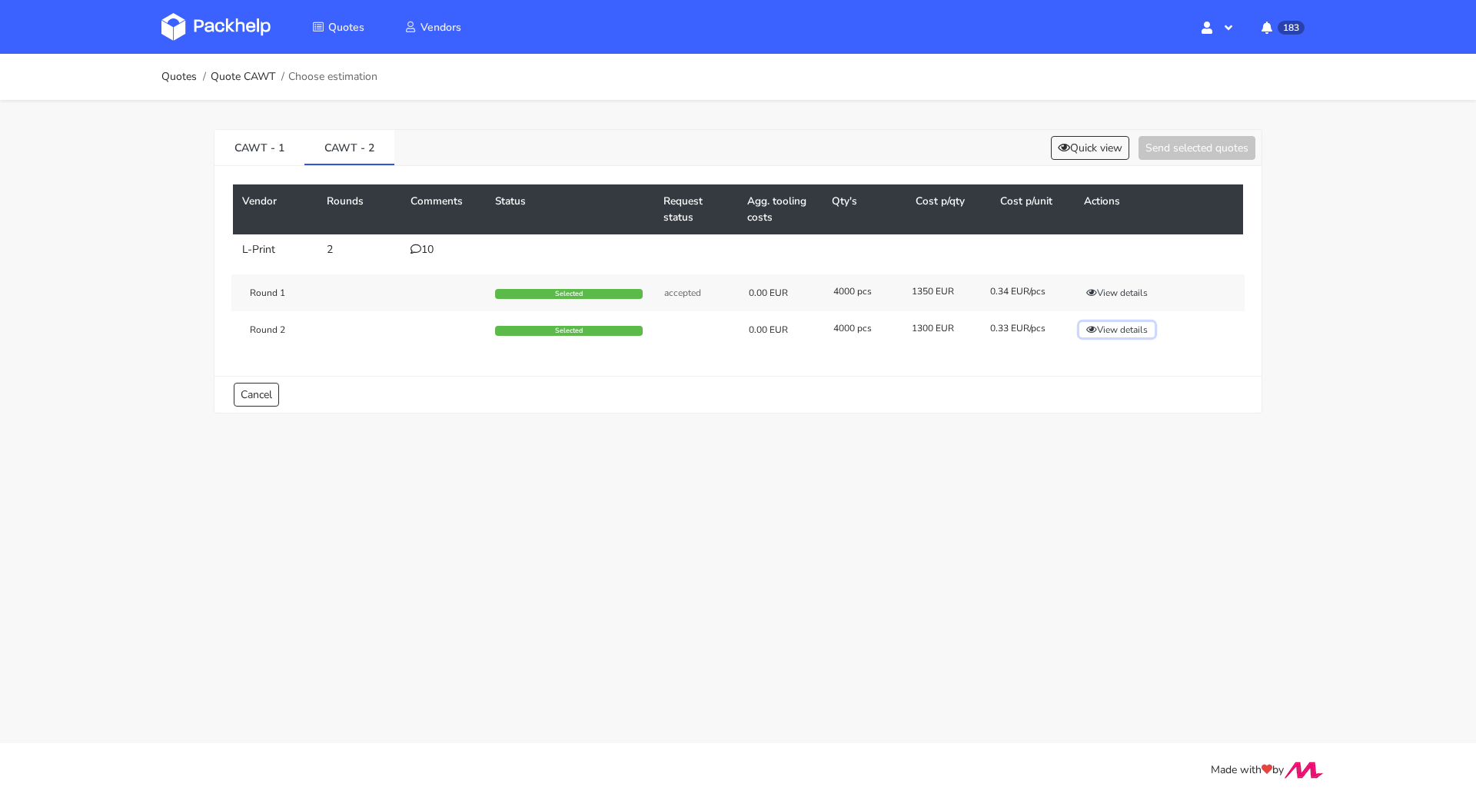
click at [1144, 330] on button "View details" at bounding box center [1116, 329] width 75 height 15
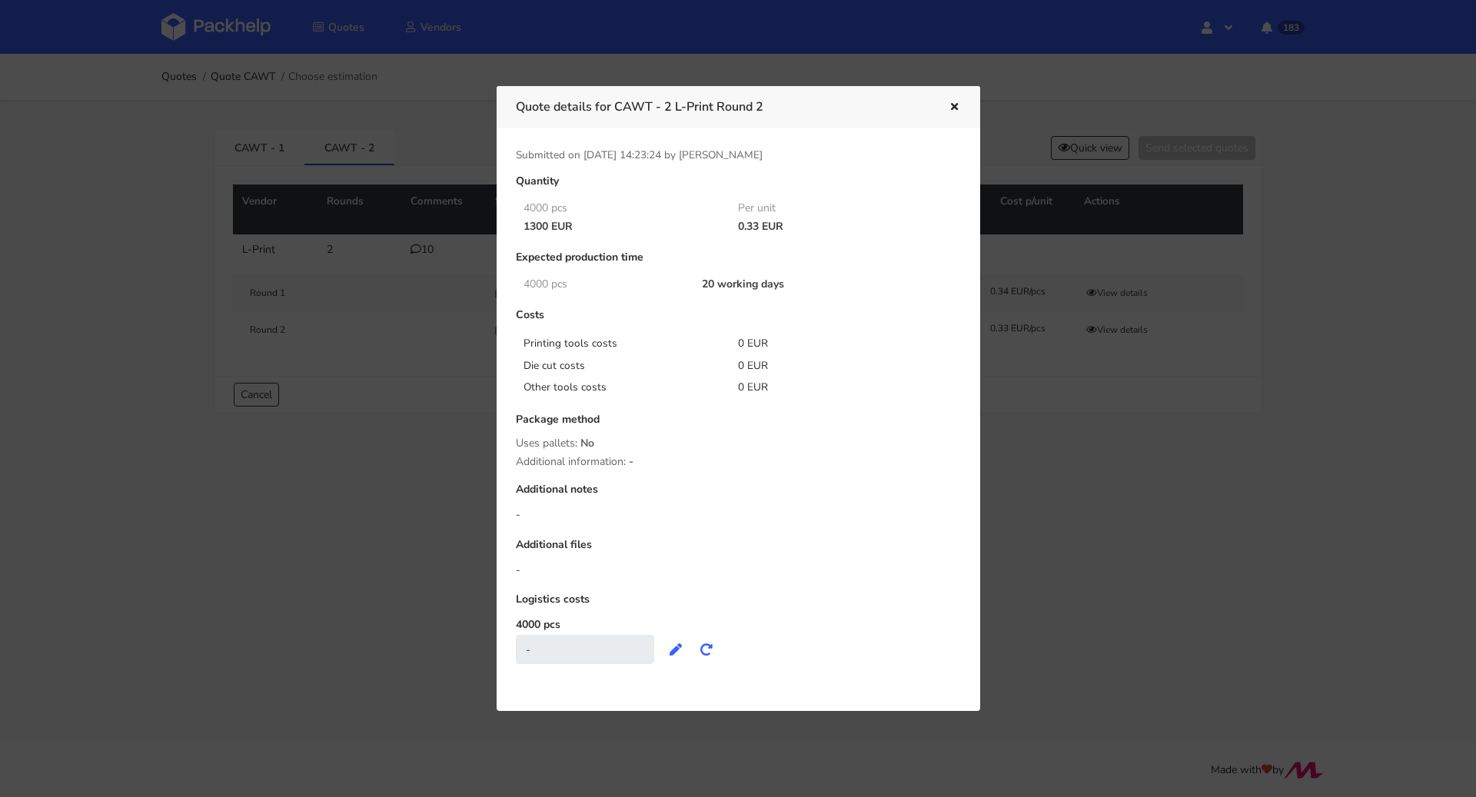
click at [959, 103] on icon "button" at bounding box center [954, 107] width 13 height 11
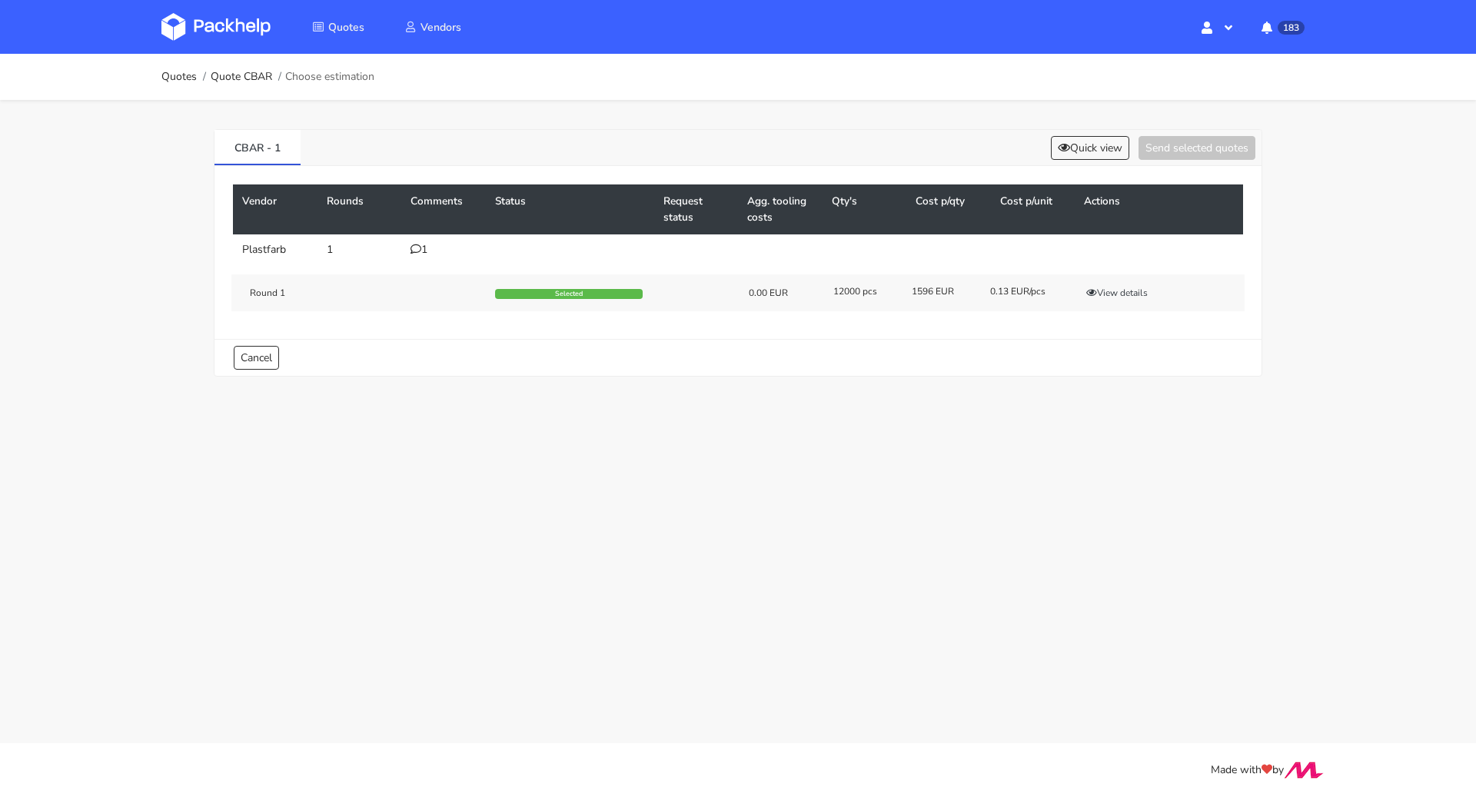
click at [421, 250] on div "1" at bounding box center [444, 250] width 66 height 12
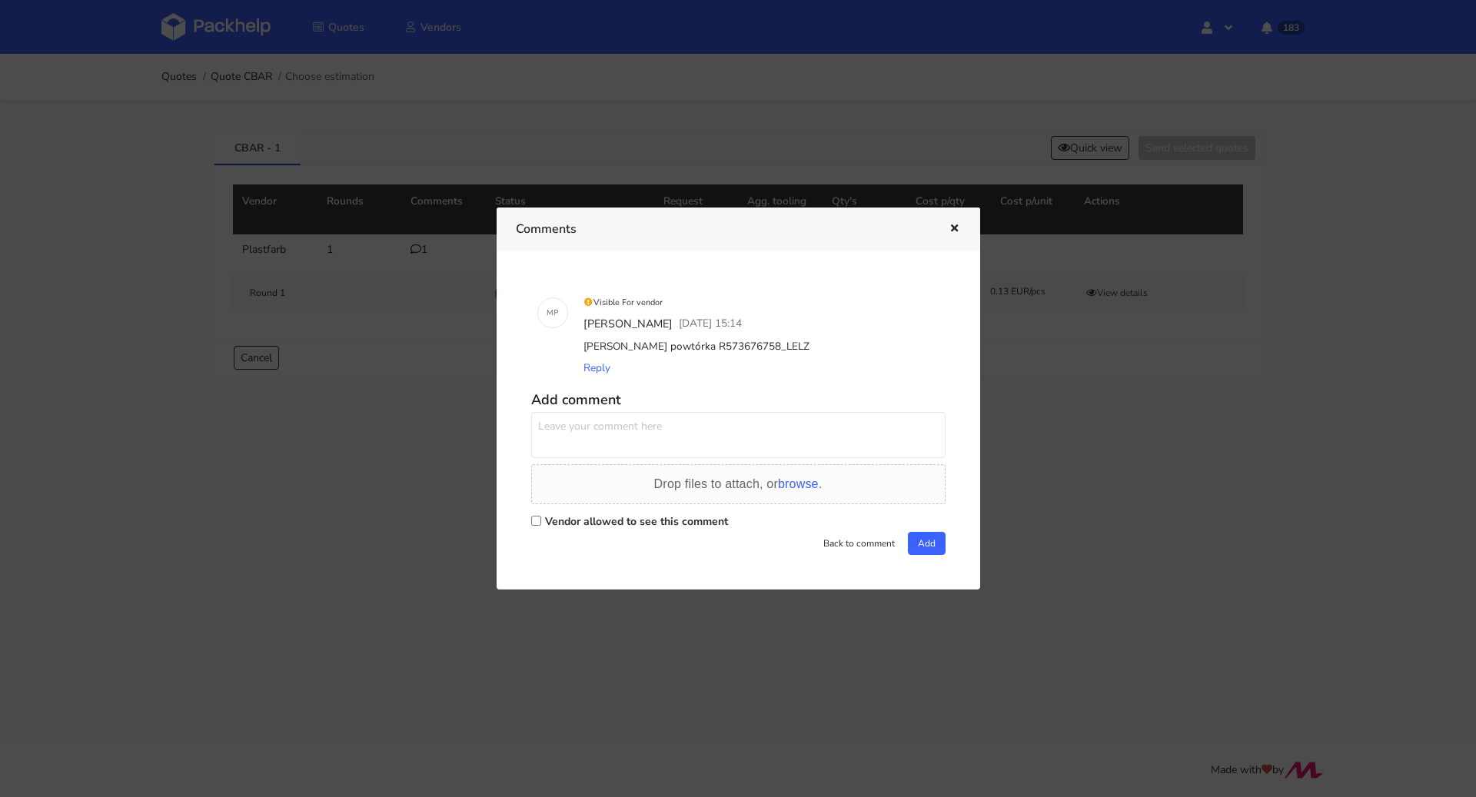
click at [953, 224] on icon "button" at bounding box center [954, 229] width 13 height 11
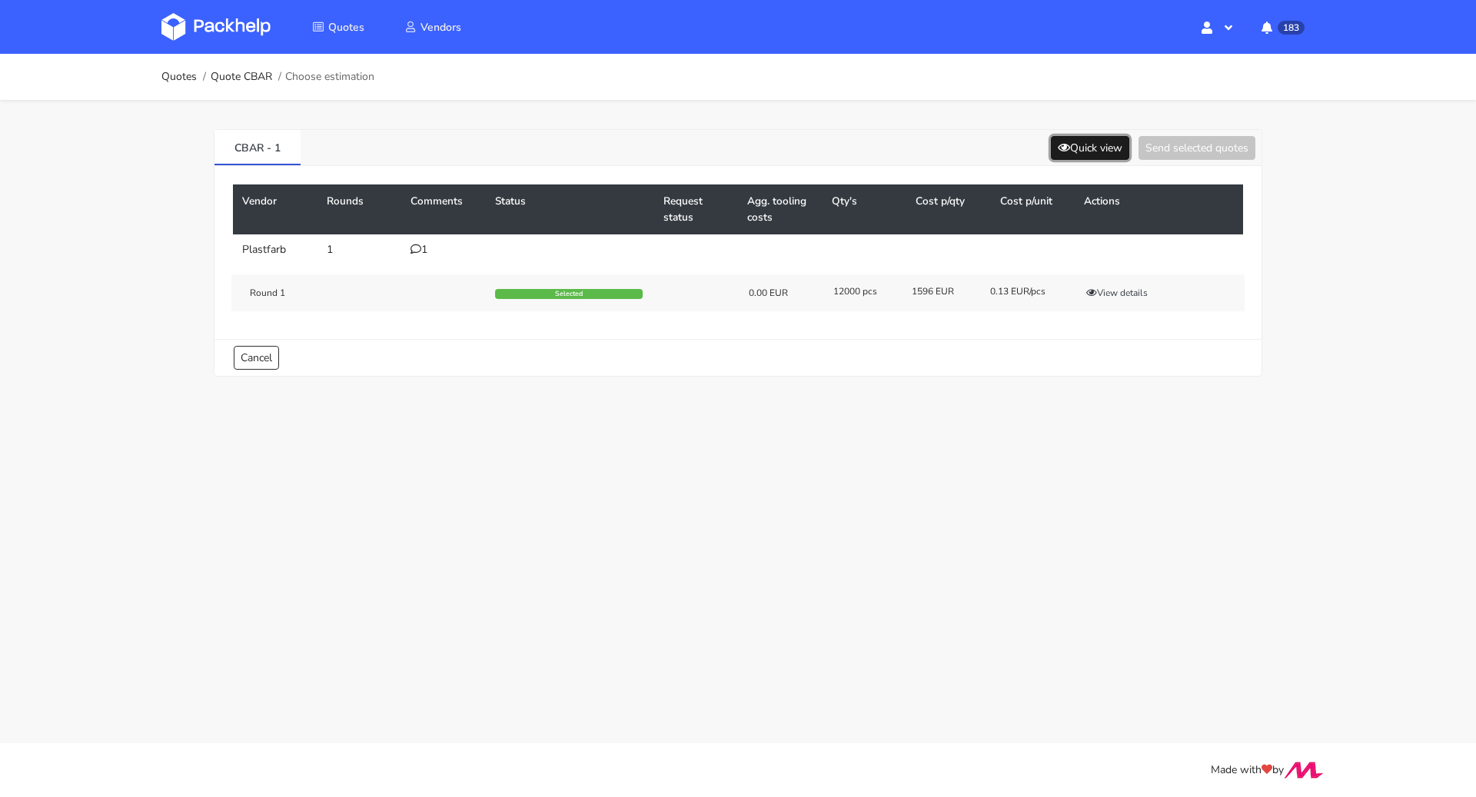
click at [1083, 151] on button "Quick view" at bounding box center [1090, 148] width 78 height 24
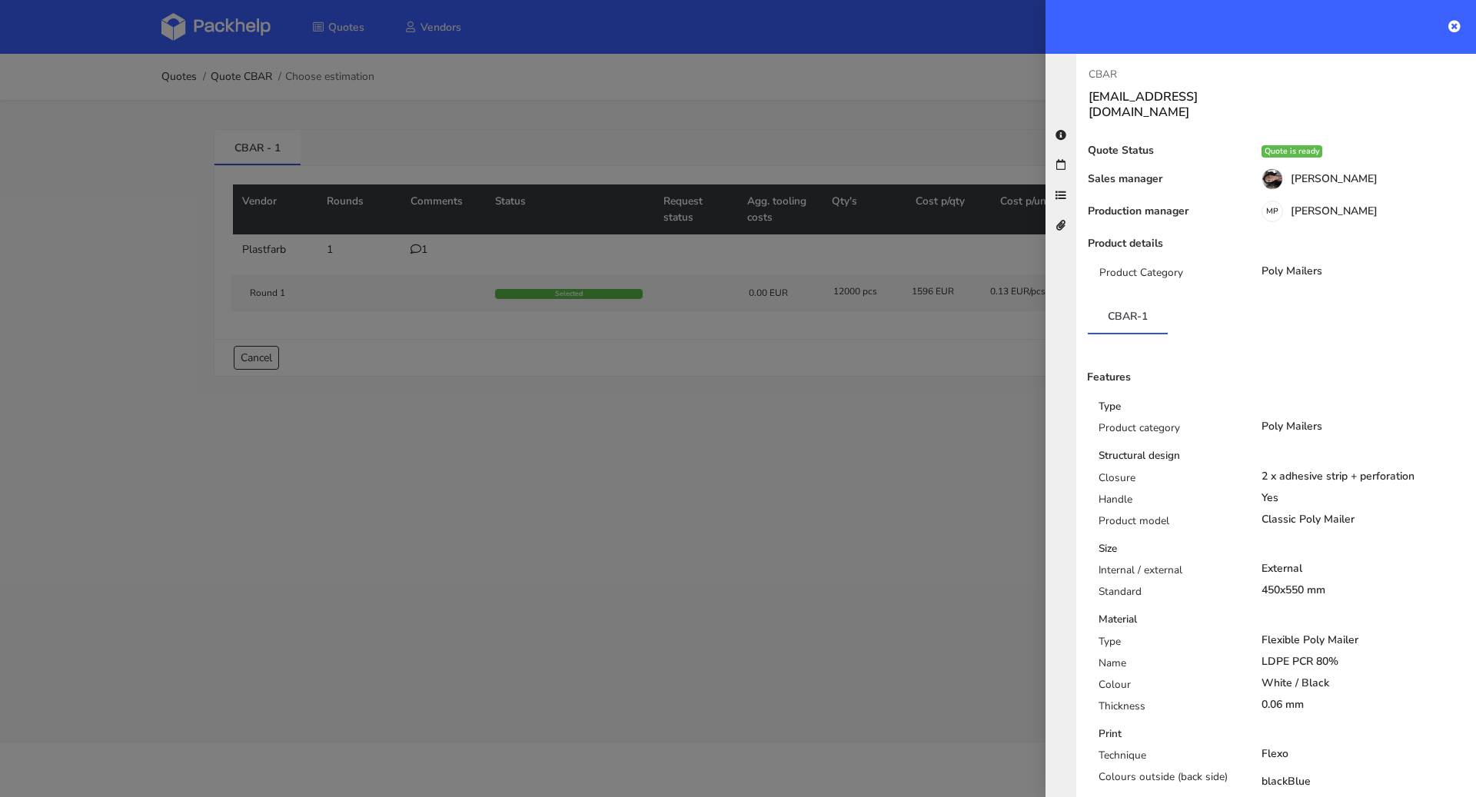
click at [957, 362] on div at bounding box center [738, 398] width 1476 height 797
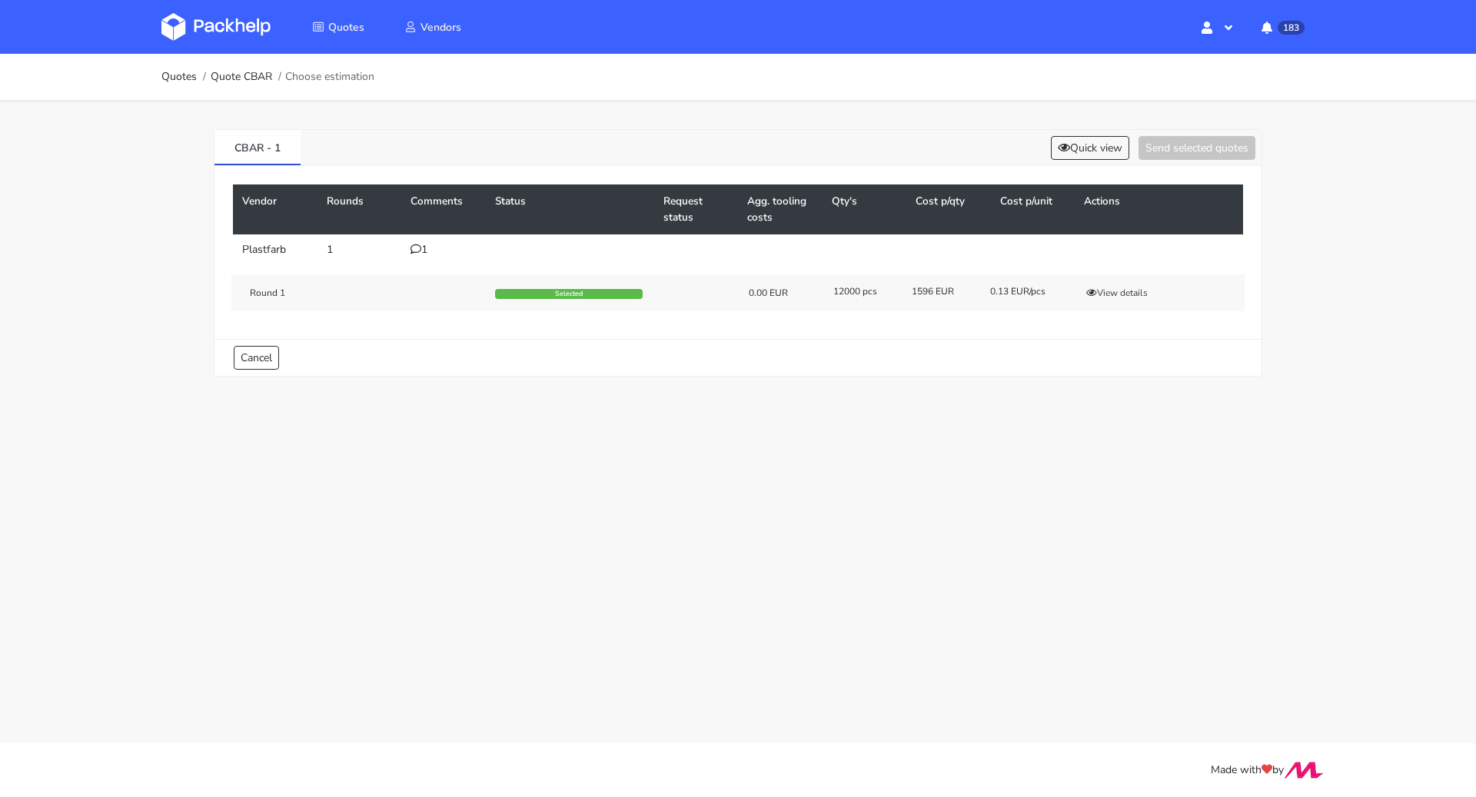
click at [1138, 280] on div "Round 1 Selected 0.00 EUR 12000 pcs 1596 EUR 0.13 EUR/pcs View details" at bounding box center [737, 292] width 1013 height 37
click at [1099, 150] on button "Quick view" at bounding box center [1090, 148] width 78 height 24
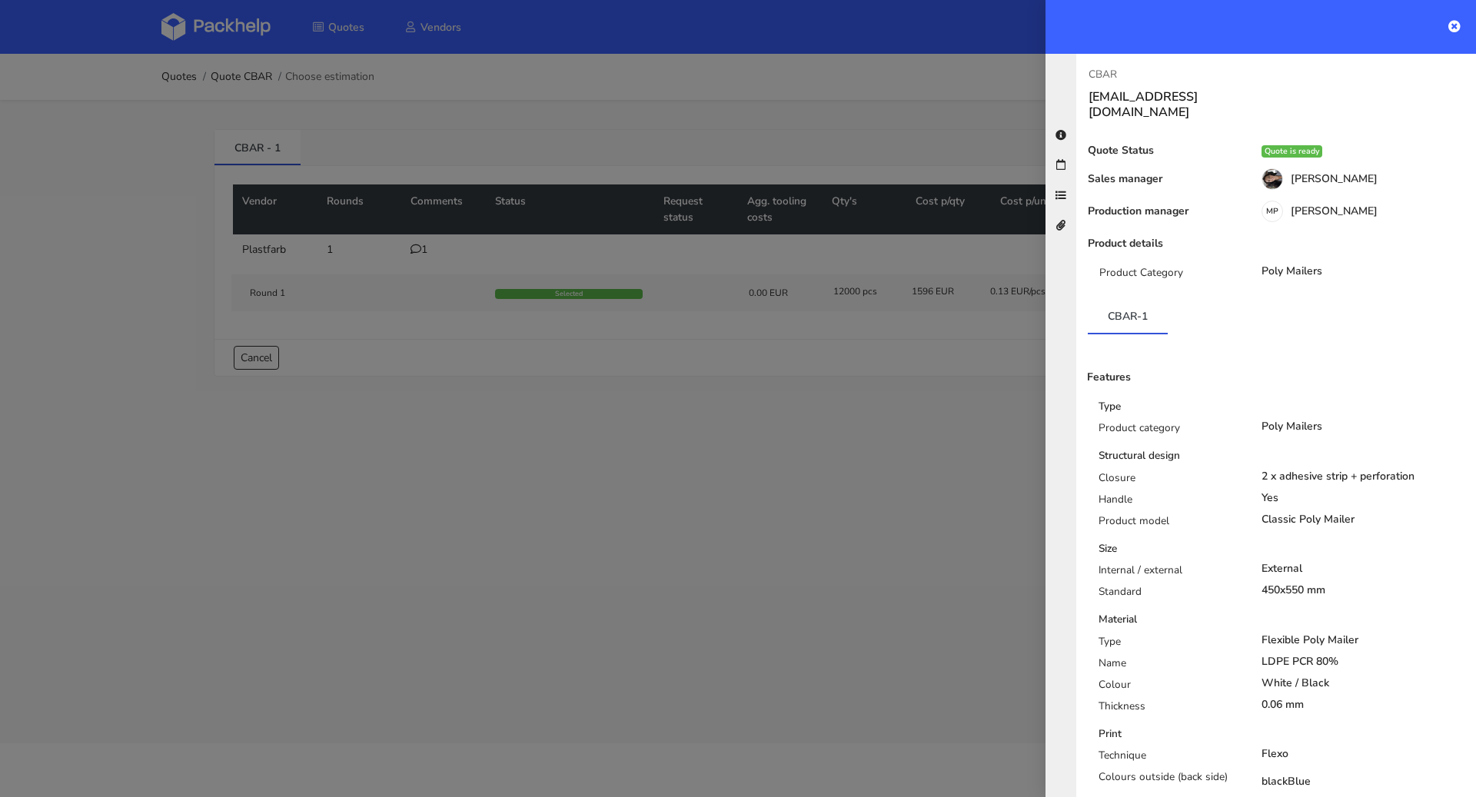
click at [983, 471] on div at bounding box center [738, 398] width 1476 height 797
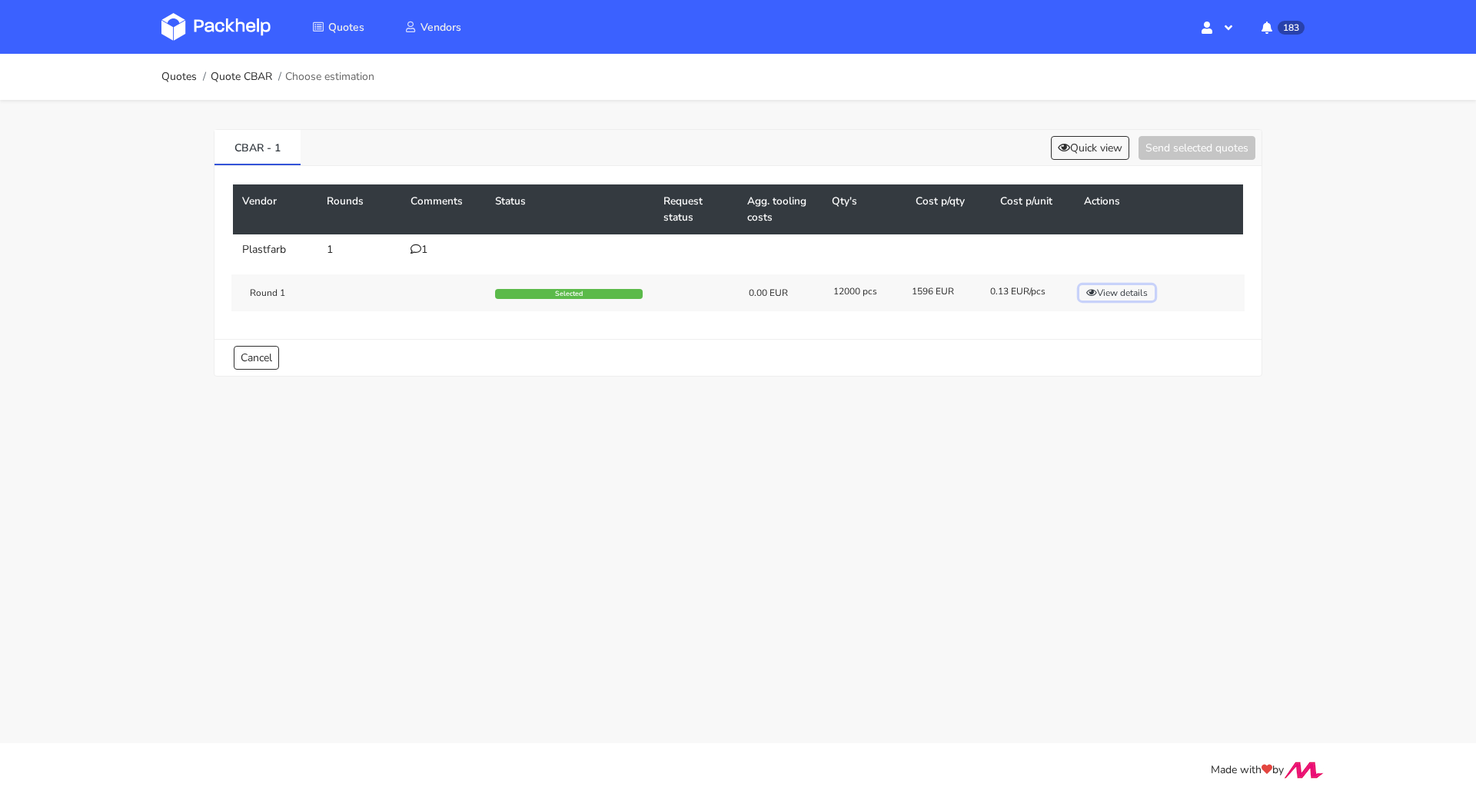
click at [1132, 291] on button "View details" at bounding box center [1116, 292] width 75 height 15
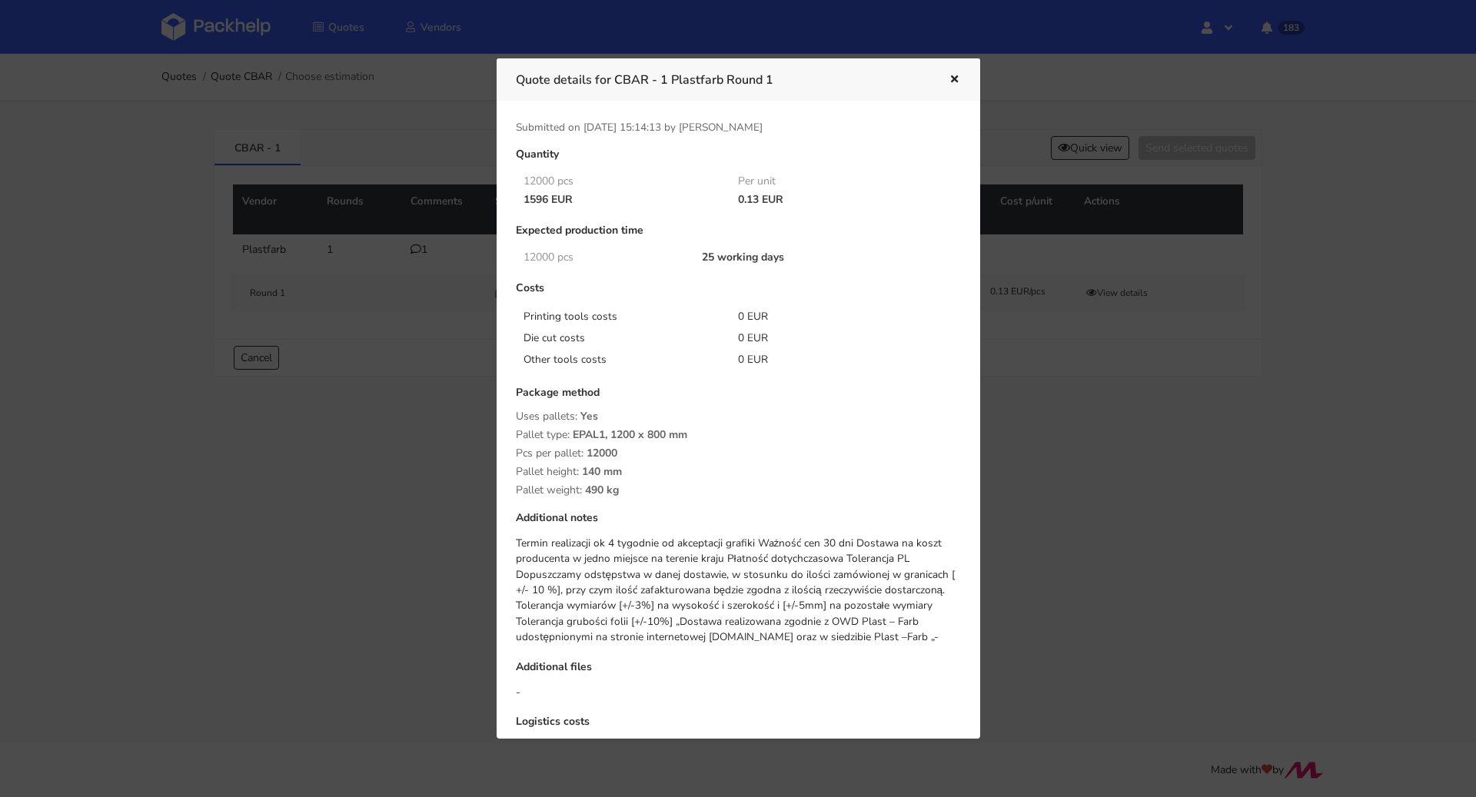
click at [956, 75] on icon "button" at bounding box center [954, 80] width 13 height 11
